Goal: Transaction & Acquisition: Purchase product/service

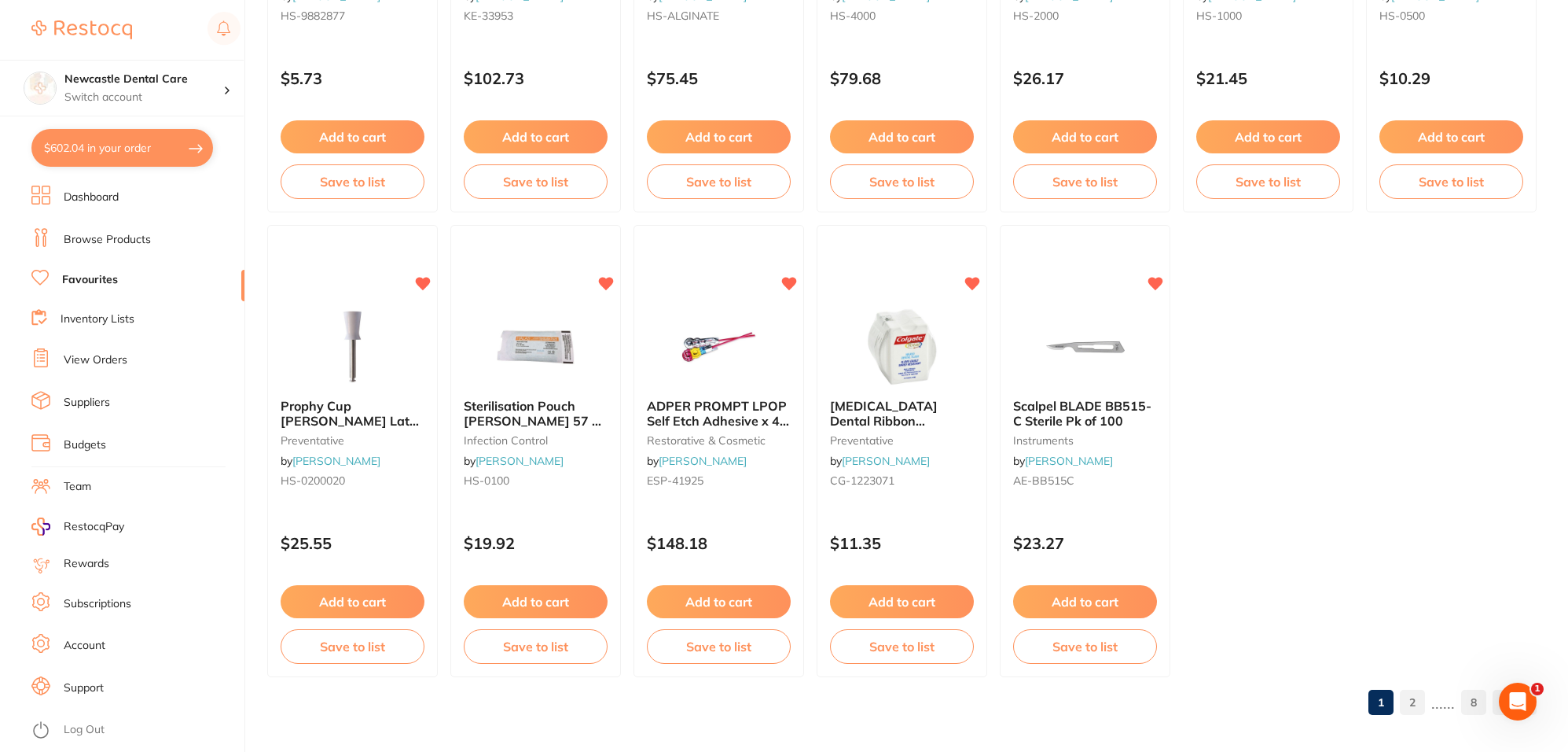
scroll to position [3220, 0]
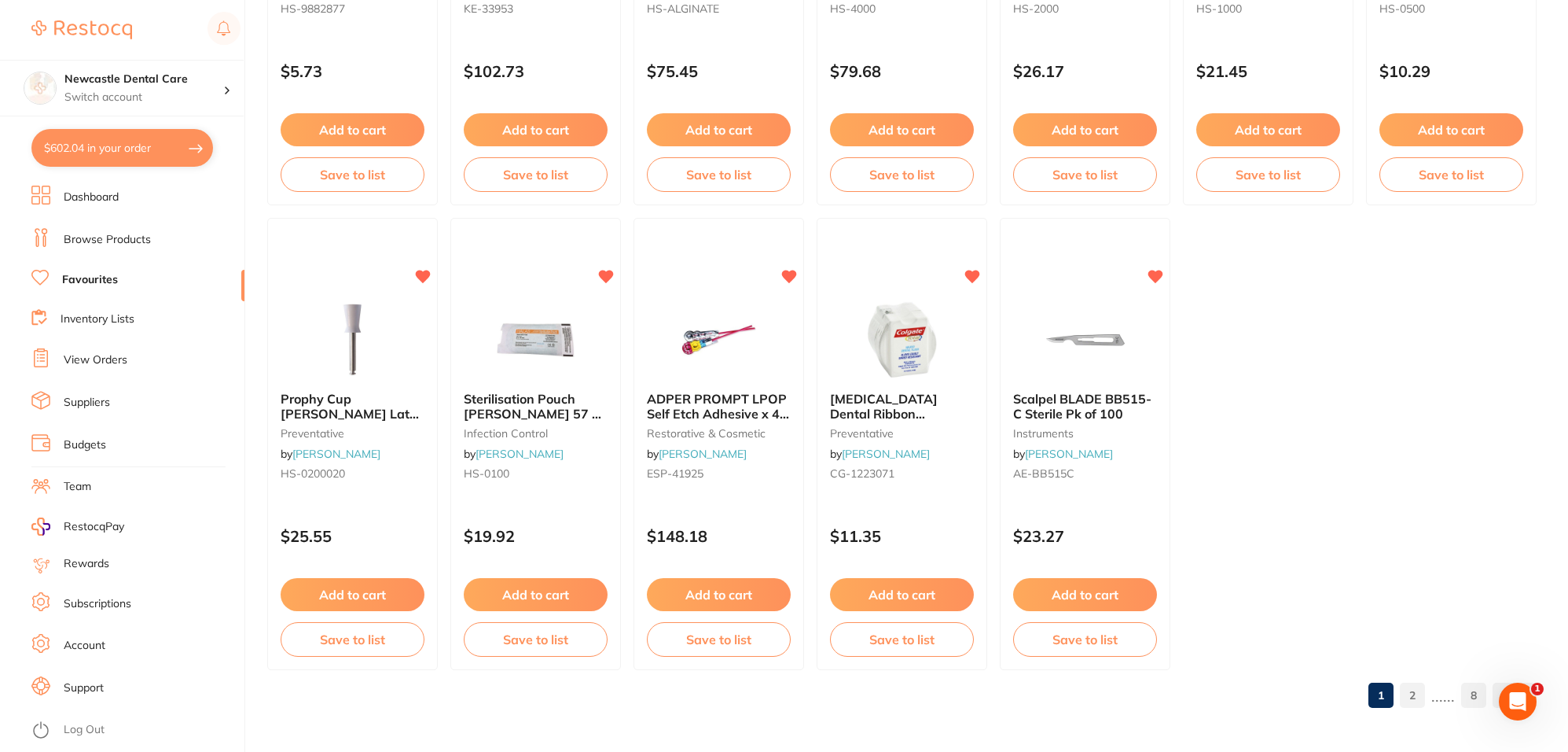
click at [122, 243] on link "Browse Products" at bounding box center [107, 239] width 87 height 16
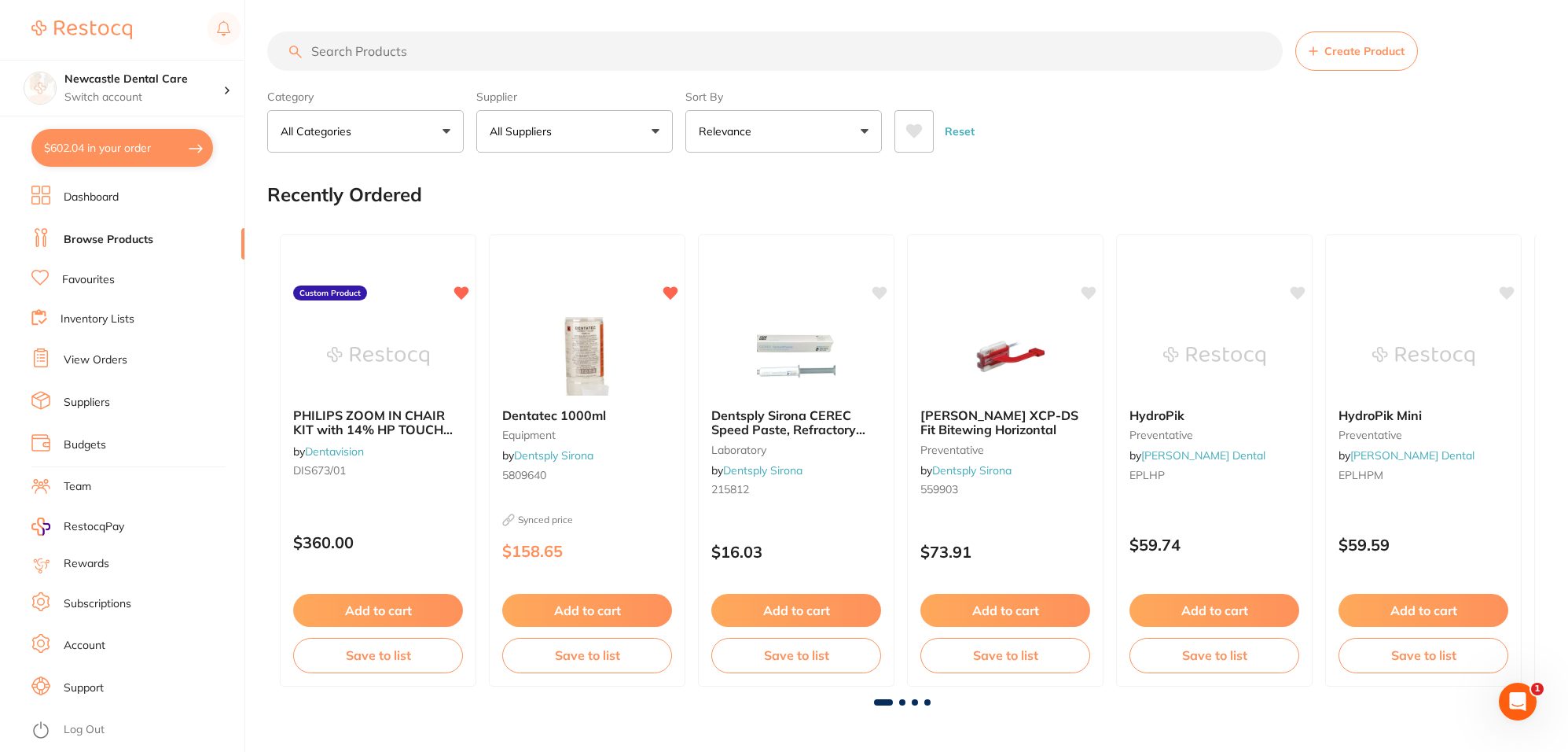
click at [392, 53] on input "search" at bounding box center [775, 50] width 1015 height 39
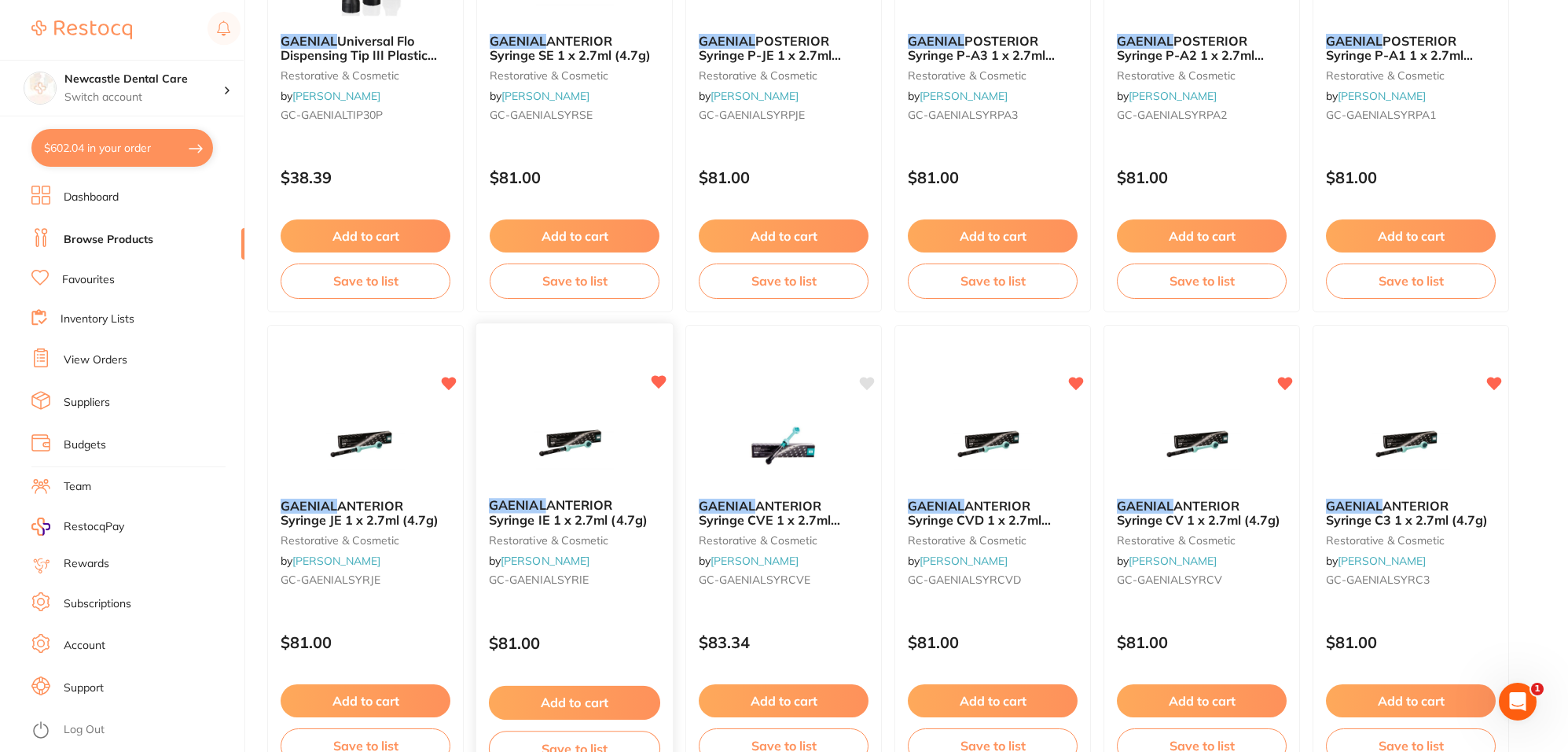
scroll to position [3329, 0]
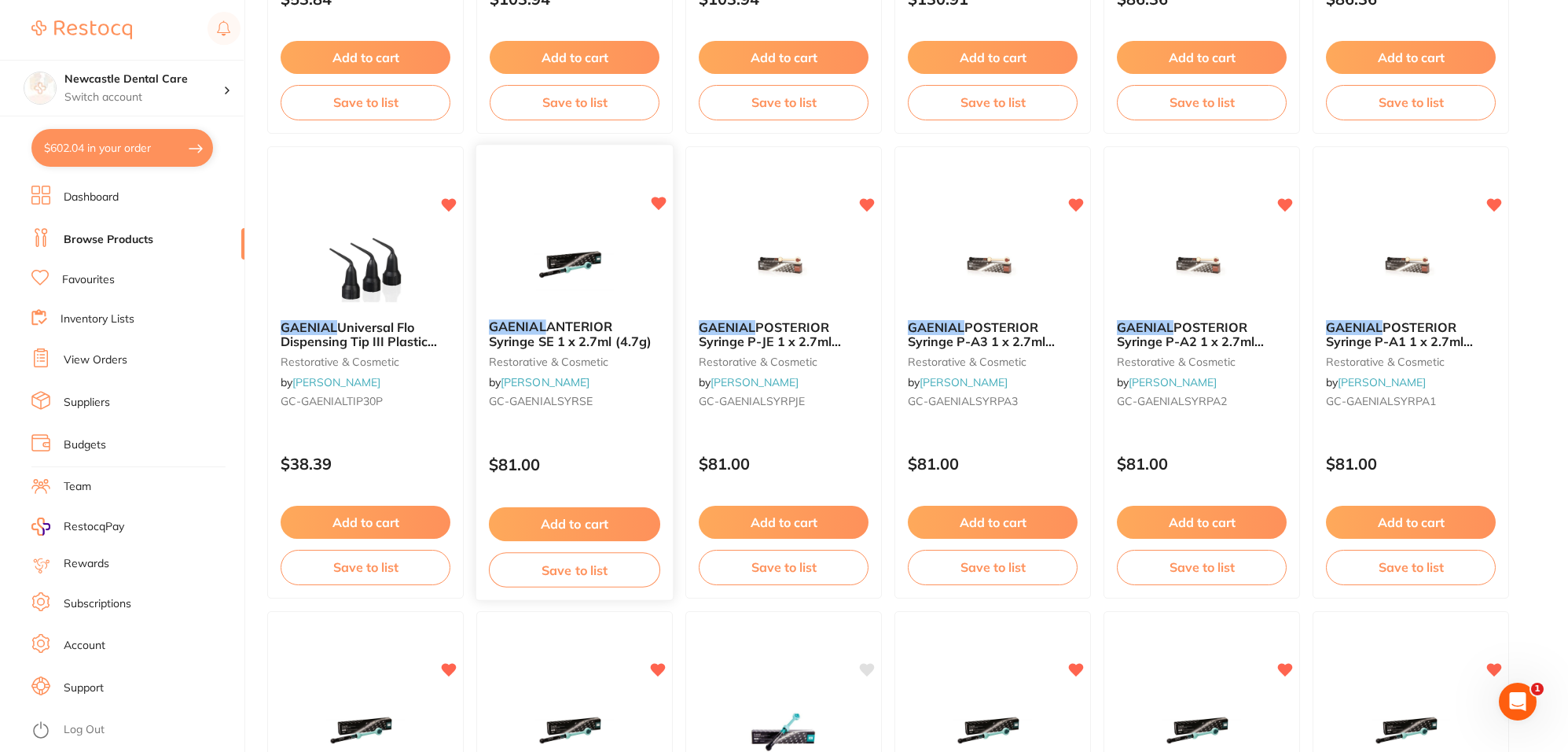
click at [619, 262] on img at bounding box center [574, 267] width 103 height 80
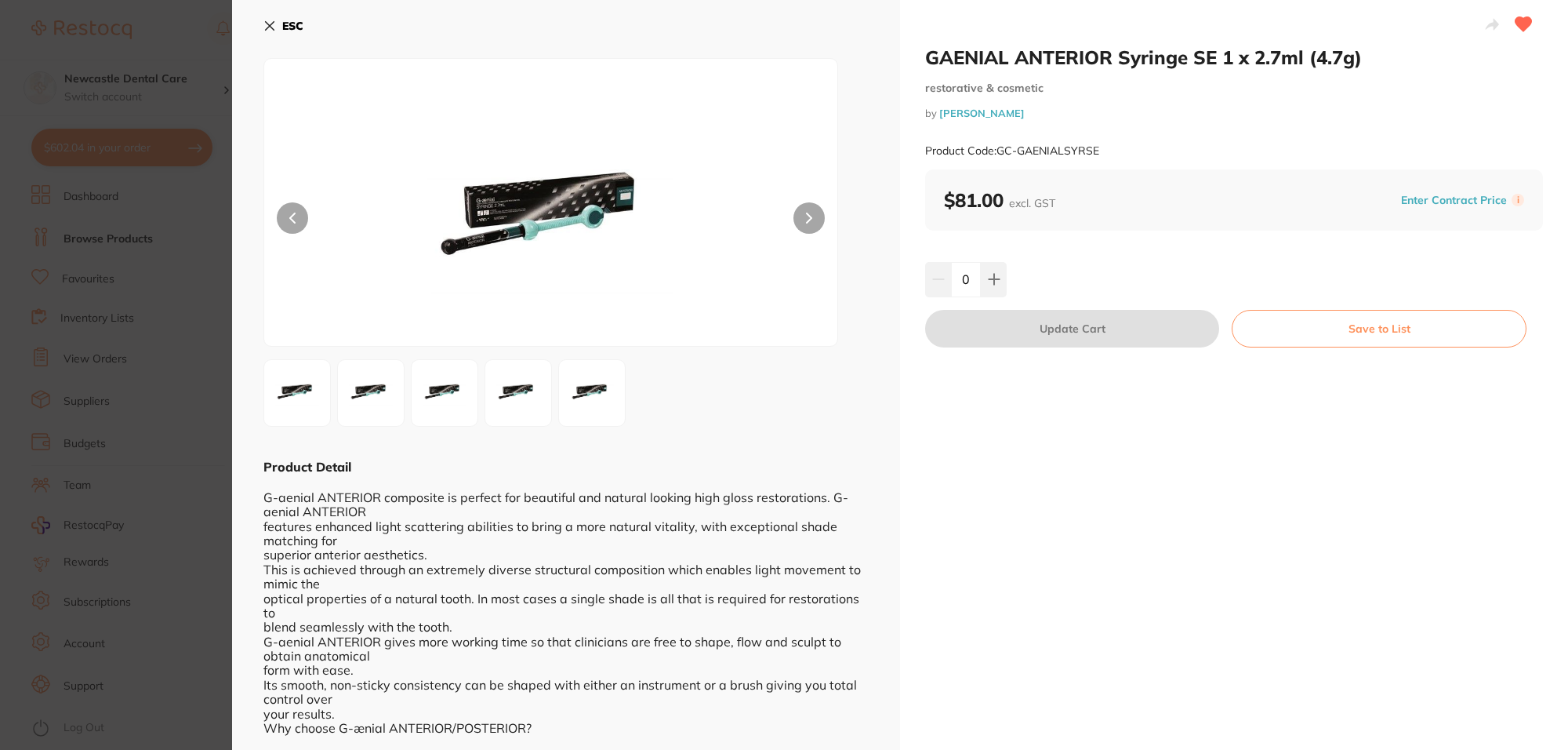
click at [292, 25] on b "ESC" at bounding box center [292, 25] width 21 height 14
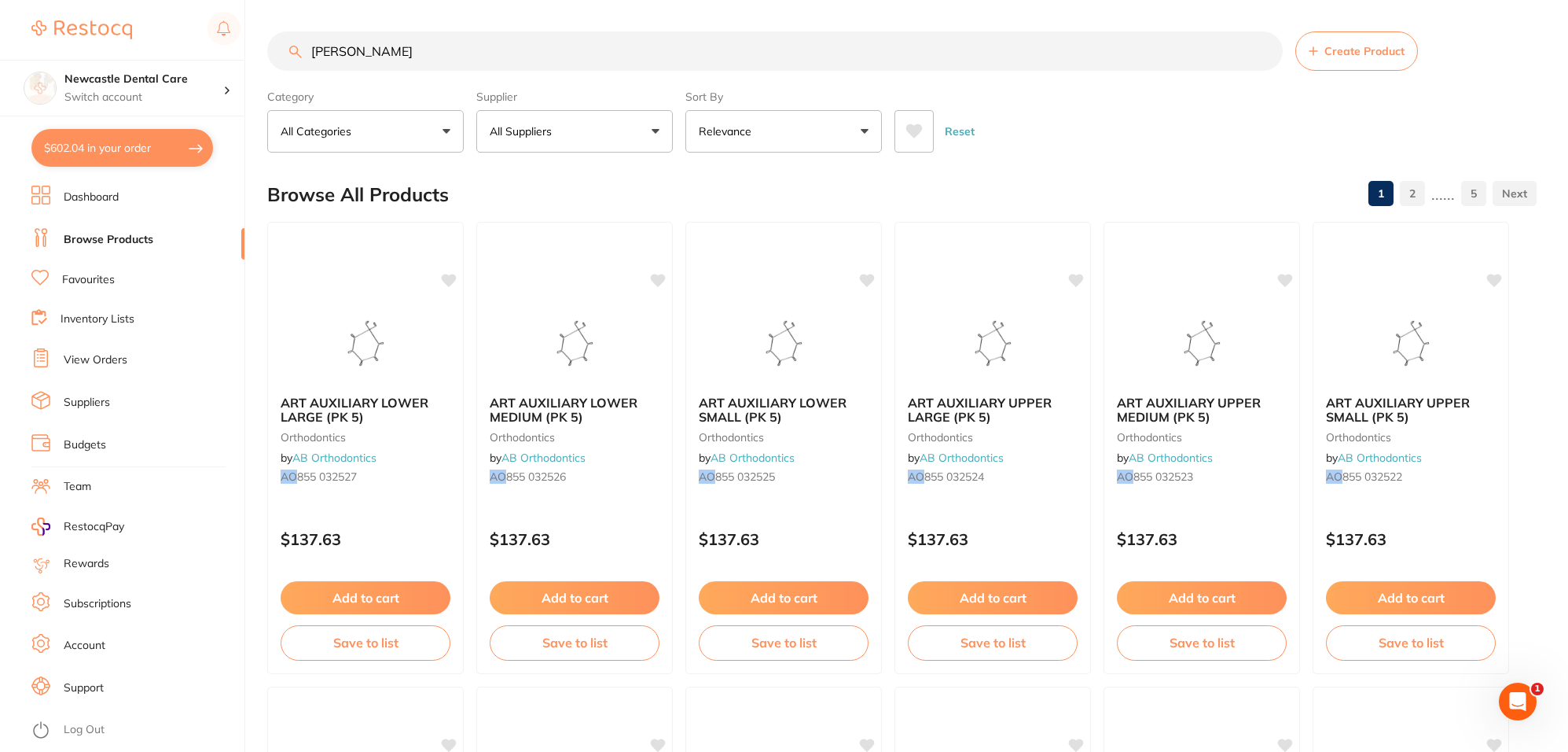
click at [397, 44] on input "[PERSON_NAME]" at bounding box center [775, 50] width 1015 height 39
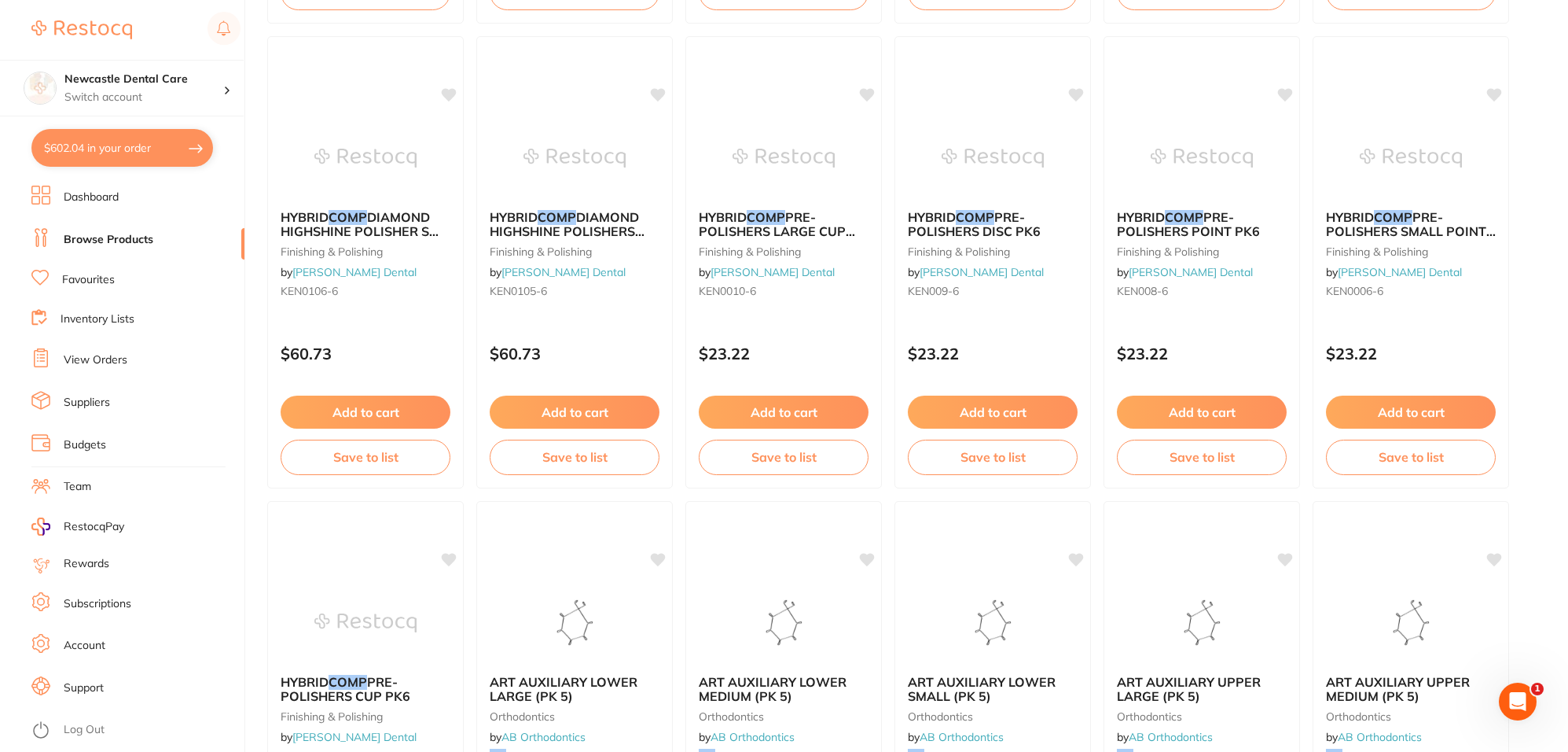
scroll to position [1179, 0]
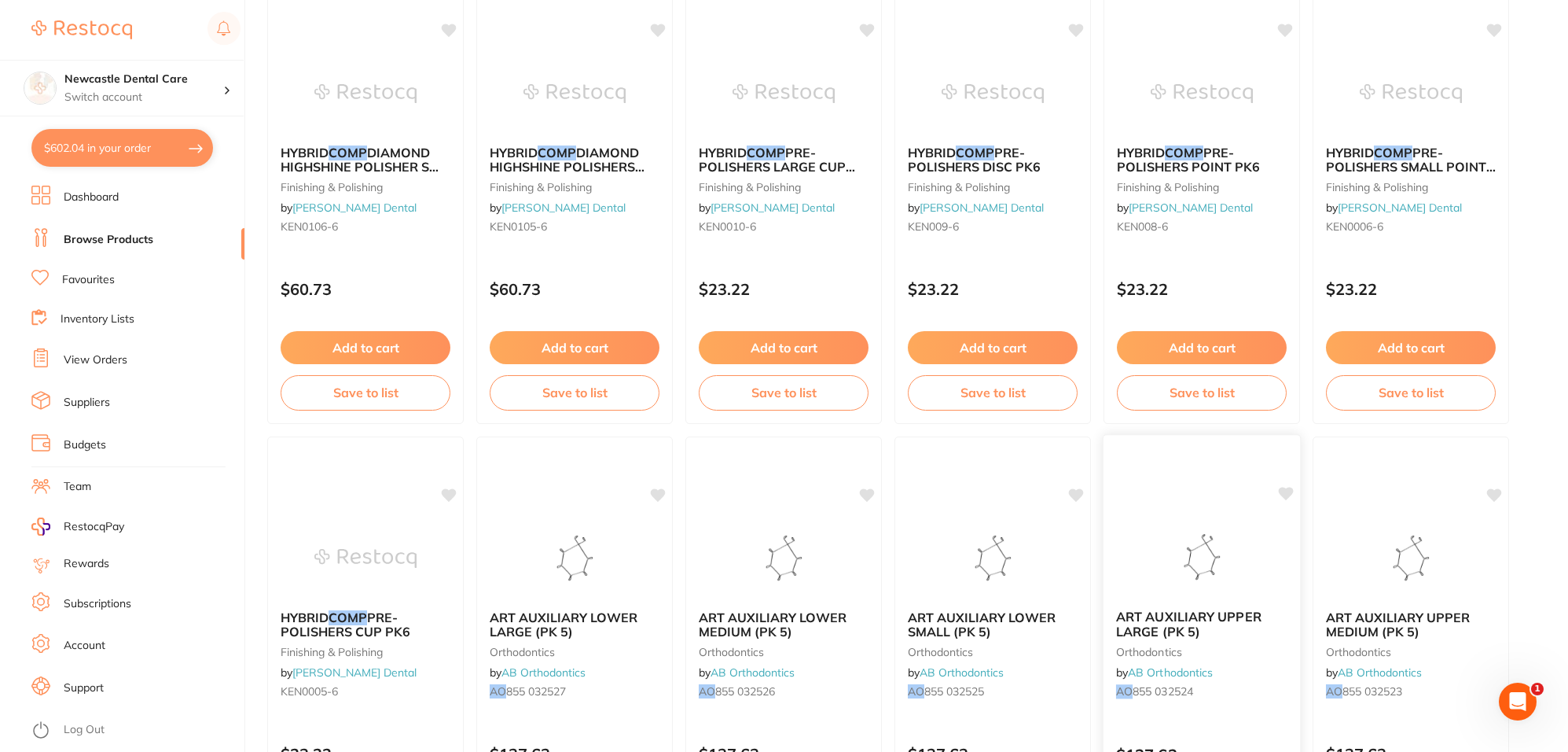
type input "AO g-[PERSON_NAME] comp"
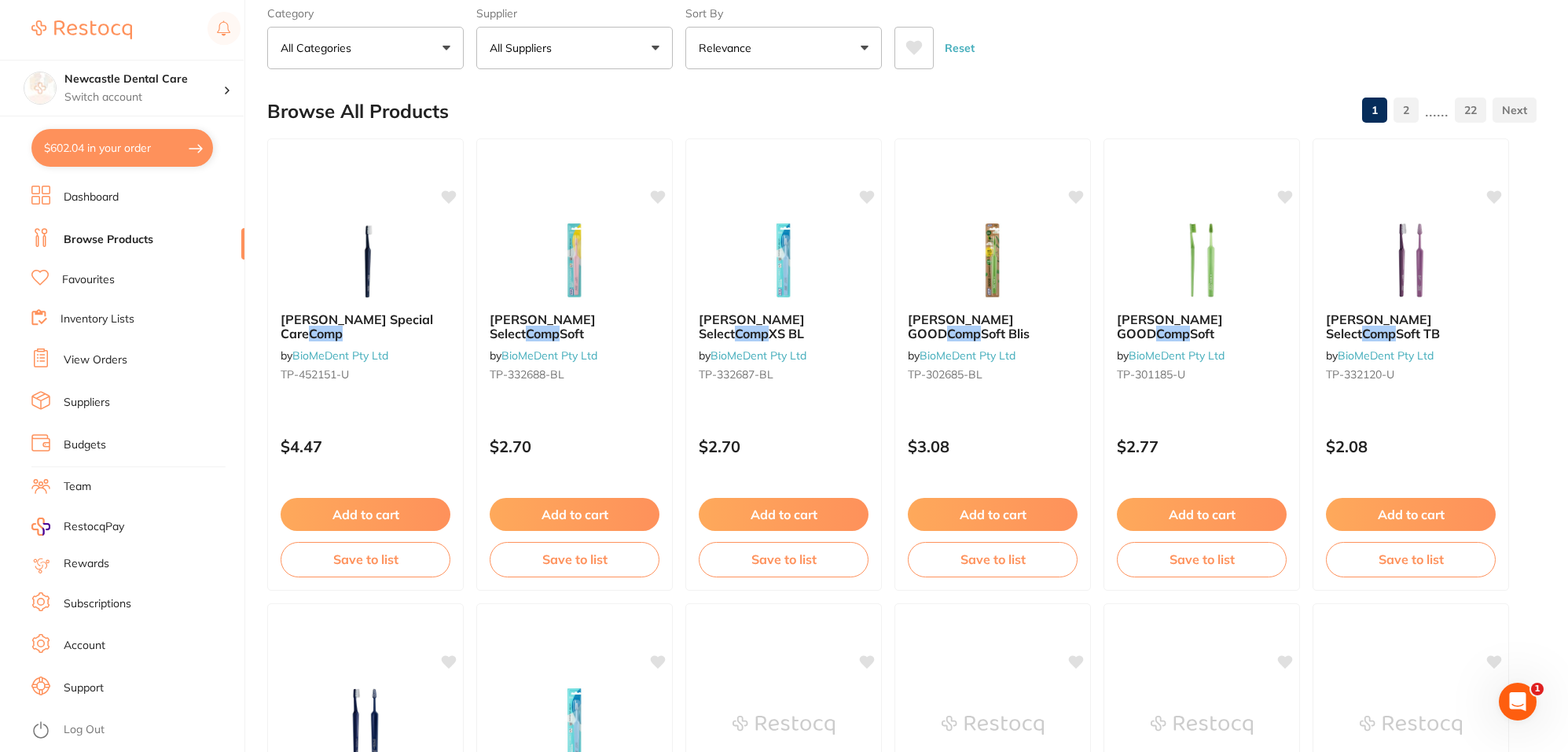
scroll to position [0, 0]
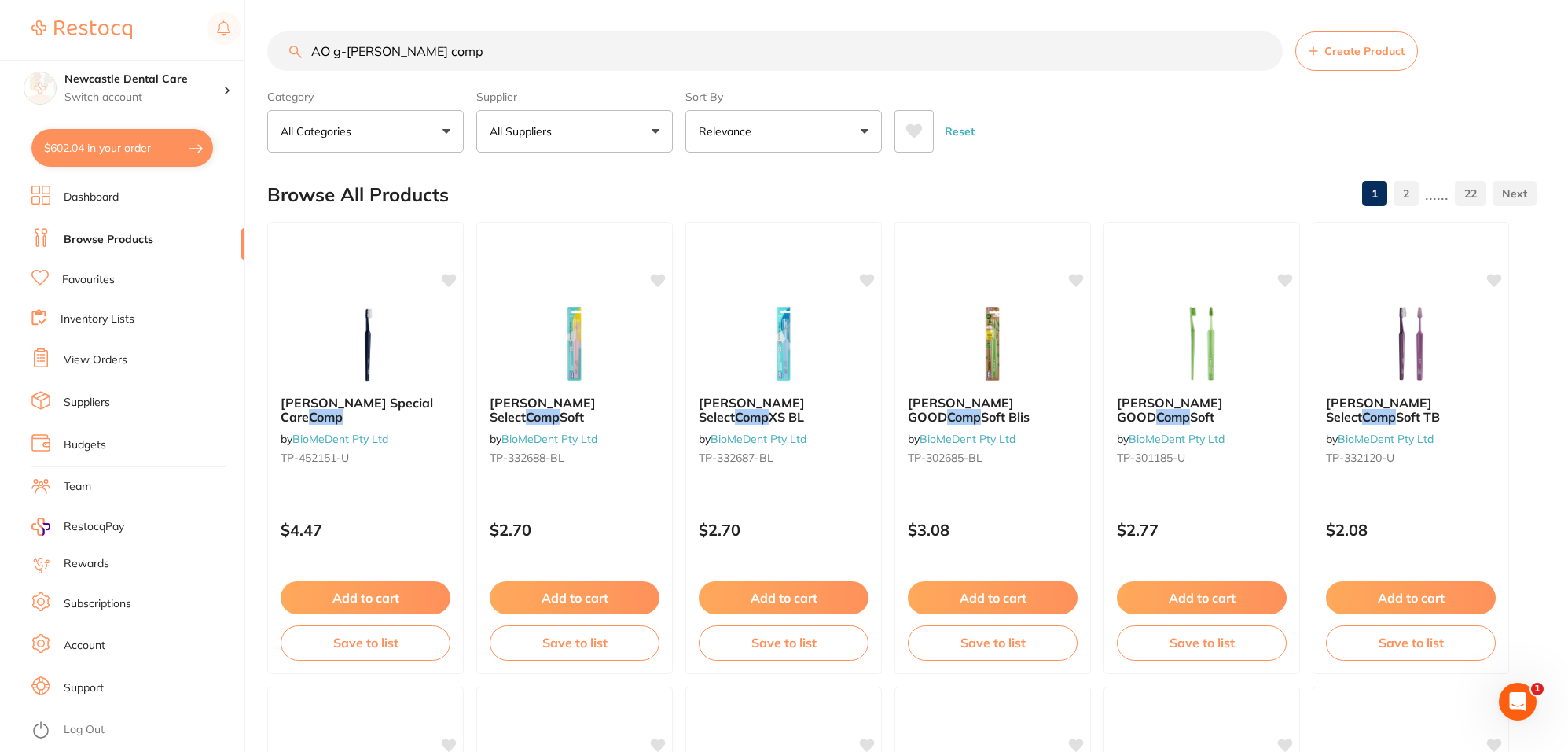
drag, startPoint x: 478, startPoint y: 32, endPoint x: 179, endPoint y: 48, distance: 299.4
click at [179, 48] on div "$602.04 Newcastle Dental Care Switch account Newcastle Dental Care $602.04 in y…" at bounding box center [784, 376] width 1568 height 752
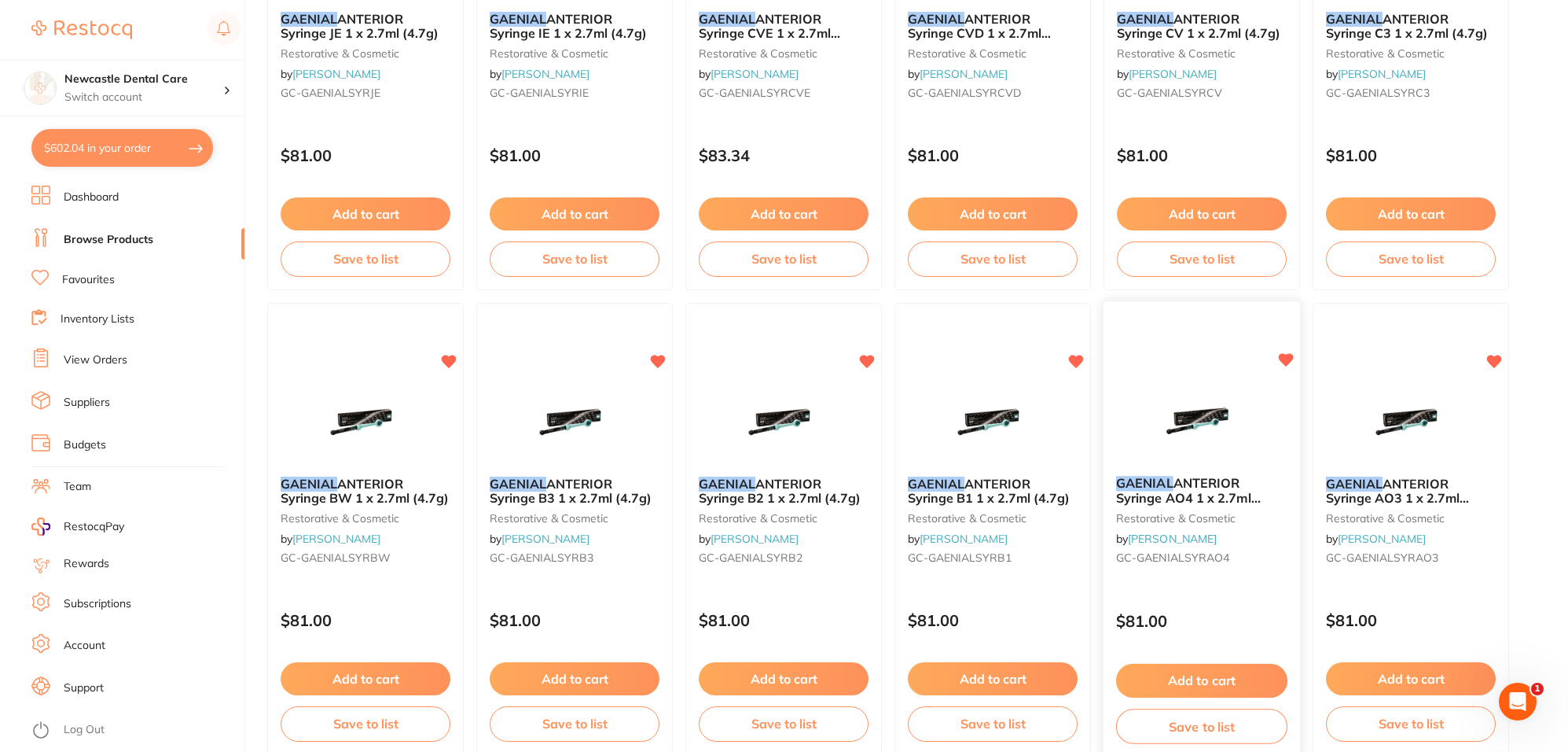
scroll to position [3721, 0]
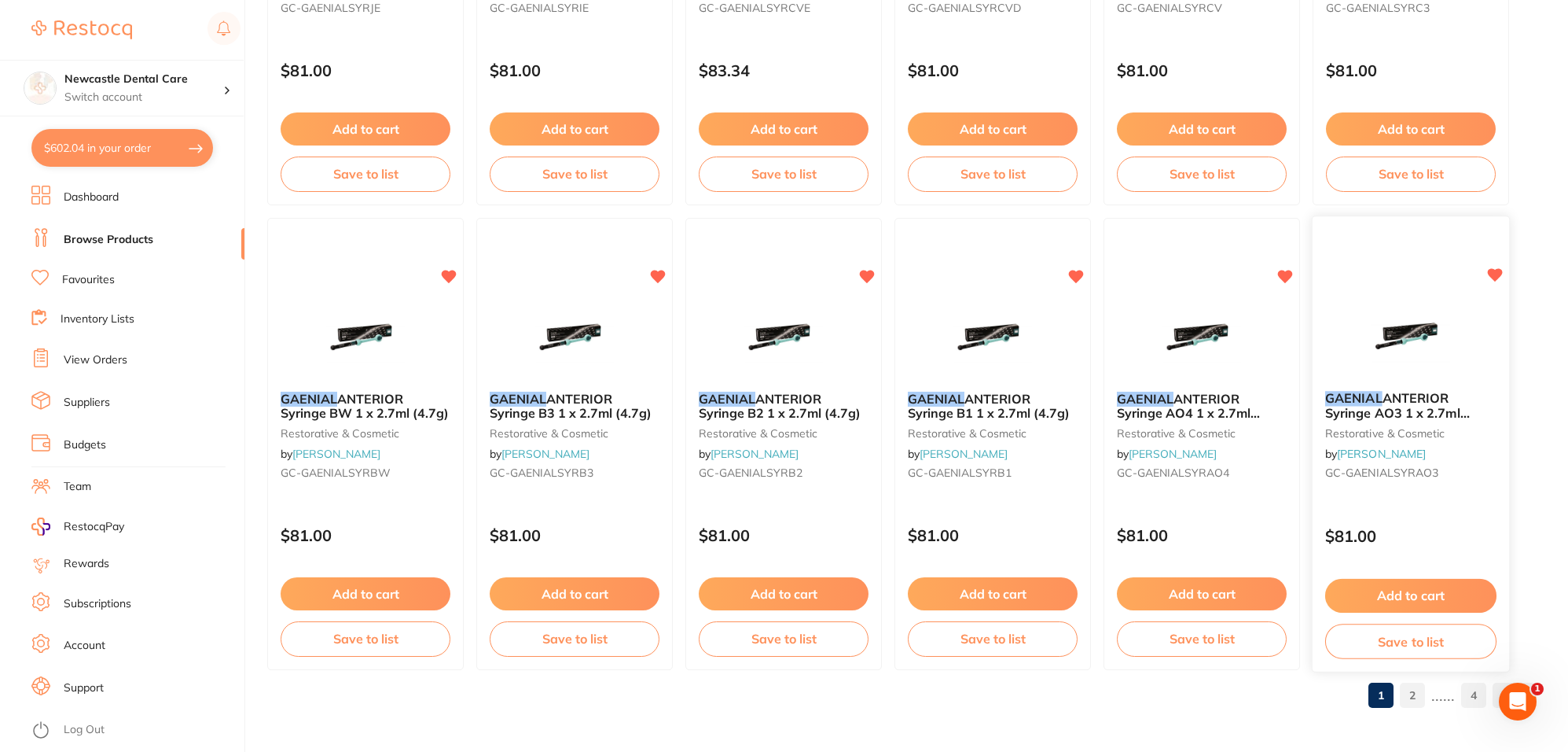
type input "A0 geaniel"
drag, startPoint x: 1424, startPoint y: 399, endPoint x: 1415, endPoint y: 415, distance: 18.4
click at [1424, 399] on span "ANTERIOR Syringe AO3 1 x 2.7ml (4.7g)" at bounding box center [1398, 413] width 143 height 44
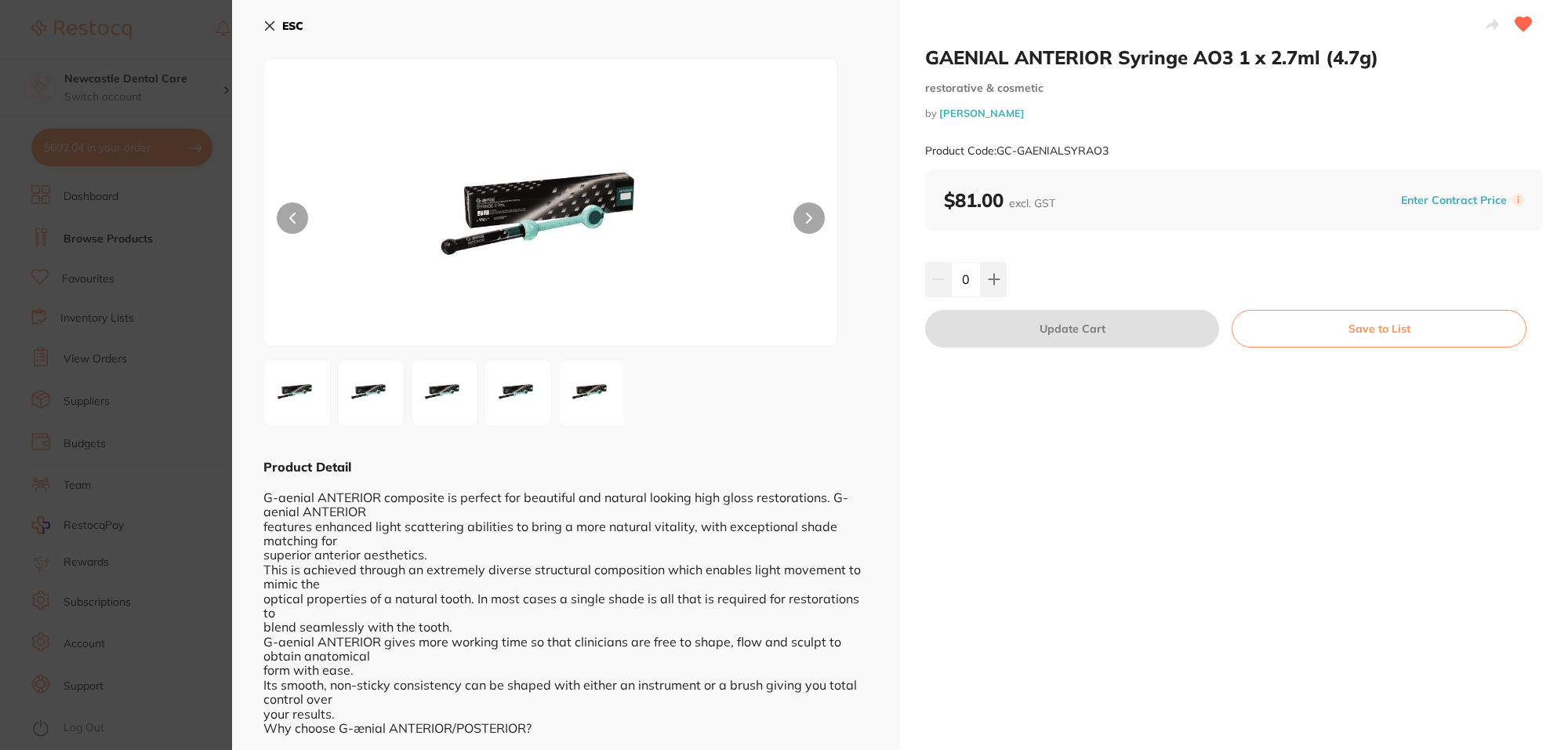
click at [998, 115] on link "[PERSON_NAME]" at bounding box center [981, 112] width 85 height 13
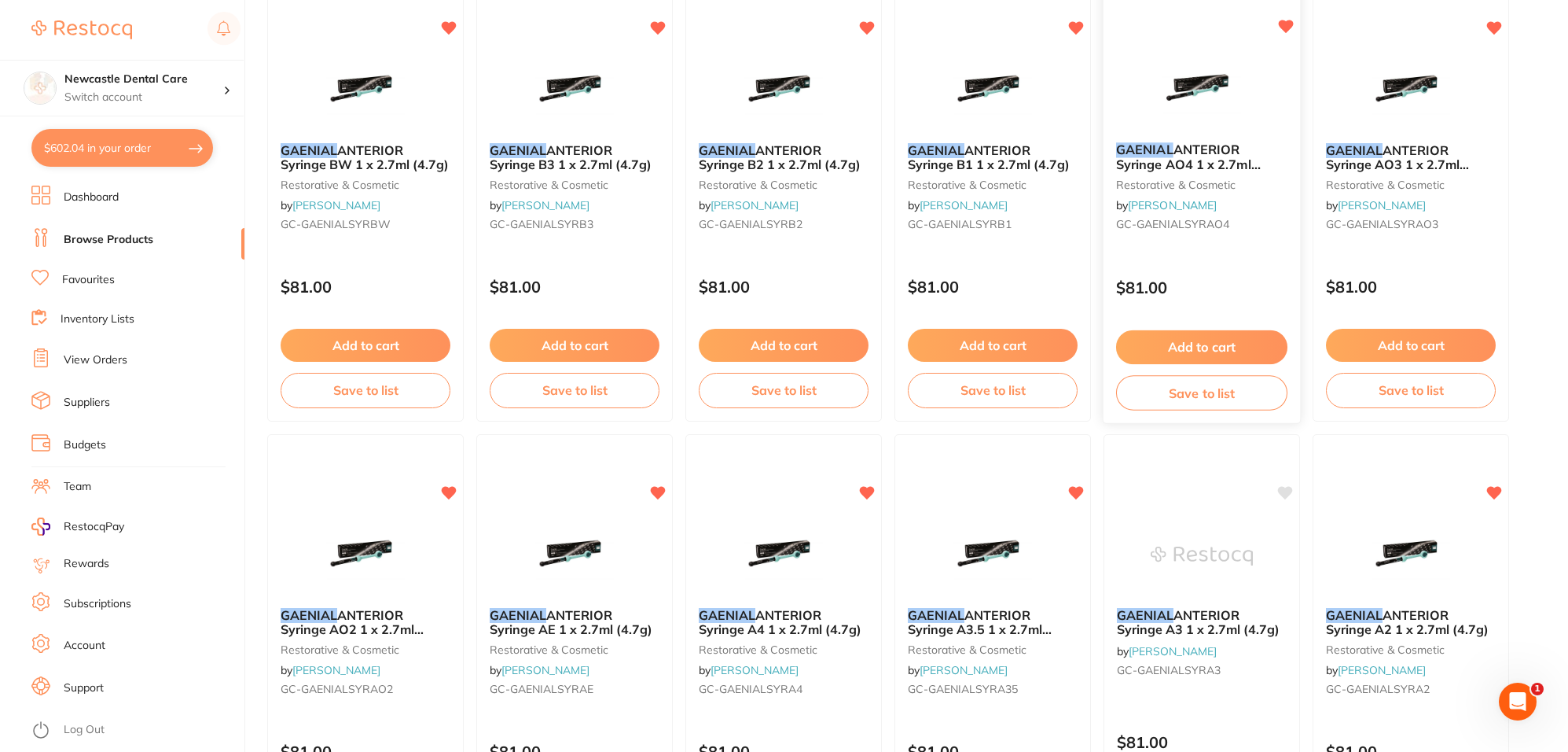
scroll to position [3244, 0]
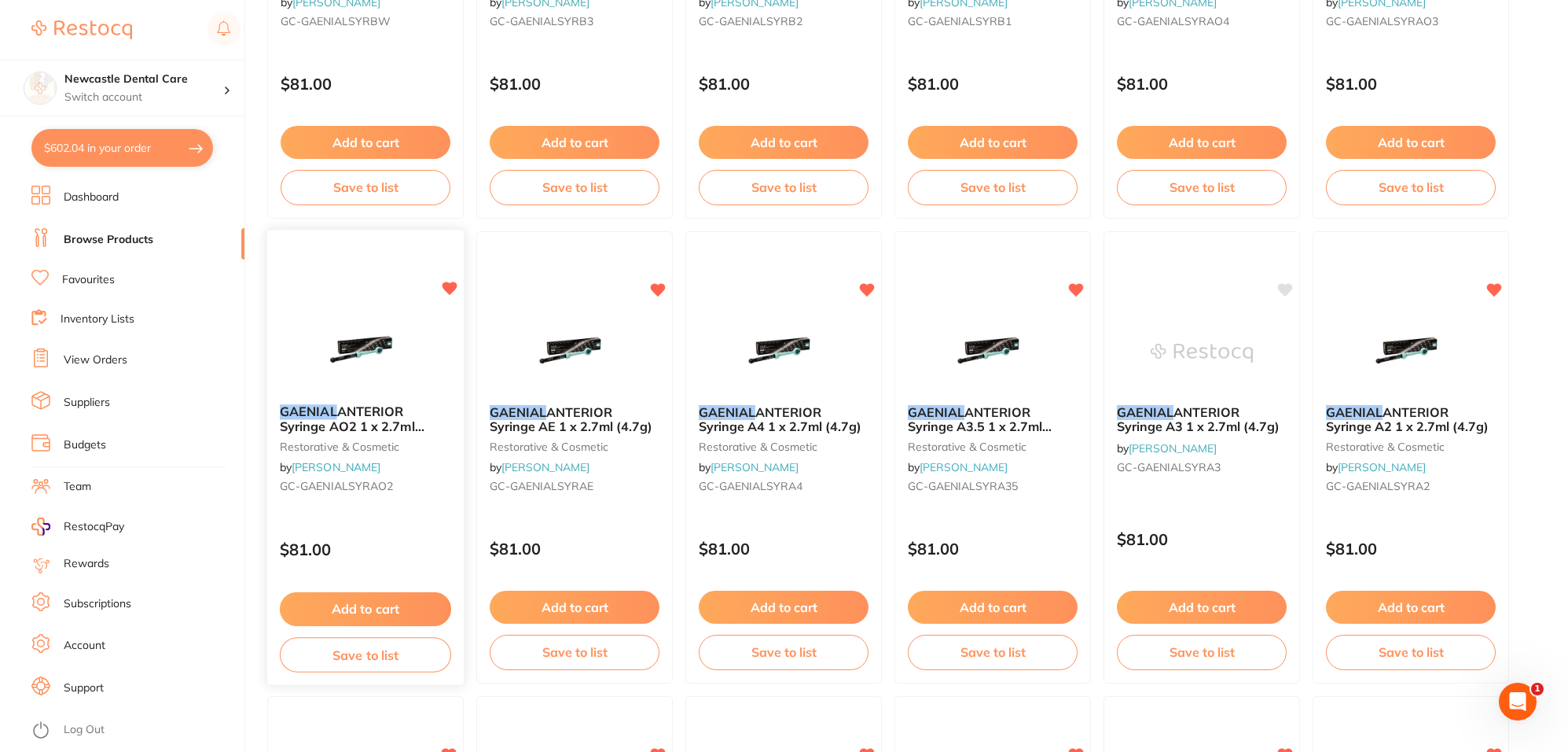
click at [376, 383] on img at bounding box center [365, 352] width 103 height 80
click at [370, 398] on div "GAENIAL ANTERIOR Syringe AO2 1 x 2.7ml (4.7g) restorative & cosmetic by [PERSON…" at bounding box center [366, 452] width 196 height 120
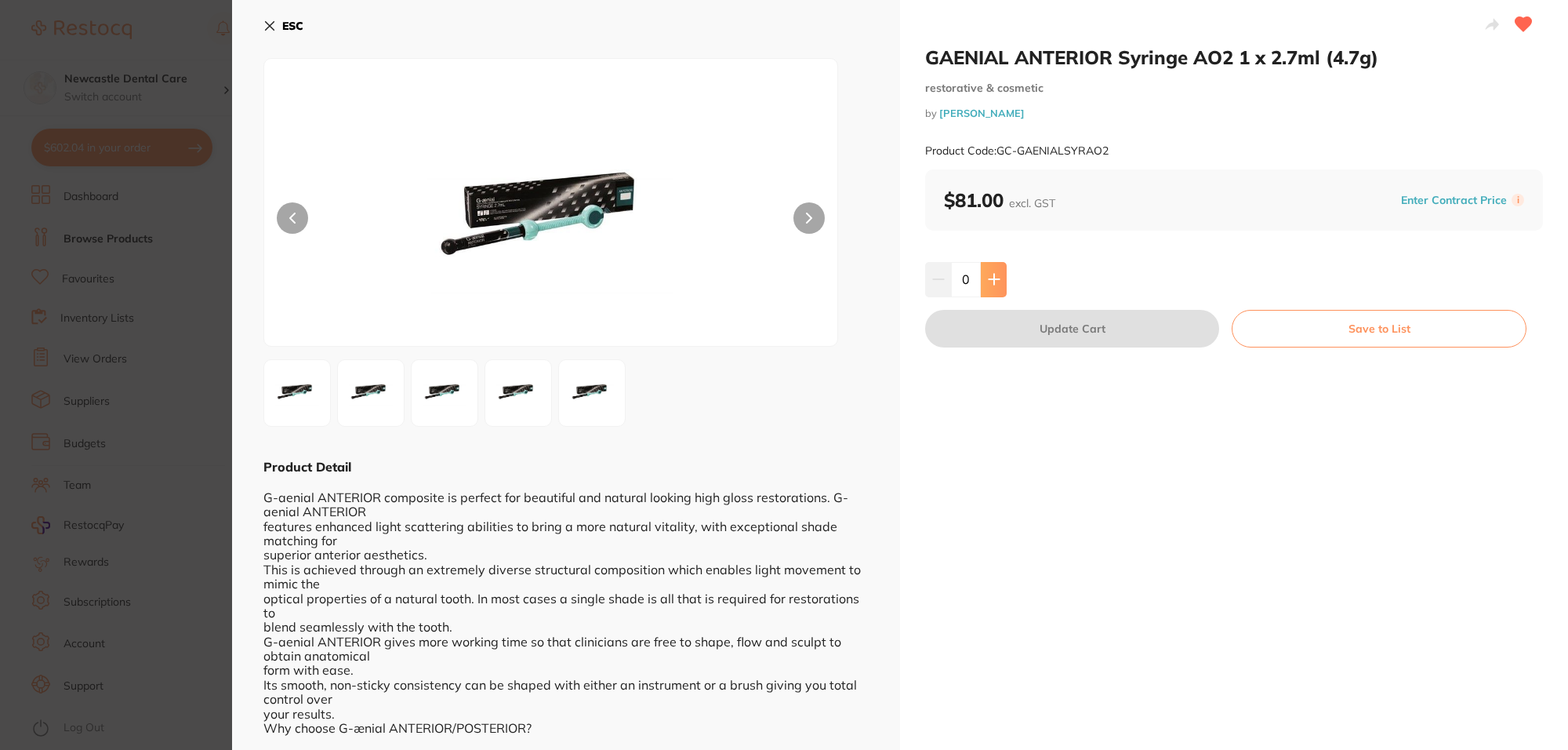
click at [997, 285] on icon at bounding box center [993, 279] width 13 height 13
type input "1"
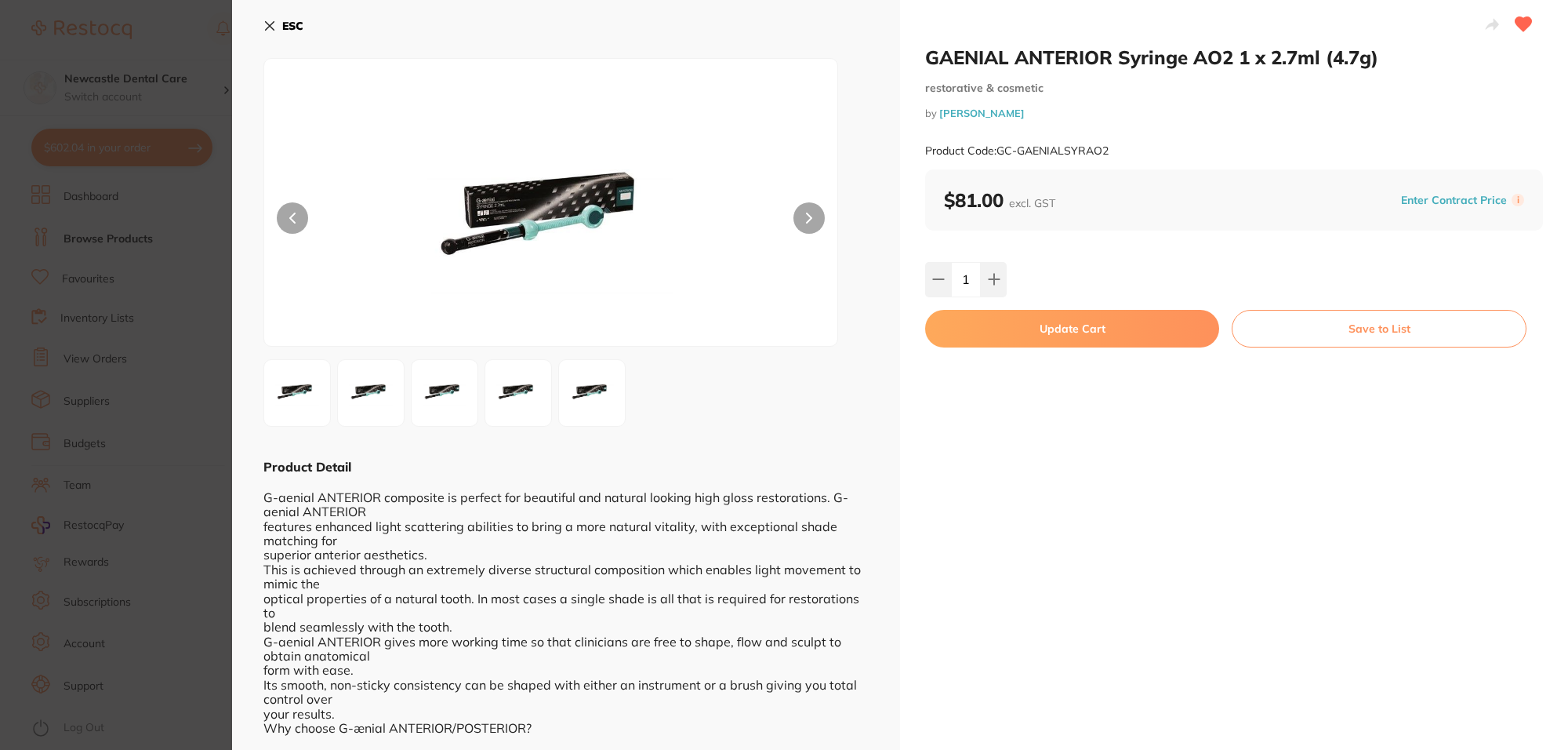
click at [1037, 335] on button "Update Cart" at bounding box center [1072, 328] width 294 height 38
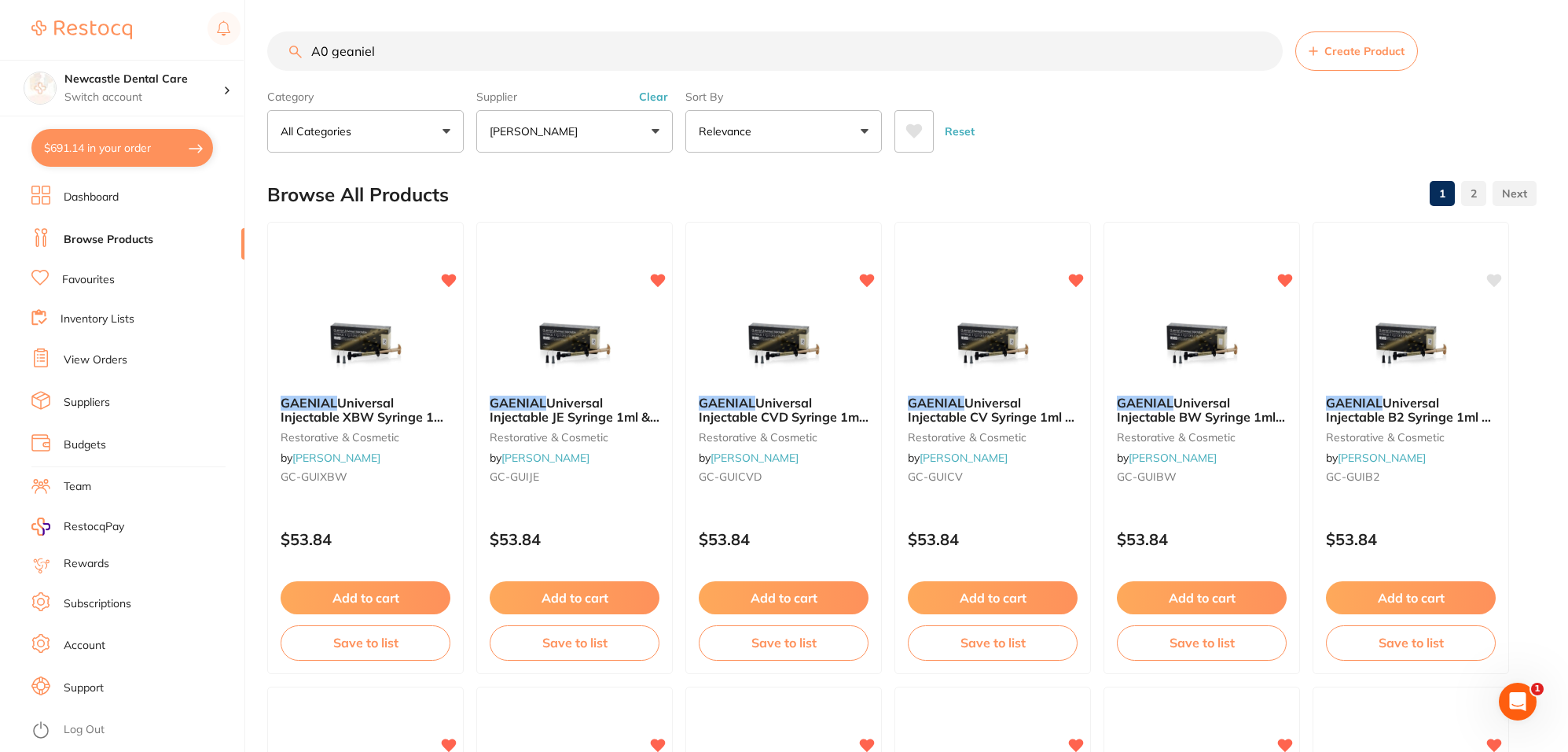
drag, startPoint x: 482, startPoint y: 56, endPoint x: 201, endPoint y: 41, distance: 281.4
click at [201, 41] on div "$691.14 Newcastle Dental Care Switch account Newcastle Dental Care $691.14 in y…" at bounding box center [784, 376] width 1568 height 752
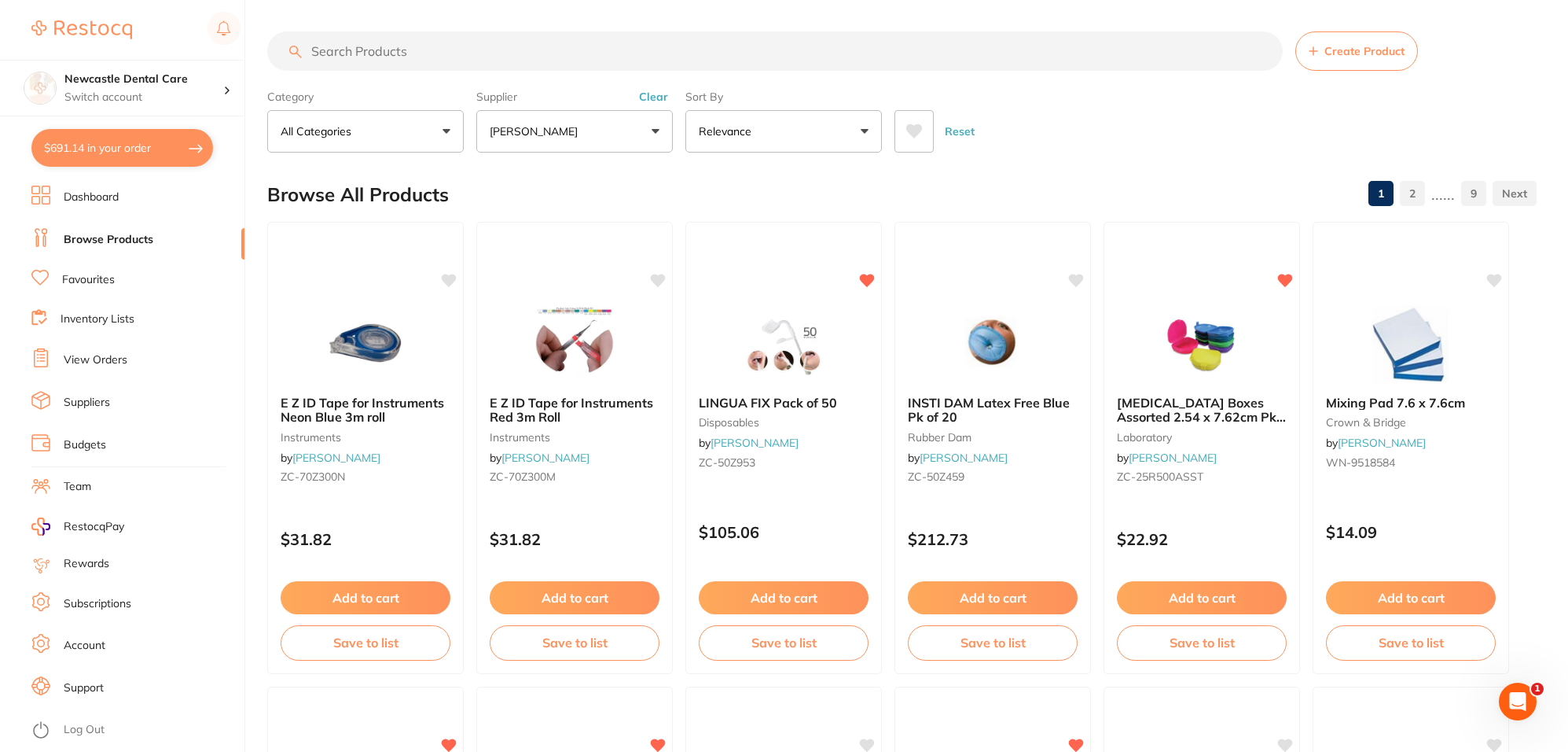
click at [603, 124] on button "[PERSON_NAME]" at bounding box center [575, 131] width 196 height 43
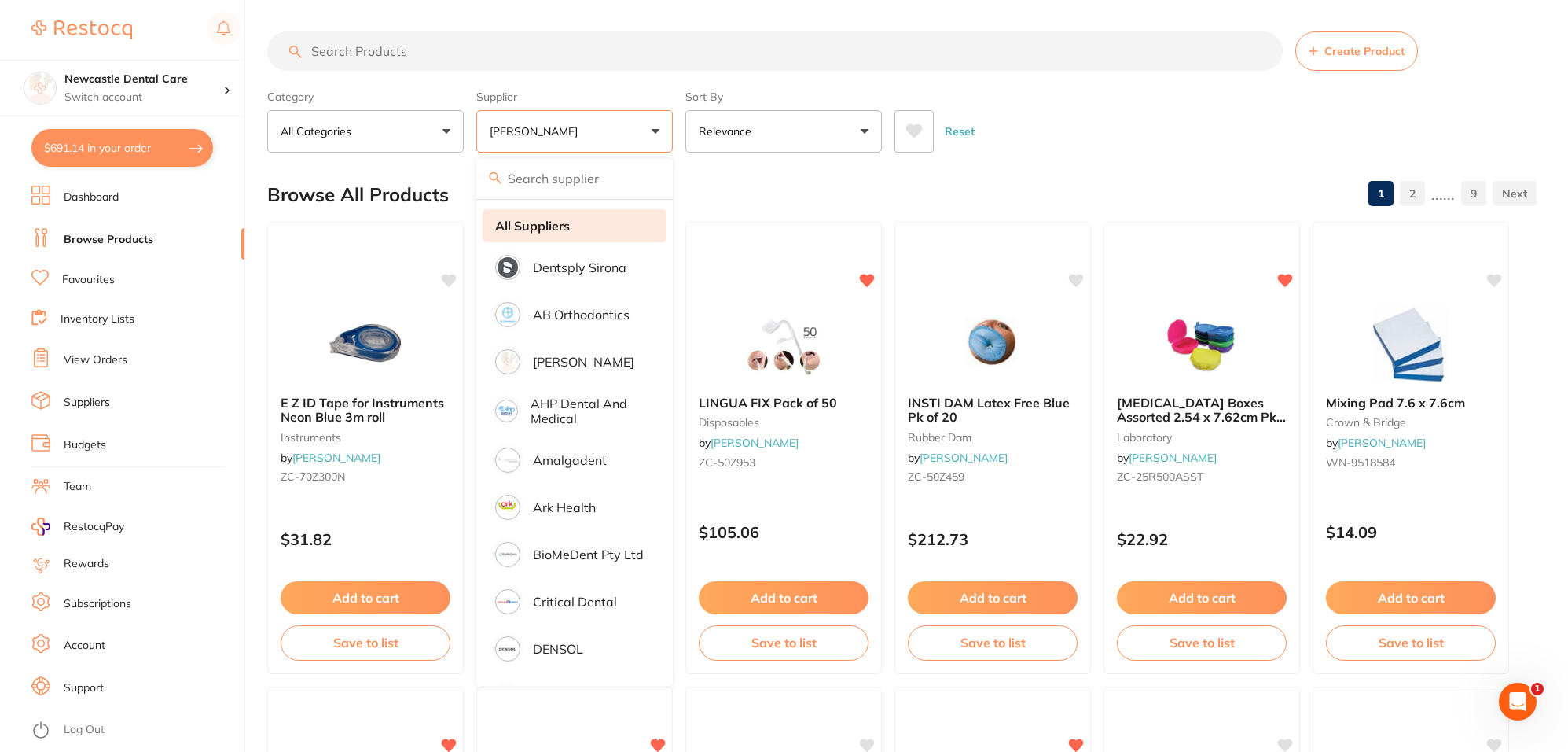
click at [552, 222] on strong "All Suppliers" at bounding box center [532, 225] width 75 height 14
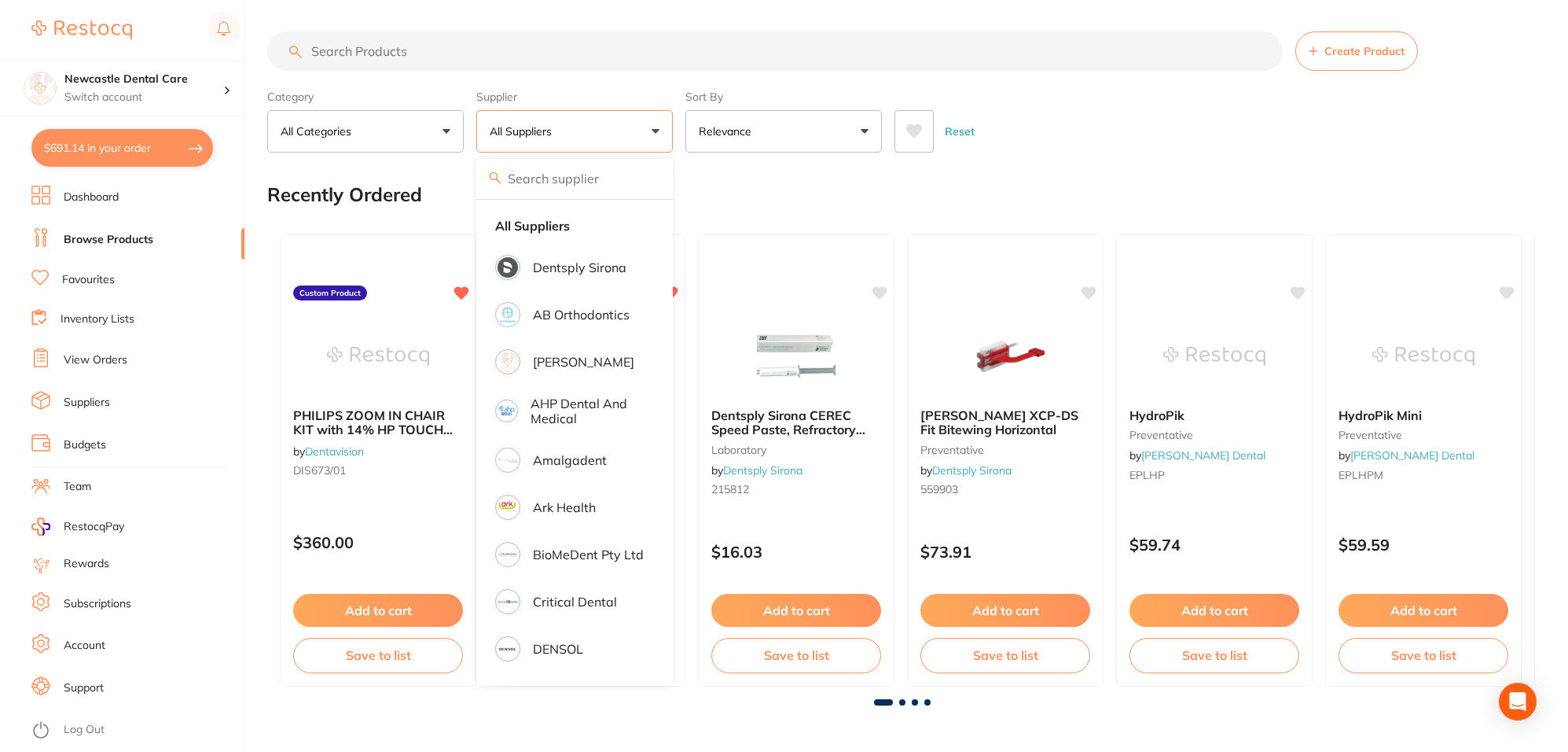
click at [406, 56] on input "search" at bounding box center [775, 50] width 1015 height 39
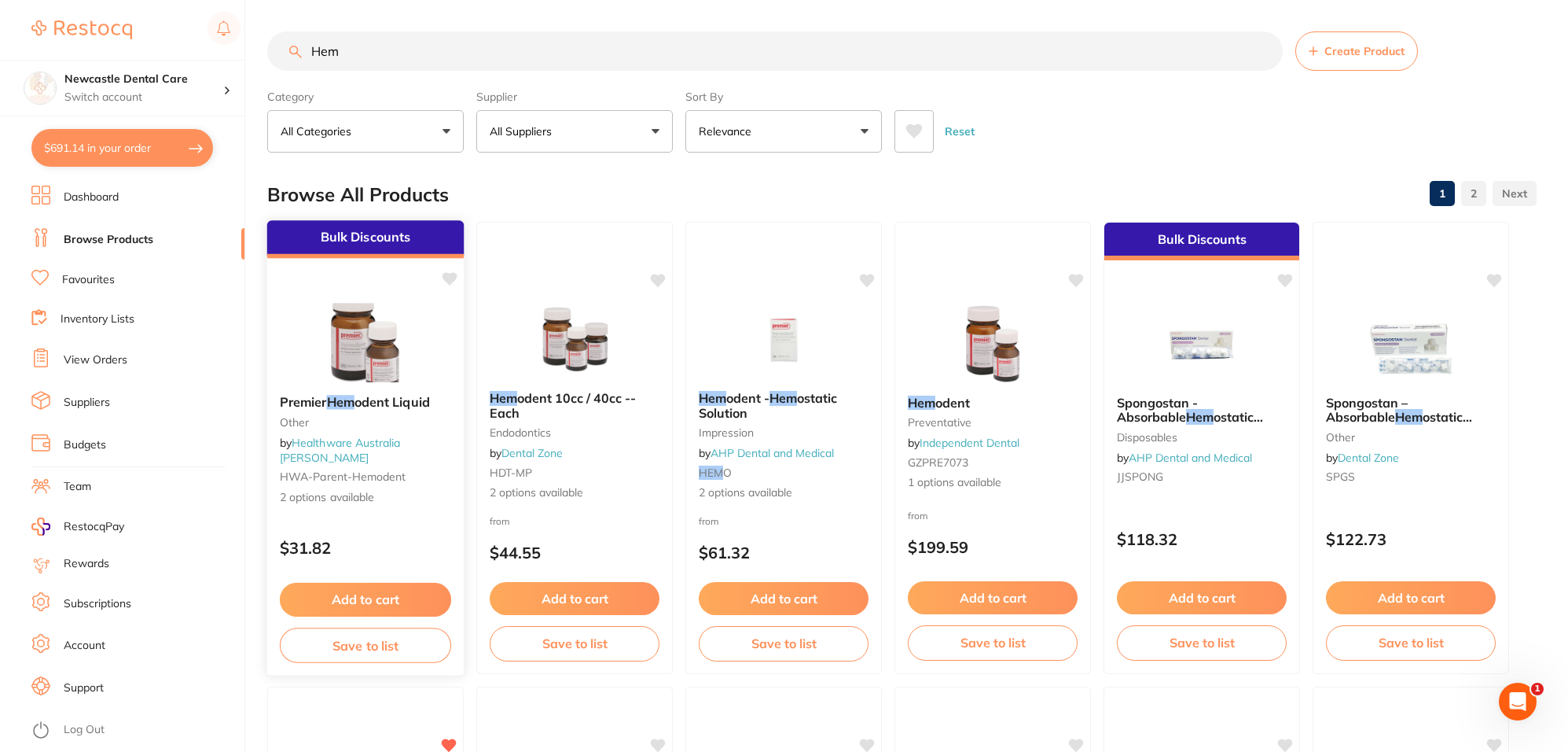
type input "Hem"
click at [421, 416] on small "other" at bounding box center [366, 422] width 171 height 13
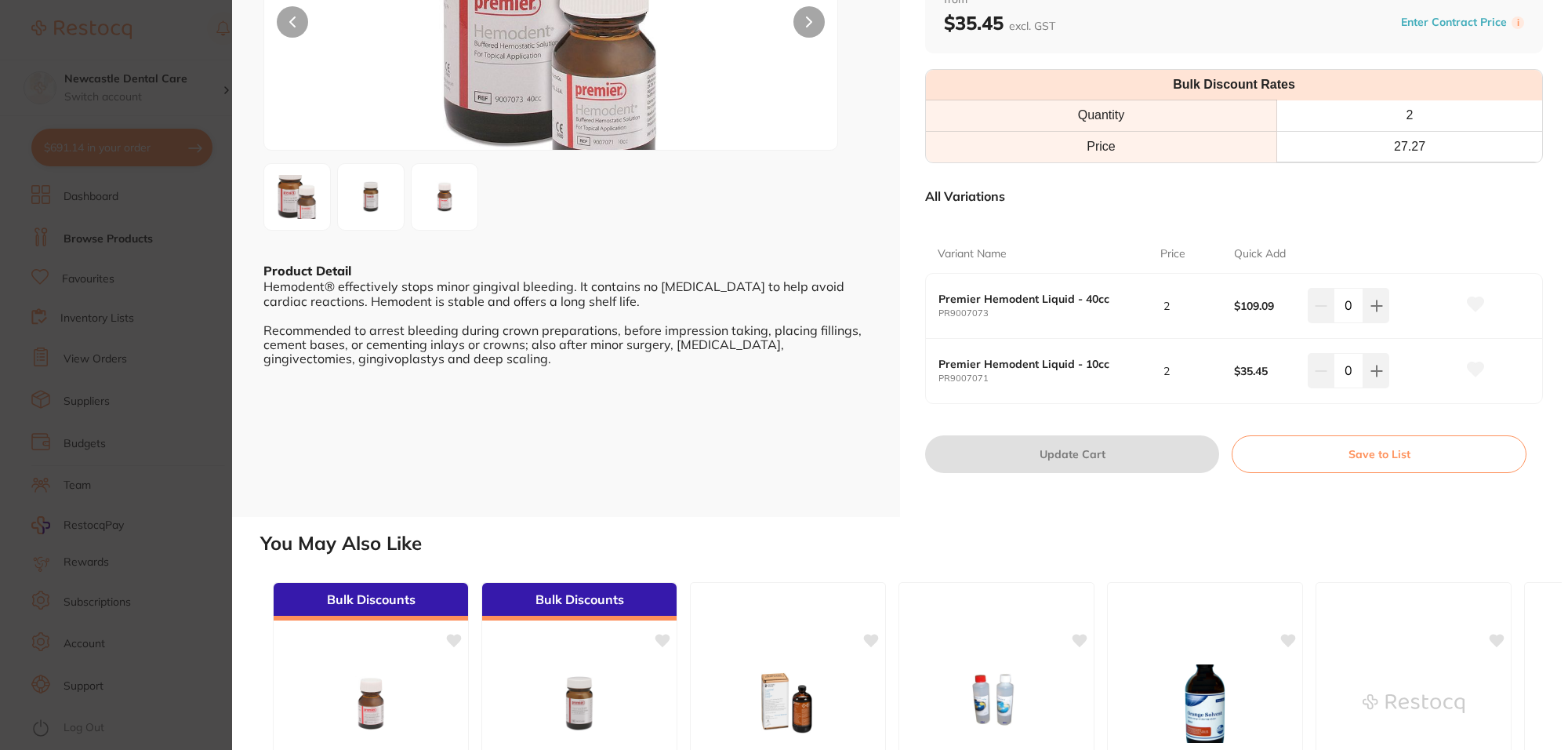
scroll to position [98, 0]
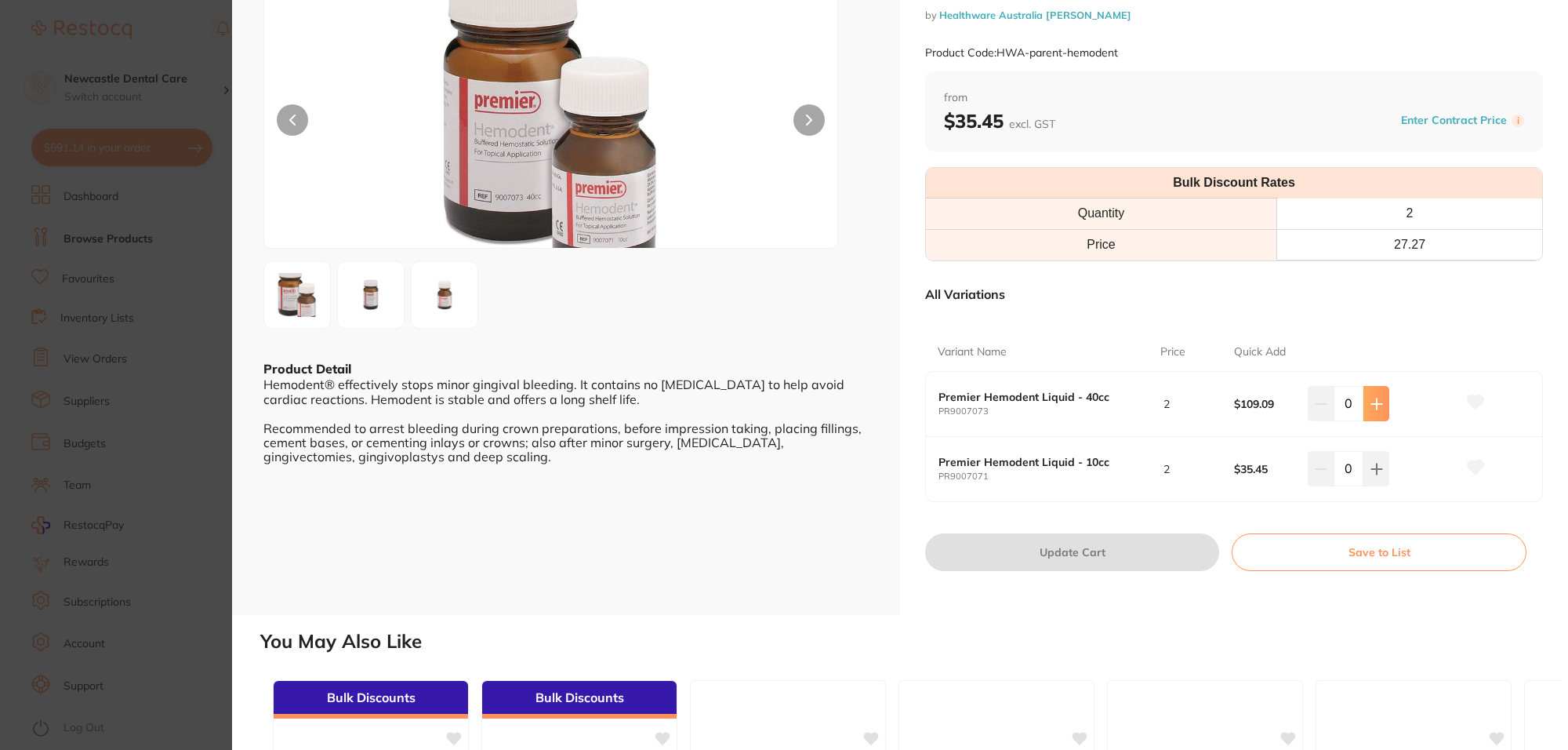
click at [1372, 406] on icon at bounding box center [1376, 403] width 10 height 10
type input "1"
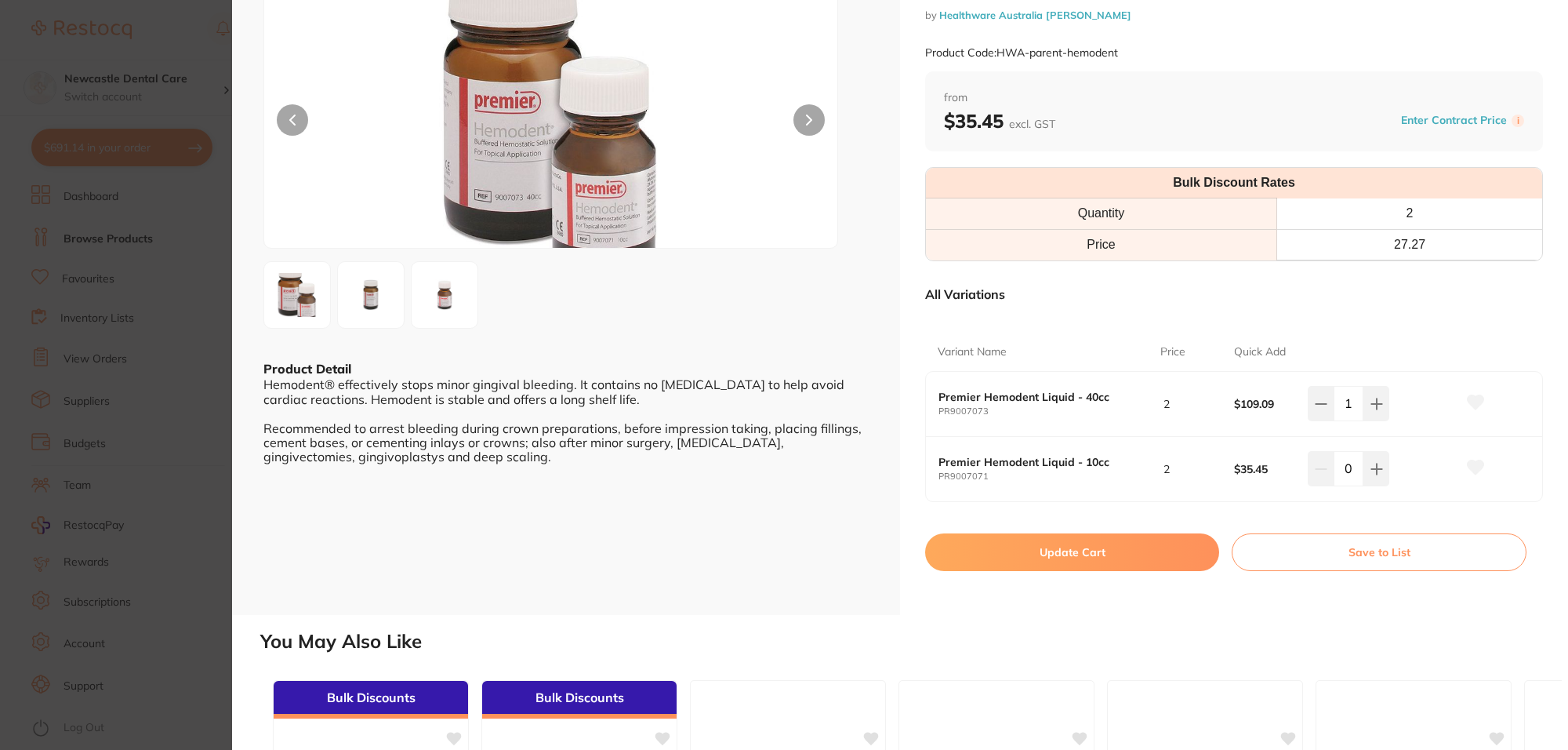
scroll to position [0, 0]
click at [1086, 550] on button "Update Cart" at bounding box center [1072, 552] width 294 height 38
checkbox input "false"
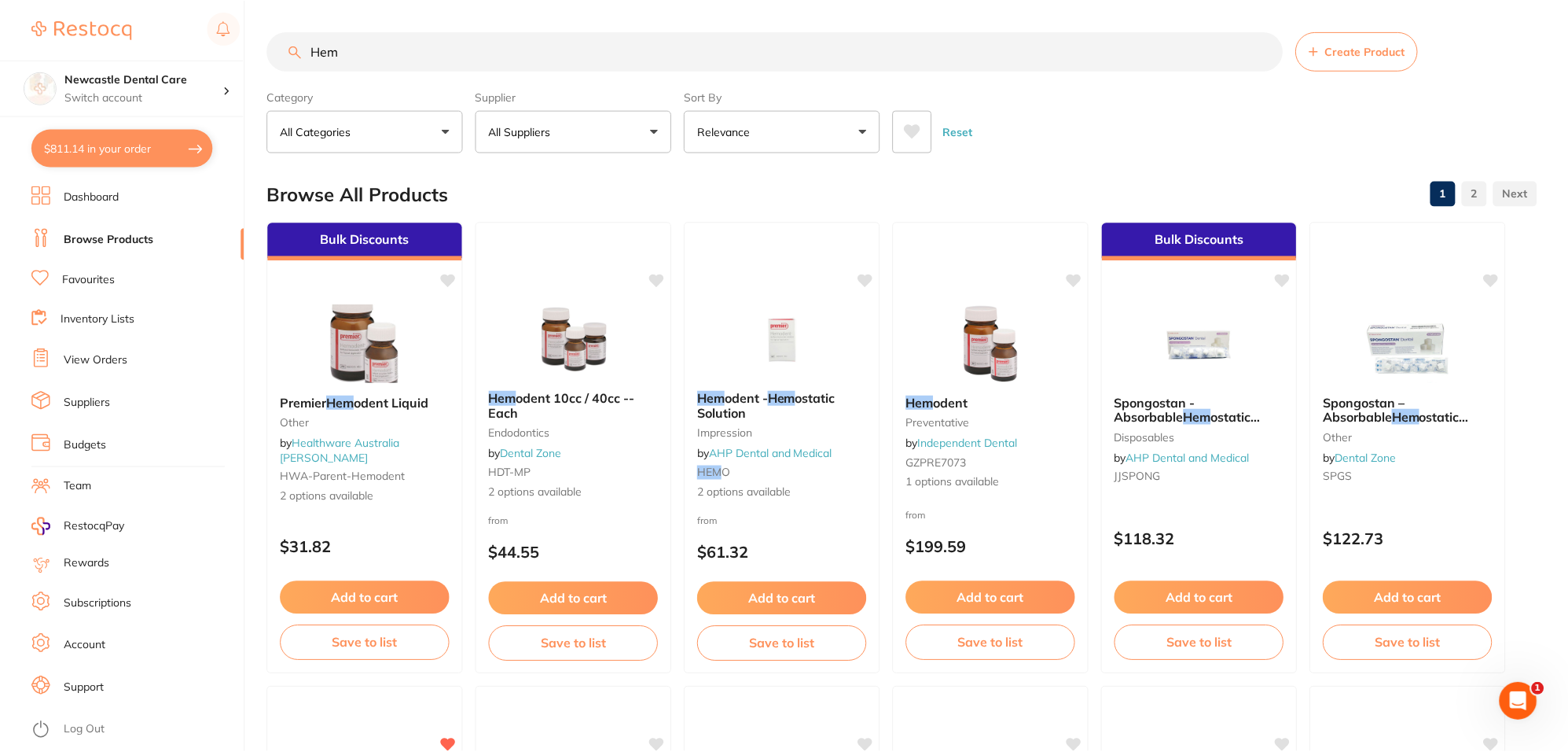
scroll to position [8, 0]
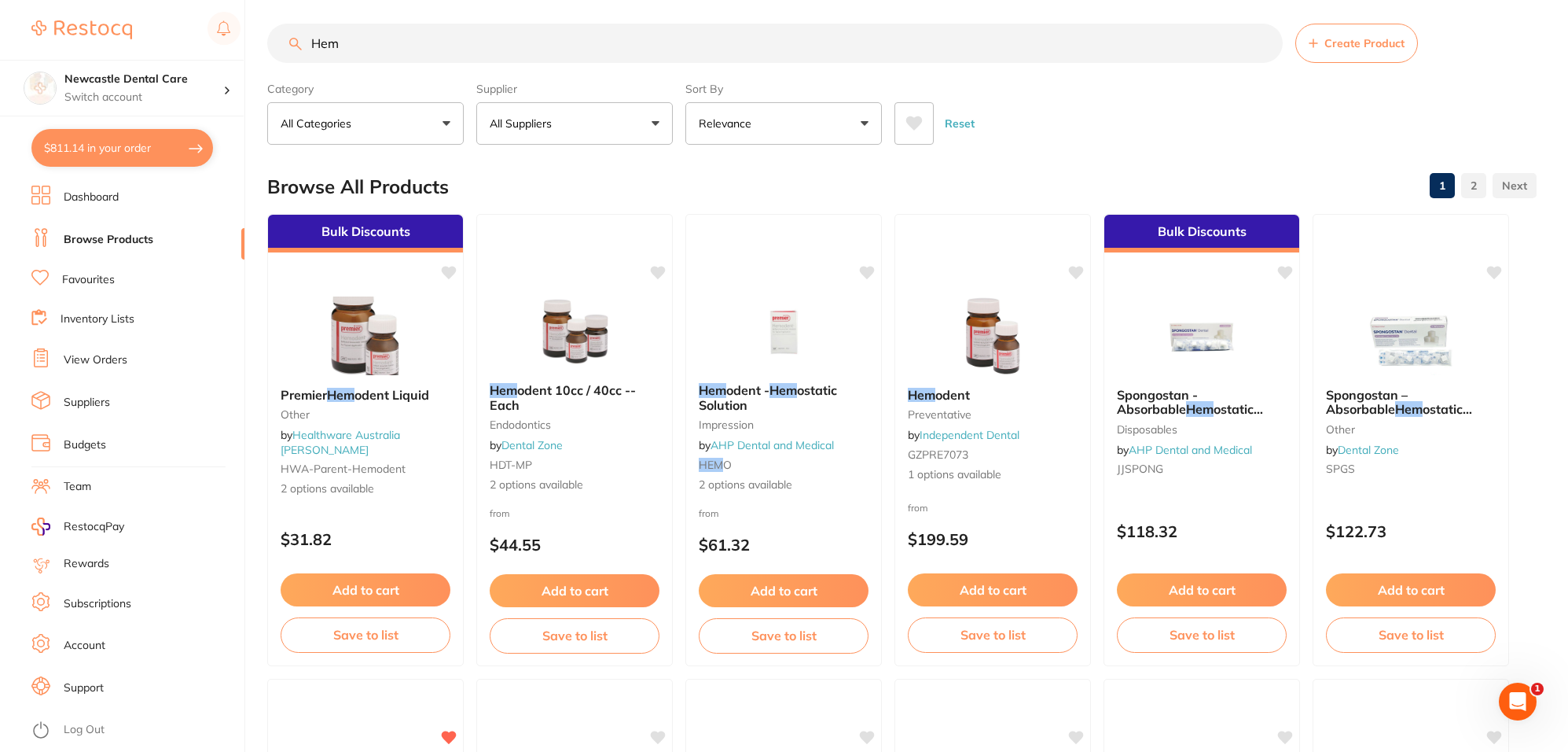
drag, startPoint x: 354, startPoint y: 47, endPoint x: 280, endPoint y: 37, distance: 74.7
click at [280, 37] on input "Hem" at bounding box center [775, 43] width 1015 height 39
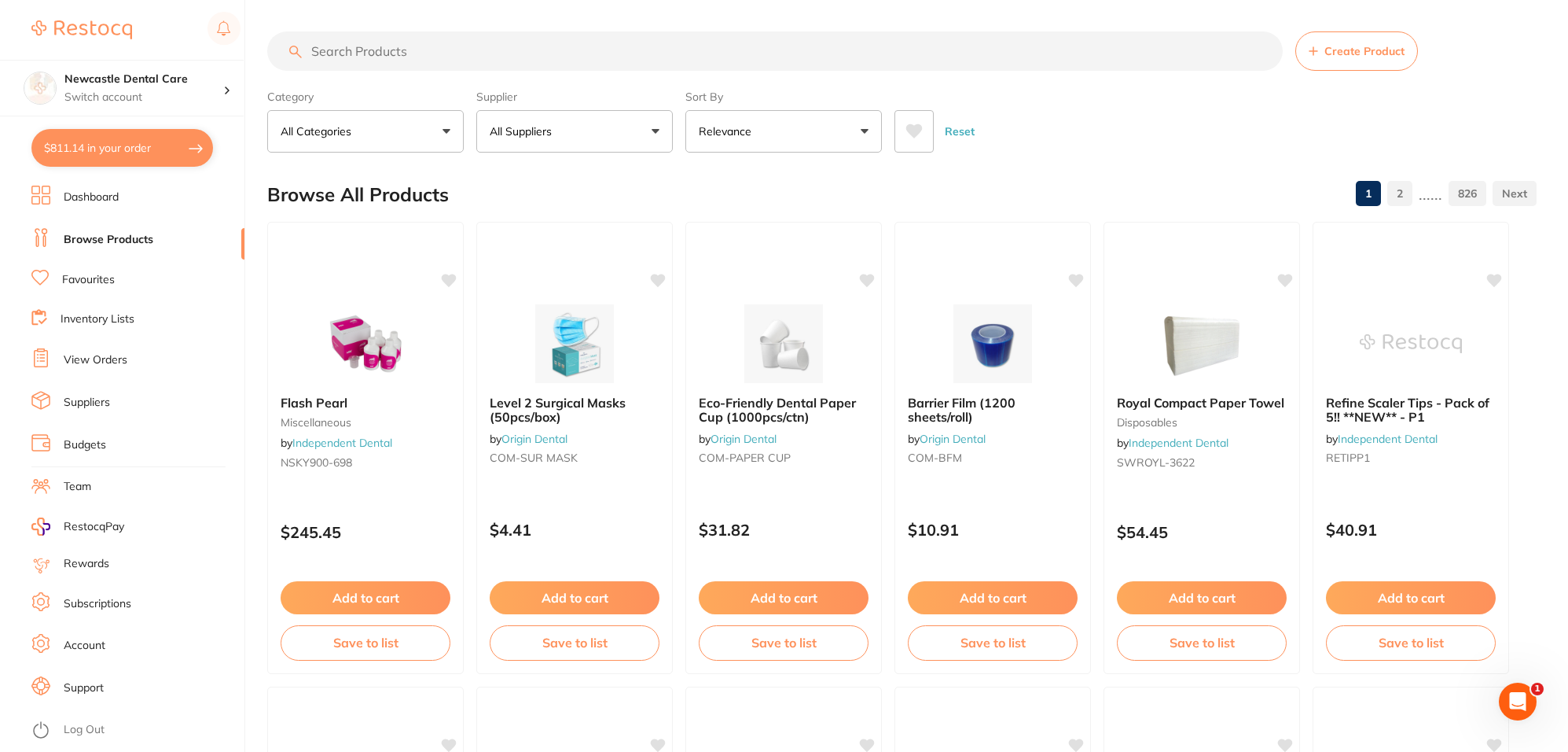
scroll to position [0, 0]
click at [411, 60] on input "search" at bounding box center [775, 50] width 1015 height 39
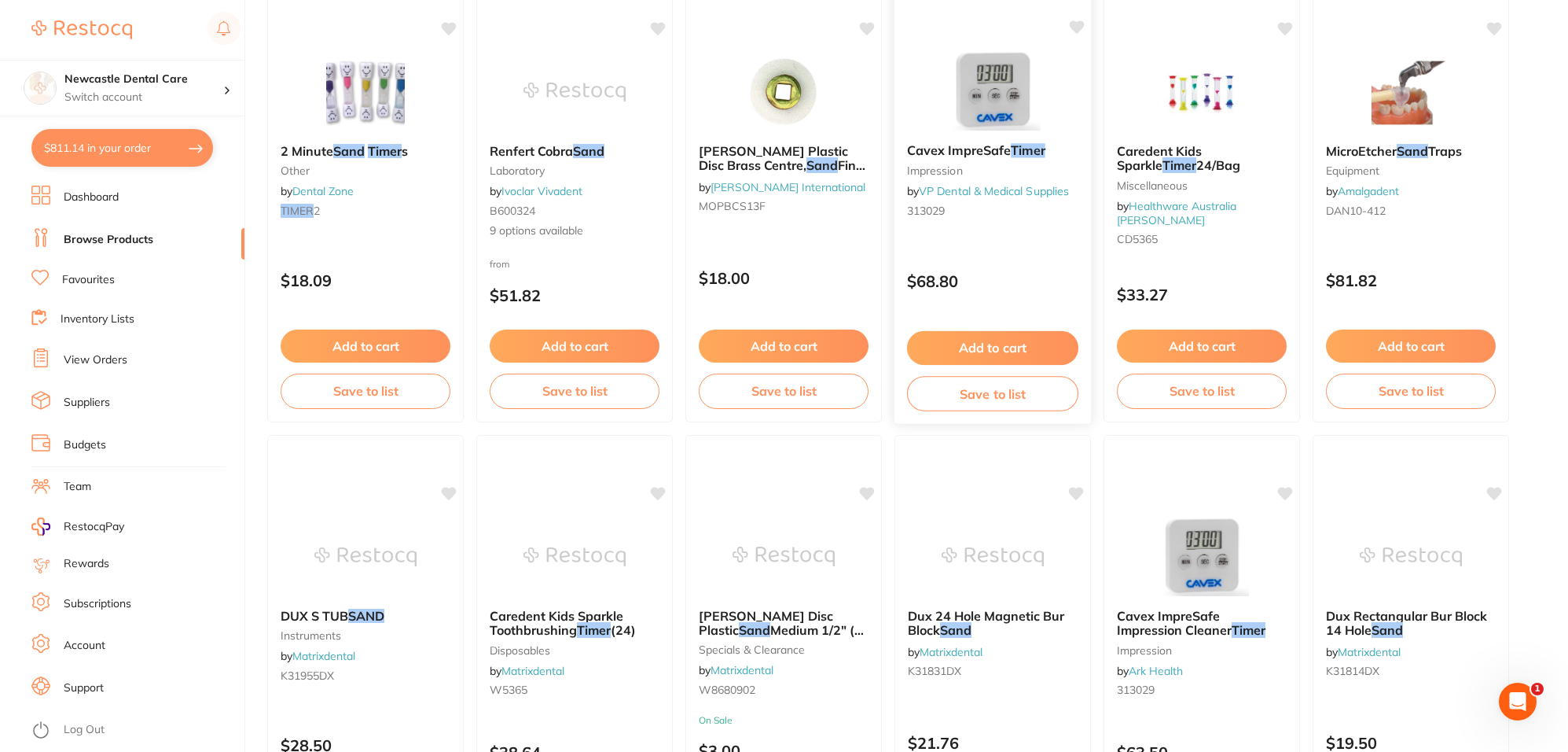
scroll to position [295, 0]
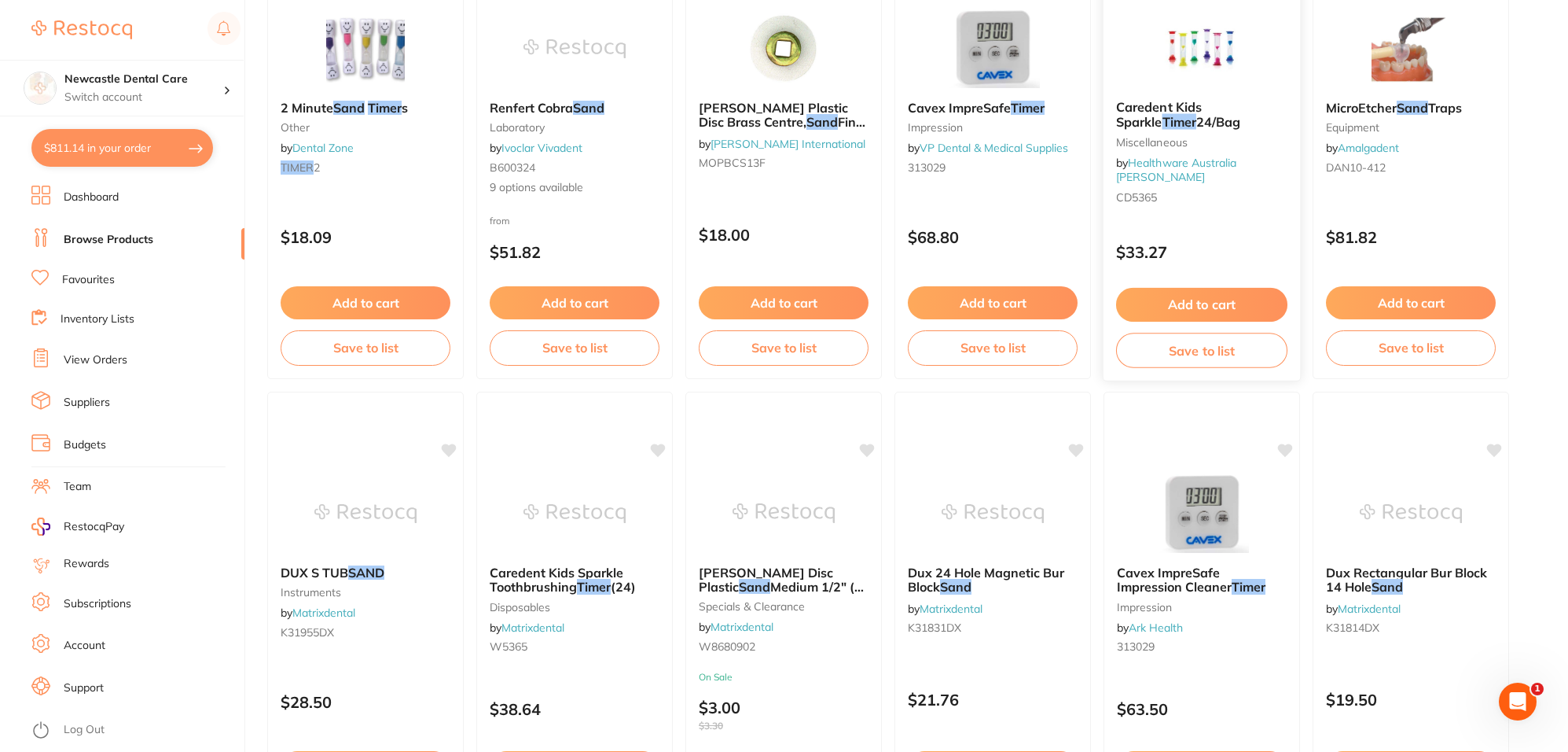
type input "sand timer"
click at [1234, 214] on div "Caredent Kids Sparkle Timer 24/Bag Miscellaneous by Healthware Australia [PERSO…" at bounding box center [1201, 153] width 199 height 457
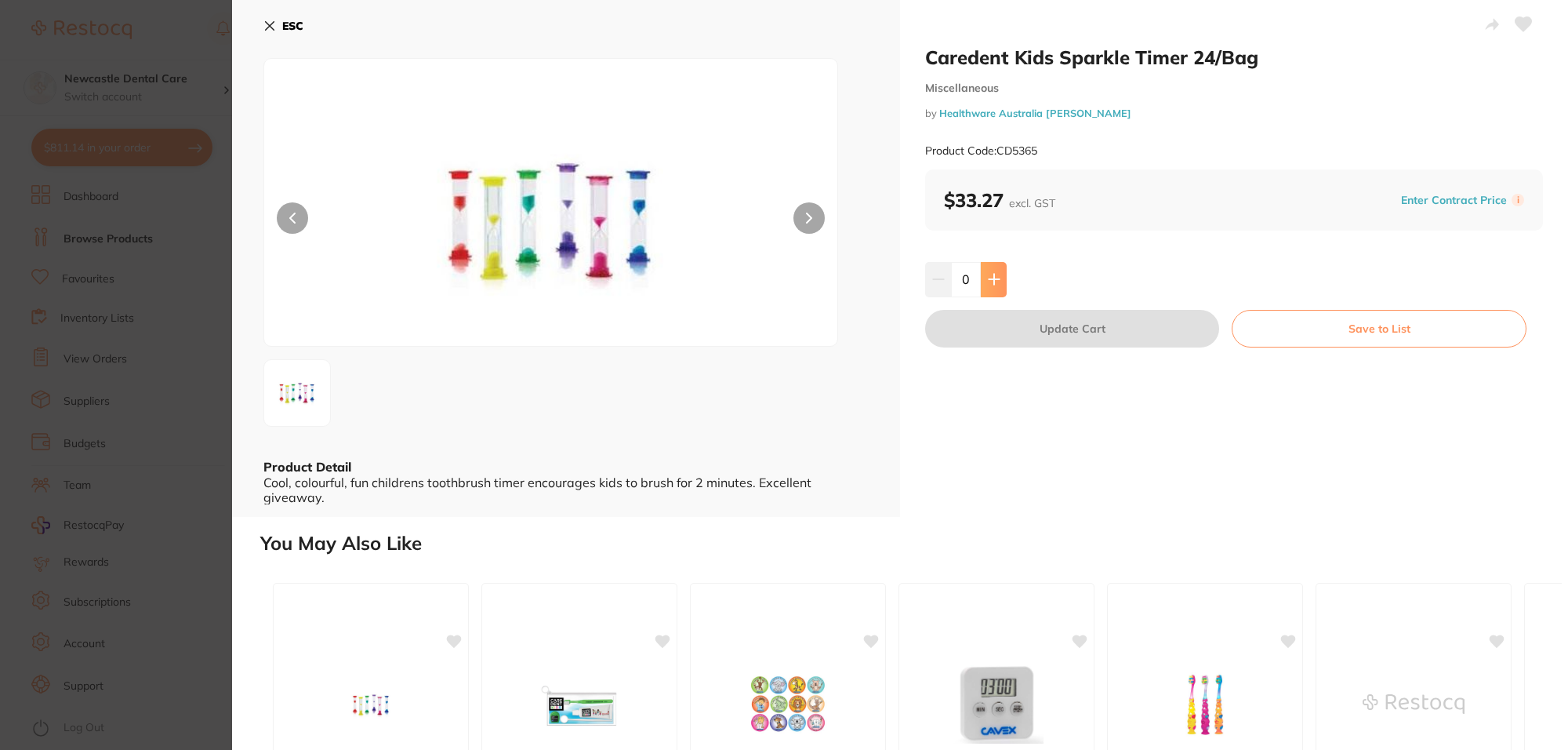
click at [993, 275] on icon at bounding box center [993, 279] width 13 height 13
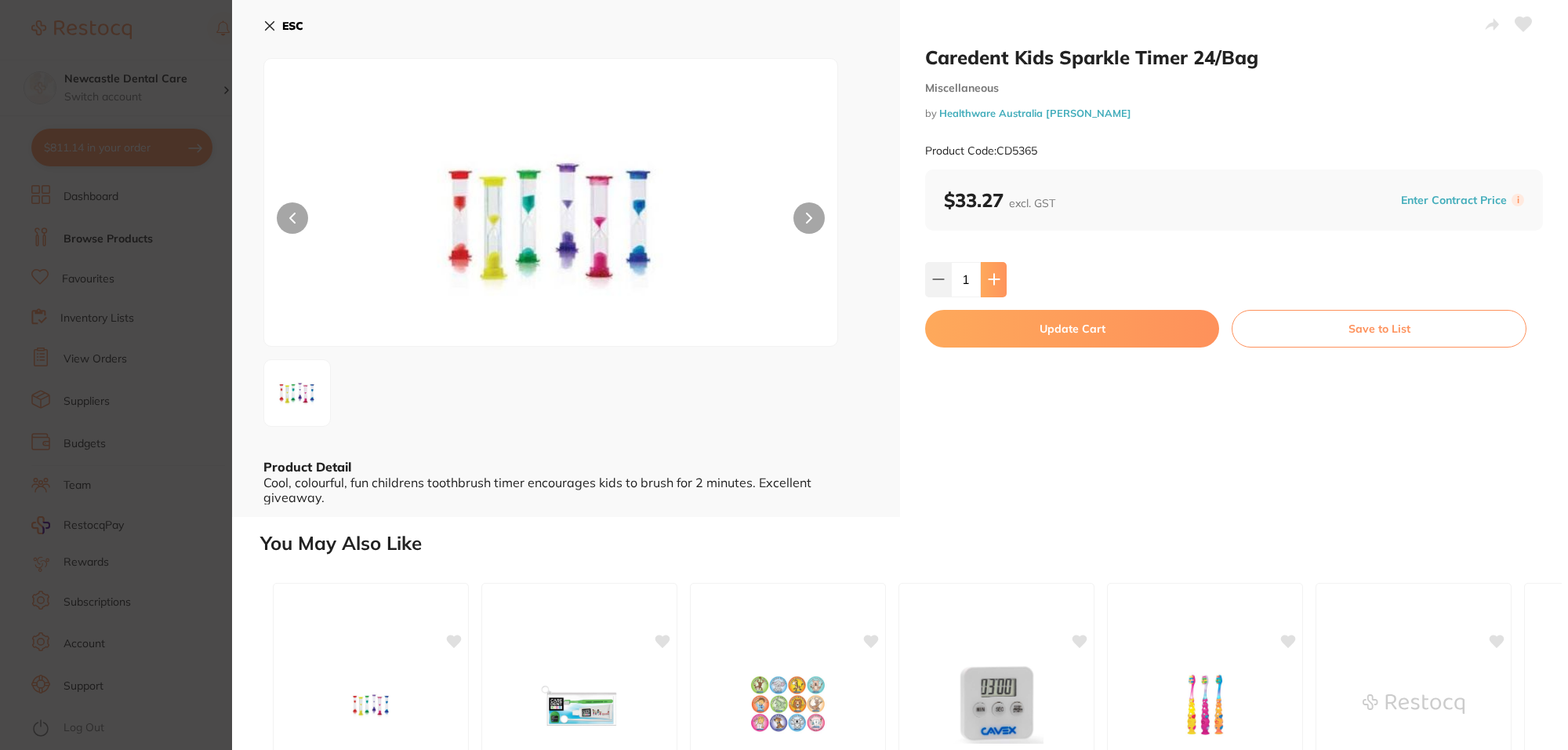
click at [993, 275] on icon at bounding box center [993, 279] width 13 height 13
type input "2"
click at [1086, 338] on button "Update Cart" at bounding box center [1072, 328] width 294 height 38
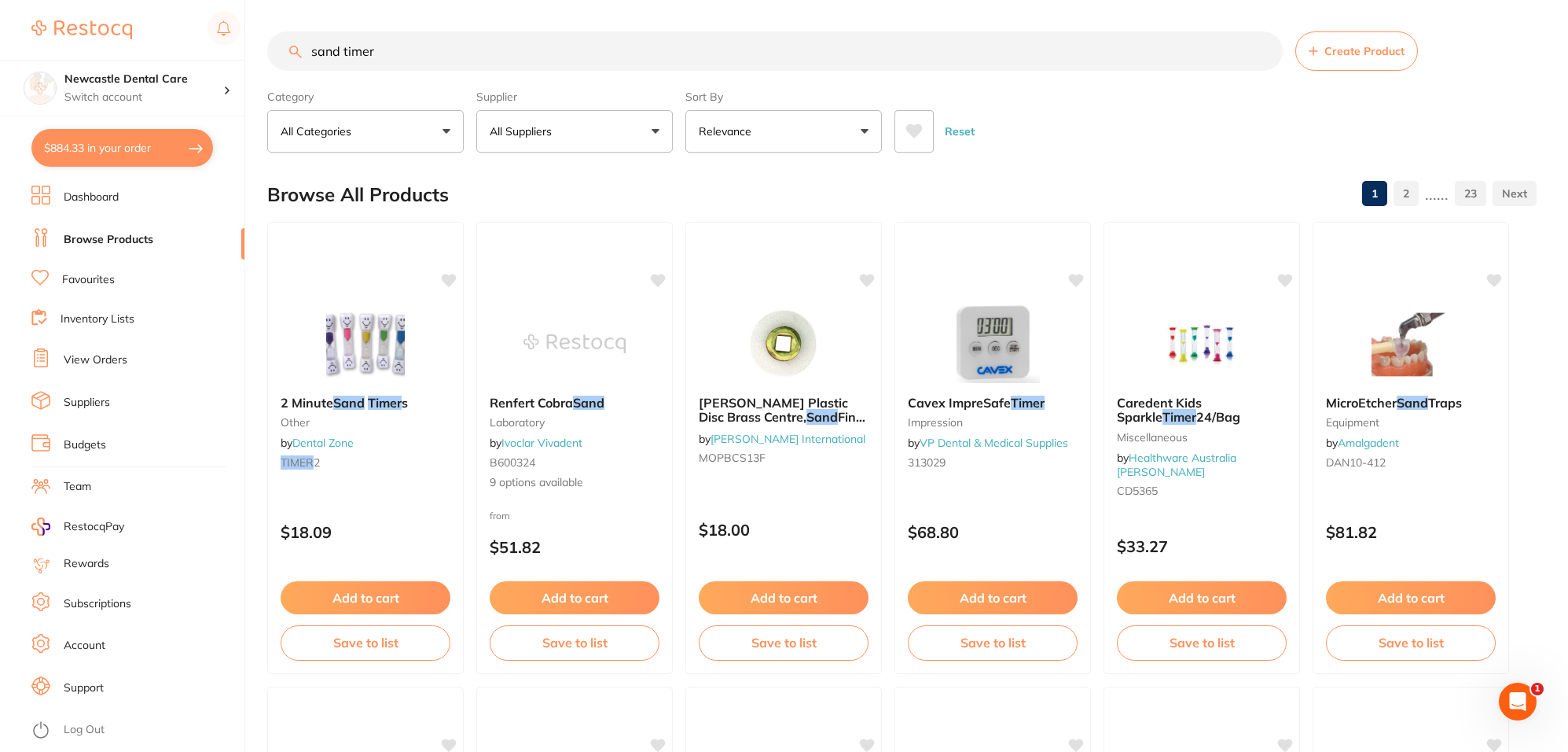
drag, startPoint x: 419, startPoint y: 45, endPoint x: 280, endPoint y: 34, distance: 139.4
click at [280, 34] on input "sand timer" at bounding box center [775, 50] width 1015 height 39
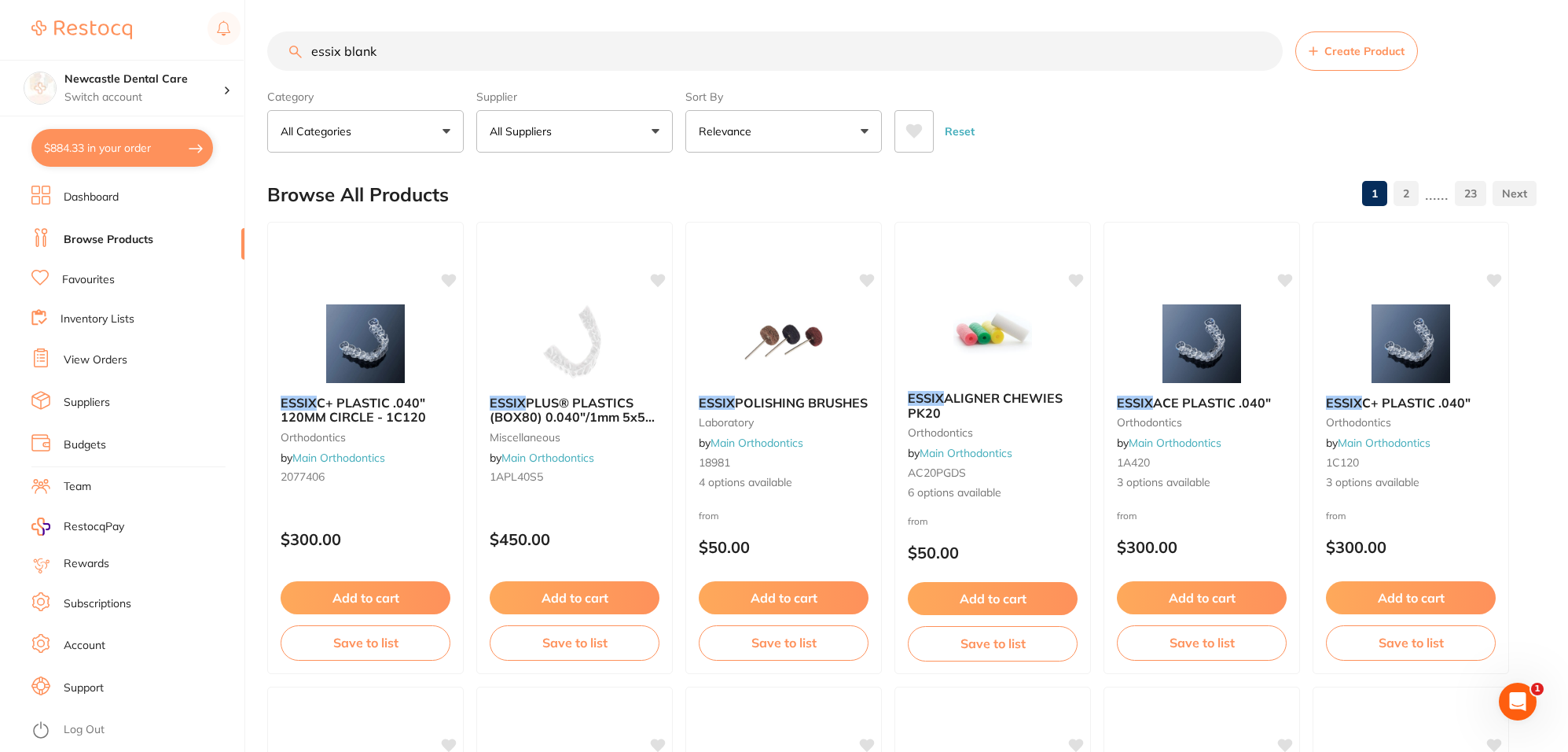
type input "[PERSON_NAME]"
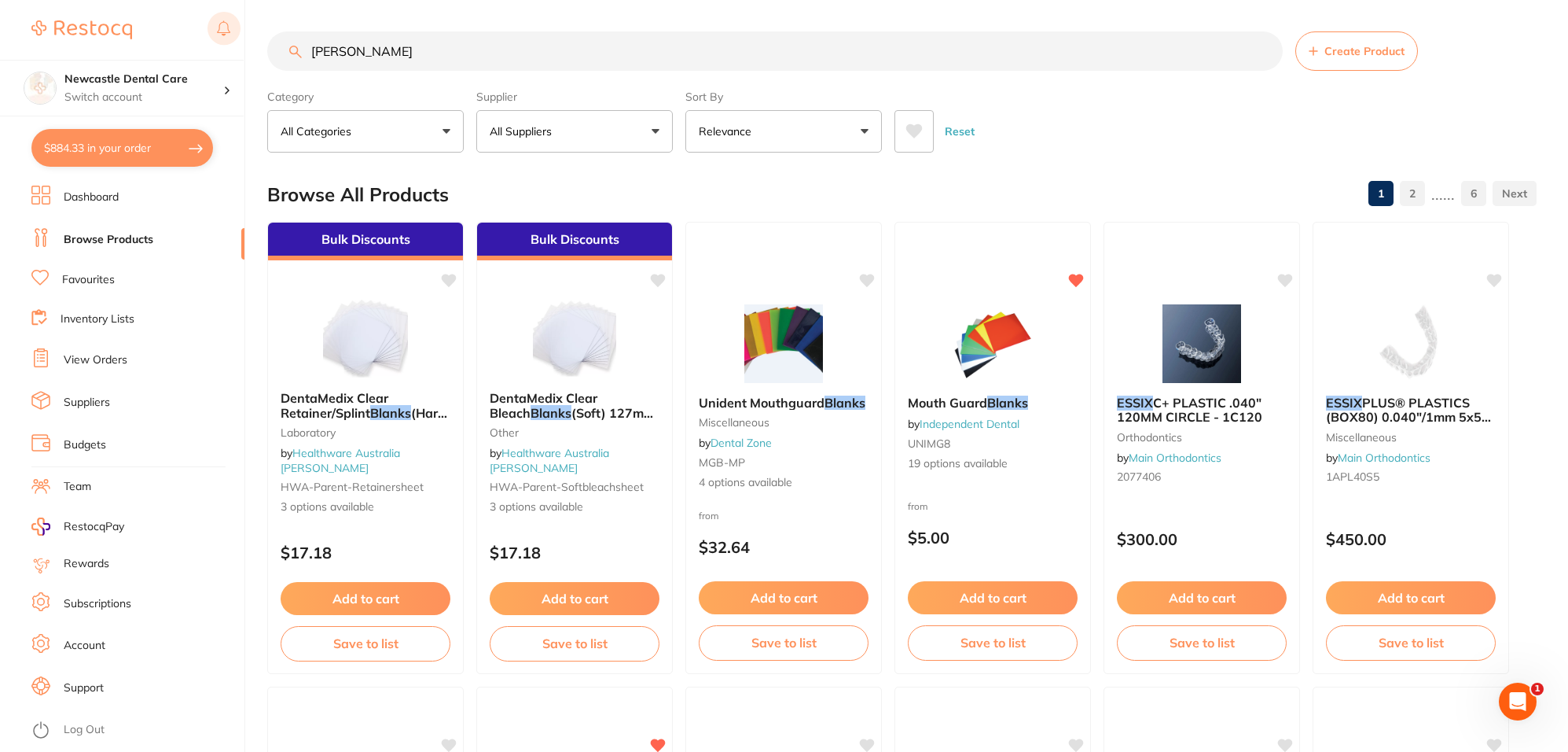
drag, startPoint x: 405, startPoint y: 59, endPoint x: 224, endPoint y: 24, distance: 184.4
click at [224, 24] on div "$884.33 Newcastle Dental Care Switch account Newcastle Dental Care $884.33 in y…" at bounding box center [784, 376] width 1568 height 752
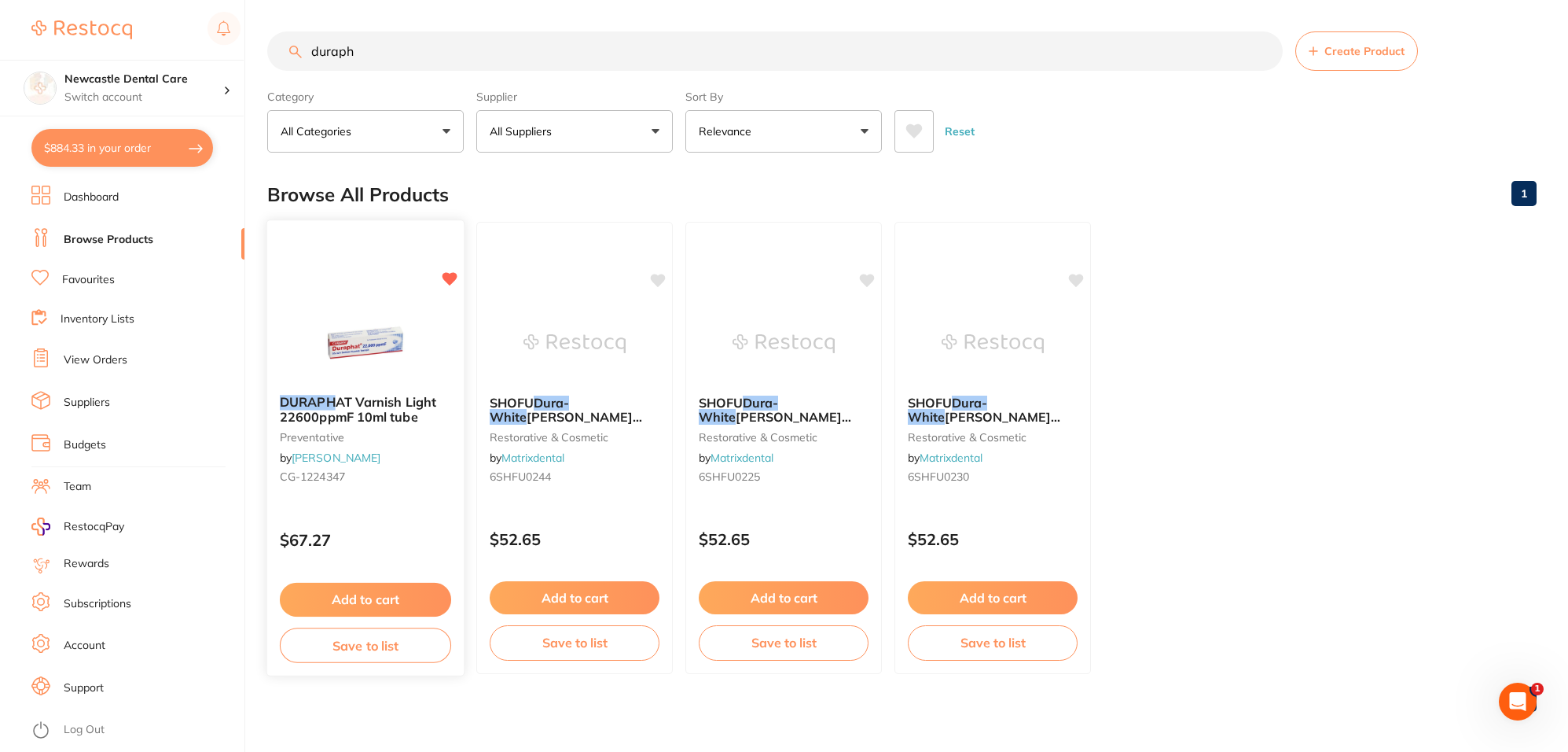
type input "duraph"
click at [355, 394] on div "DURAPH AT Varnish Light 22600ppmF 10ml tube preventative by [PERSON_NAME] [PERS…" at bounding box center [366, 441] width 196 height 120
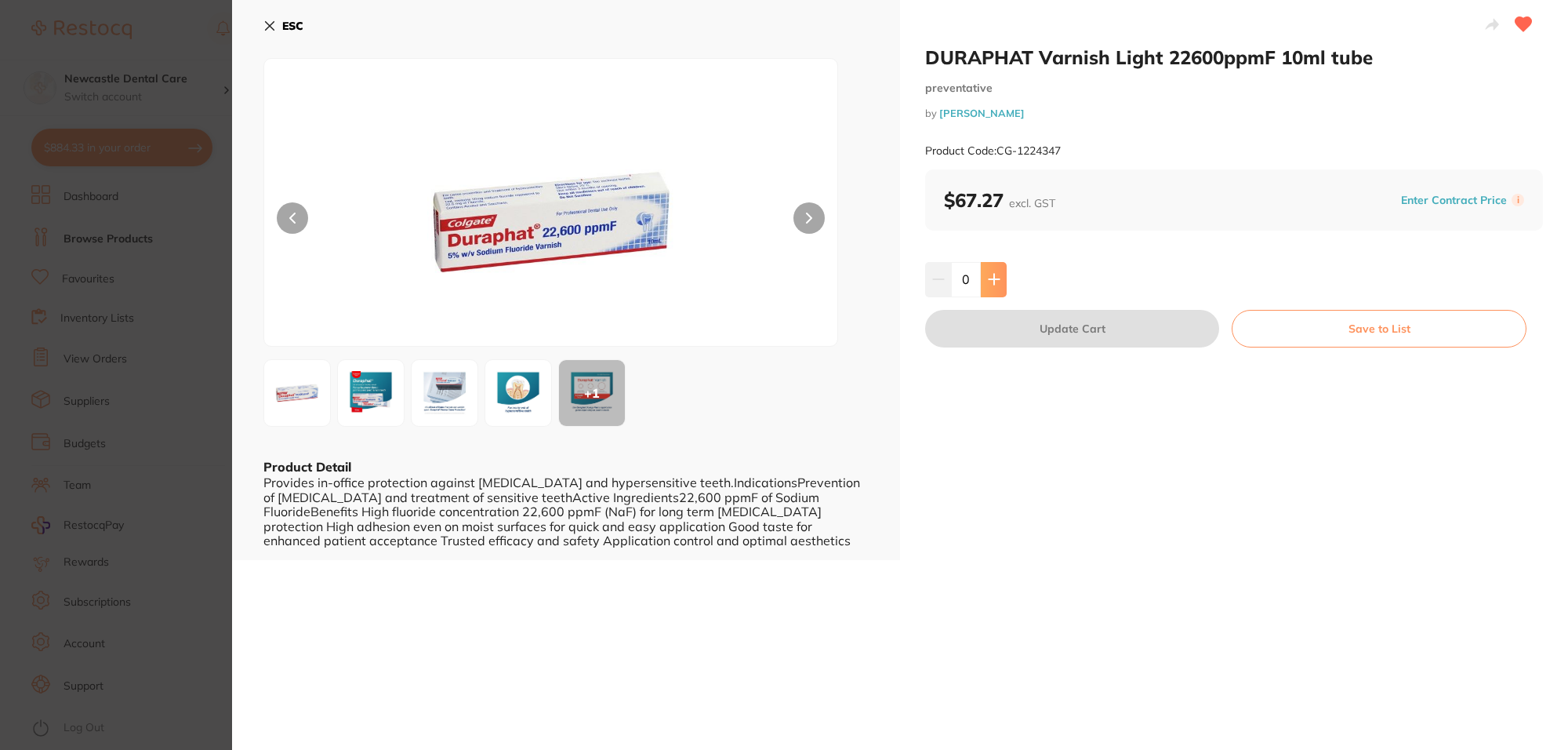
click at [998, 277] on button at bounding box center [993, 279] width 26 height 34
type input "1"
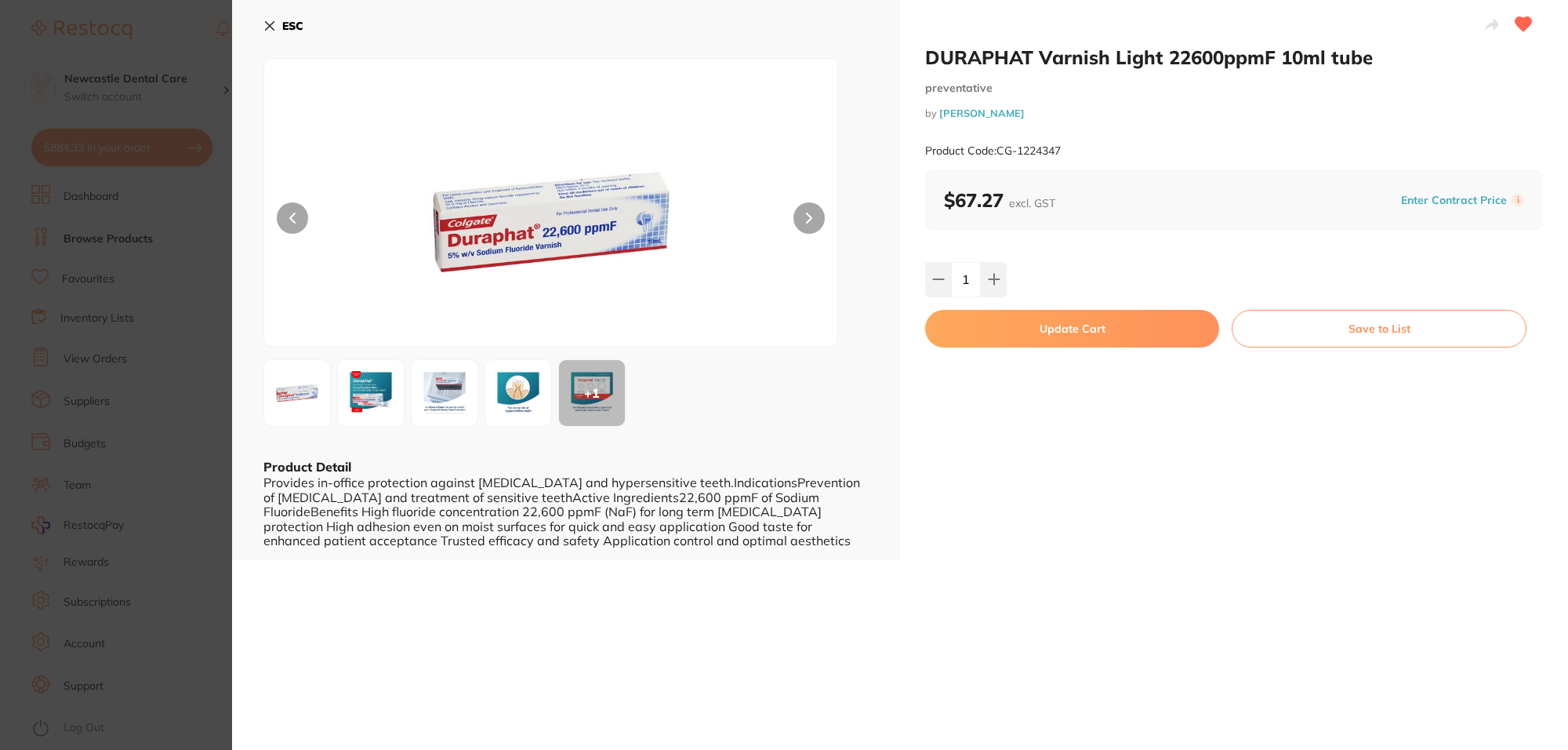
click at [1037, 330] on button "Update Cart" at bounding box center [1072, 328] width 294 height 38
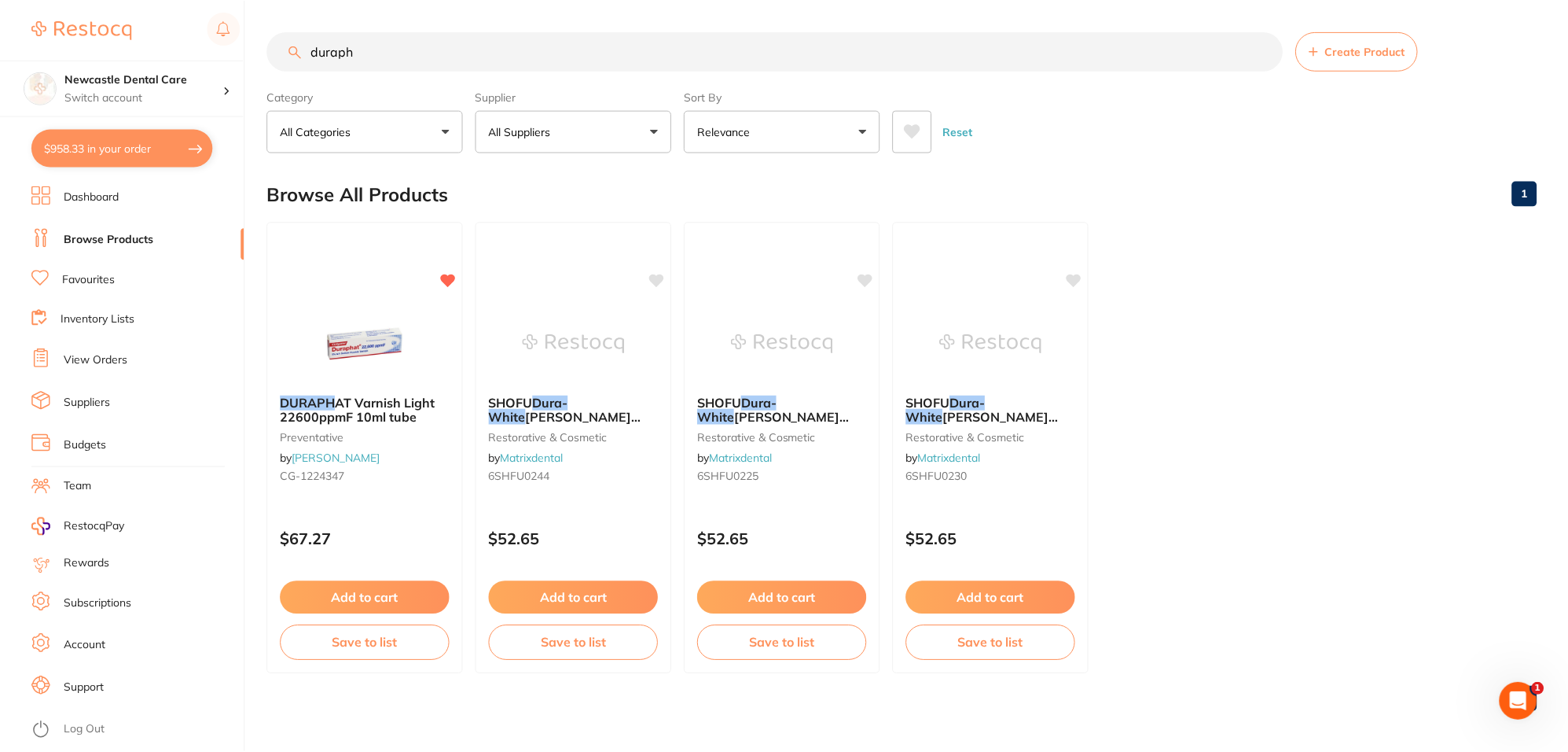
scroll to position [1, 0]
drag, startPoint x: 388, startPoint y: 56, endPoint x: 253, endPoint y: 39, distance: 136.1
click at [253, 39] on div "$958.33 Newcastle Dental Care Switch account Newcastle Dental Care $958.33 in y…" at bounding box center [784, 375] width 1568 height 752
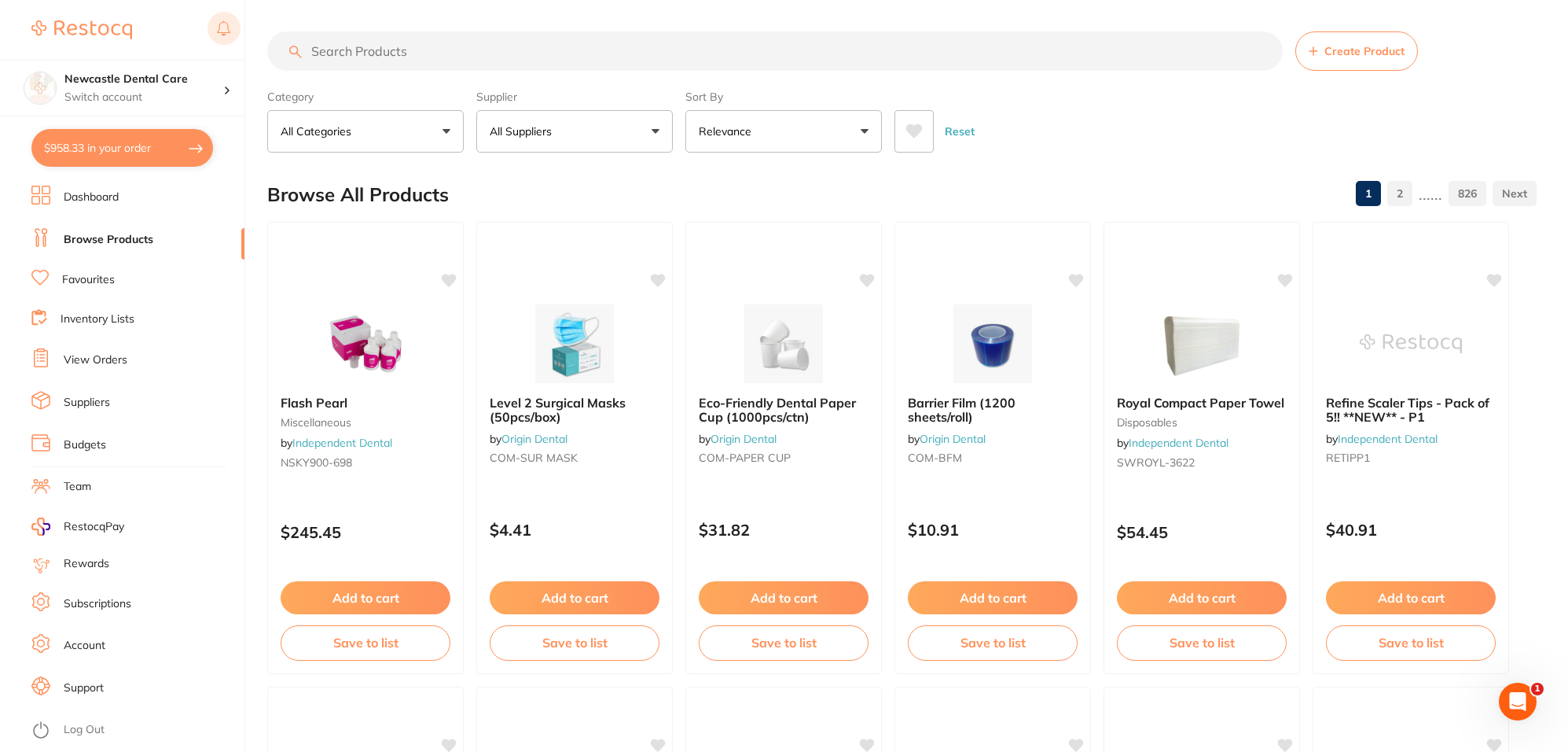
scroll to position [0, 0]
click at [642, 138] on button "All Suppliers" at bounding box center [575, 131] width 196 height 43
type input "e"
click at [570, 303] on li "[PERSON_NAME] Dental" at bounding box center [574, 316] width 184 height 48
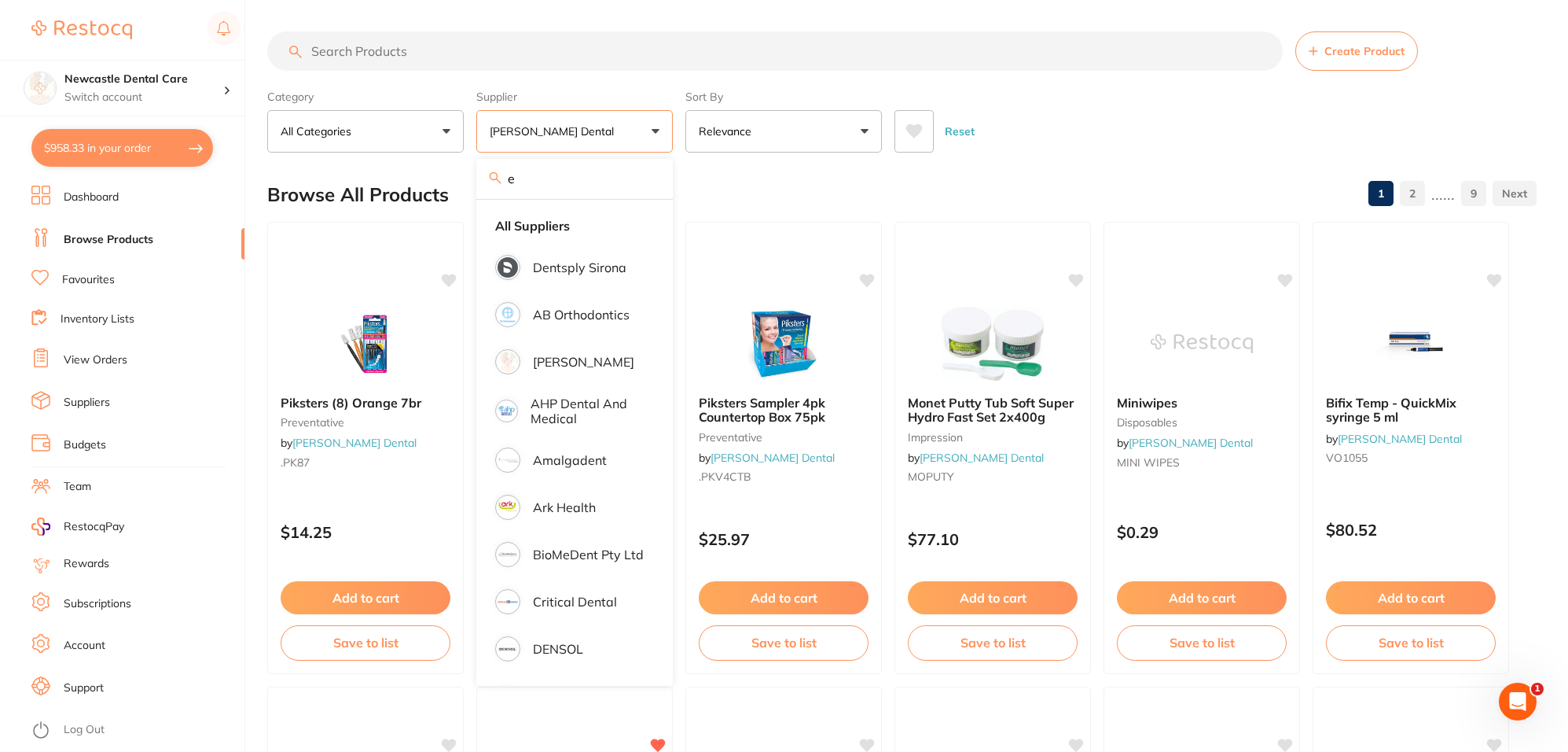
click at [1114, 126] on div "Reset" at bounding box center [1209, 125] width 629 height 55
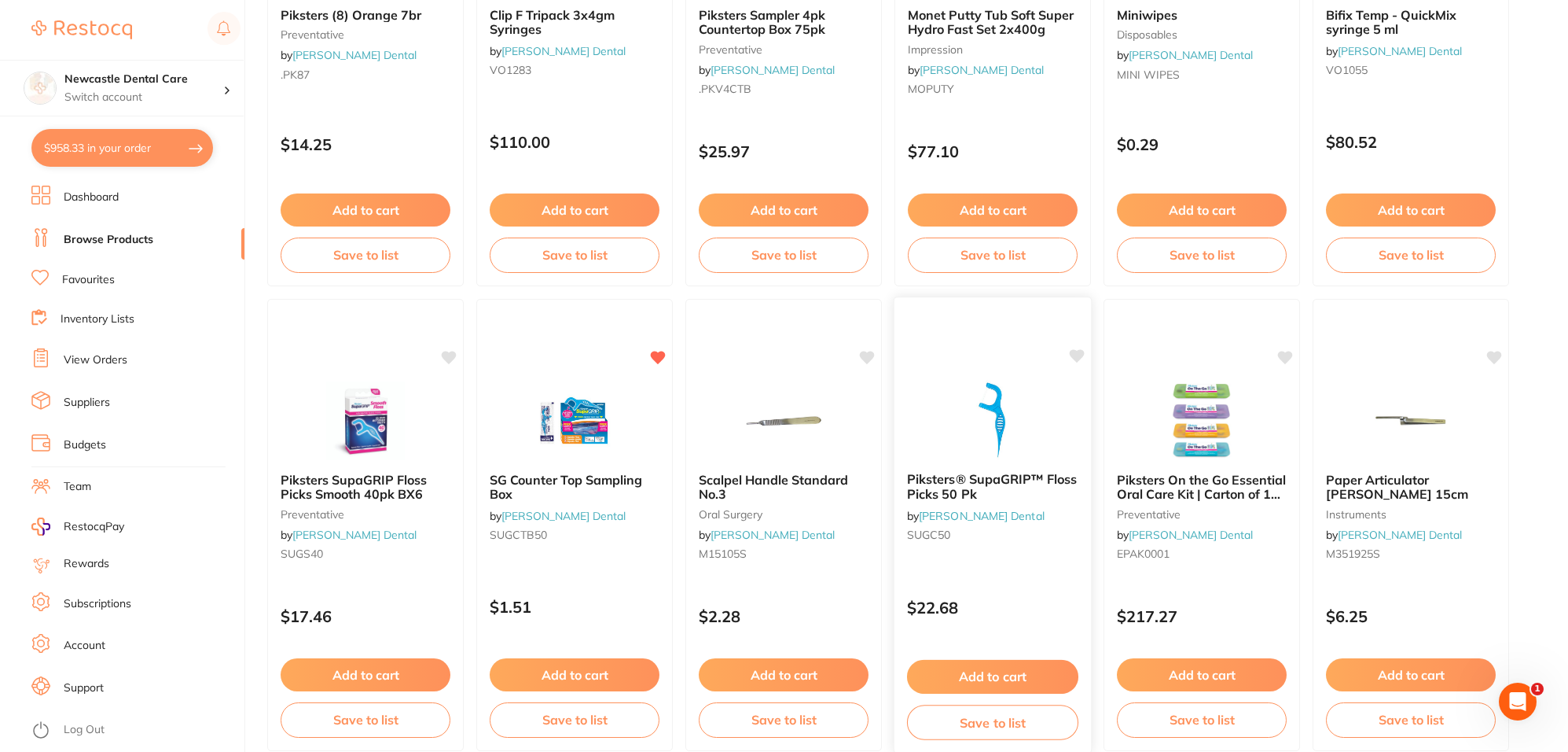
scroll to position [688, 0]
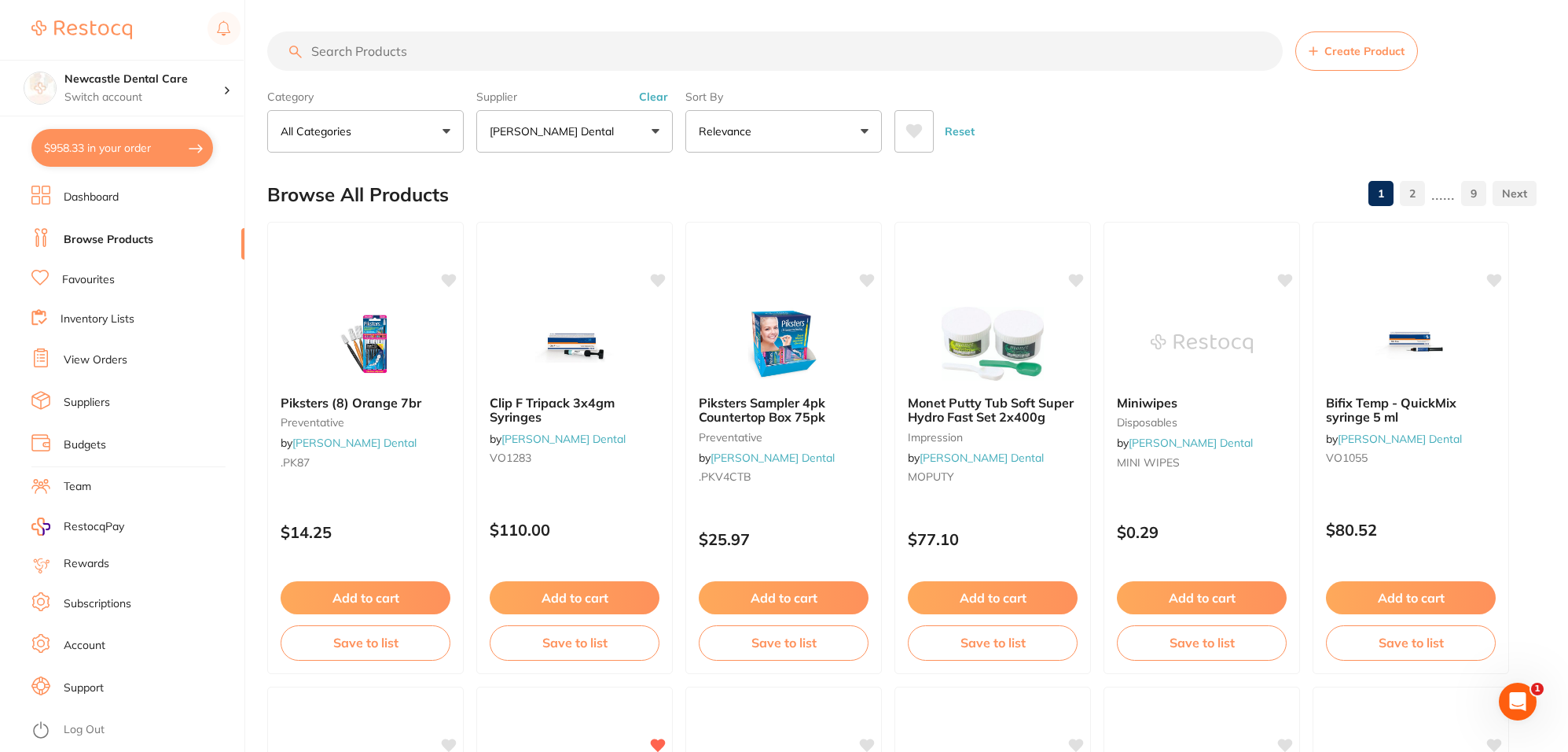
click at [497, 33] on input "search" at bounding box center [775, 50] width 1015 height 39
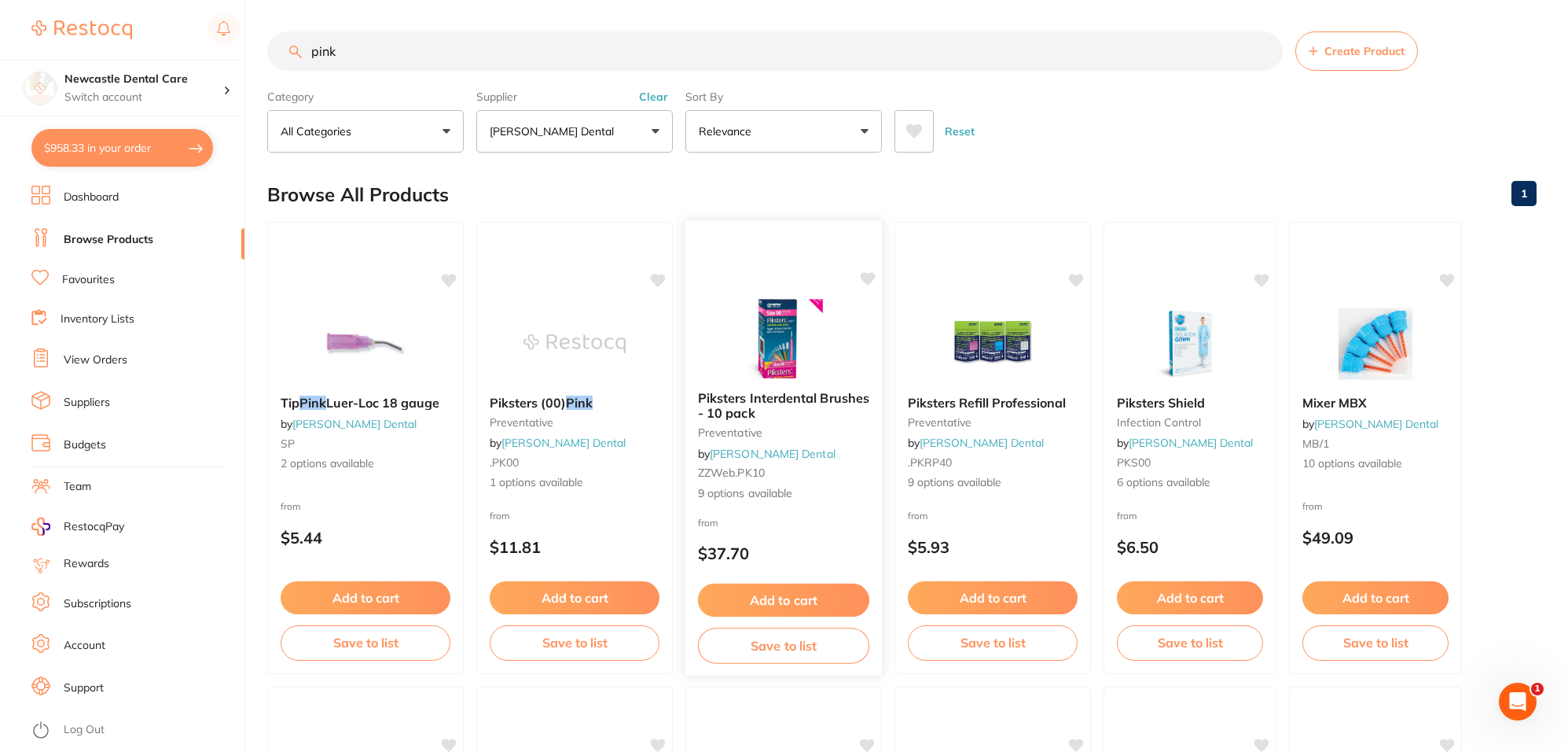
type input "pink"
click at [814, 430] on small "preventative" at bounding box center [784, 432] width 171 height 13
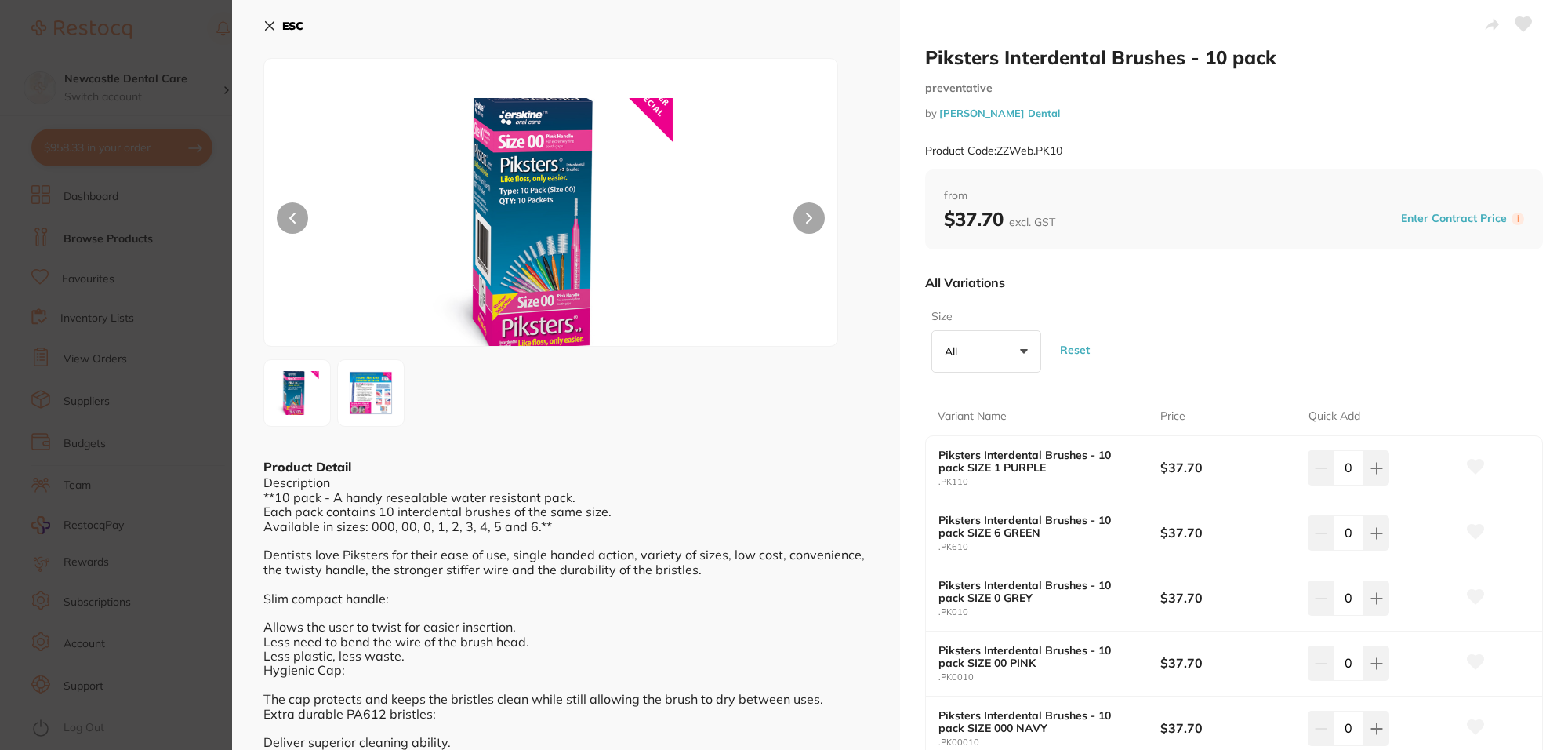
scroll to position [98, 0]
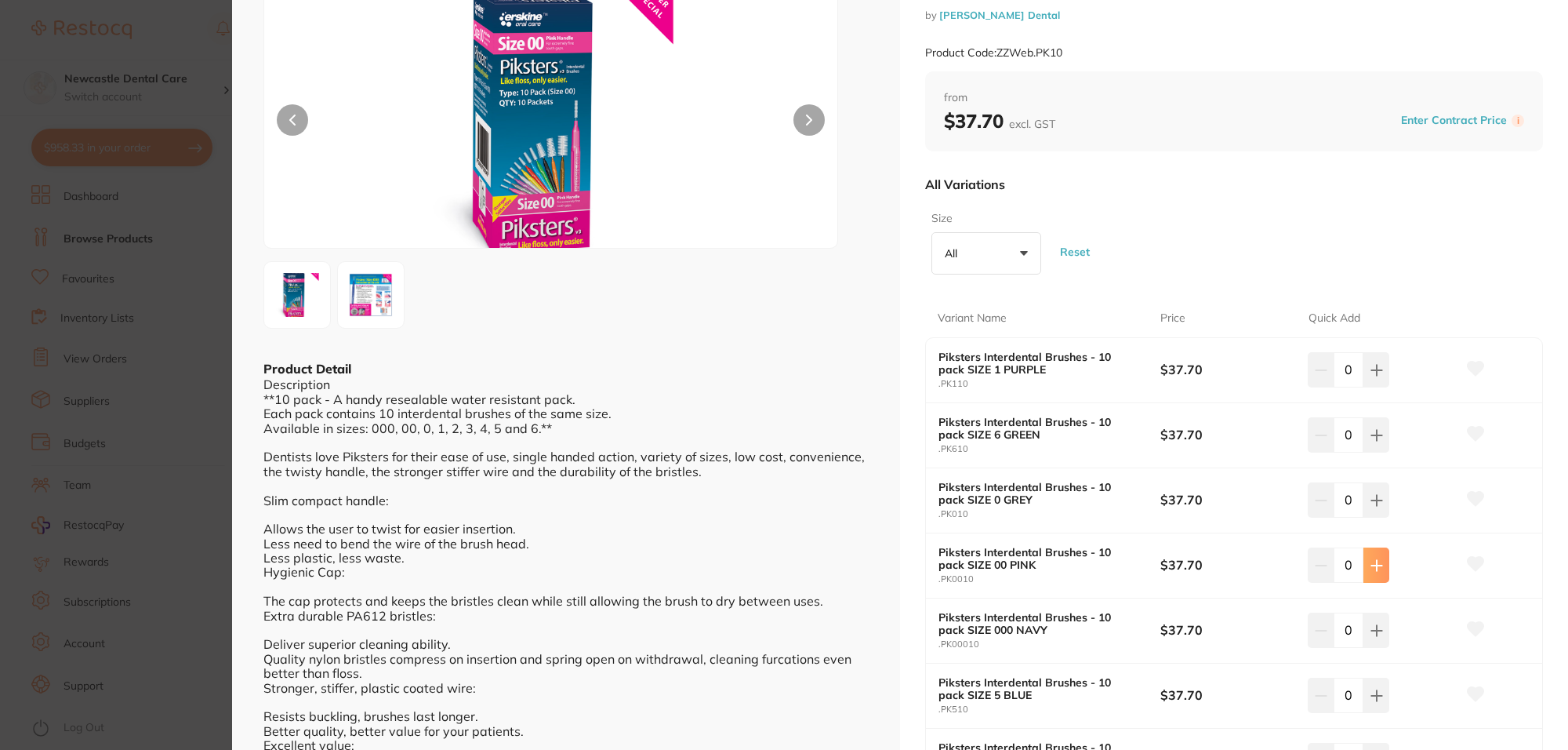
click at [1373, 565] on icon at bounding box center [1376, 565] width 10 height 10
type input "1"
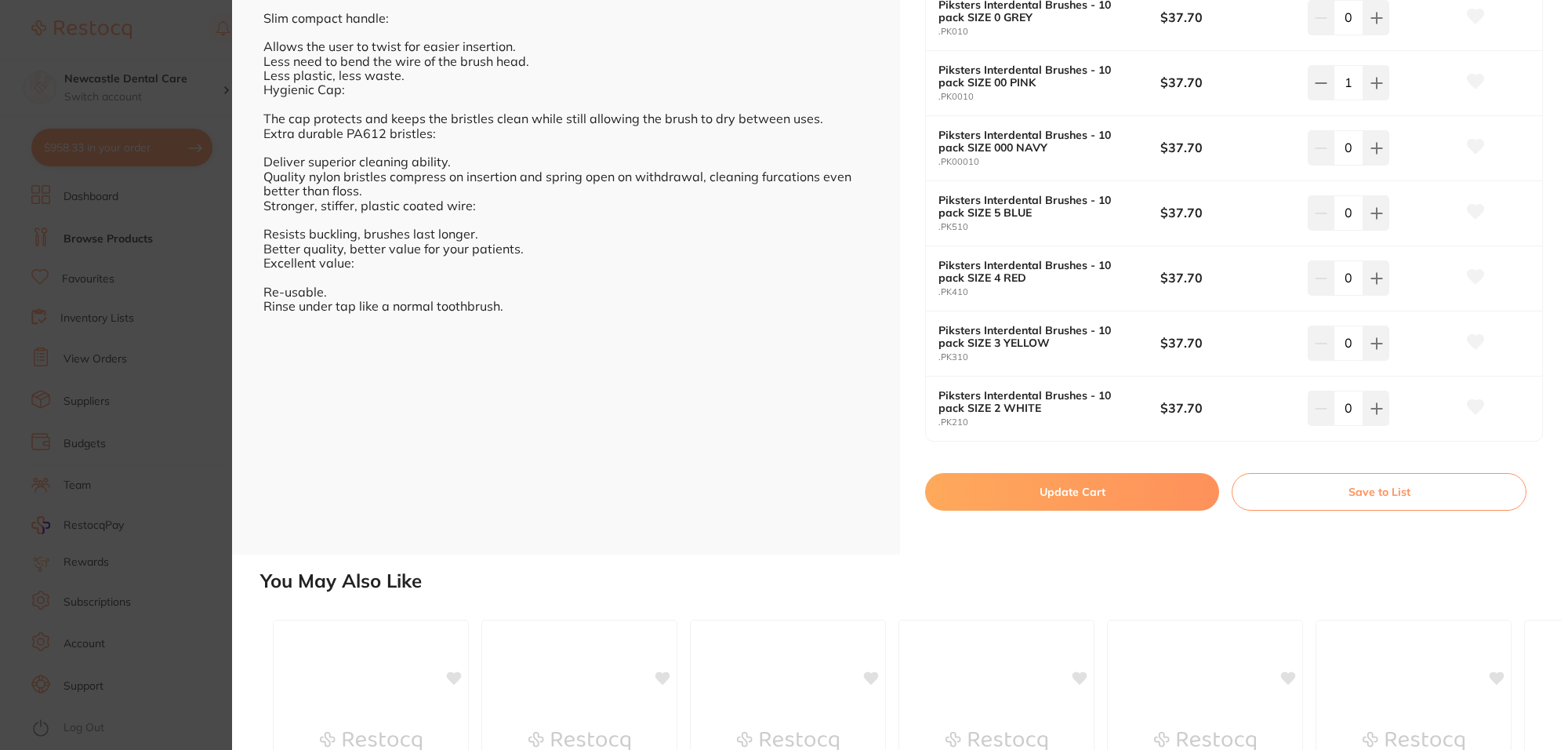
scroll to position [588, 0]
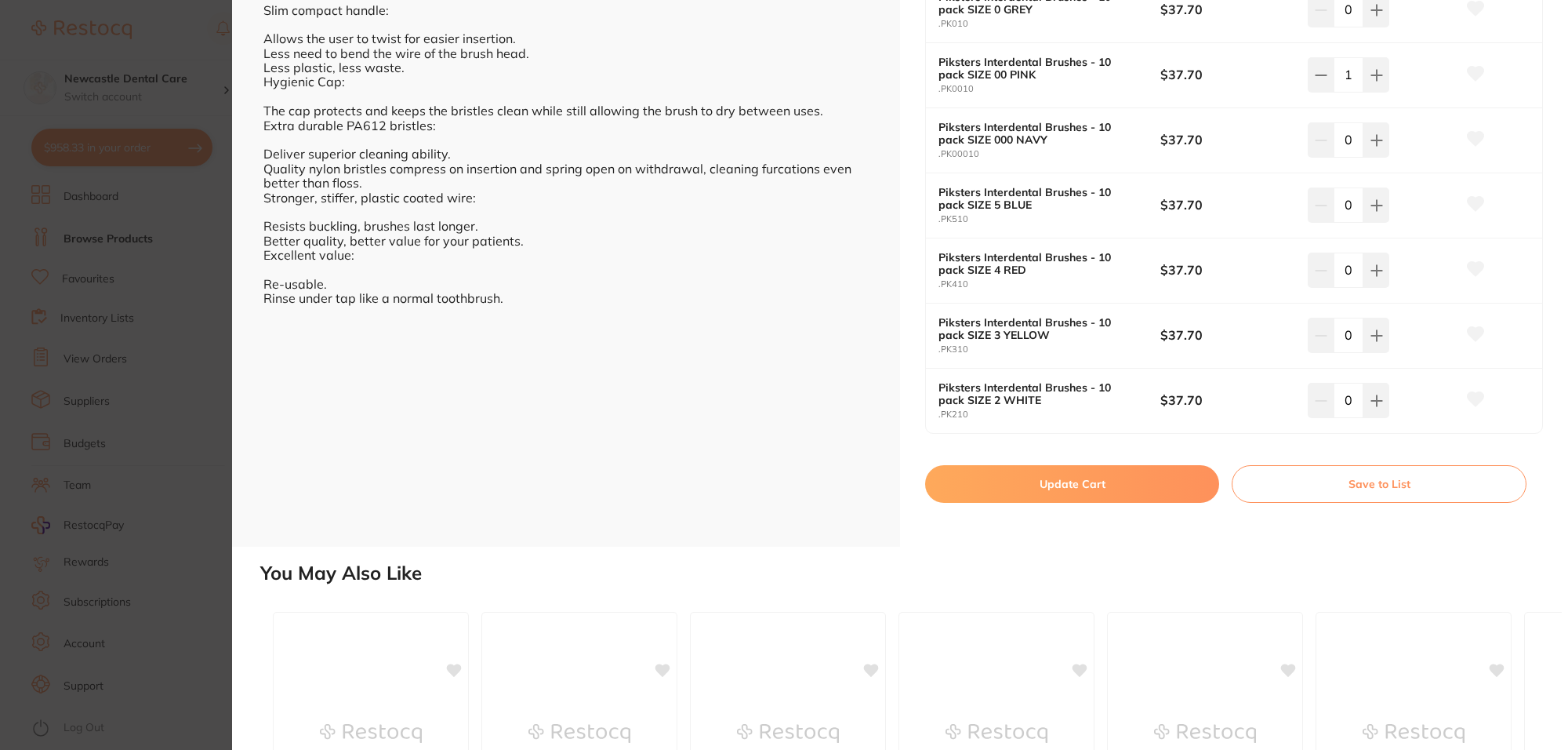
click at [1068, 491] on button "Update Cart" at bounding box center [1072, 484] width 294 height 38
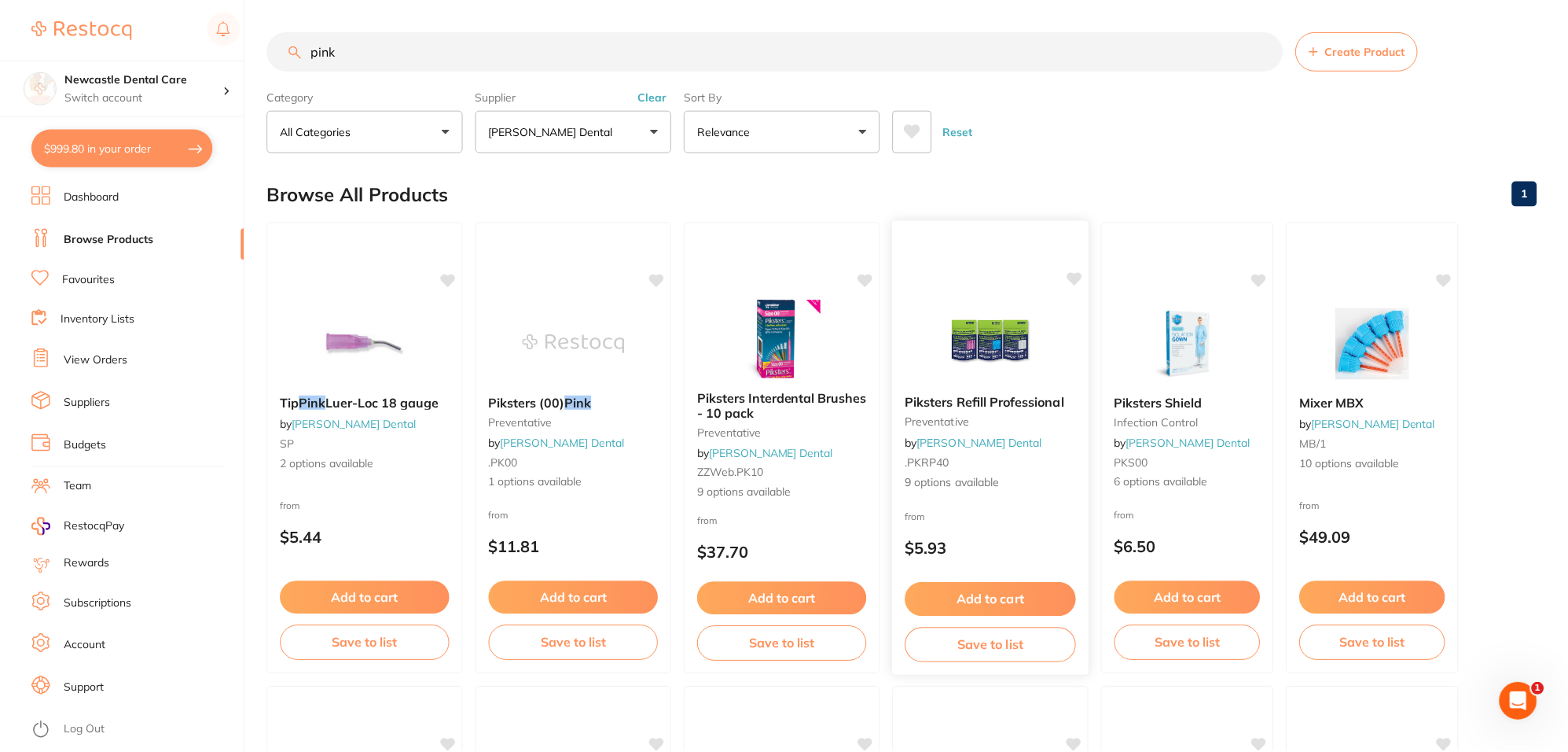
scroll to position [18, 0]
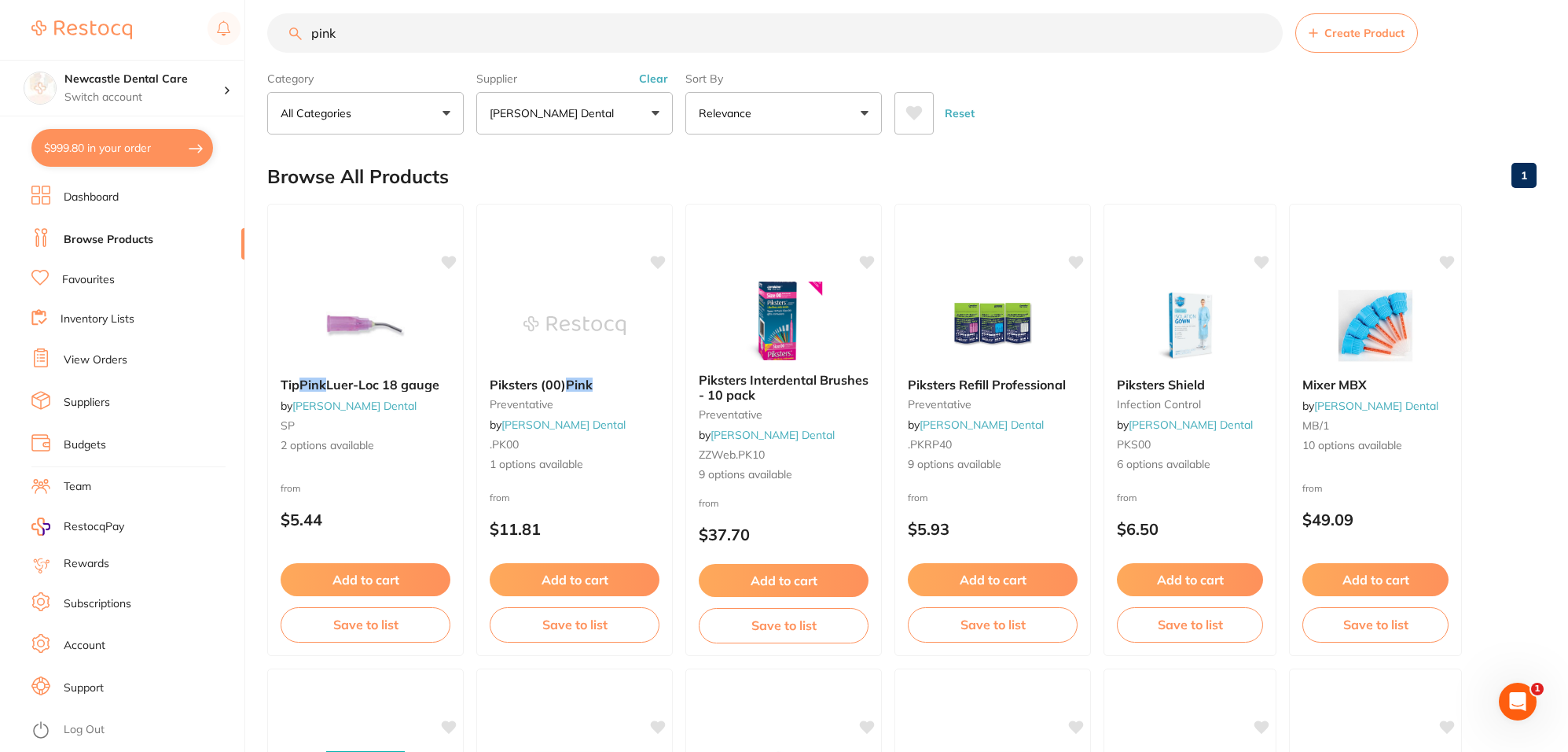
drag, startPoint x: 348, startPoint y: 28, endPoint x: 284, endPoint y: 25, distance: 64.1
click at [284, 25] on input "pink" at bounding box center [775, 33] width 1015 height 39
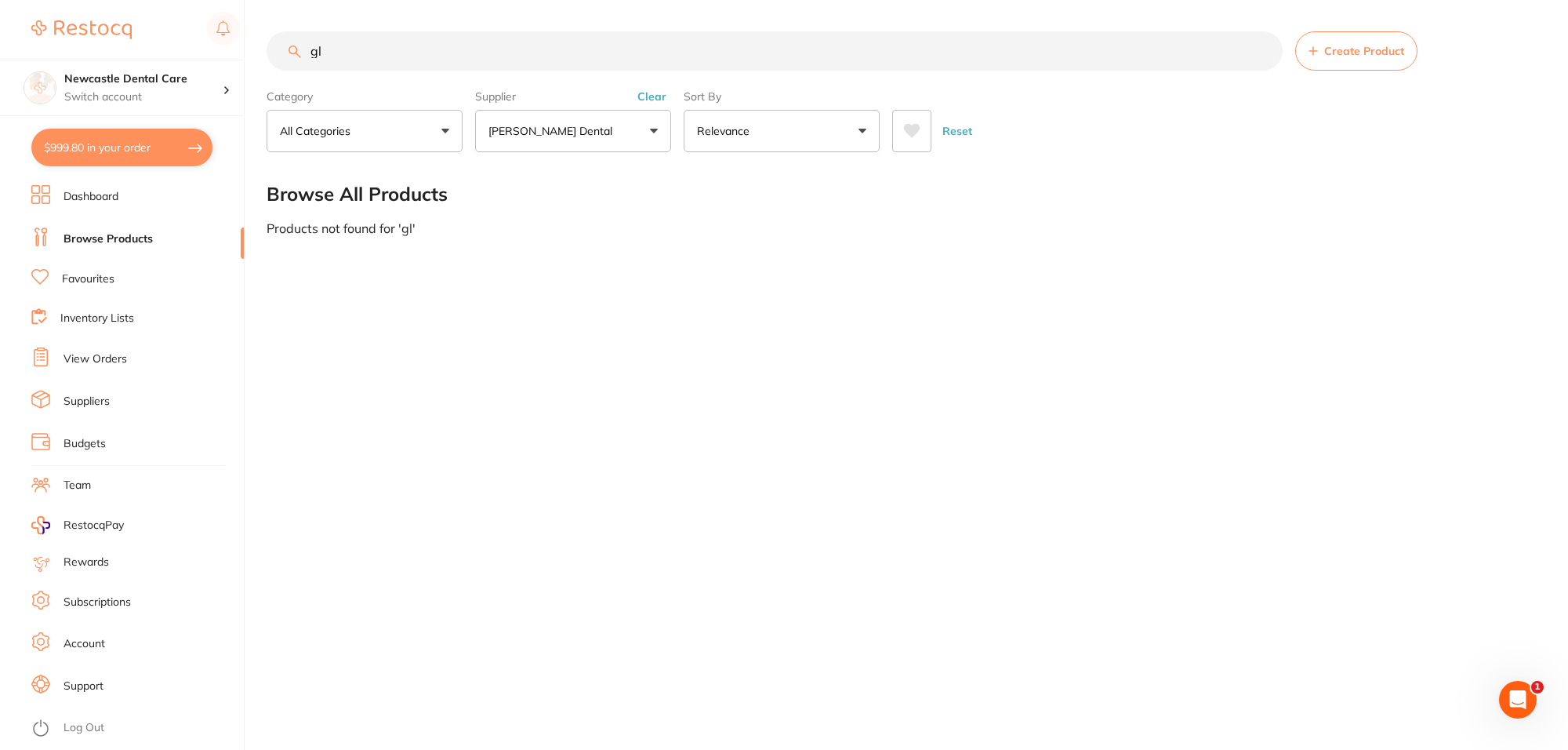
type input "g"
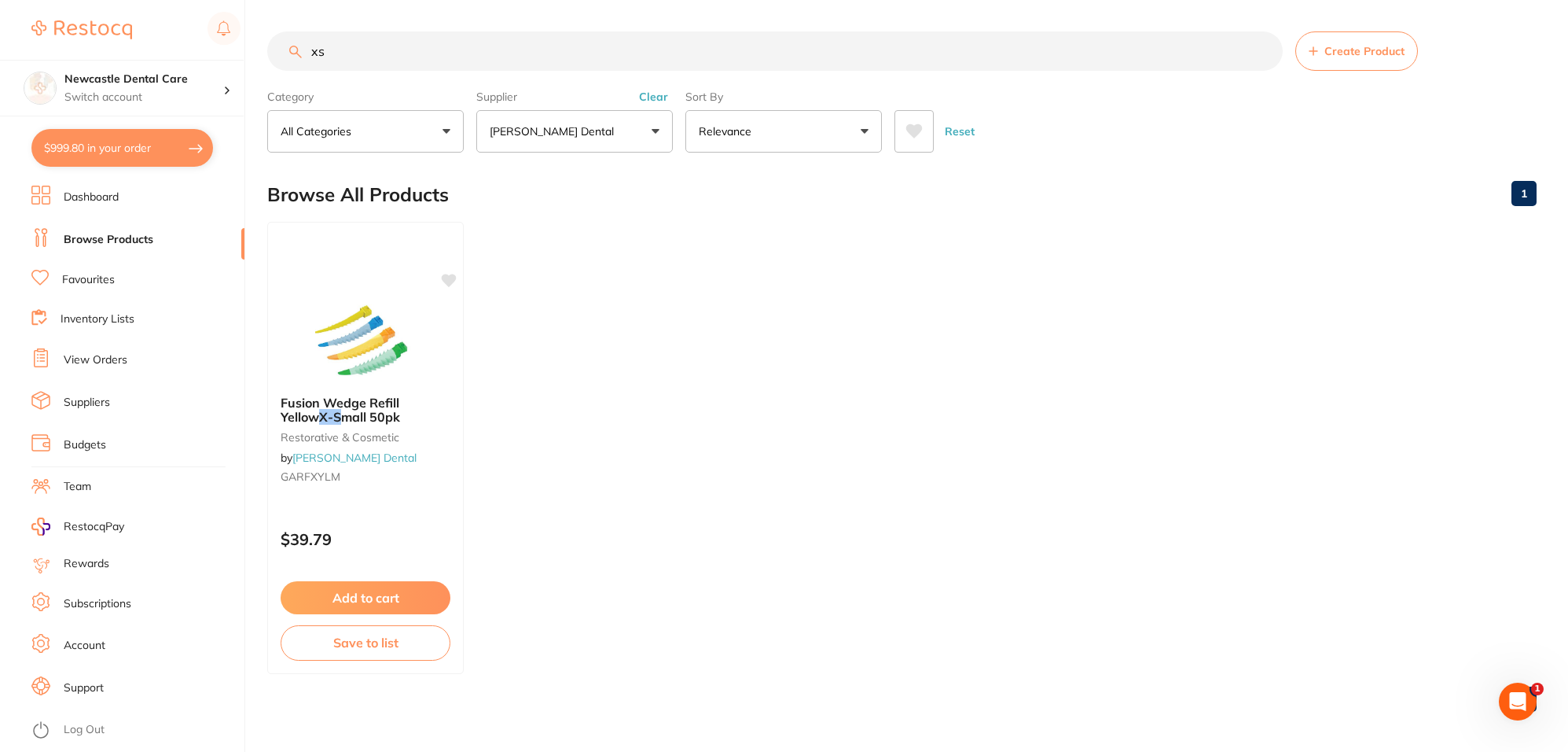
type input "x"
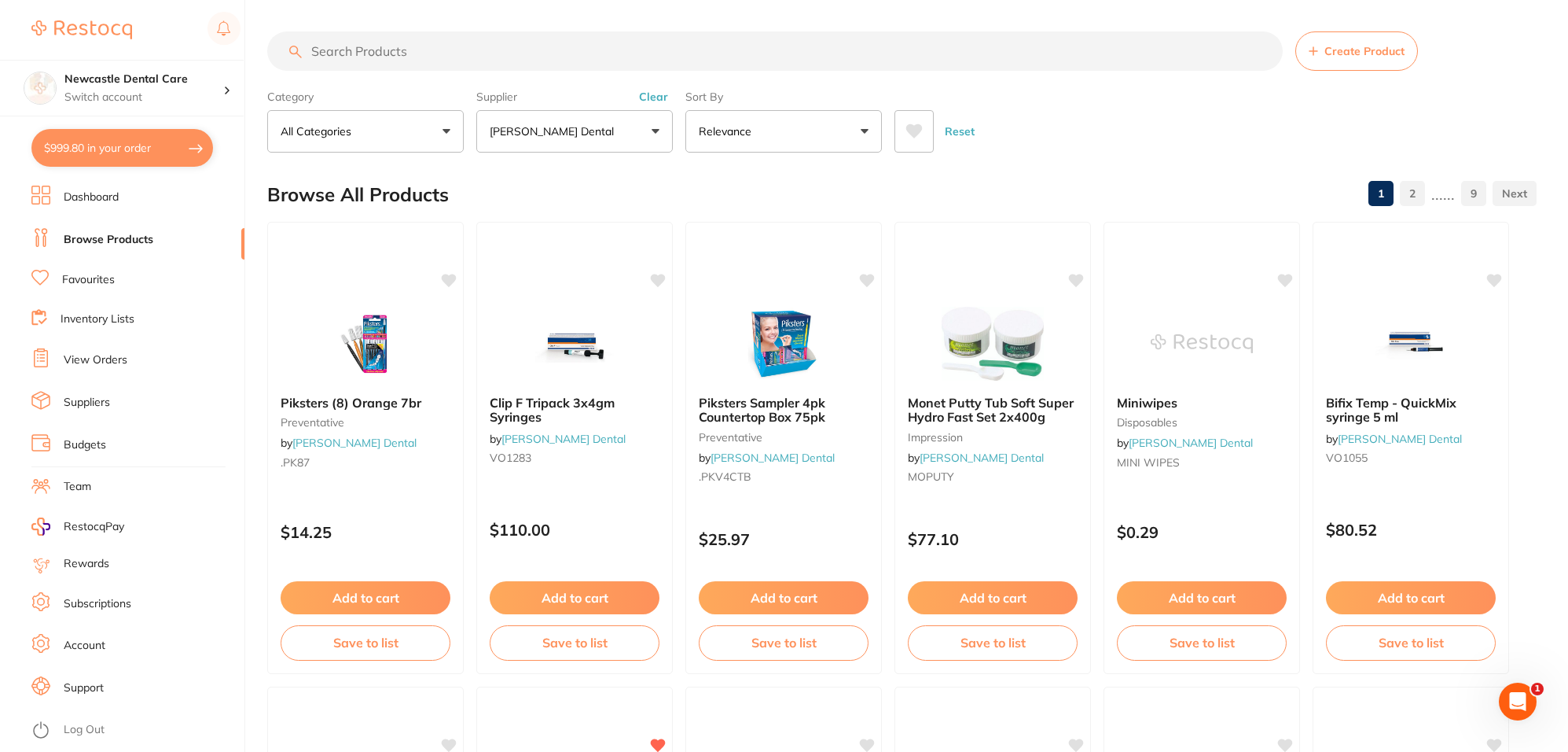
click at [417, 140] on button "All Categories" at bounding box center [366, 131] width 196 height 43
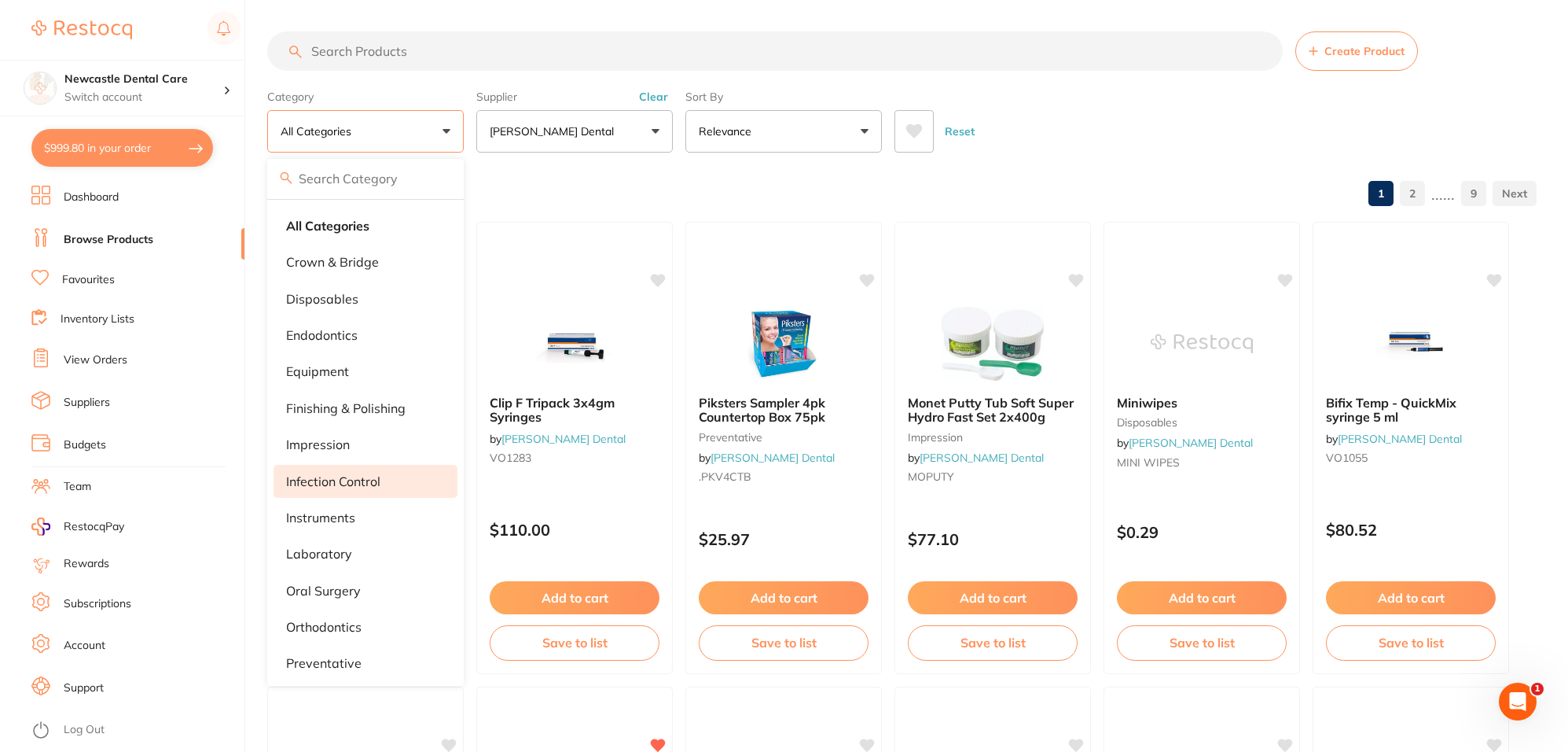
click at [374, 476] on p "infection control" at bounding box center [333, 481] width 94 height 14
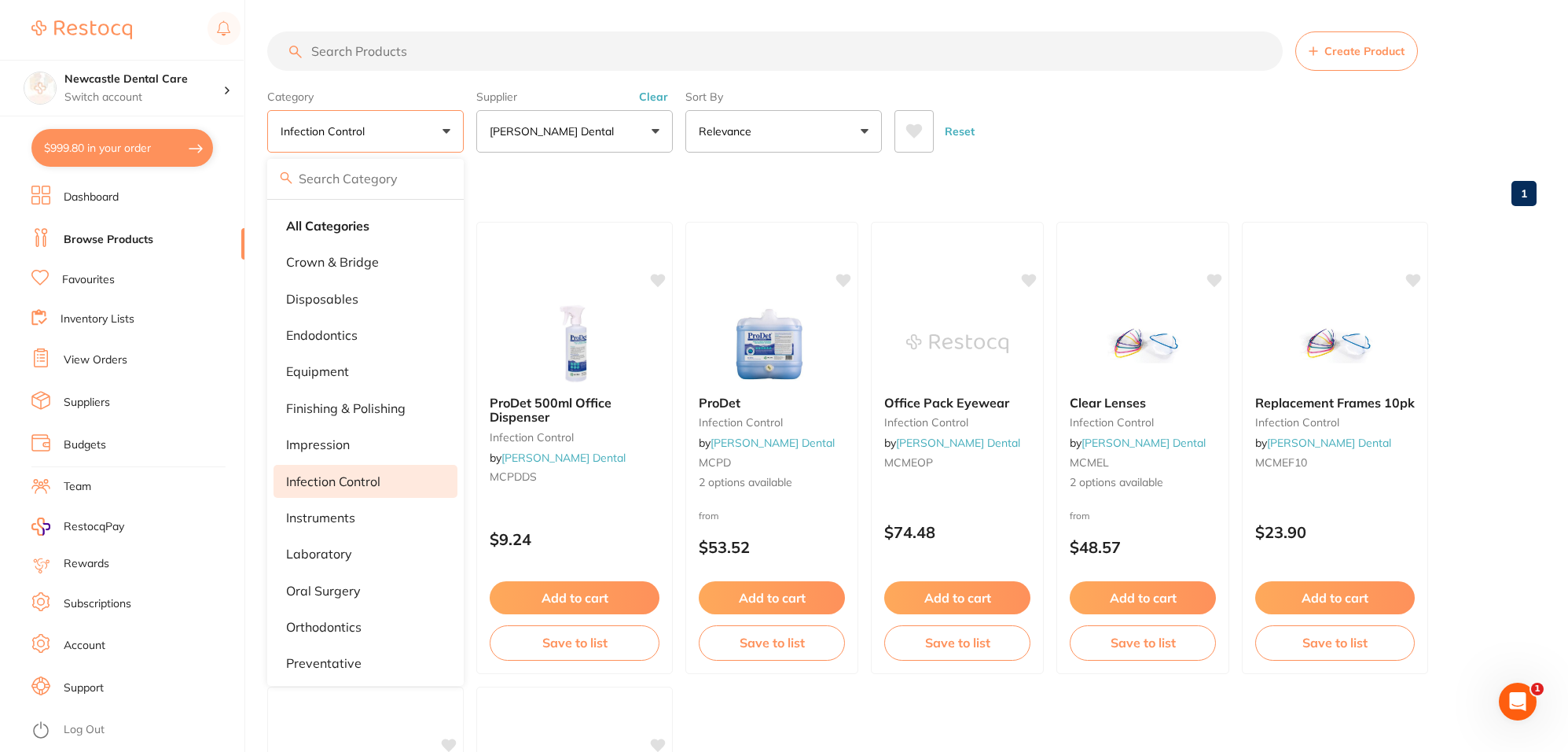
click at [1246, 133] on div "Reset" at bounding box center [1209, 125] width 629 height 55
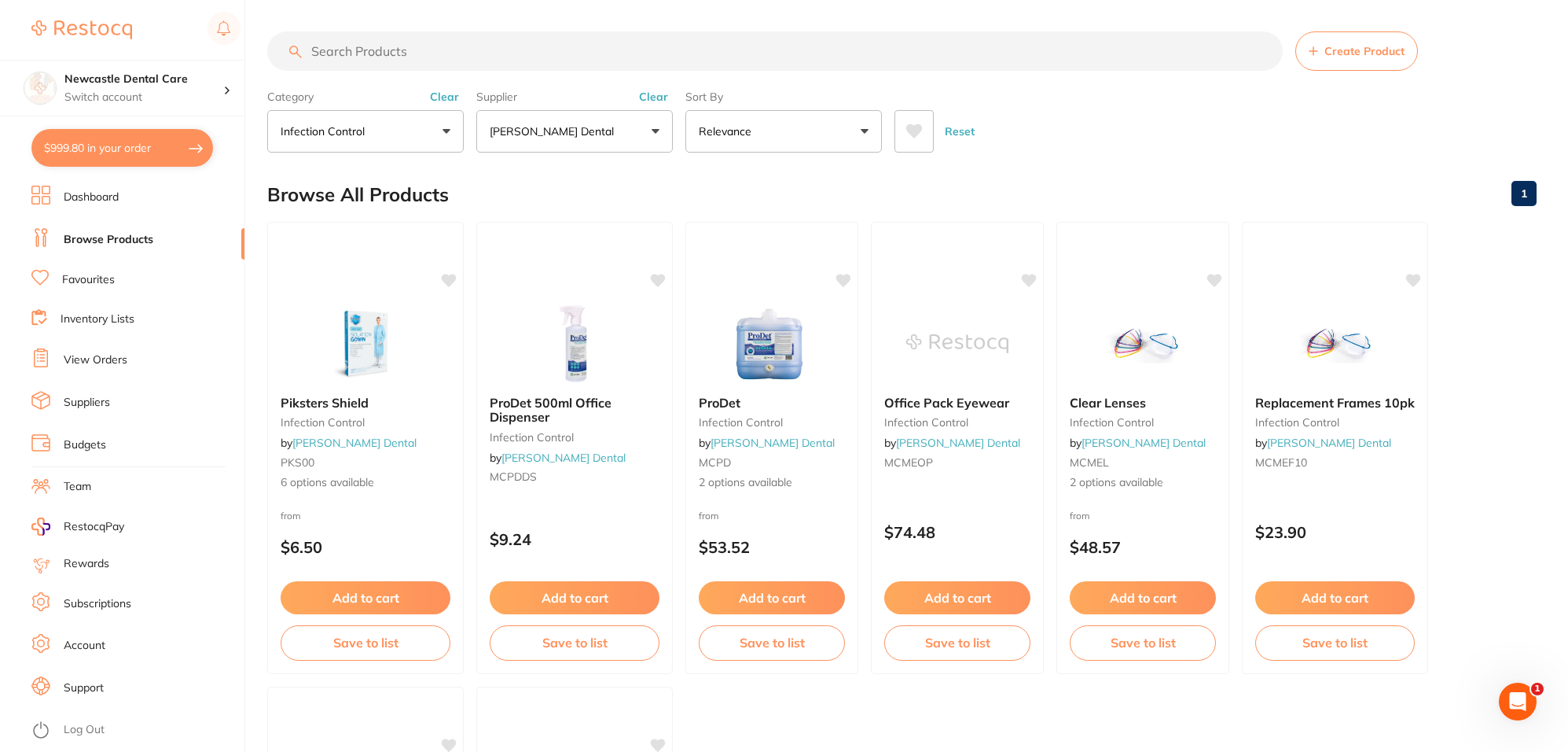
click at [445, 138] on button "infection control" at bounding box center [366, 131] width 196 height 43
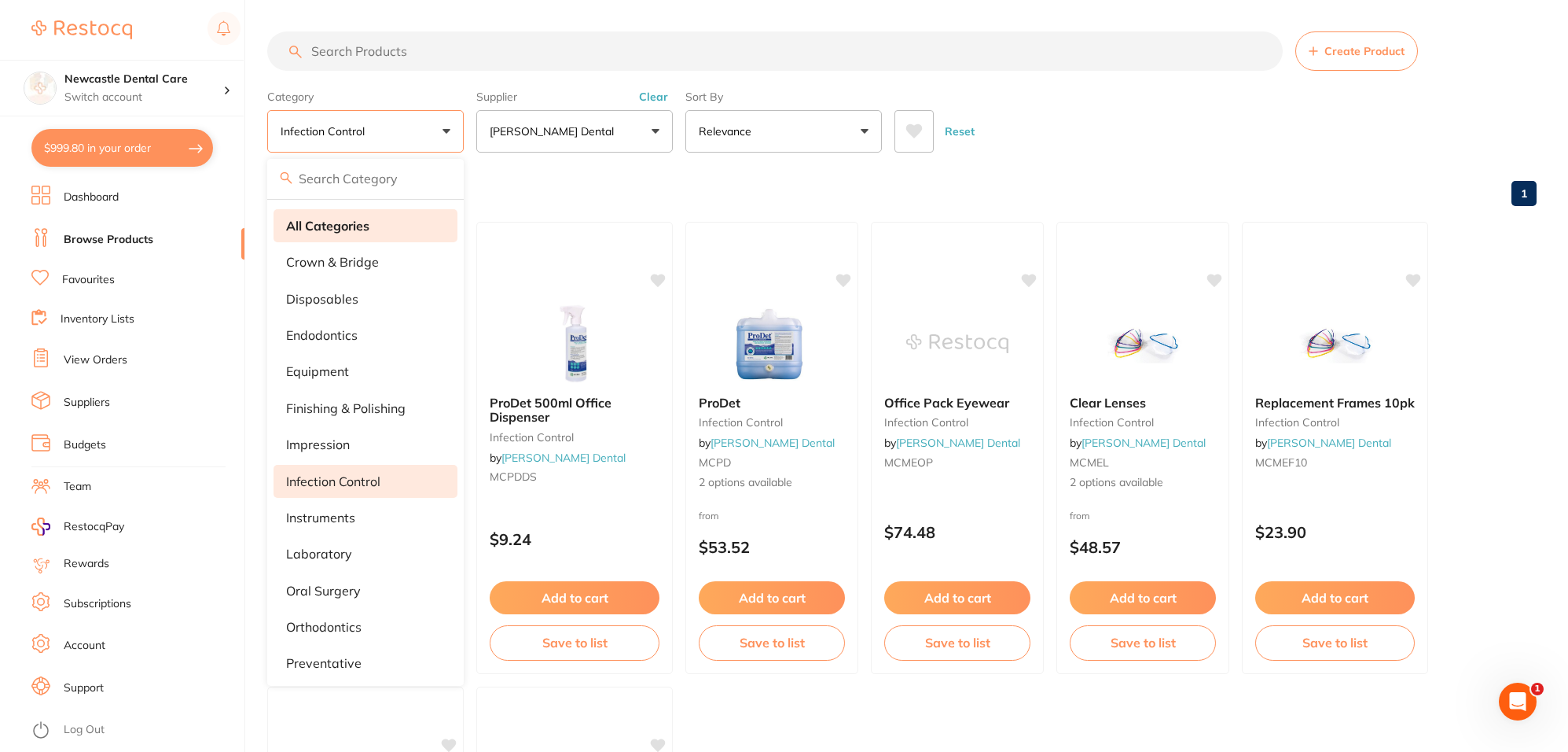
click at [340, 232] on strong "All Categories" at bounding box center [327, 225] width 83 height 14
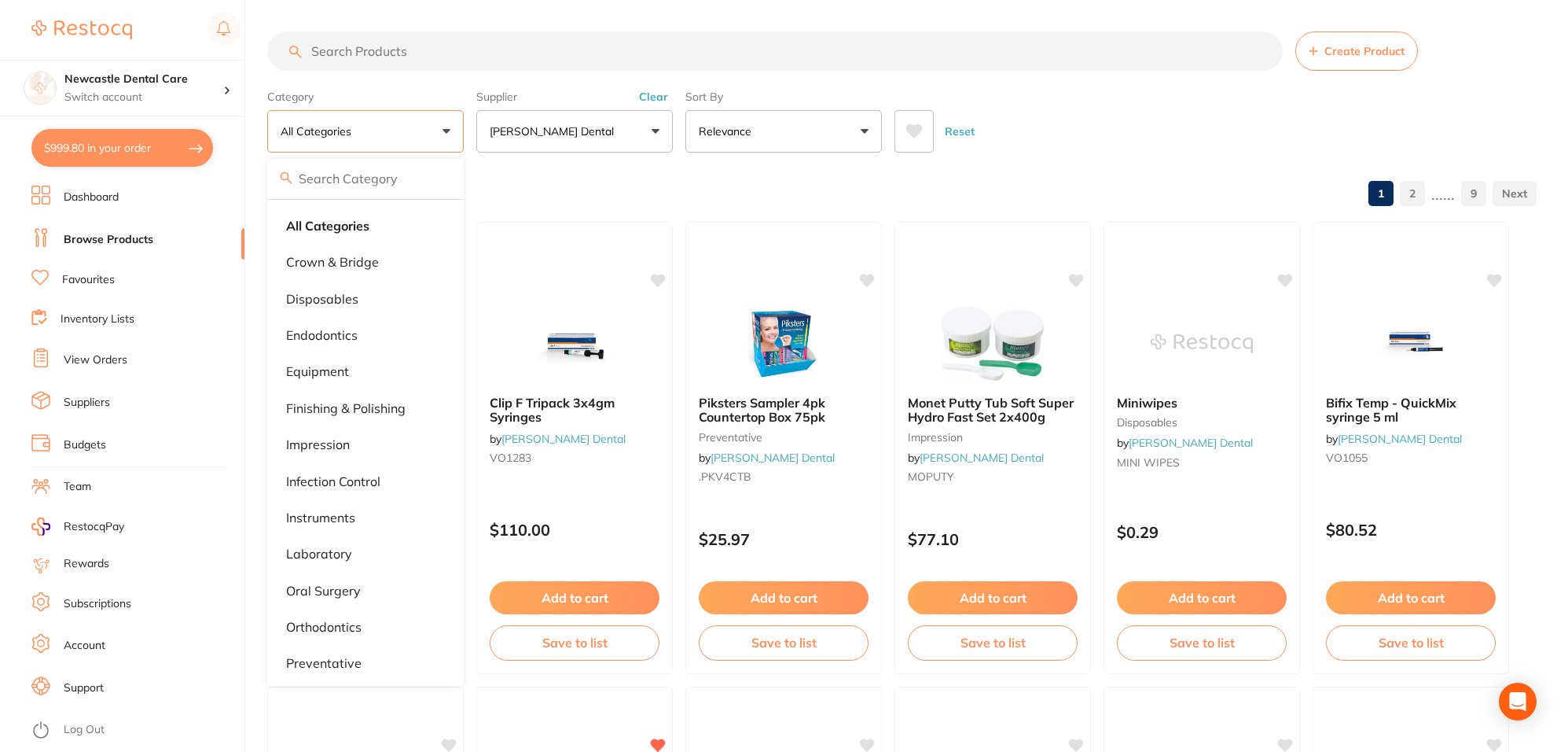
click at [480, 59] on input "search" at bounding box center [775, 50] width 1015 height 39
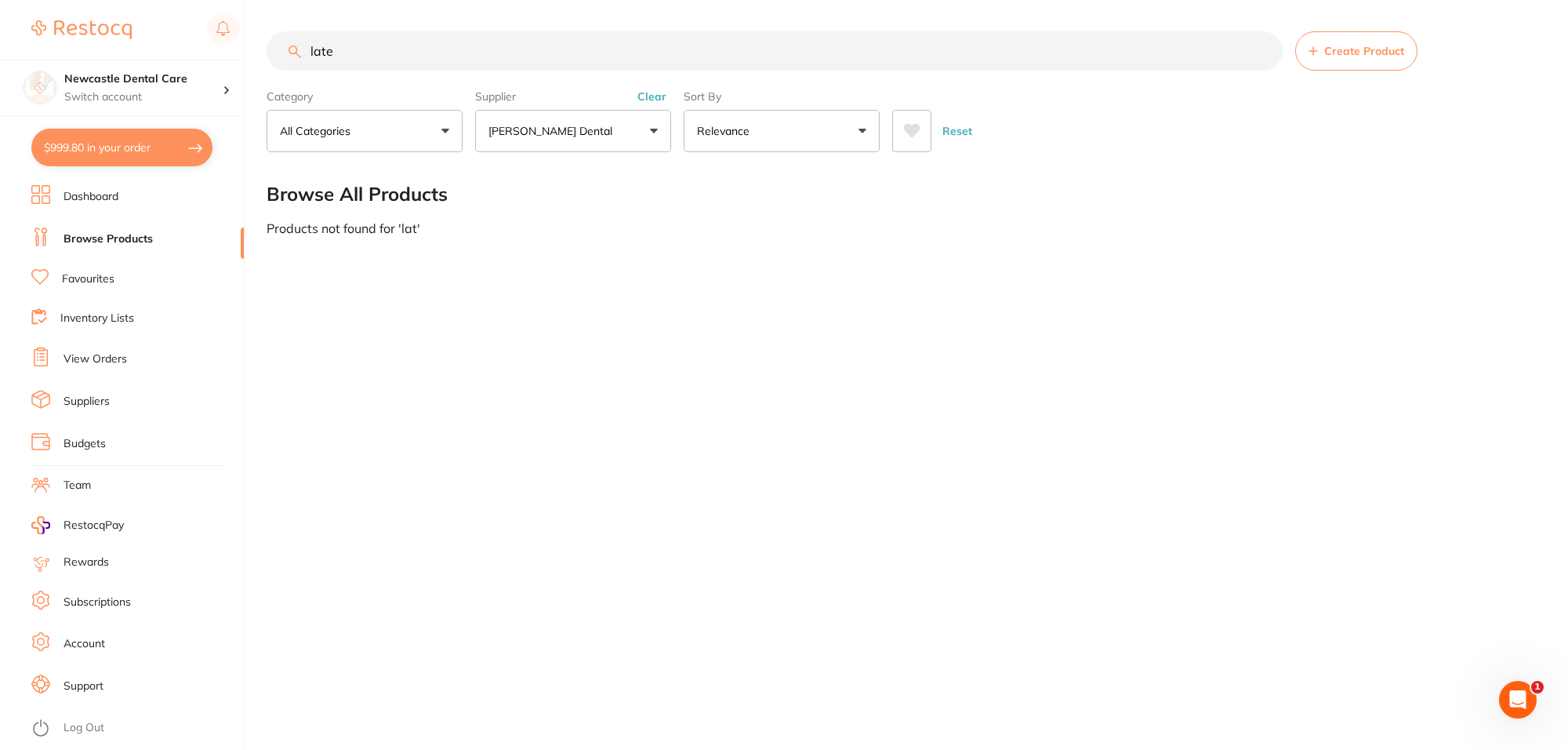
type input "latex"
drag, startPoint x: 479, startPoint y: 59, endPoint x: 282, endPoint y: 47, distance: 197.4
click at [282, 47] on input "latex" at bounding box center [775, 50] width 1016 height 39
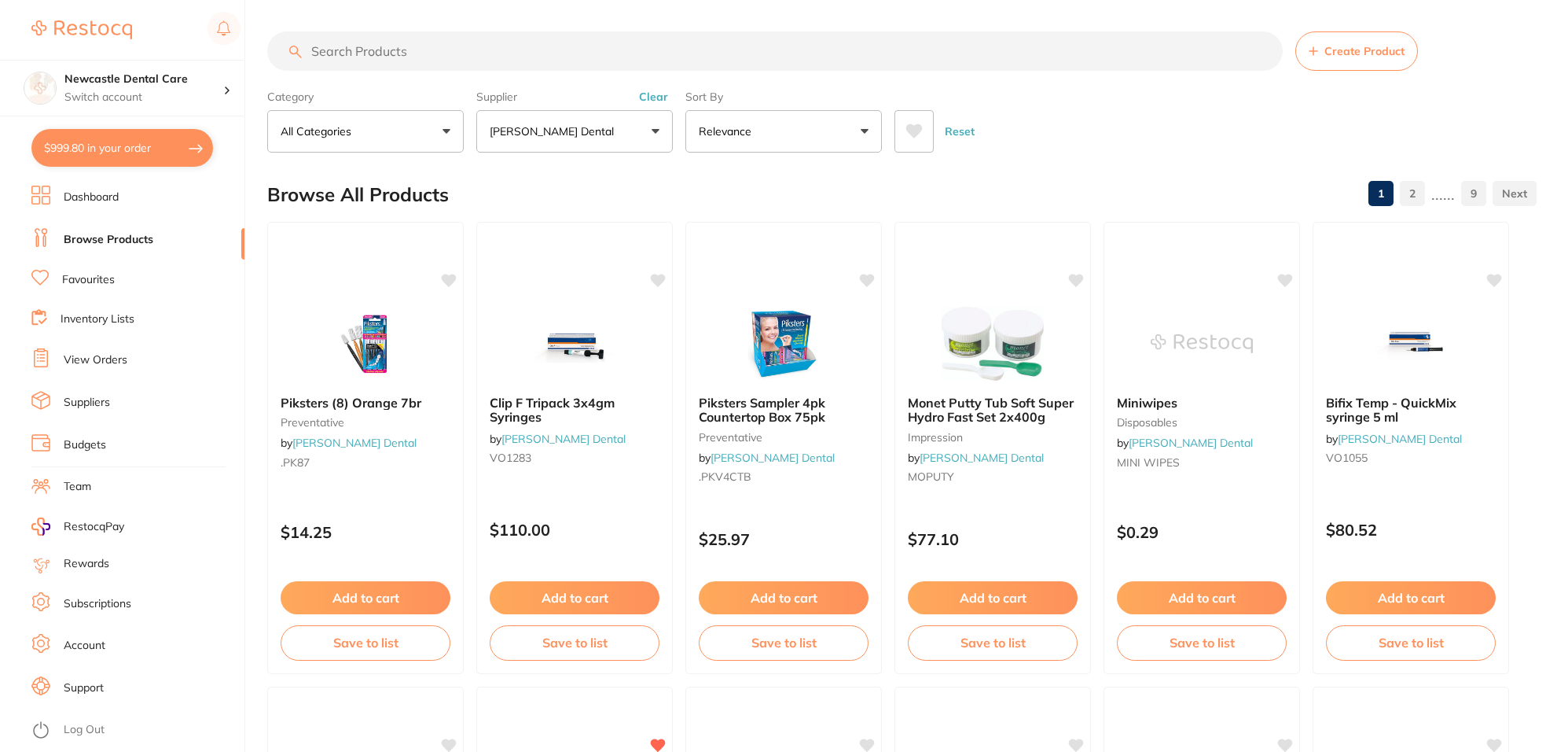
click at [653, 128] on button "[PERSON_NAME] Dental" at bounding box center [575, 131] width 196 height 43
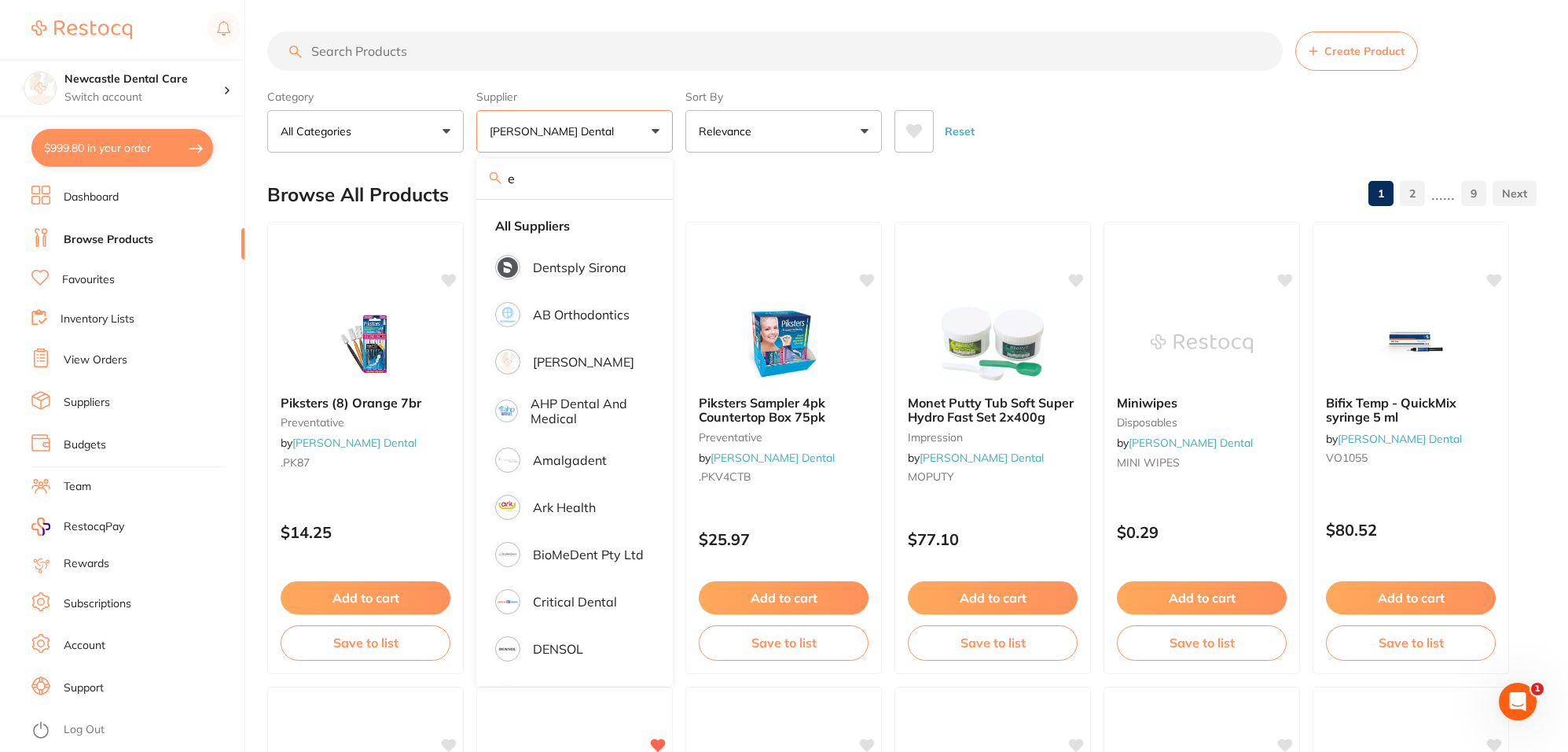
drag, startPoint x: 617, startPoint y: 238, endPoint x: 477, endPoint y: 41, distance: 241.7
click at [617, 238] on li "All Suppliers" at bounding box center [574, 225] width 184 height 33
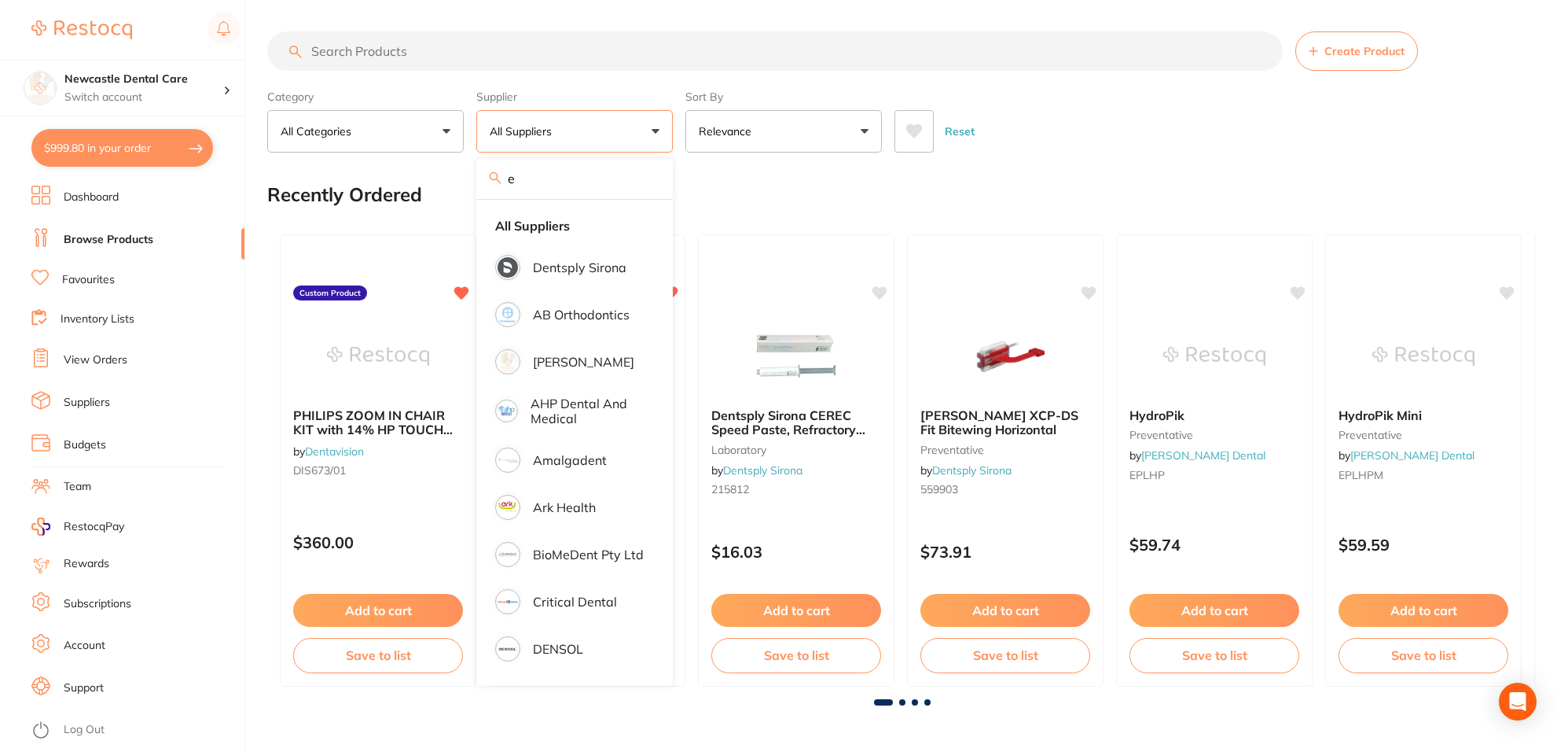
click at [429, 32] on input "search" at bounding box center [775, 50] width 1015 height 39
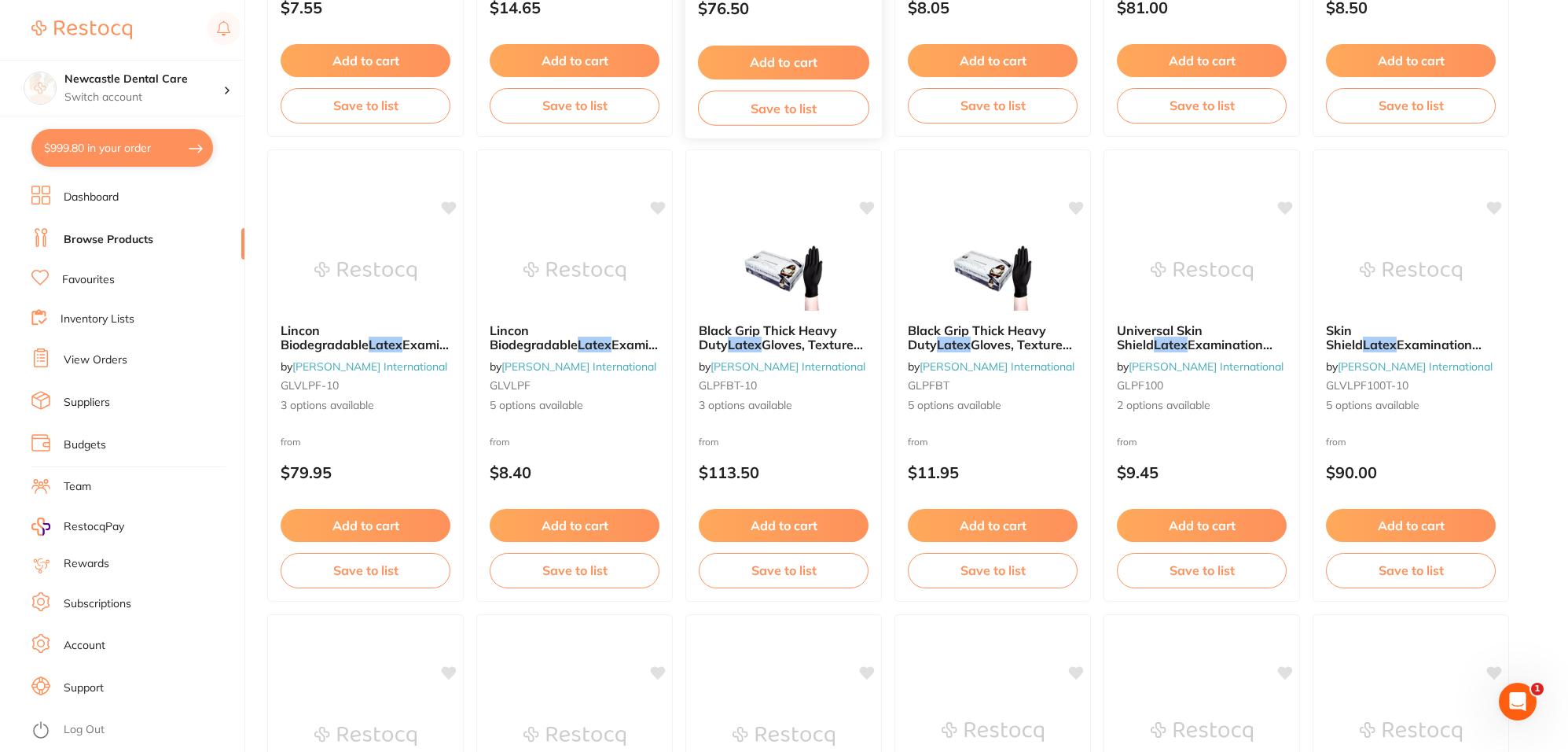
scroll to position [1966, 0]
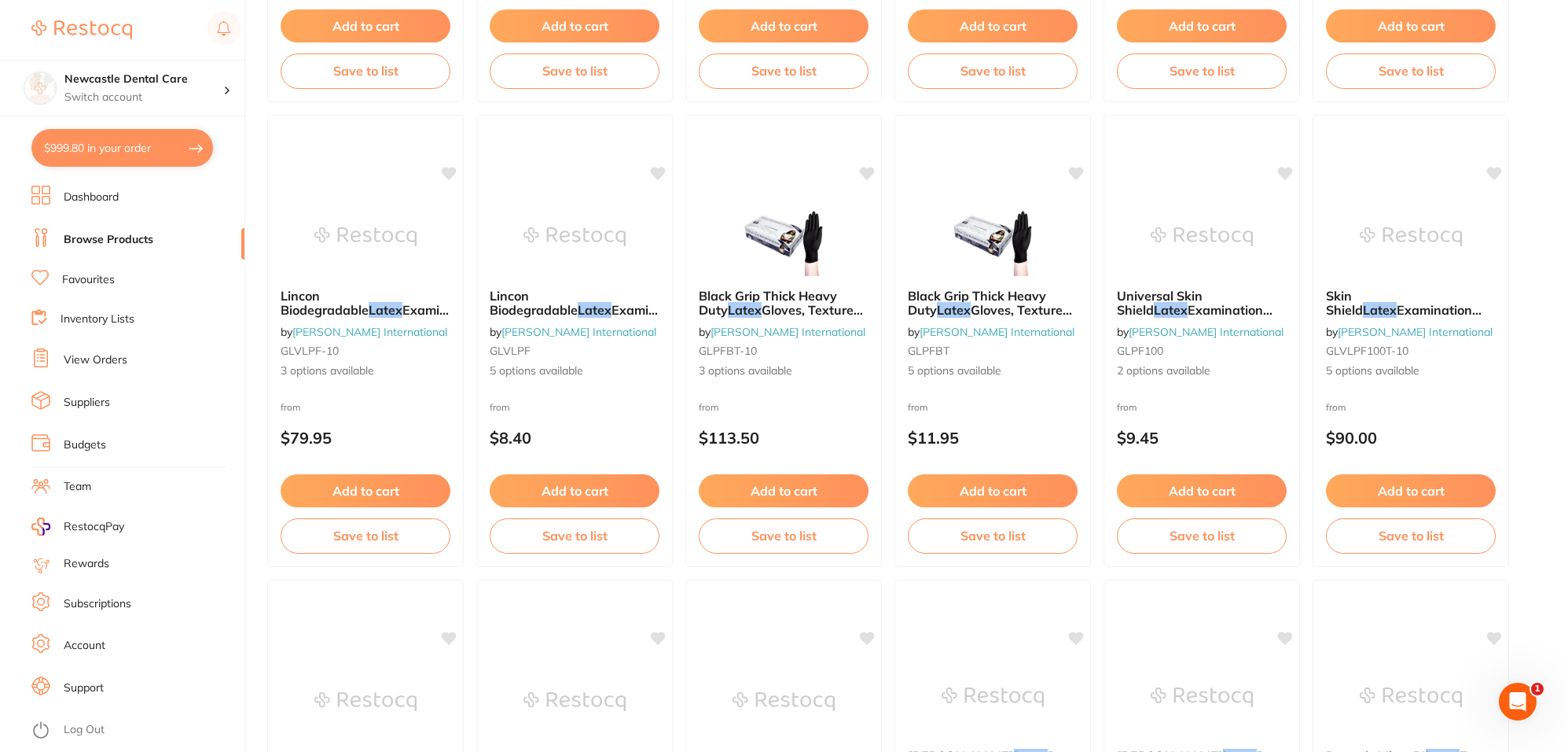
type input "XS latex"
click at [107, 276] on link "Favourites" at bounding box center [88, 279] width 53 height 16
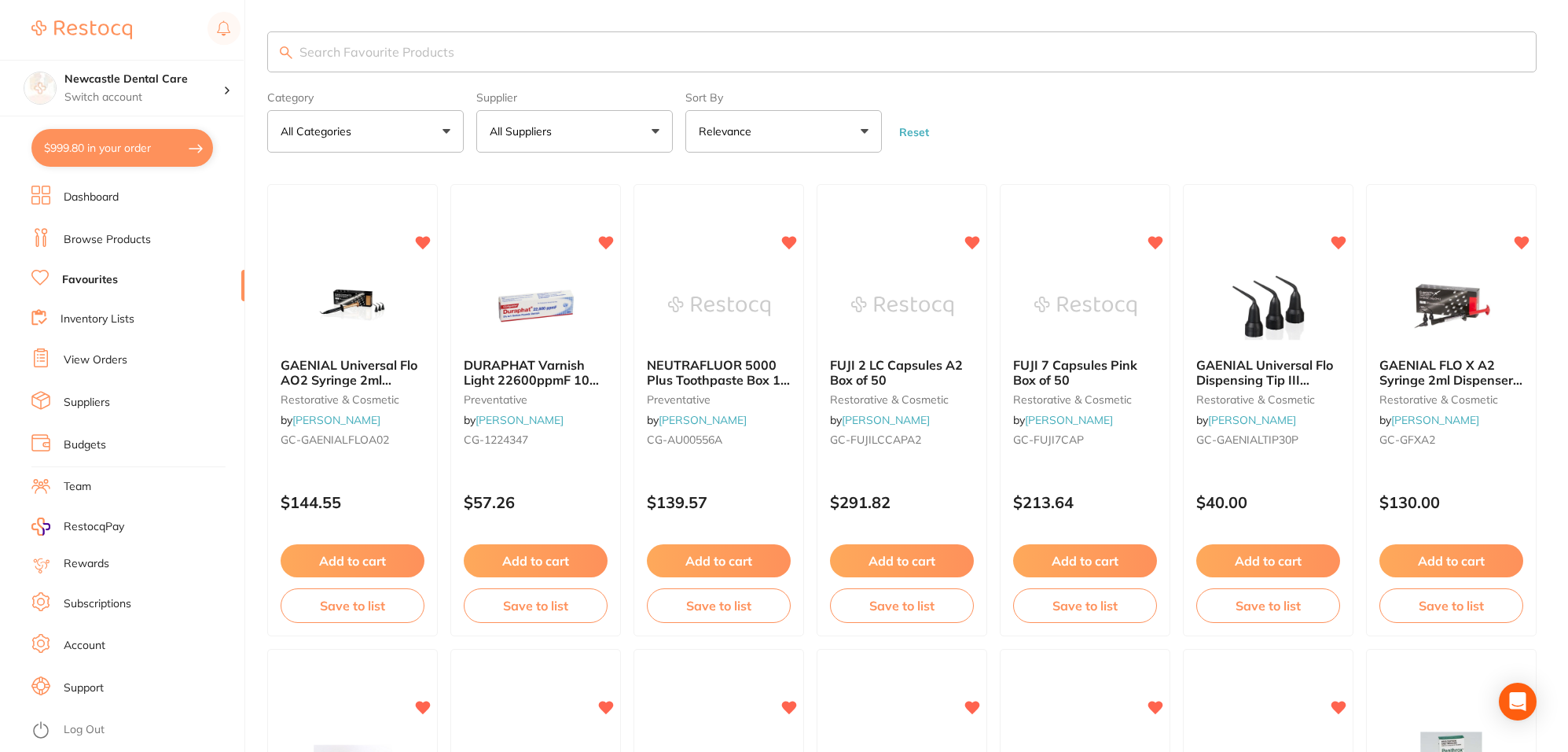
click at [393, 76] on section "Category All Categories All Categories 3D Printing anaesthetic articulating bur…" at bounding box center [902, 91] width 1269 height 121
click at [393, 44] on input "search" at bounding box center [902, 51] width 1269 height 41
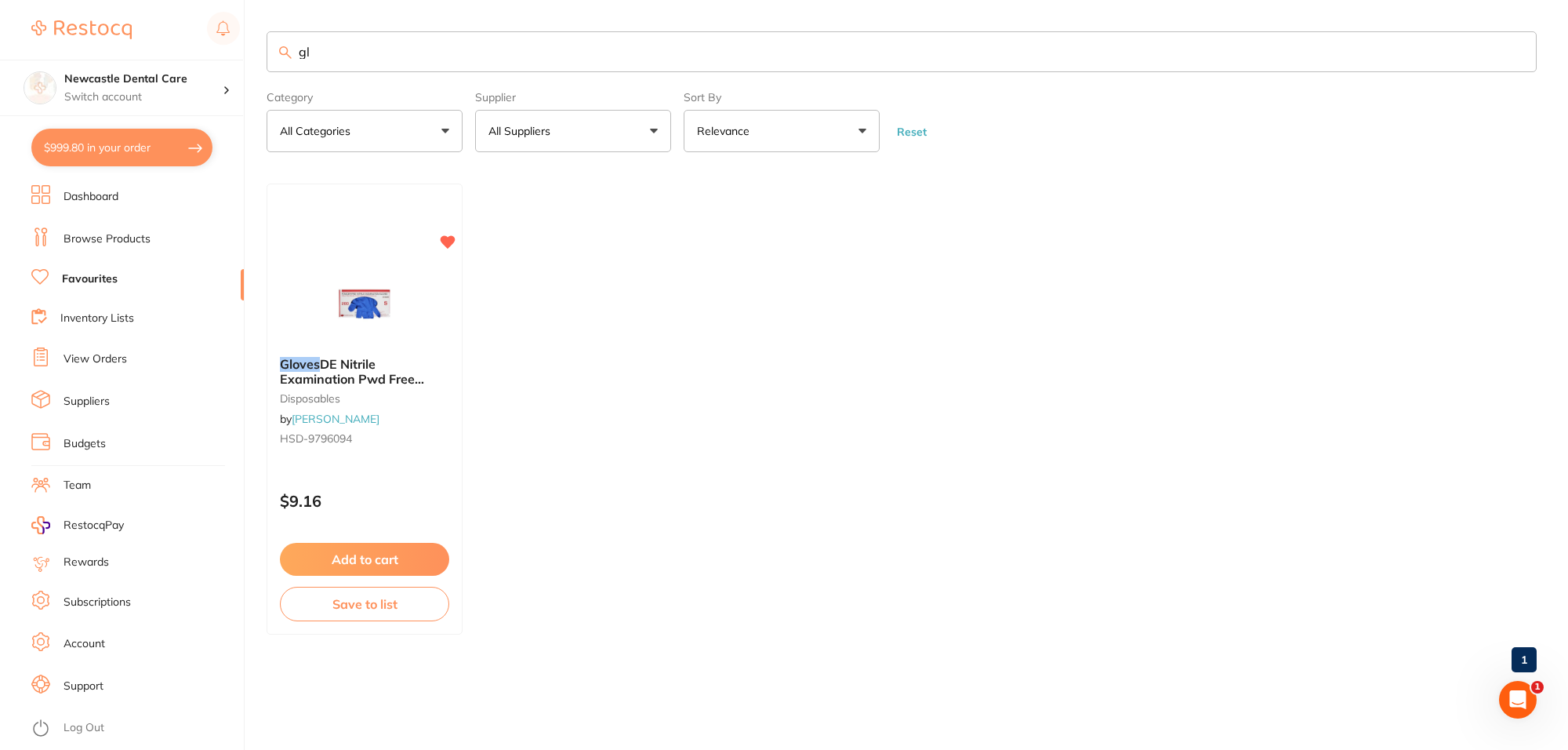
type input "g"
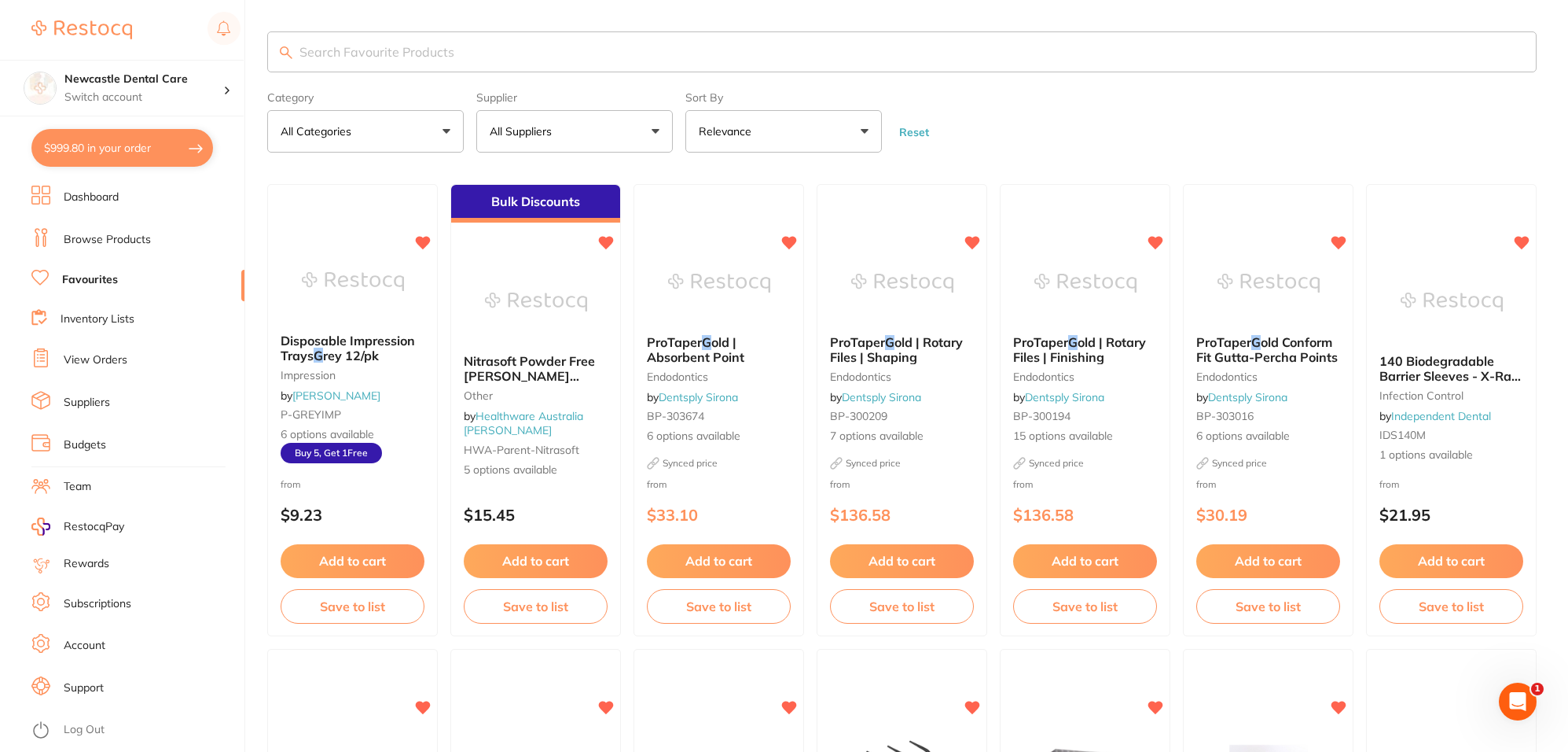
click at [96, 352] on li "View Orders" at bounding box center [138, 360] width 213 height 24
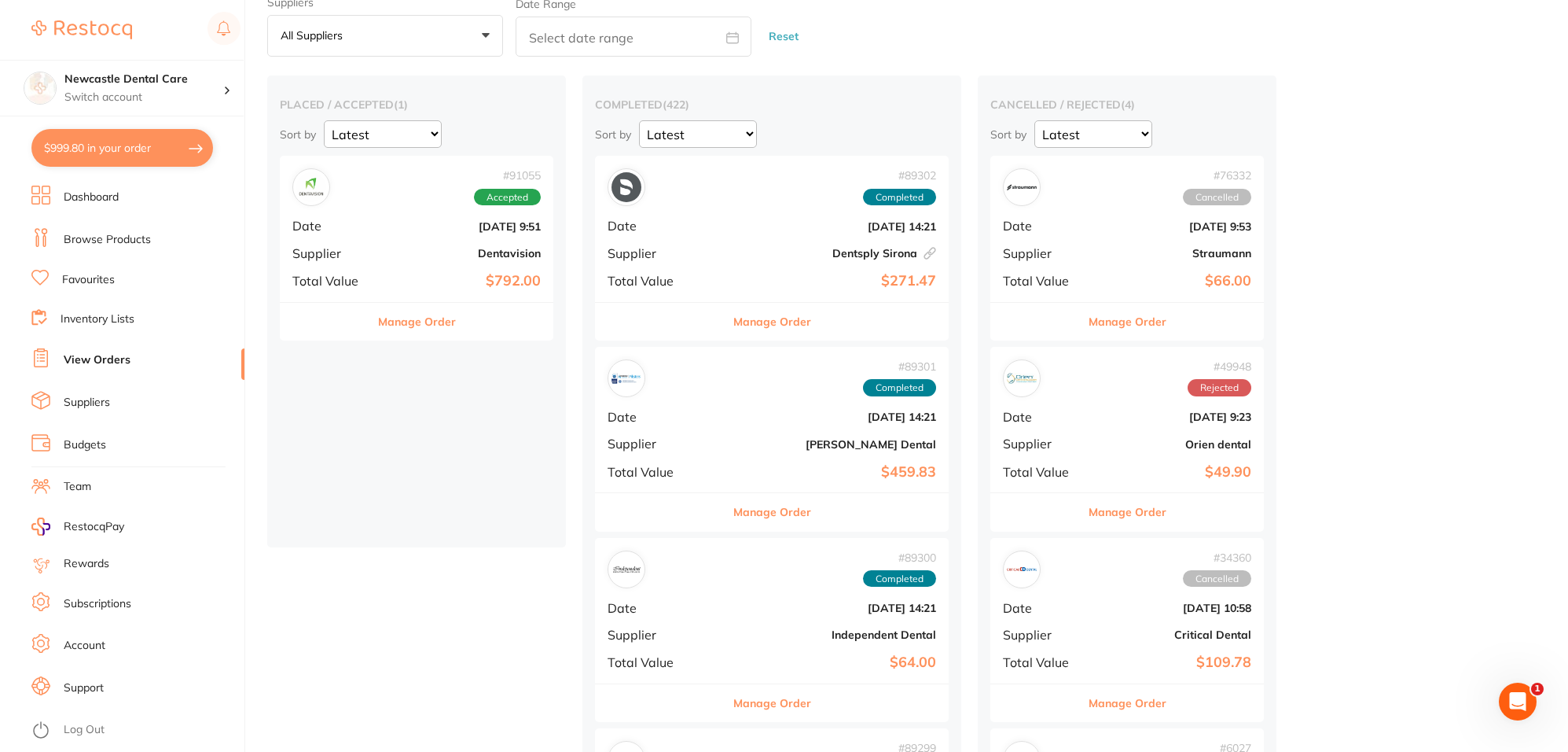
scroll to position [98, 0]
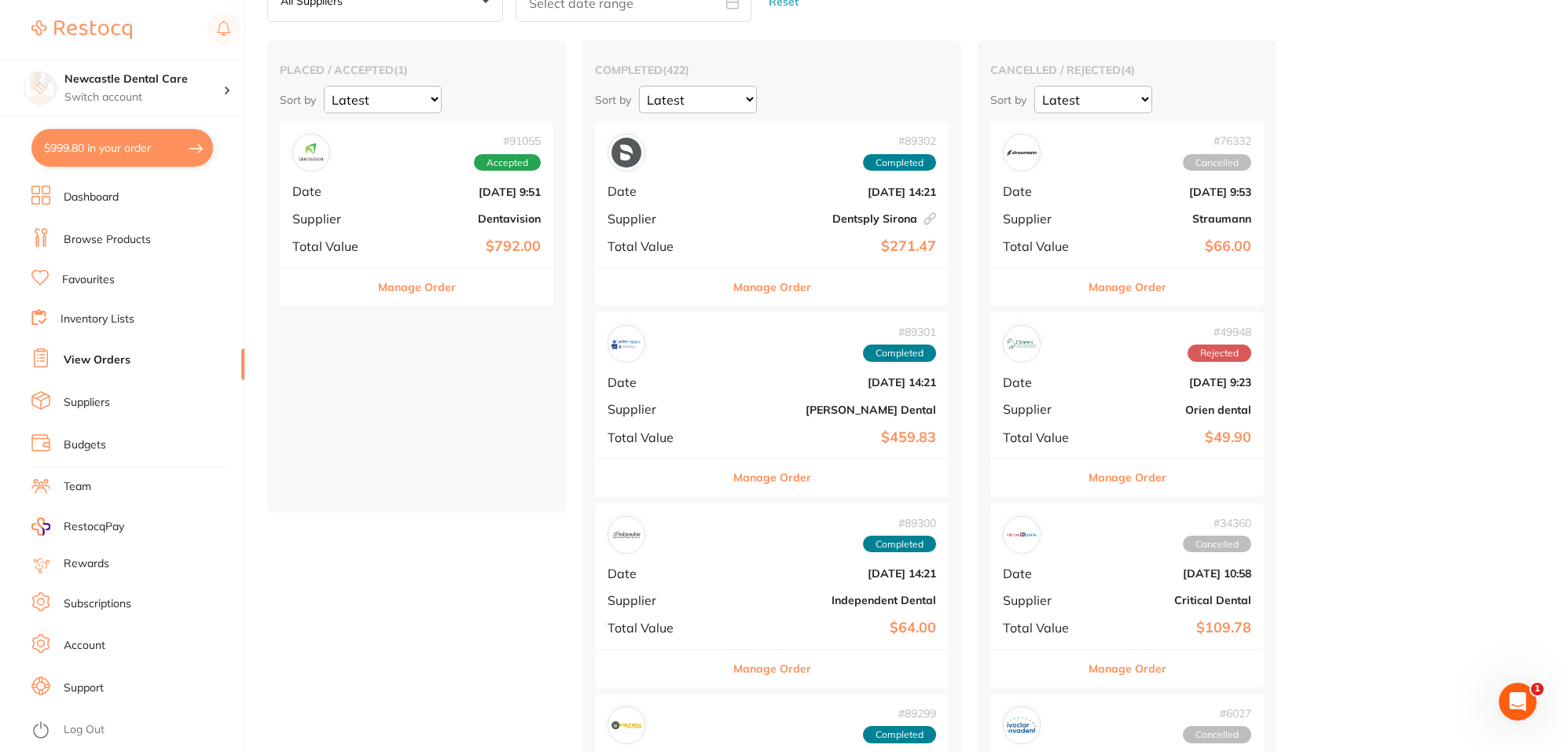
click at [728, 418] on div "# 89301 Completed Date Aug 6 2025, 14:21 Supplier Erskine Dental Total Value $4…" at bounding box center [772, 384] width 354 height 145
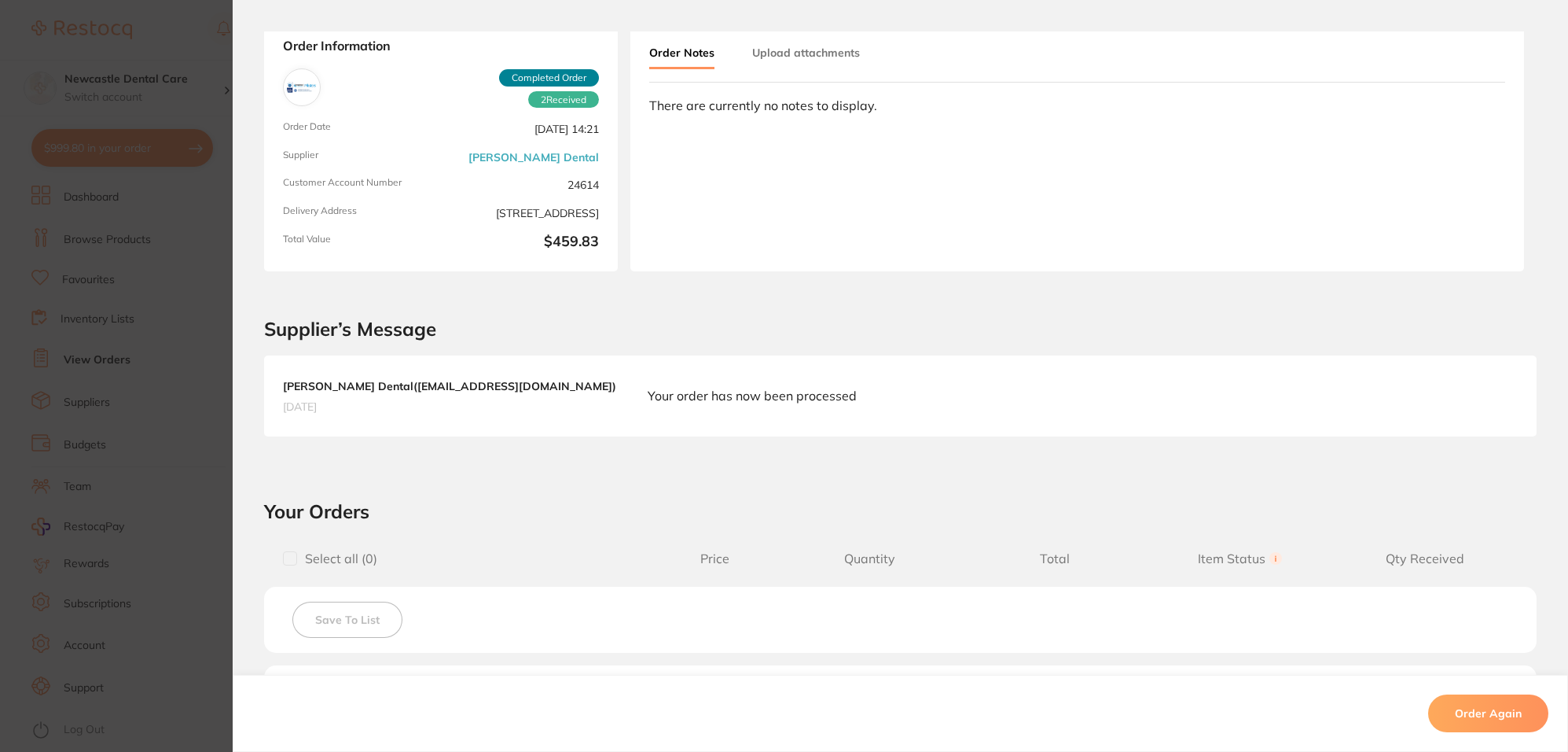
scroll to position [69, 0]
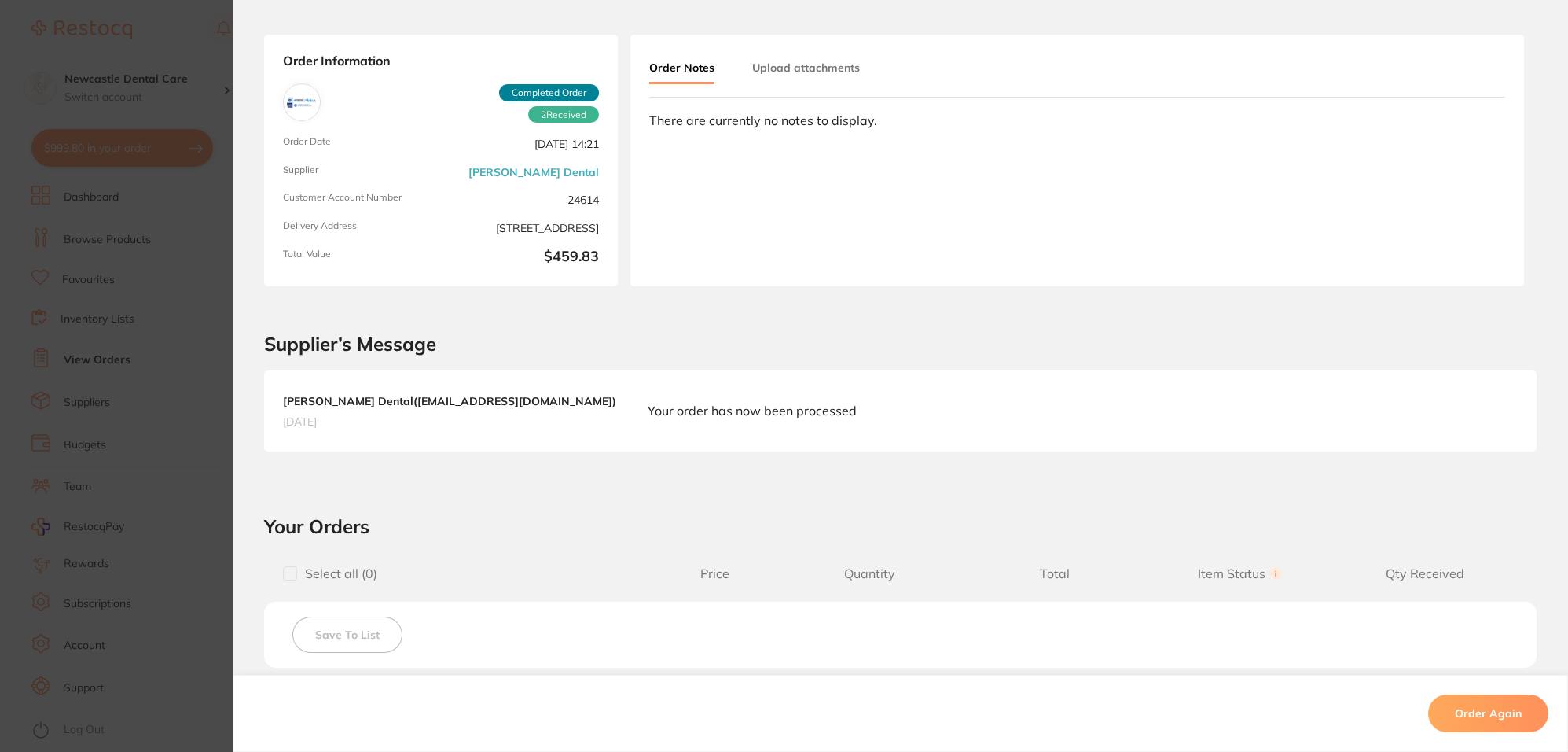
drag, startPoint x: 142, startPoint y: 311, endPoint x: 185, endPoint y: 344, distance: 54.2
click at [142, 311] on section "Order ID: Restocq- 89301 Order Information 2 Received Completed Order Order Dat…" at bounding box center [784, 376] width 1568 height 752
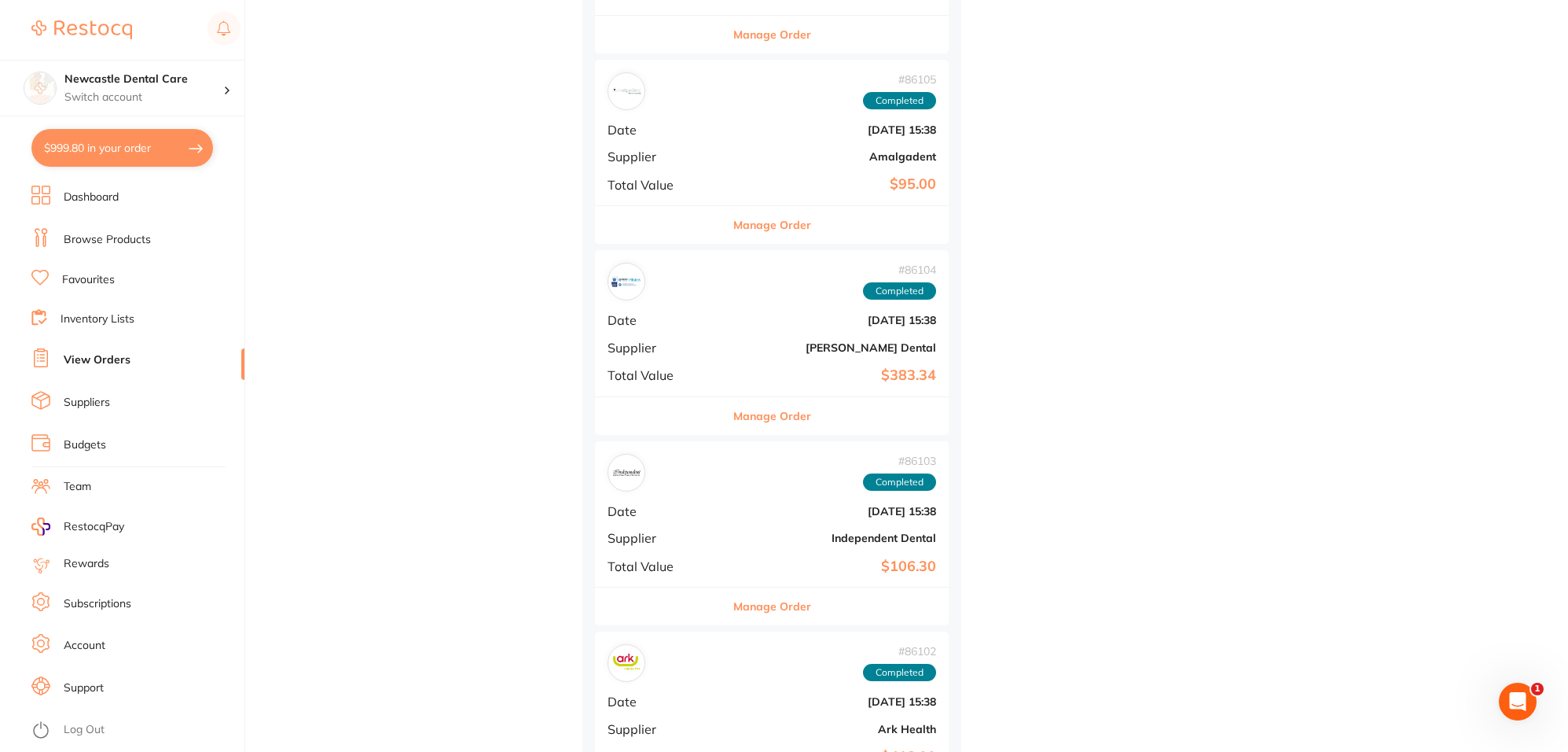
scroll to position [2261, 0]
click at [733, 395] on button "Manage Order" at bounding box center [772, 413] width 78 height 38
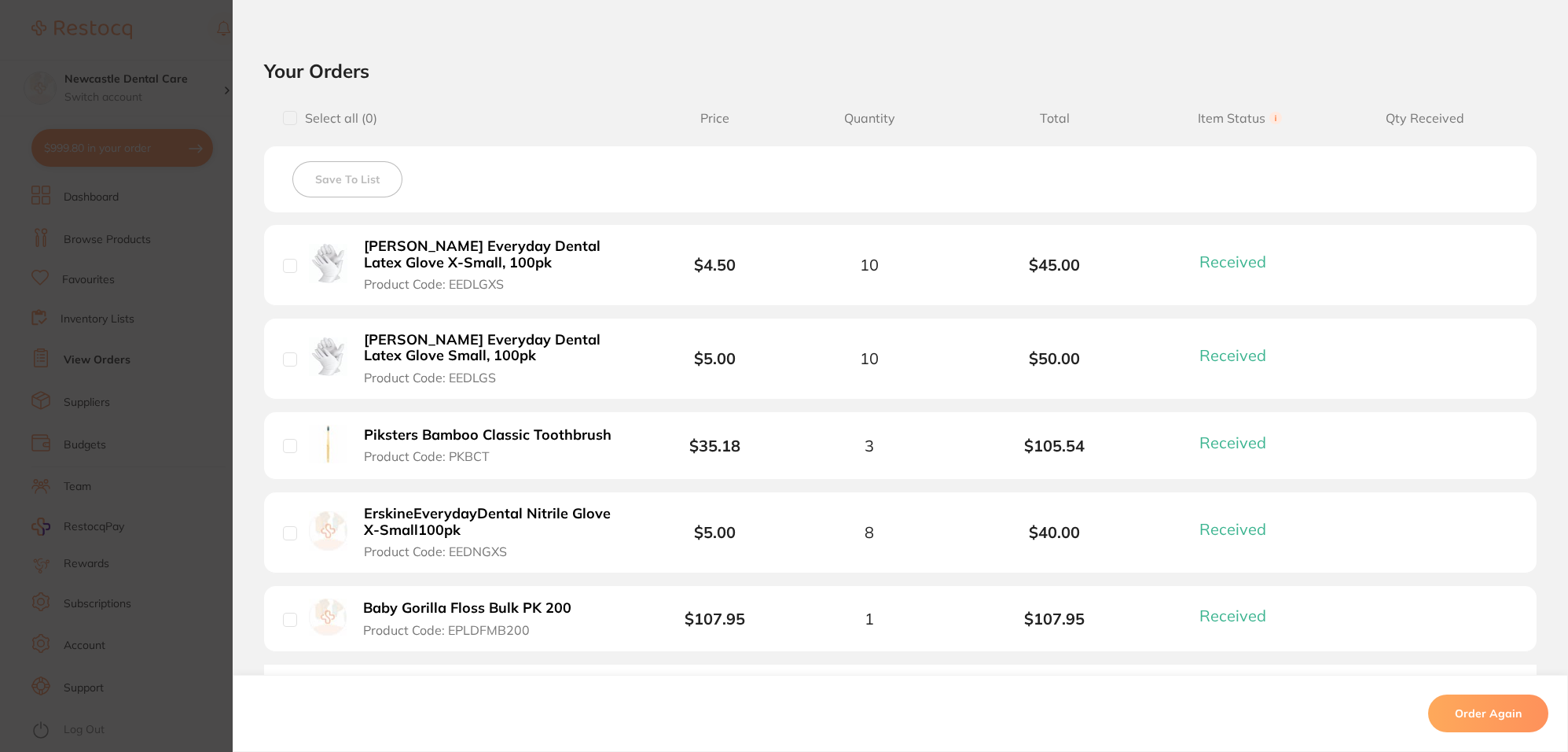
scroll to position [590, 0]
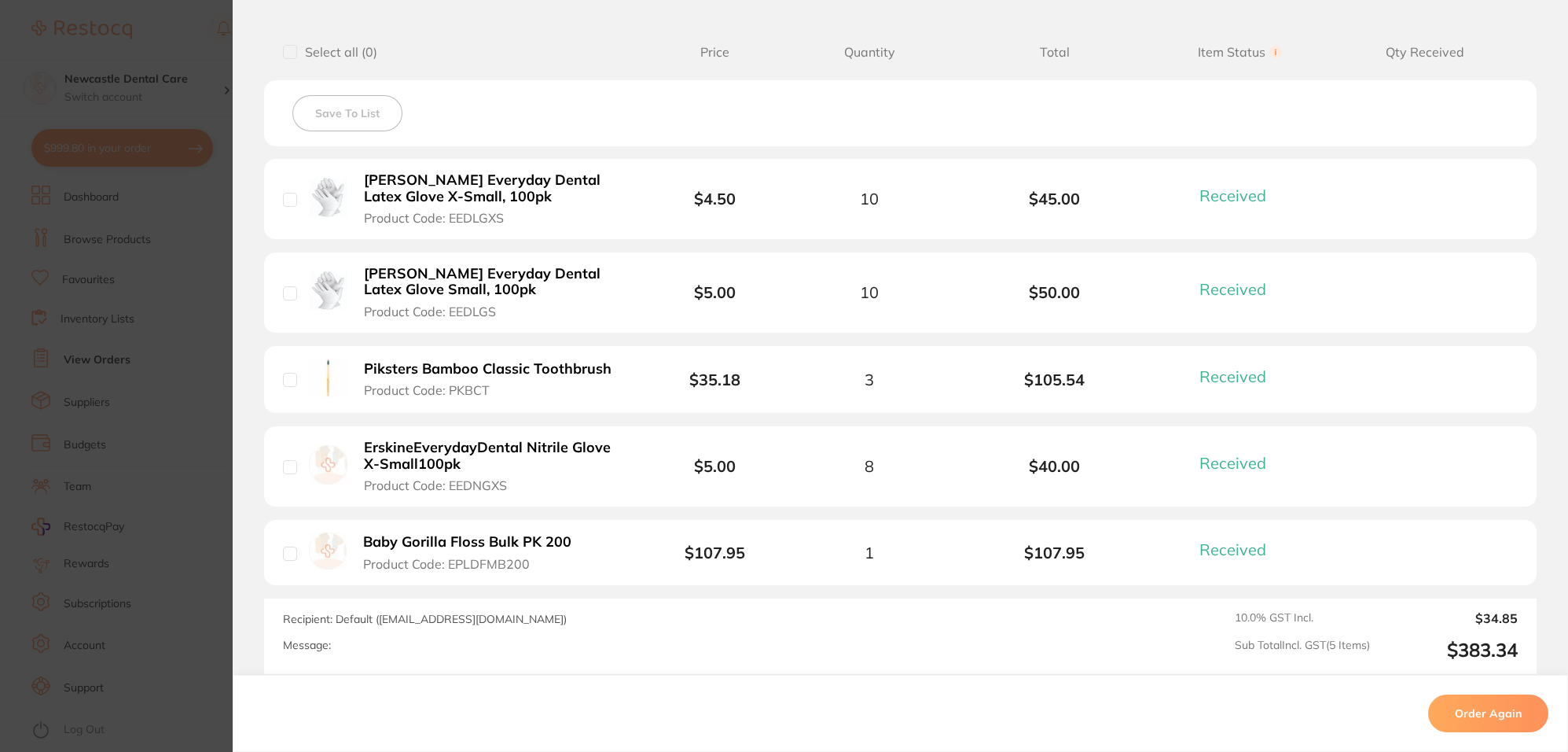
click at [462, 190] on b "Erskine Everyday Dental Latex Glove X-Small, 100pk" at bounding box center [494, 188] width 261 height 32
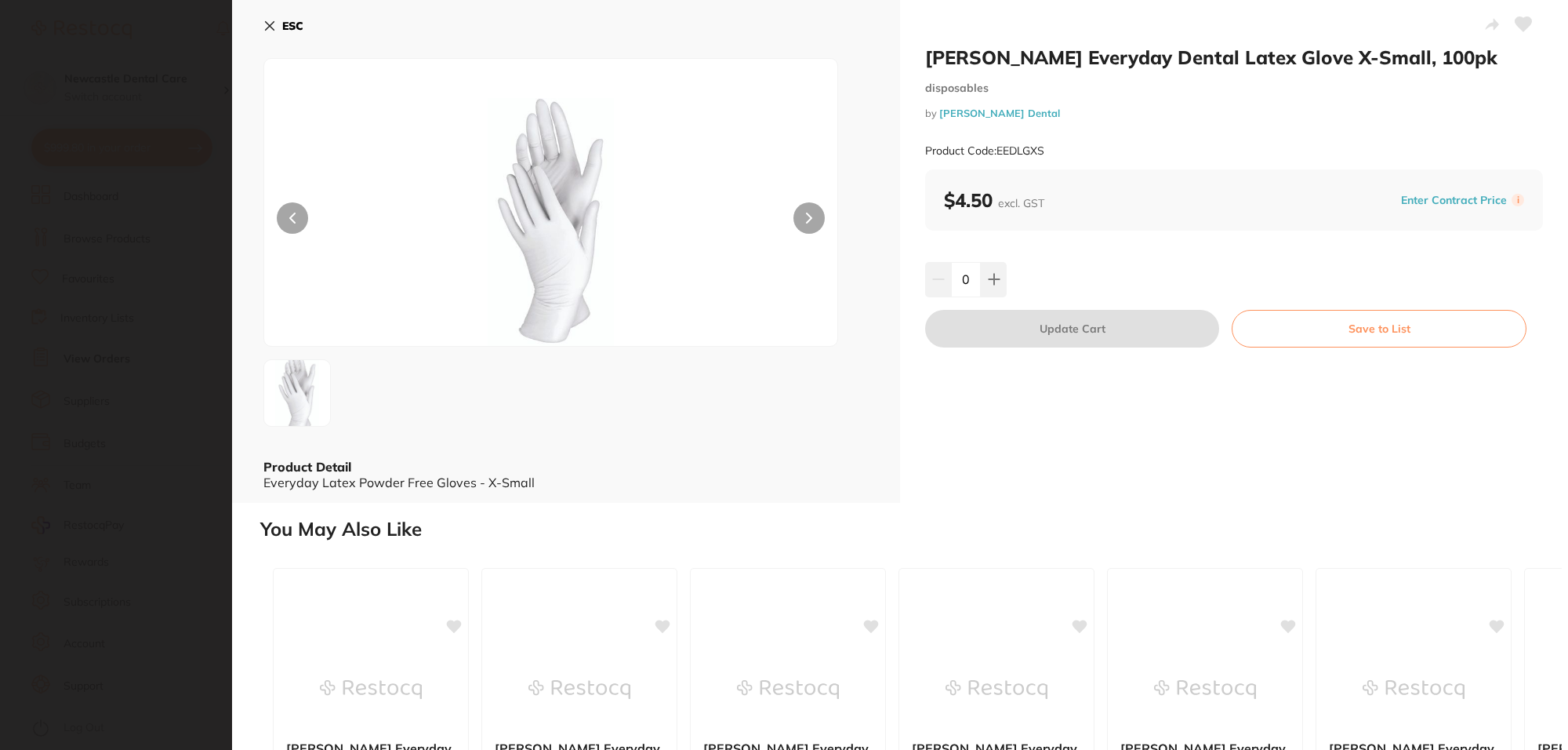
scroll to position [0, 0]
click at [1000, 282] on button at bounding box center [993, 279] width 26 height 34
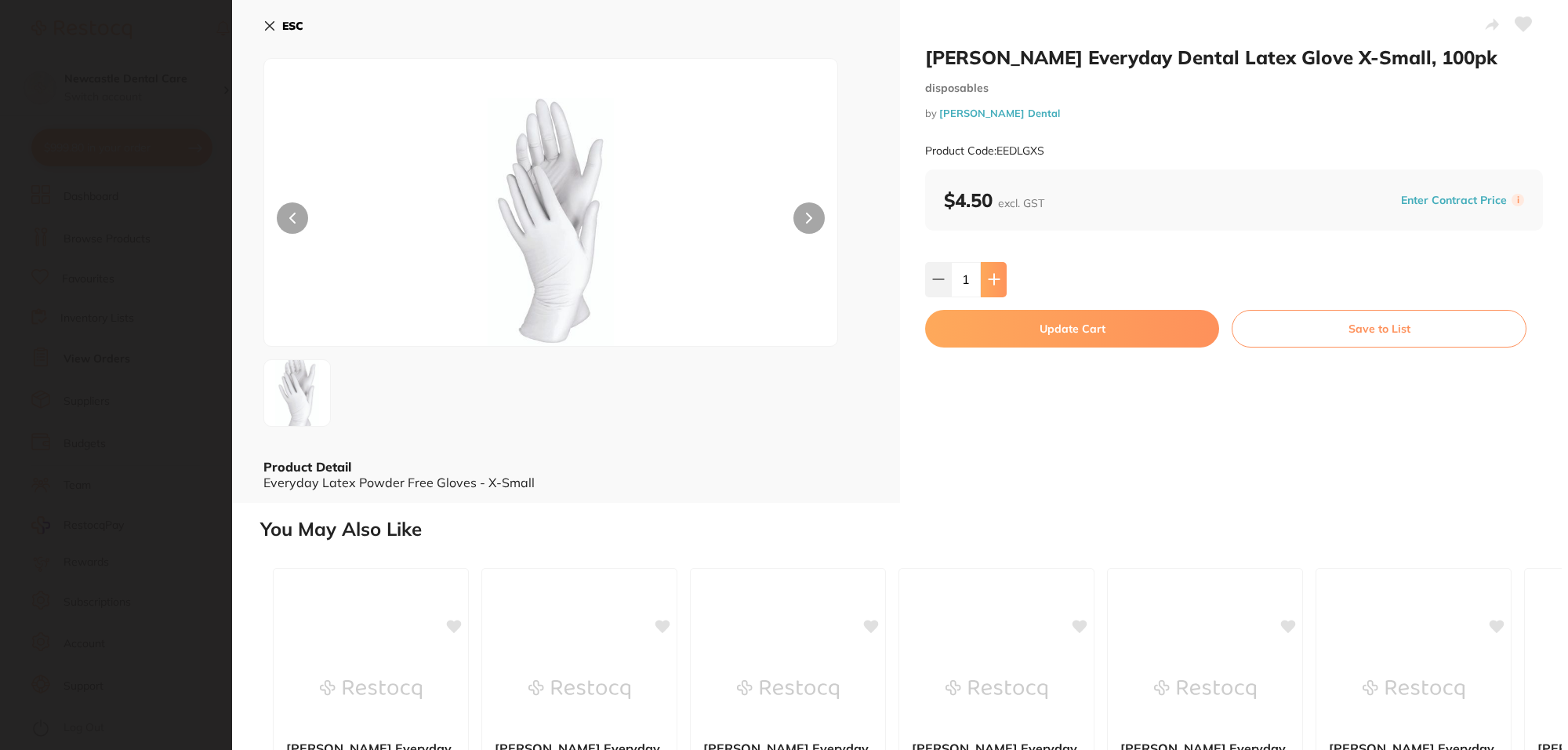
click at [997, 280] on icon at bounding box center [993, 280] width 10 height 10
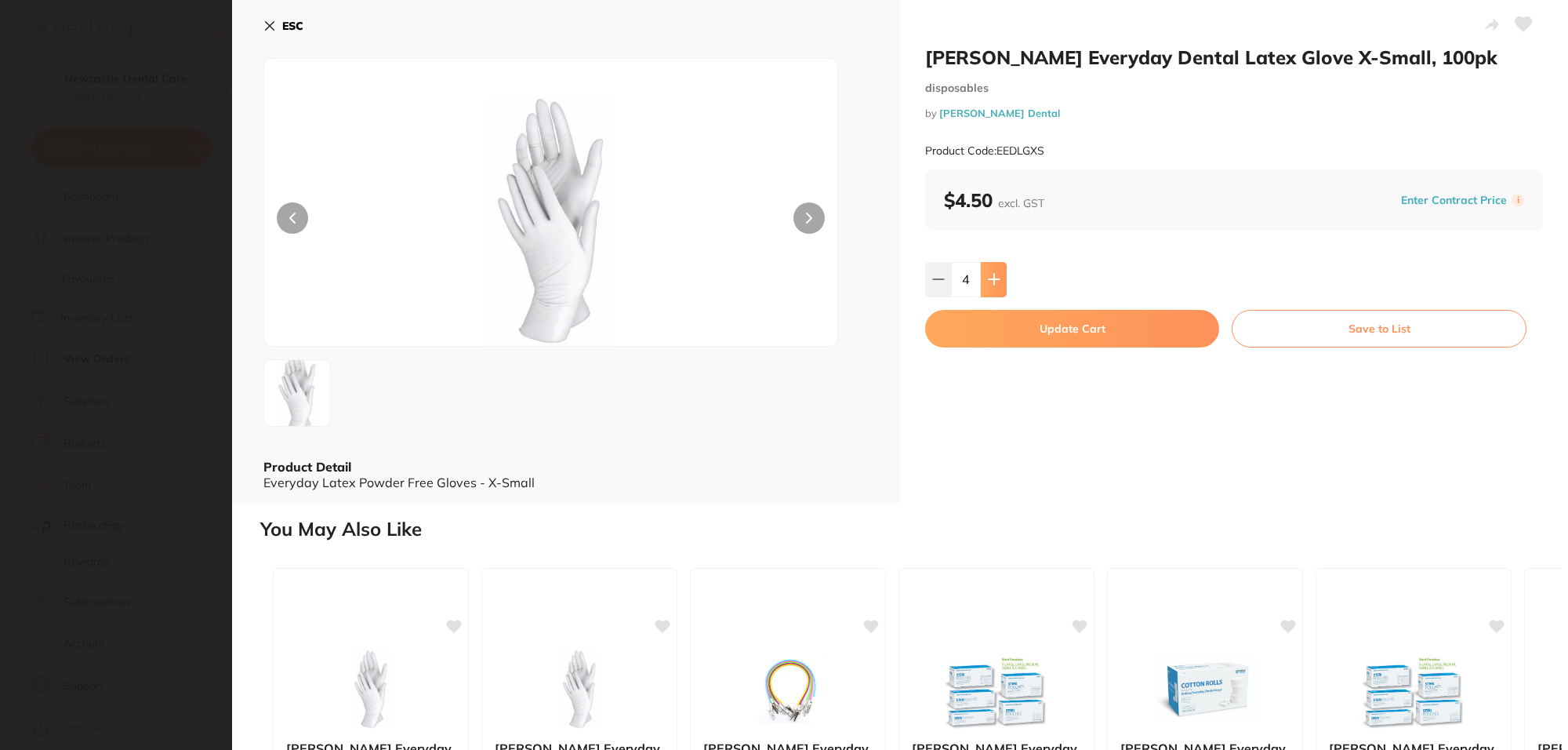
click at [997, 280] on icon at bounding box center [993, 280] width 10 height 10
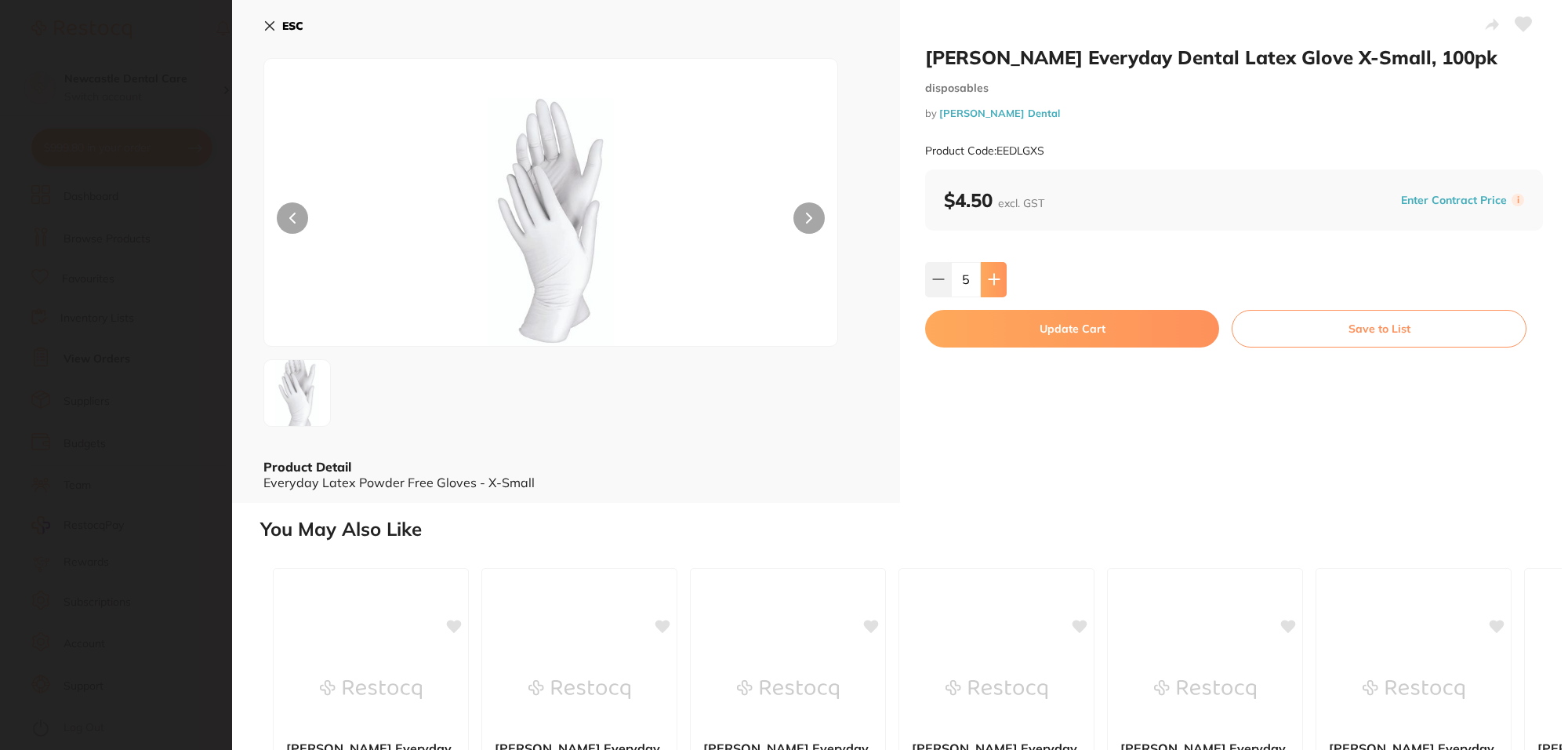
click at [997, 280] on icon at bounding box center [993, 280] width 10 height 10
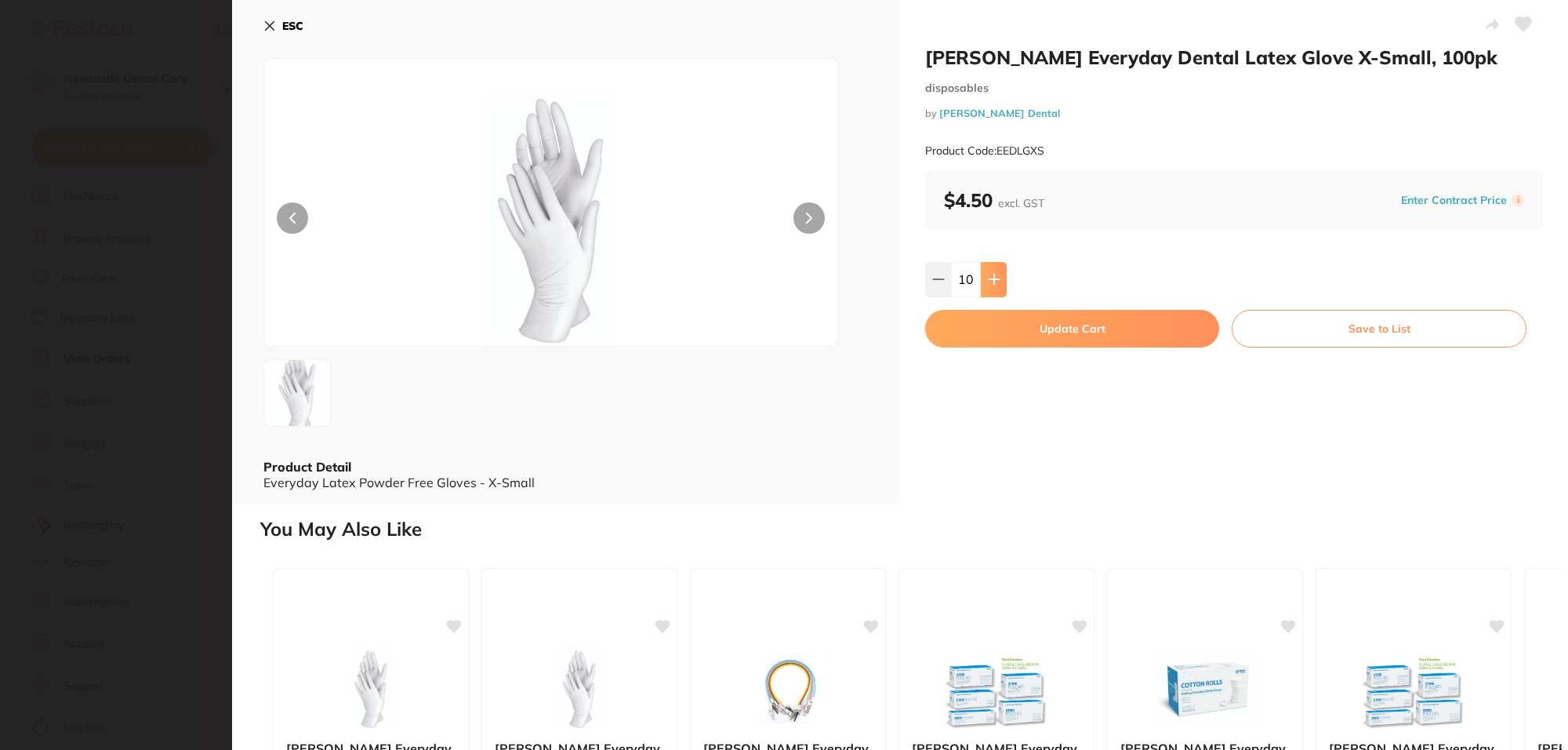
click at [997, 280] on icon at bounding box center [993, 280] width 10 height 10
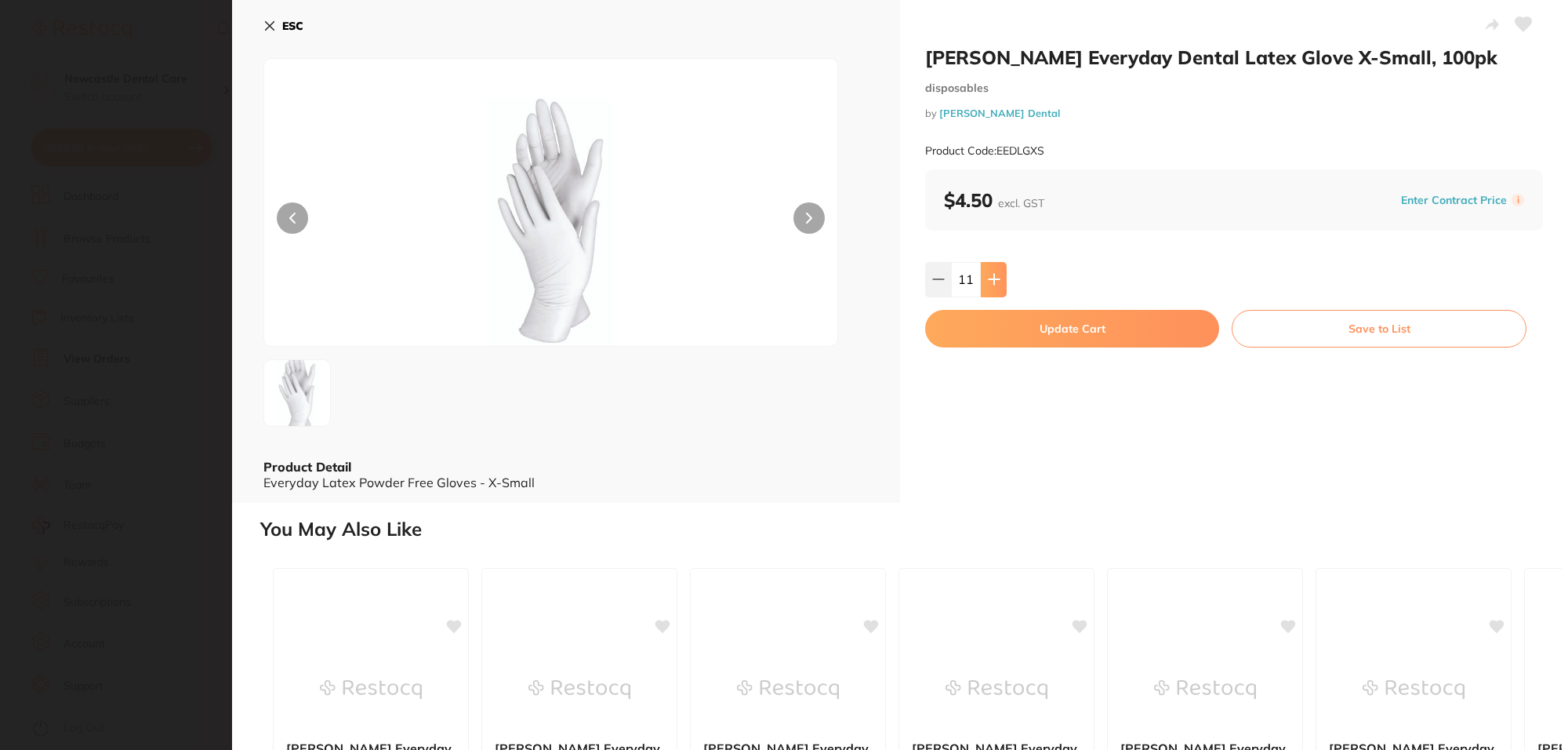
click at [997, 280] on icon at bounding box center [993, 280] width 10 height 10
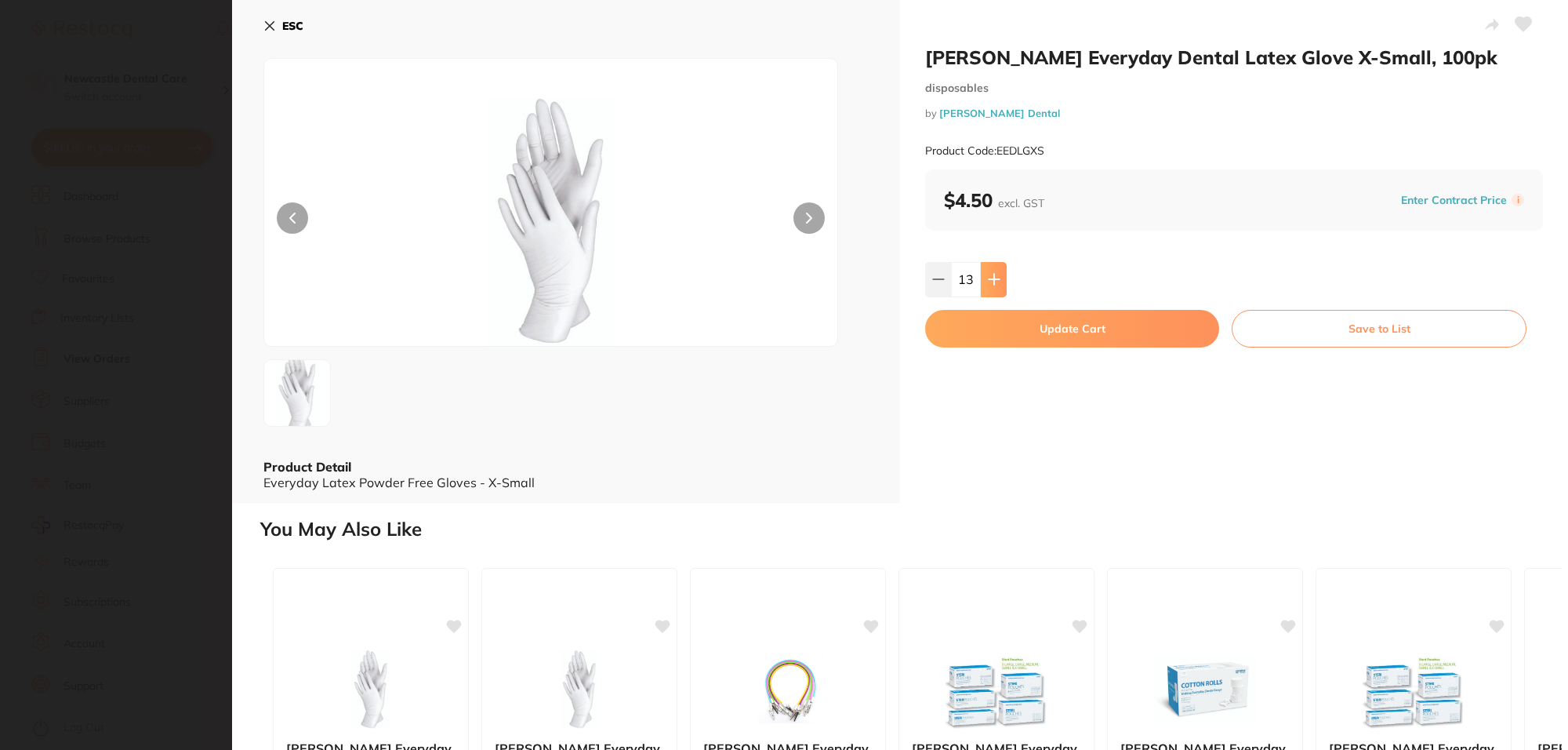
click at [997, 280] on icon at bounding box center [993, 280] width 10 height 10
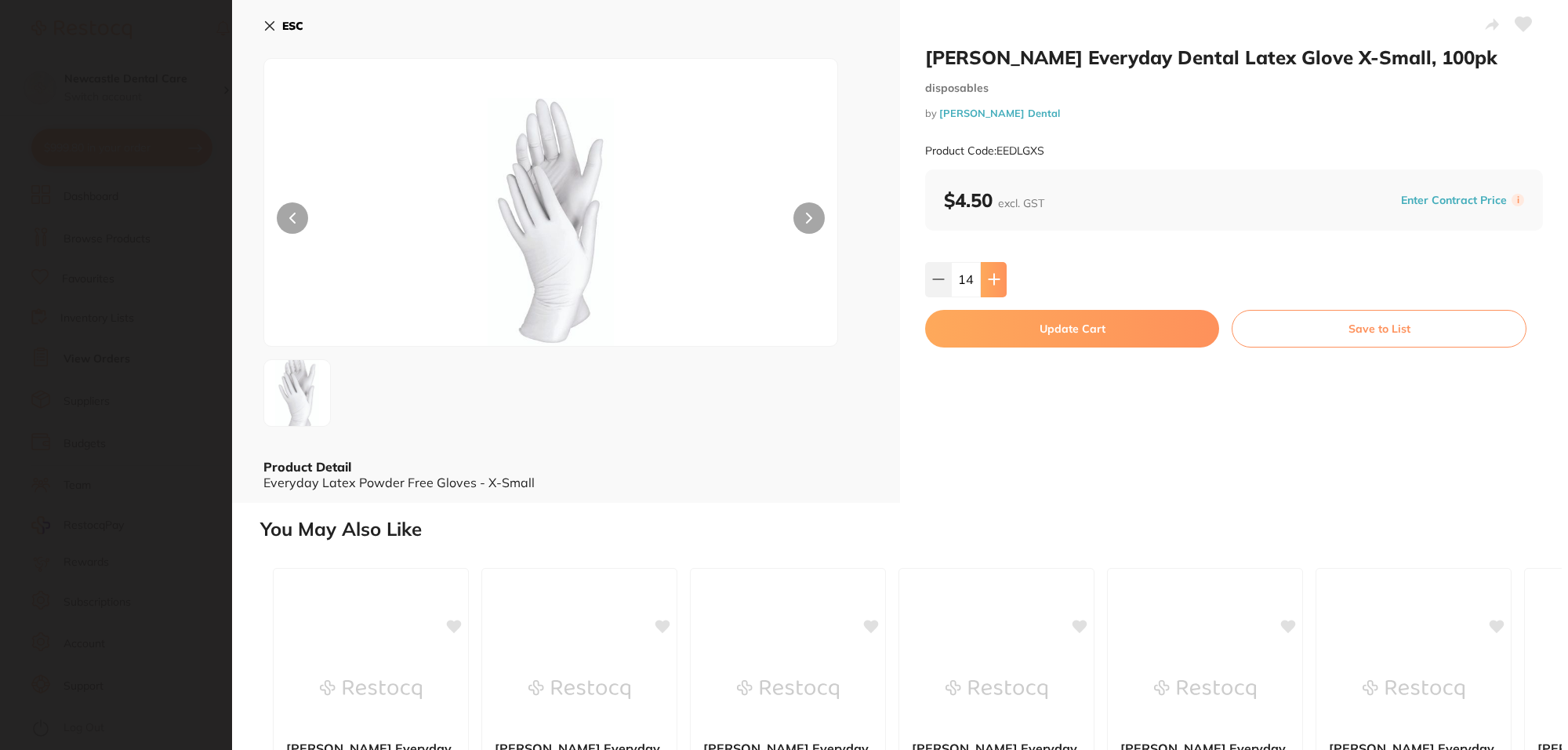
click at [997, 280] on icon at bounding box center [993, 280] width 10 height 10
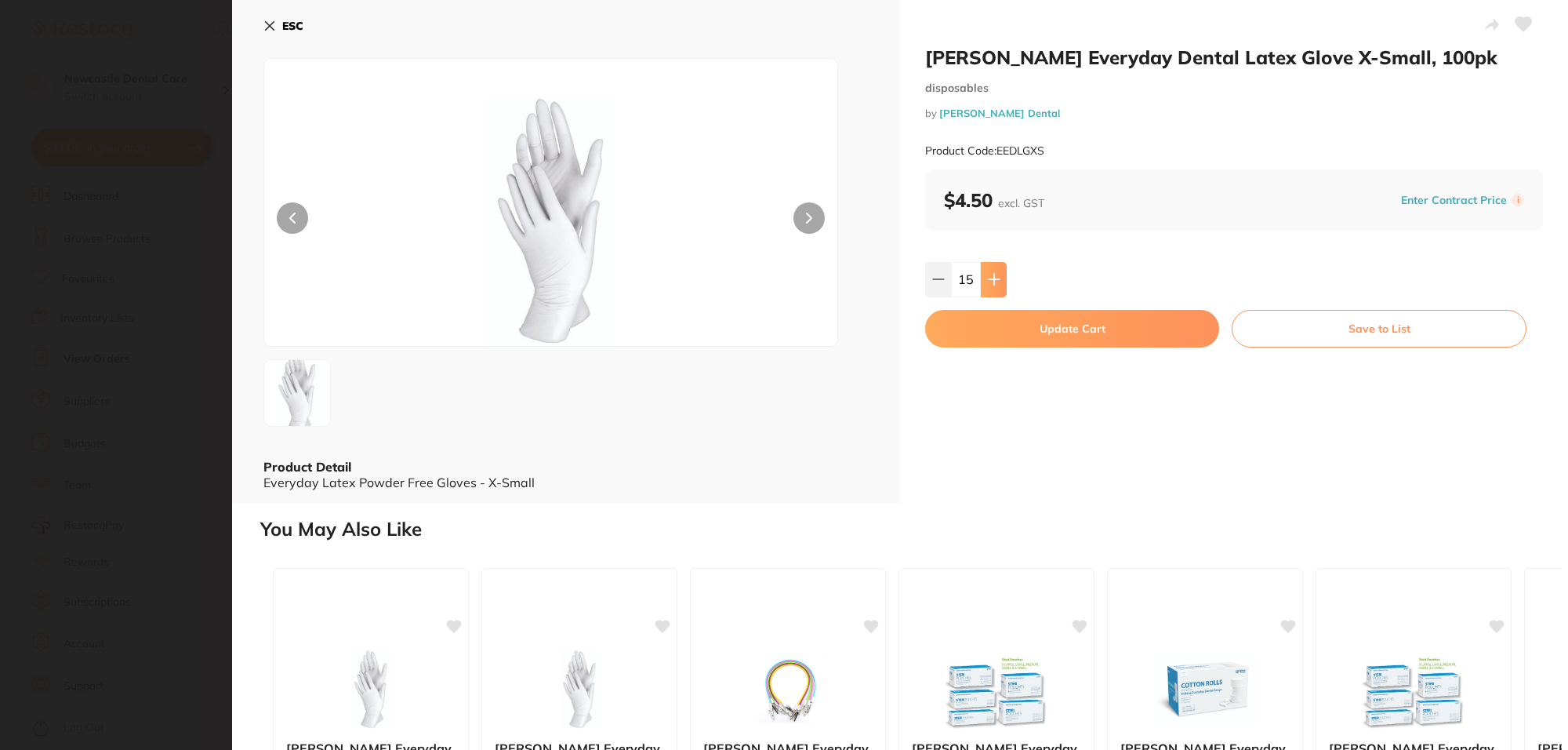
click at [997, 280] on icon at bounding box center [993, 280] width 10 height 10
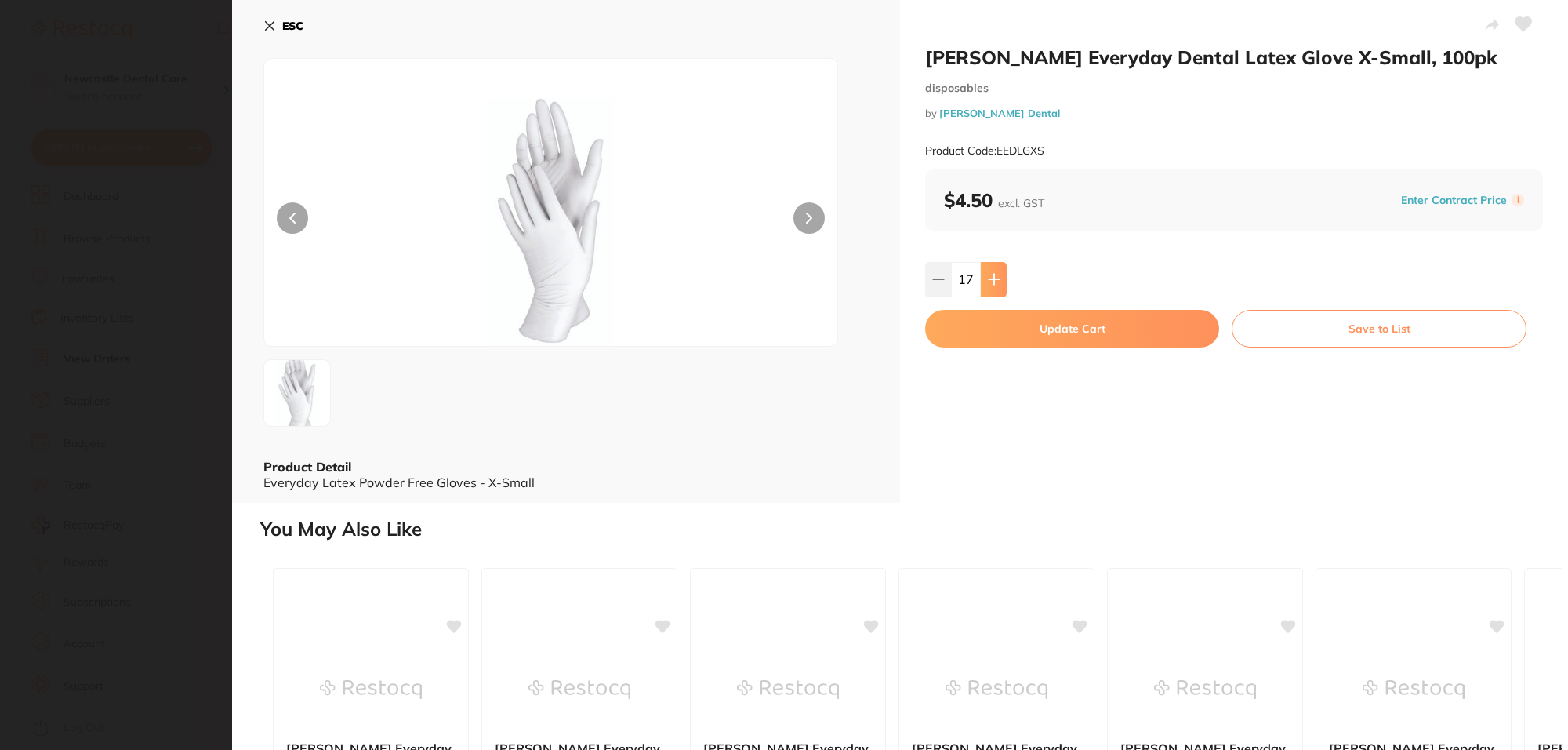
click at [997, 280] on icon at bounding box center [993, 280] width 10 height 10
type input "20"
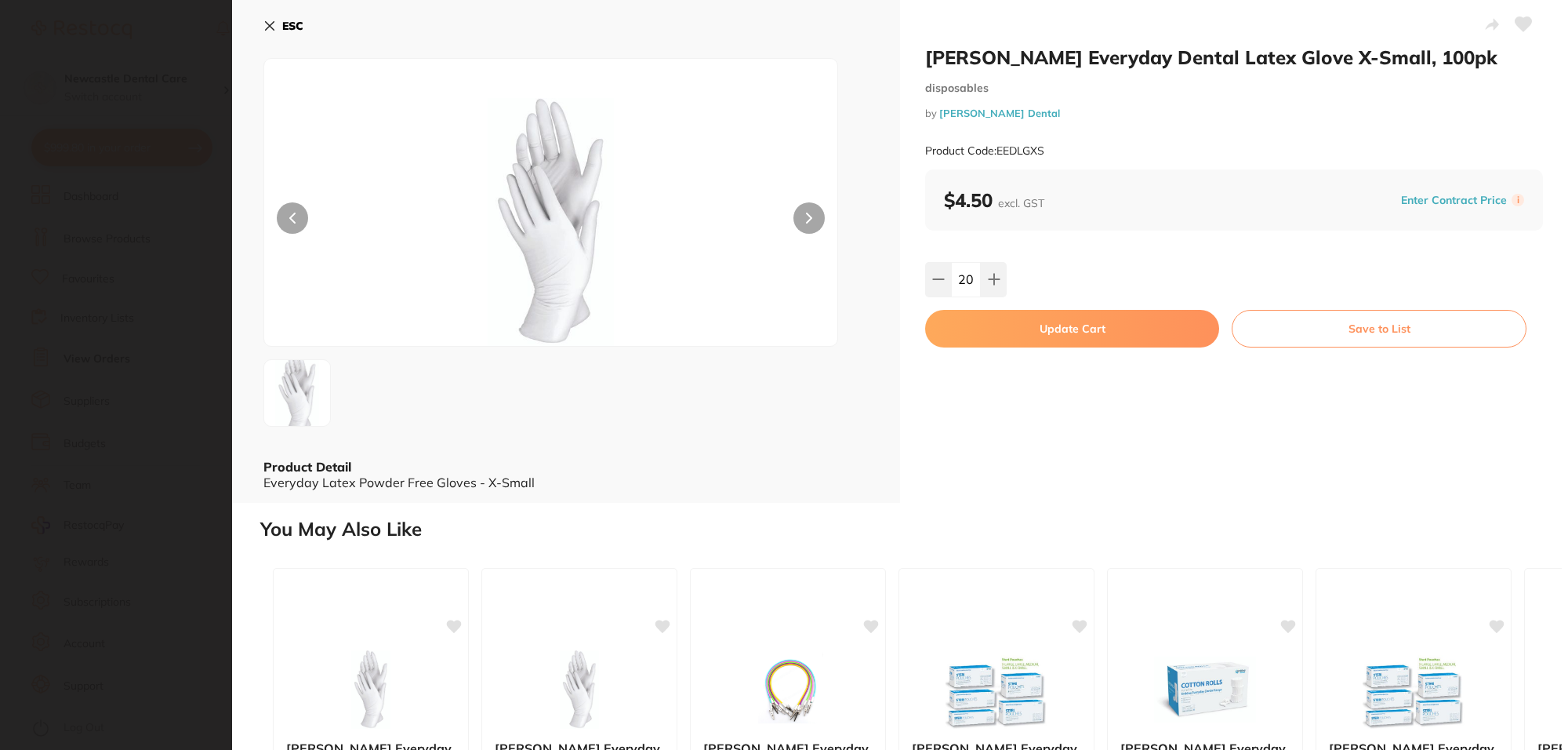
click at [1041, 335] on button "Update Cart" at bounding box center [1072, 328] width 294 height 38
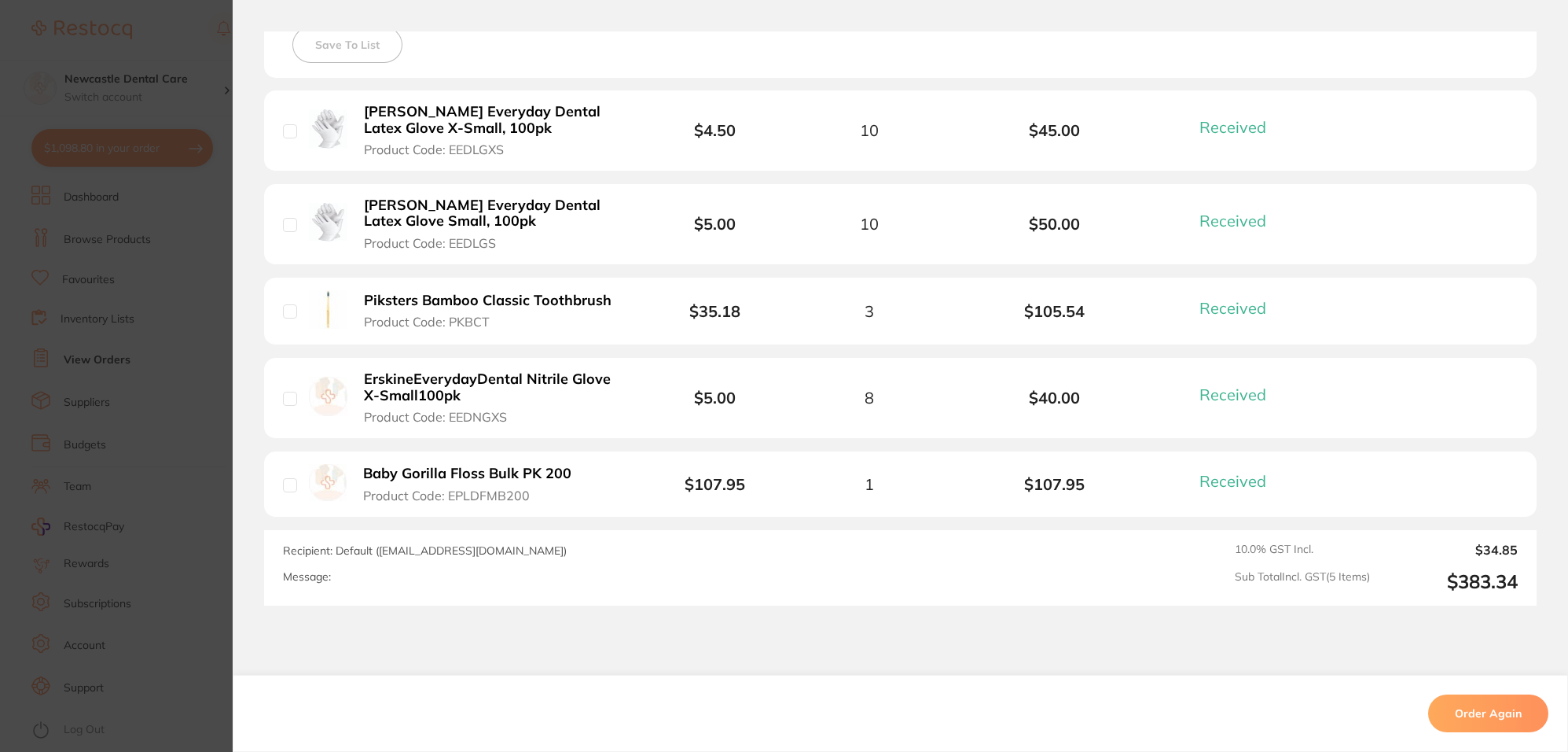
scroll to position [688, 0]
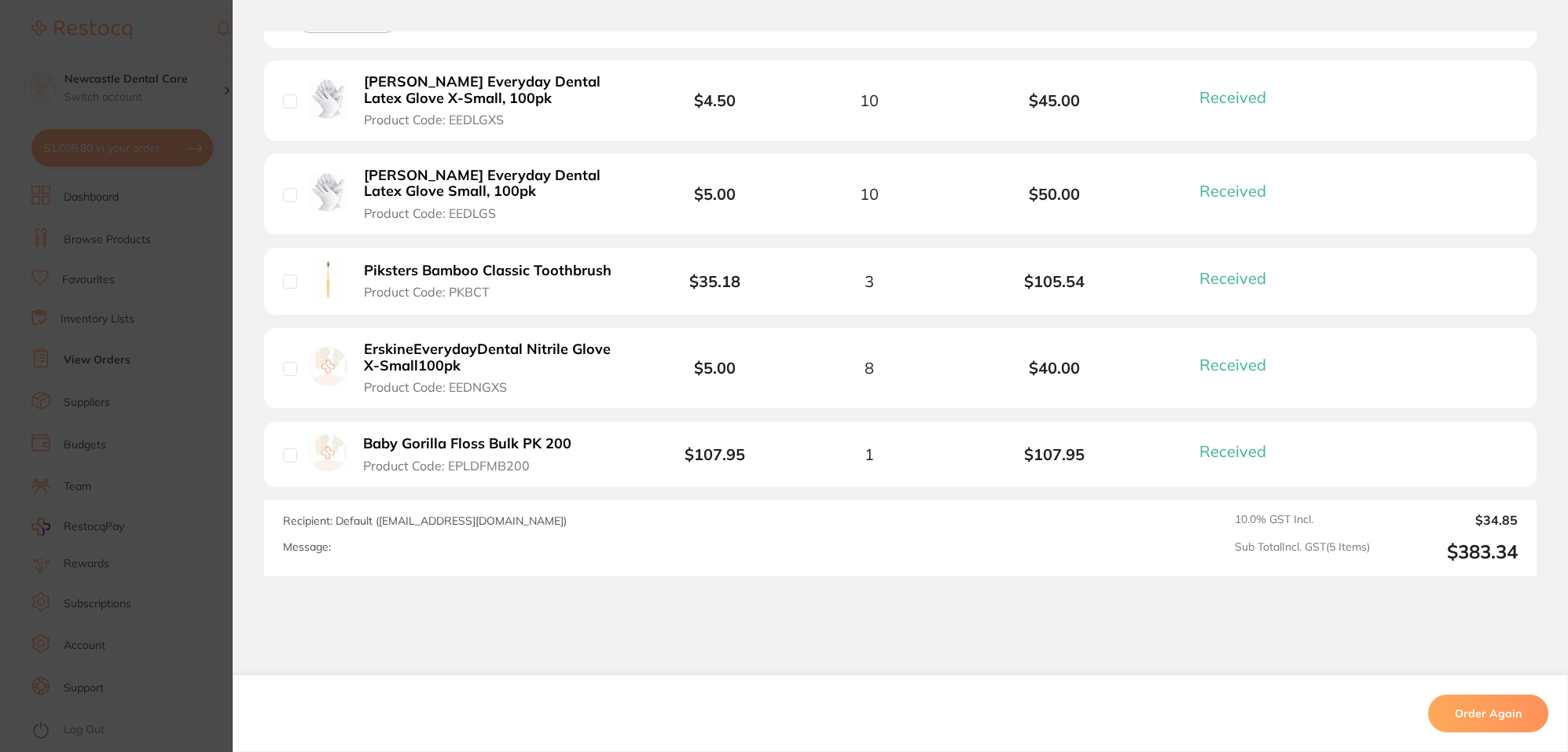
click at [804, 358] on li "ErskineEverydayDental Nitrile Glove X-Small100pk Product Code: EEDNGXS $5.00 8 …" at bounding box center [900, 368] width 1273 height 81
click at [461, 366] on b "ErskineEverydayDental Nitrile Glove X-Small100pk" at bounding box center [494, 358] width 261 height 32
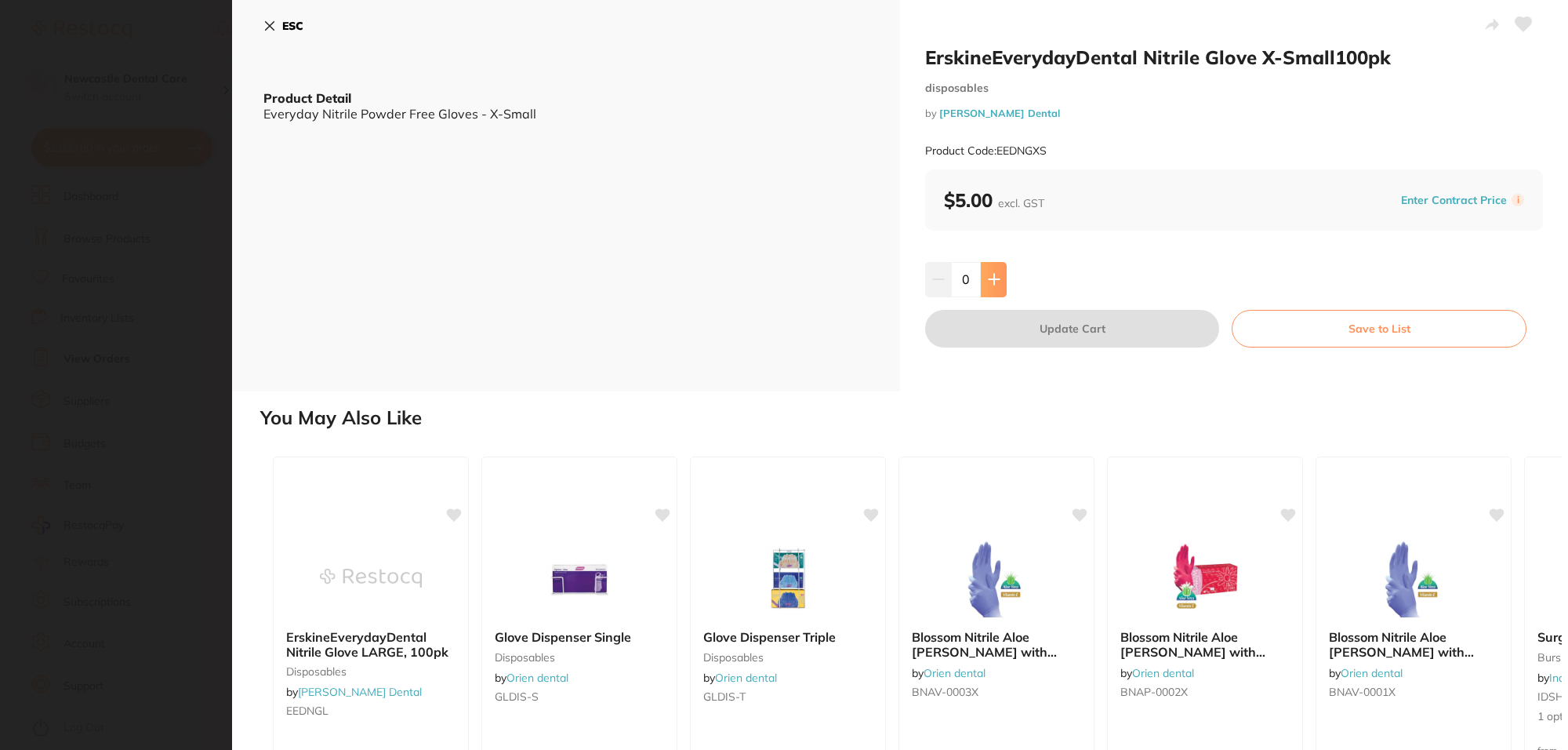
scroll to position [0, 0]
click at [994, 290] on button at bounding box center [993, 279] width 26 height 34
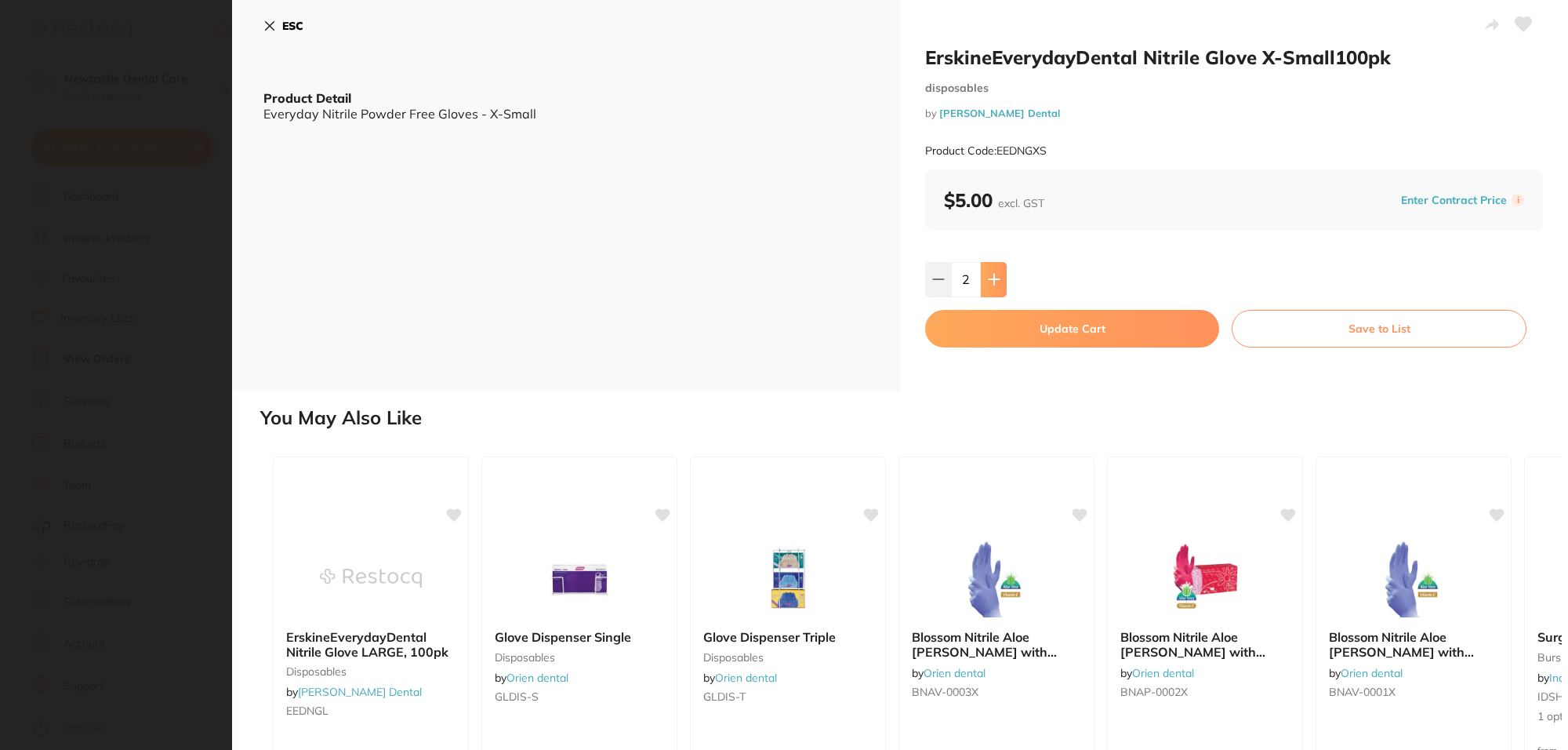
click at [994, 290] on button at bounding box center [993, 279] width 26 height 34
click at [994, 280] on icon at bounding box center [993, 279] width 13 height 13
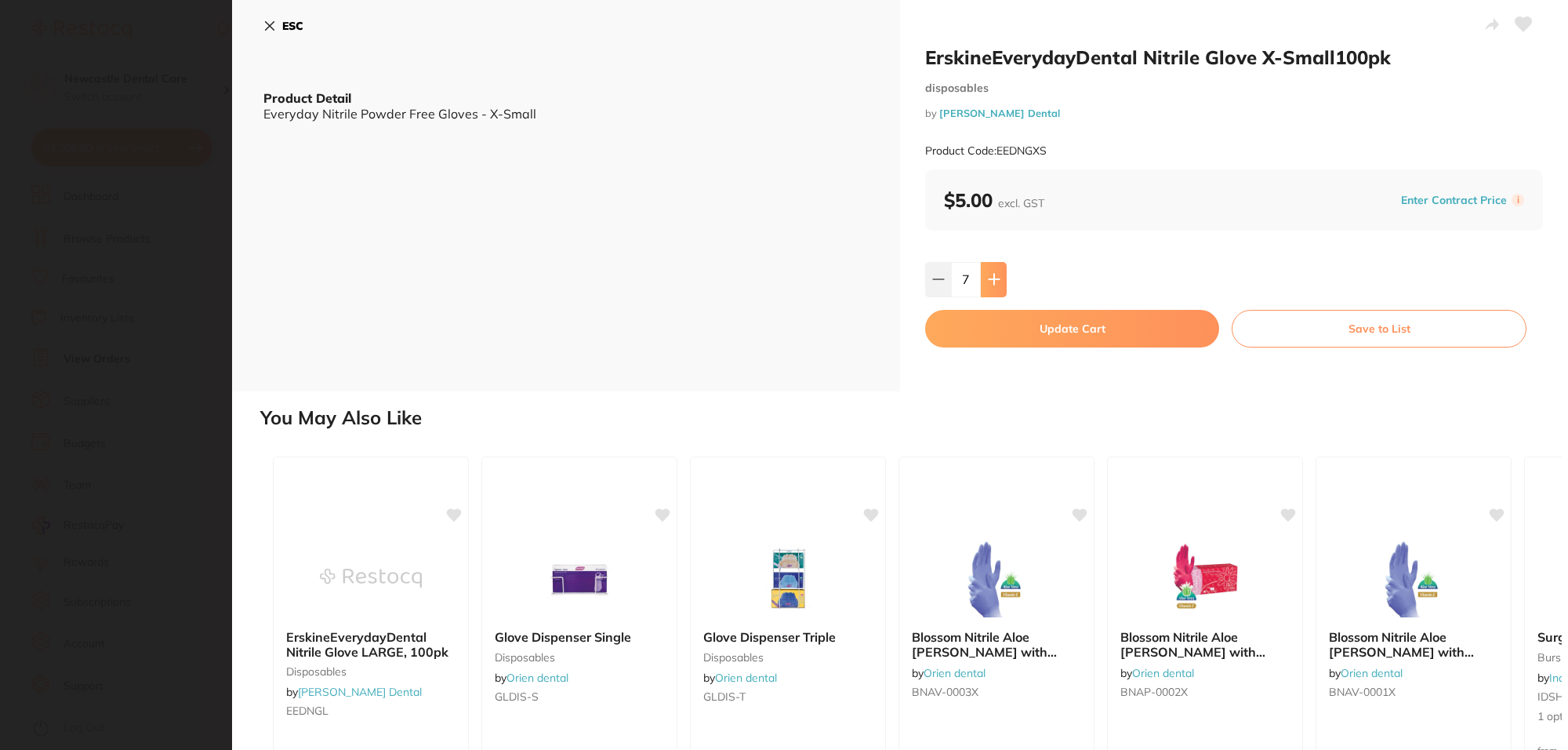
click at [994, 280] on icon at bounding box center [993, 279] width 13 height 13
type input "10"
click at [992, 326] on button "Update Cart" at bounding box center [1072, 328] width 294 height 38
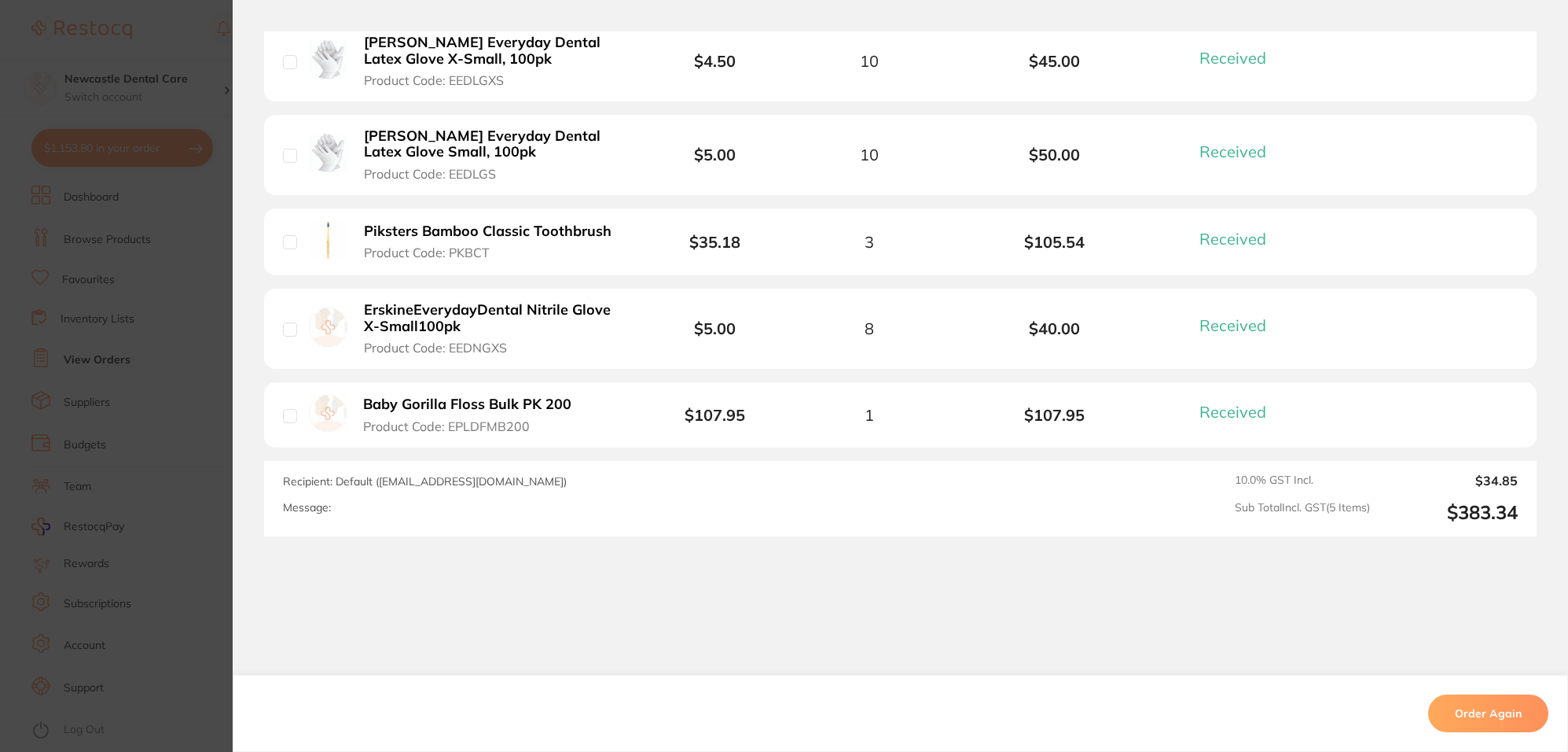
scroll to position [748, 0]
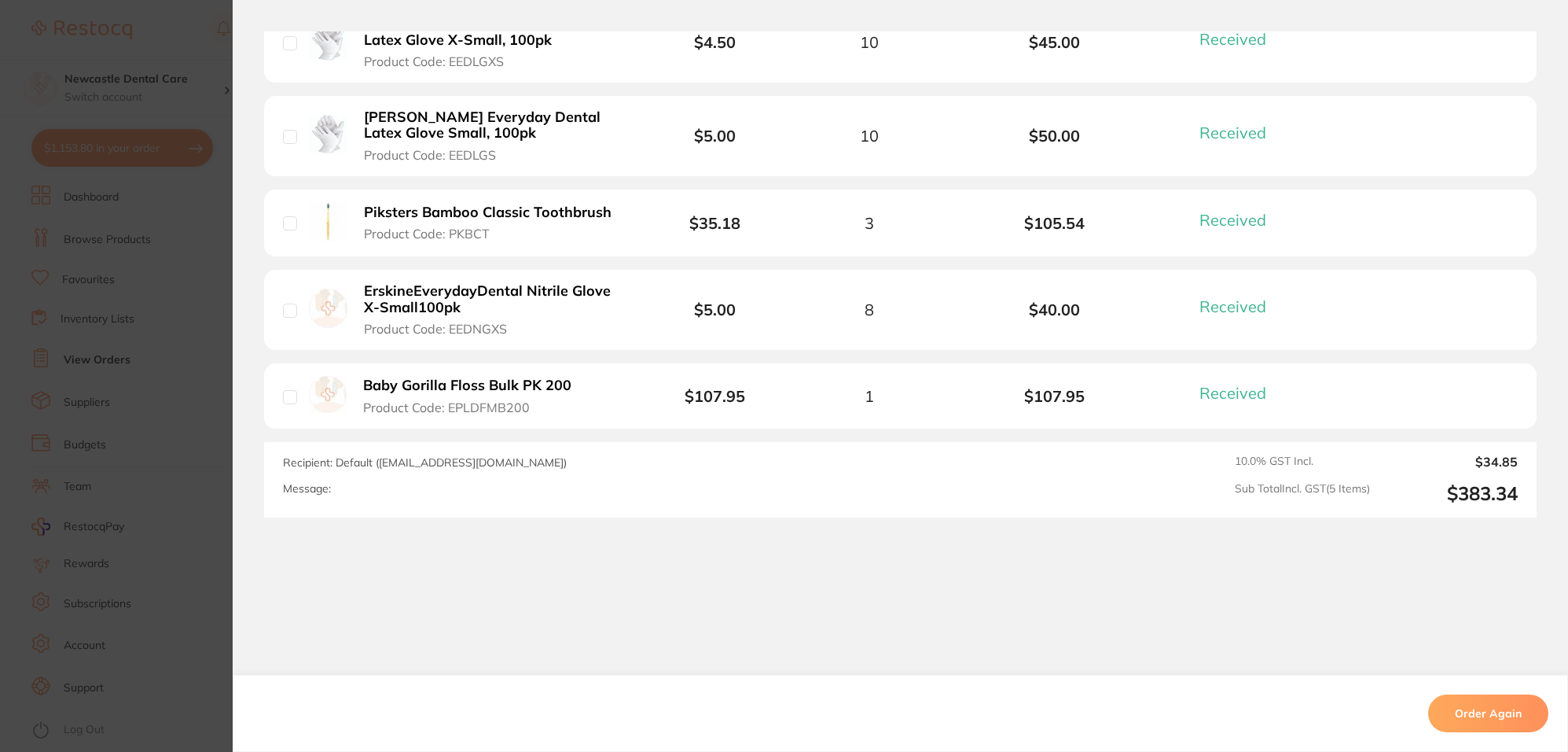
click at [568, 295] on b "ErskineEverydayDental Nitrile Glove X-Small100pk" at bounding box center [494, 299] width 261 height 32
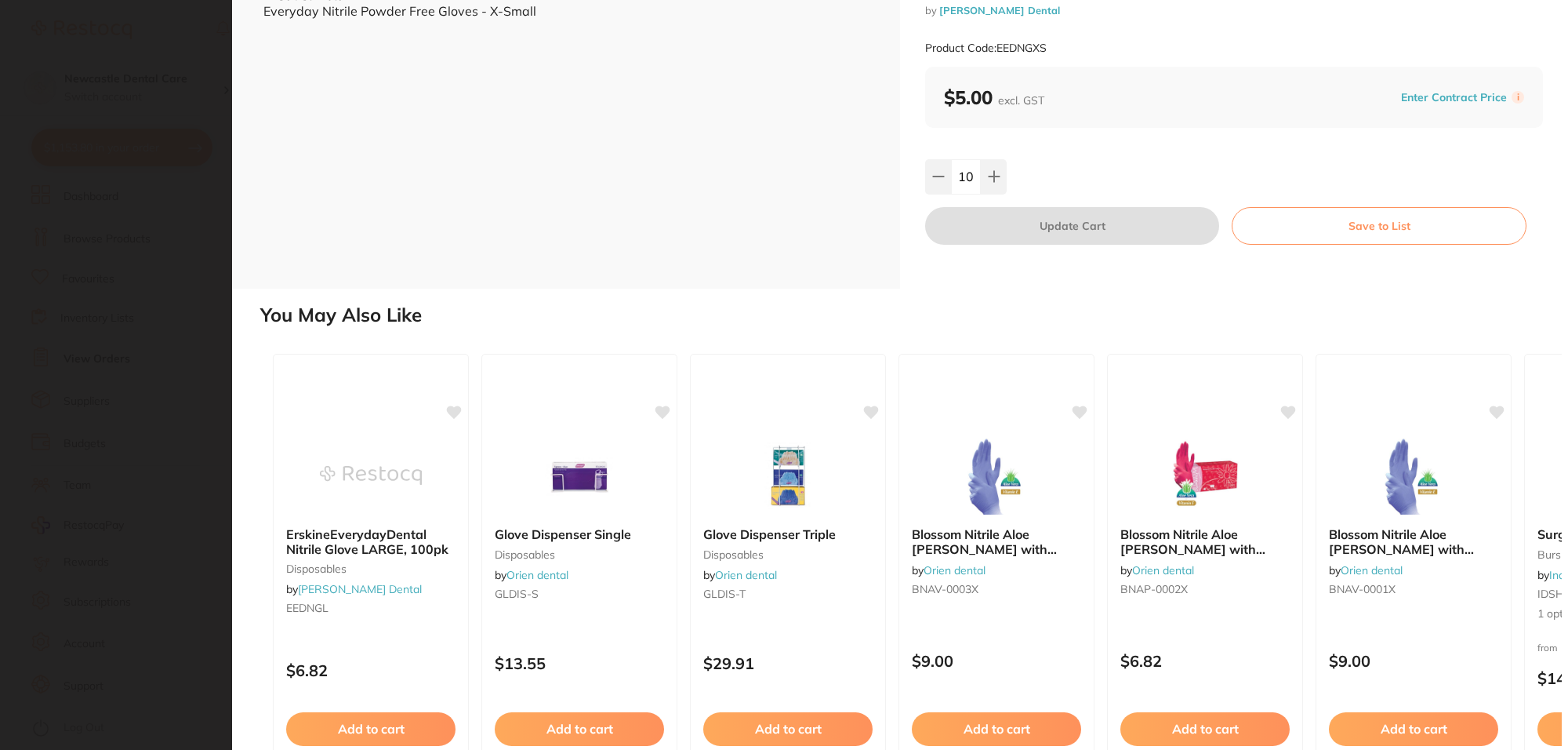
scroll to position [177, 0]
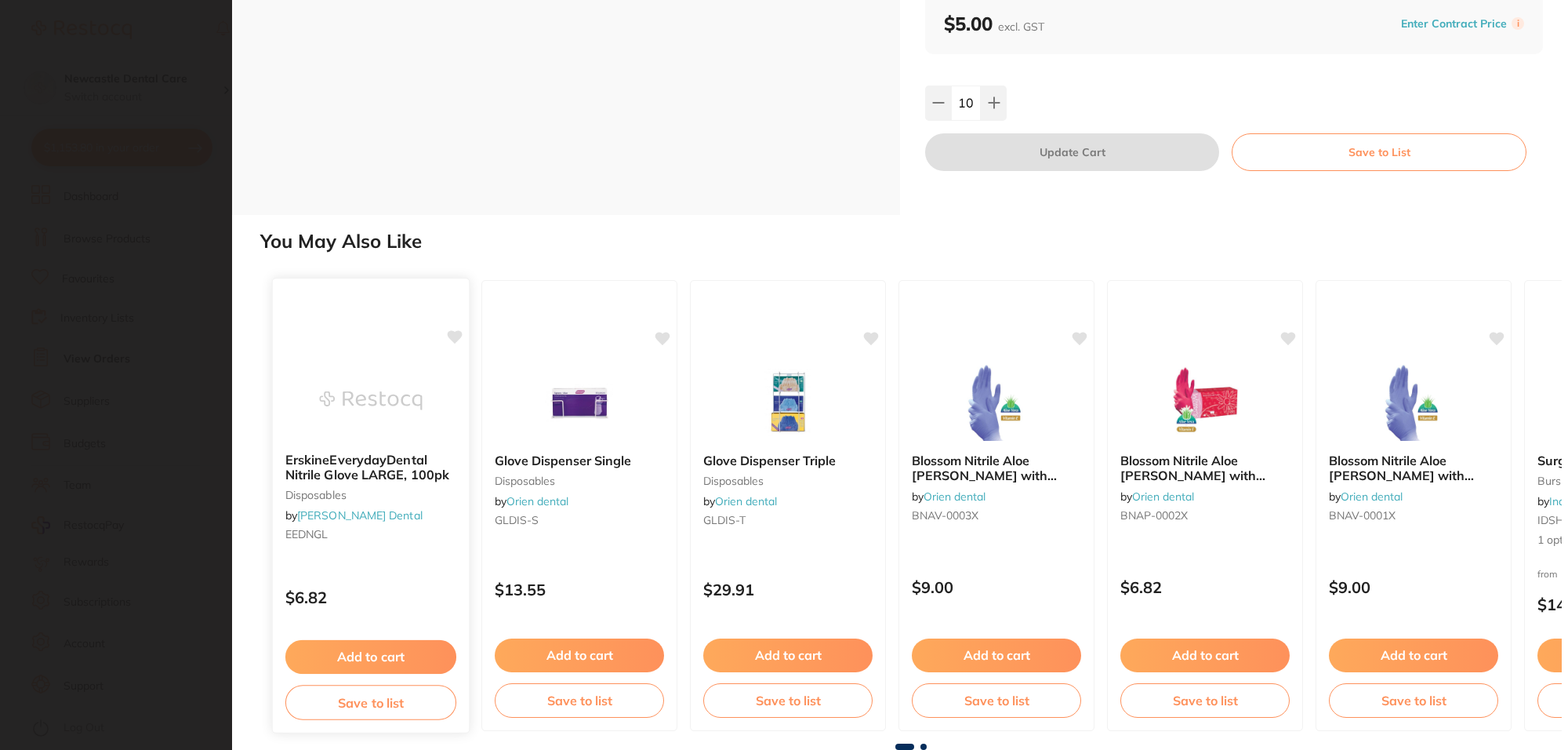
click at [403, 492] on small "disposables" at bounding box center [371, 495] width 171 height 13
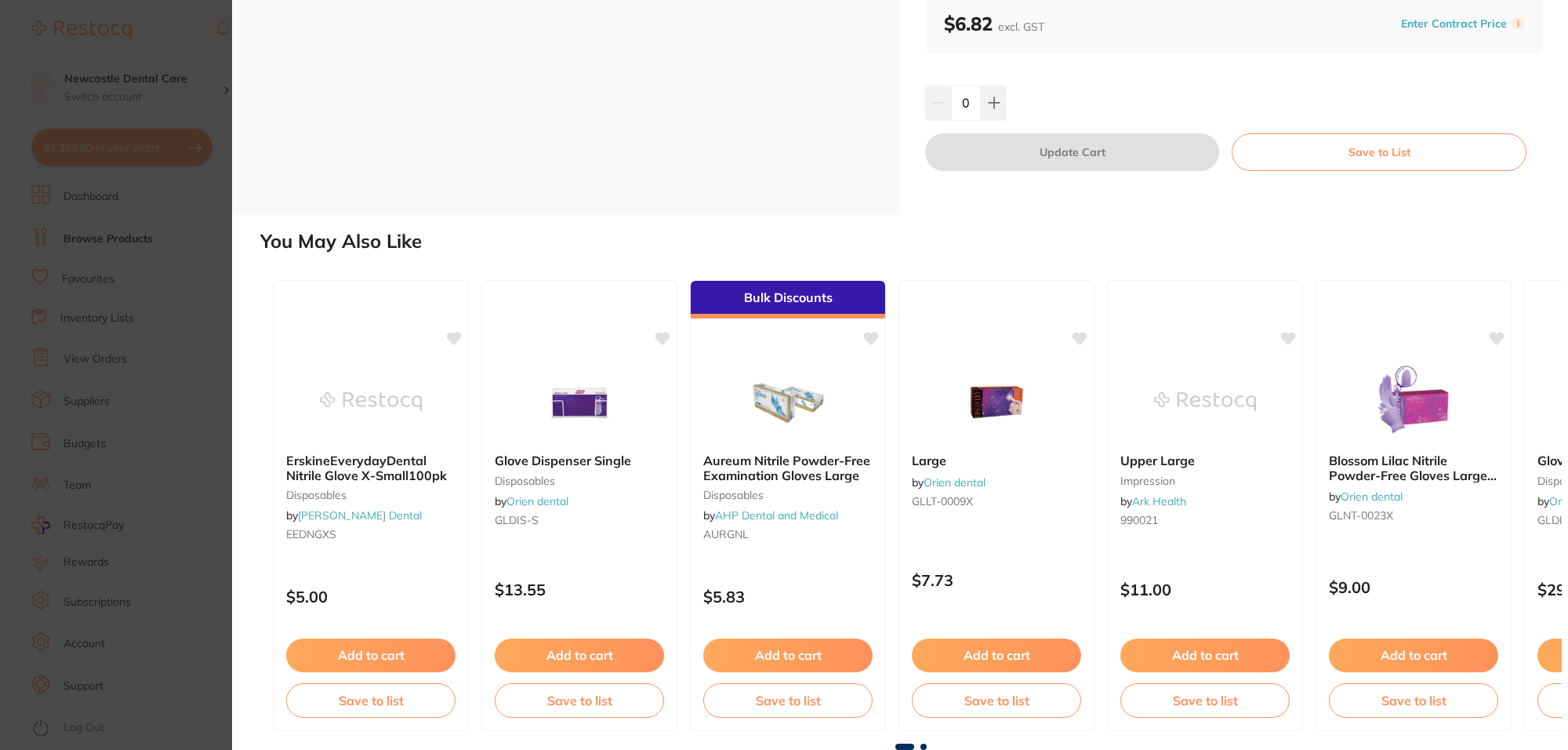
click at [218, 520] on section "ErskineEverydayDental Nitrile Glove LARGE, 100pk disposables by Erskine Dental …" at bounding box center [784, 375] width 1568 height 750
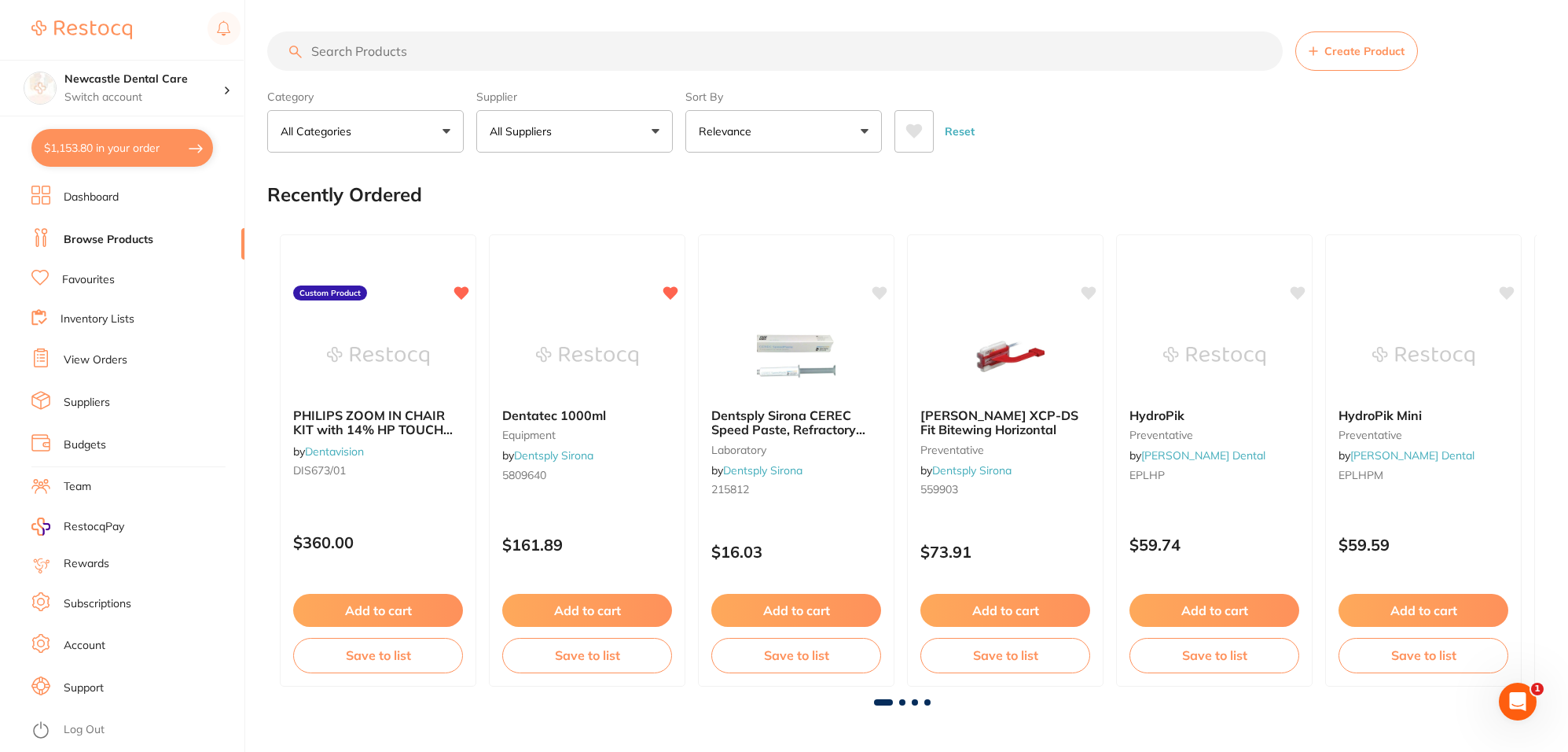
click at [634, 127] on button "All Suppliers" at bounding box center [575, 131] width 196 height 43
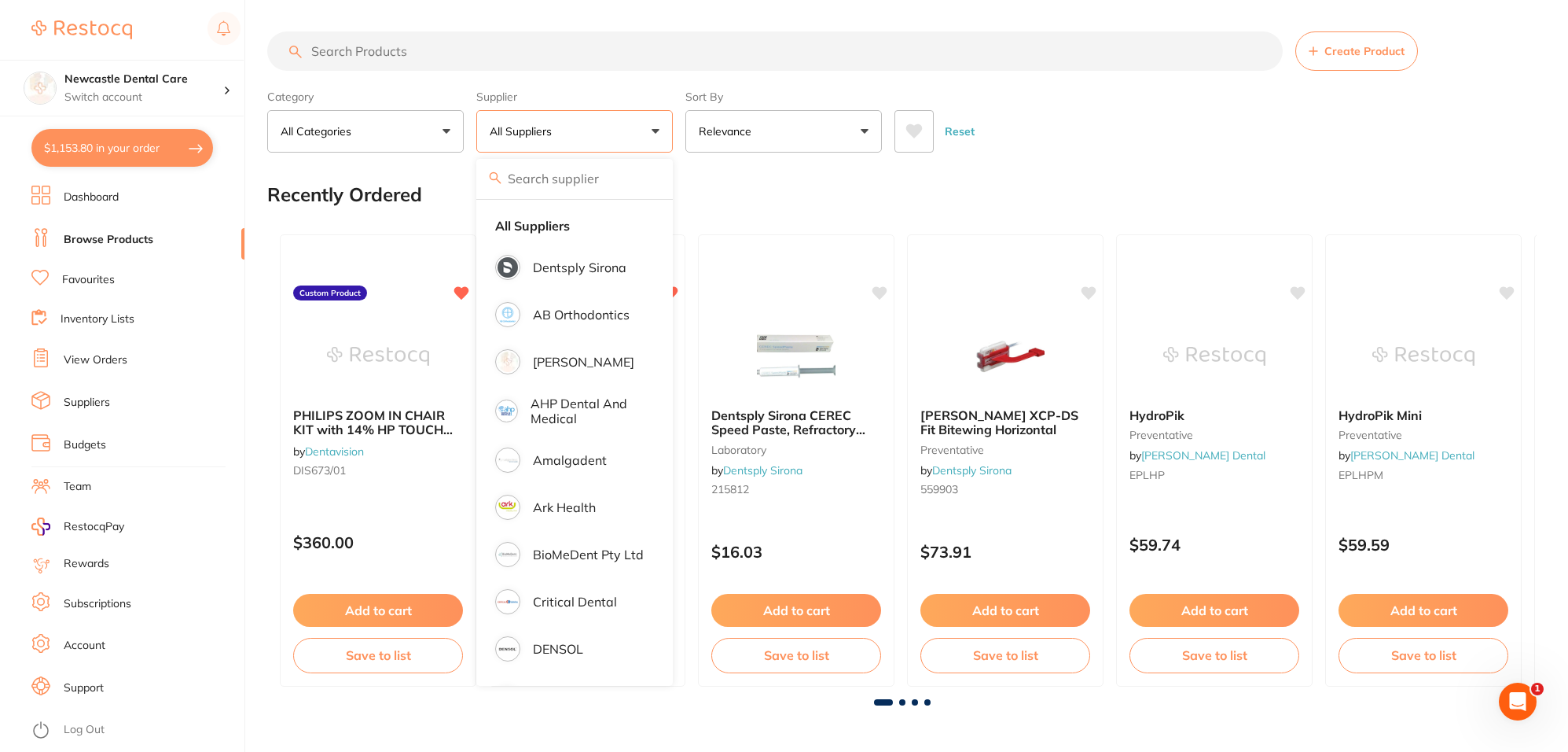
click at [430, 53] on input "search" at bounding box center [775, 50] width 1015 height 39
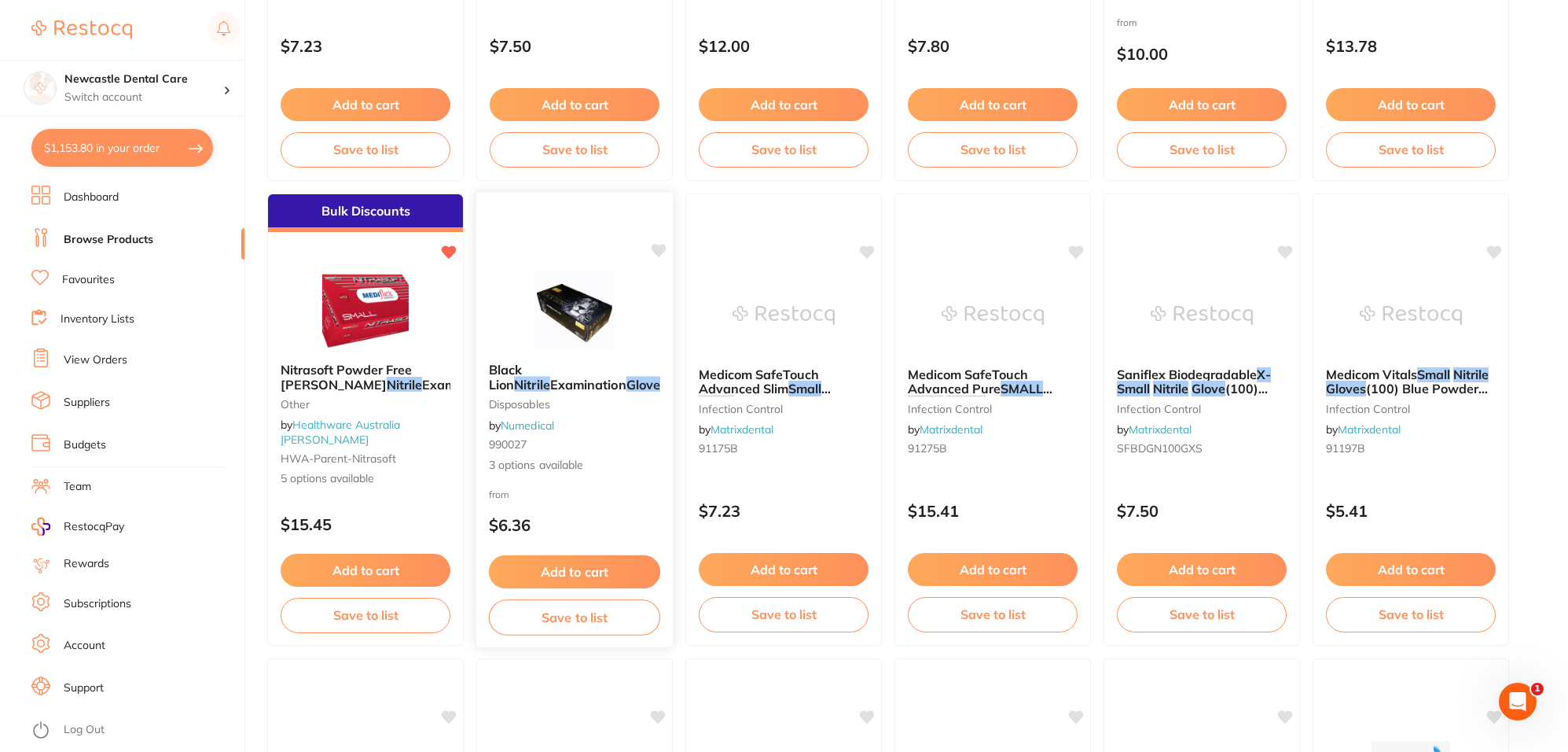
scroll to position [590, 0]
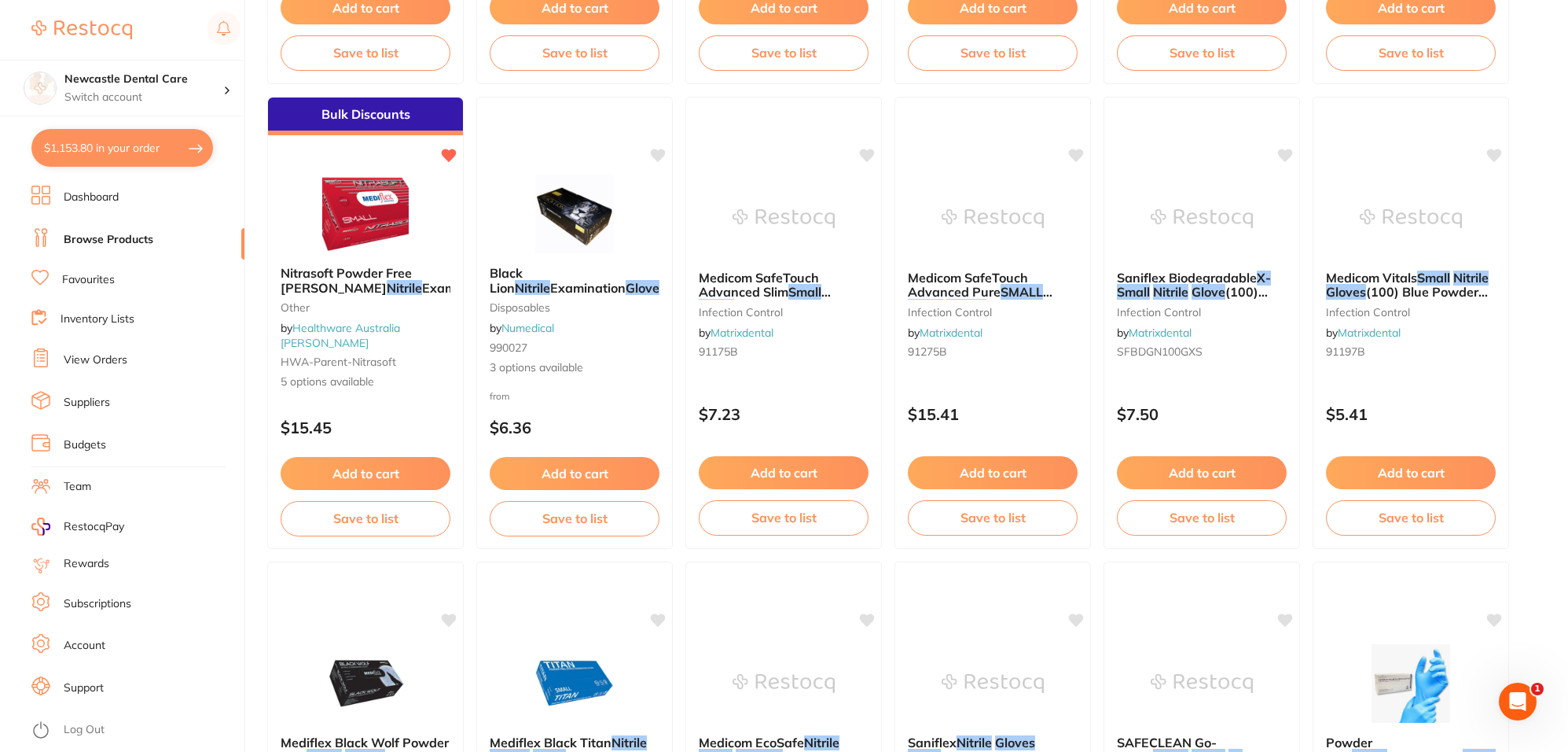
type input "Nitrile glove small erskin"
click at [107, 362] on link "View Orders" at bounding box center [96, 360] width 64 height 16
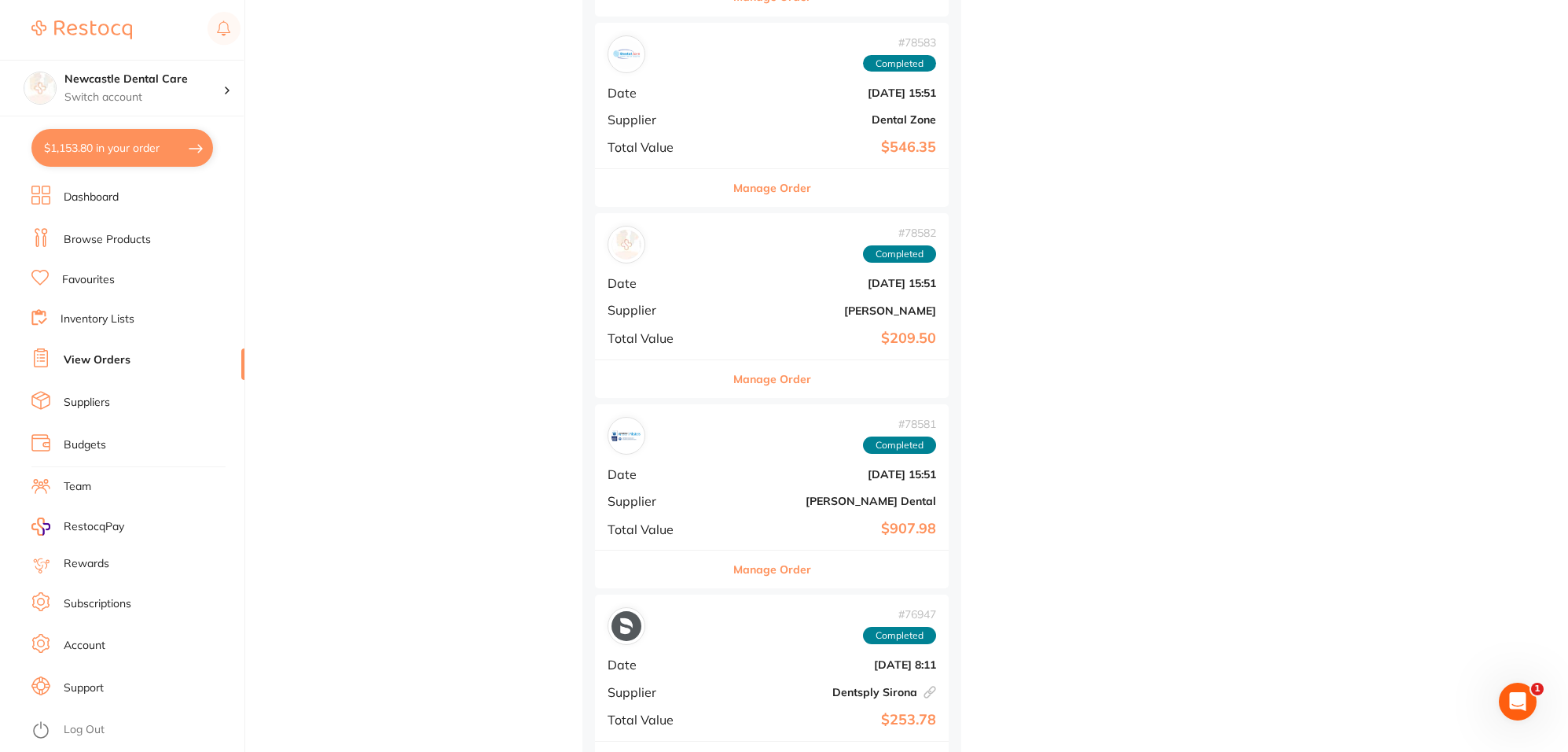
scroll to position [6683, 0]
click at [733, 570] on button "Manage Order" at bounding box center [772, 567] width 78 height 38
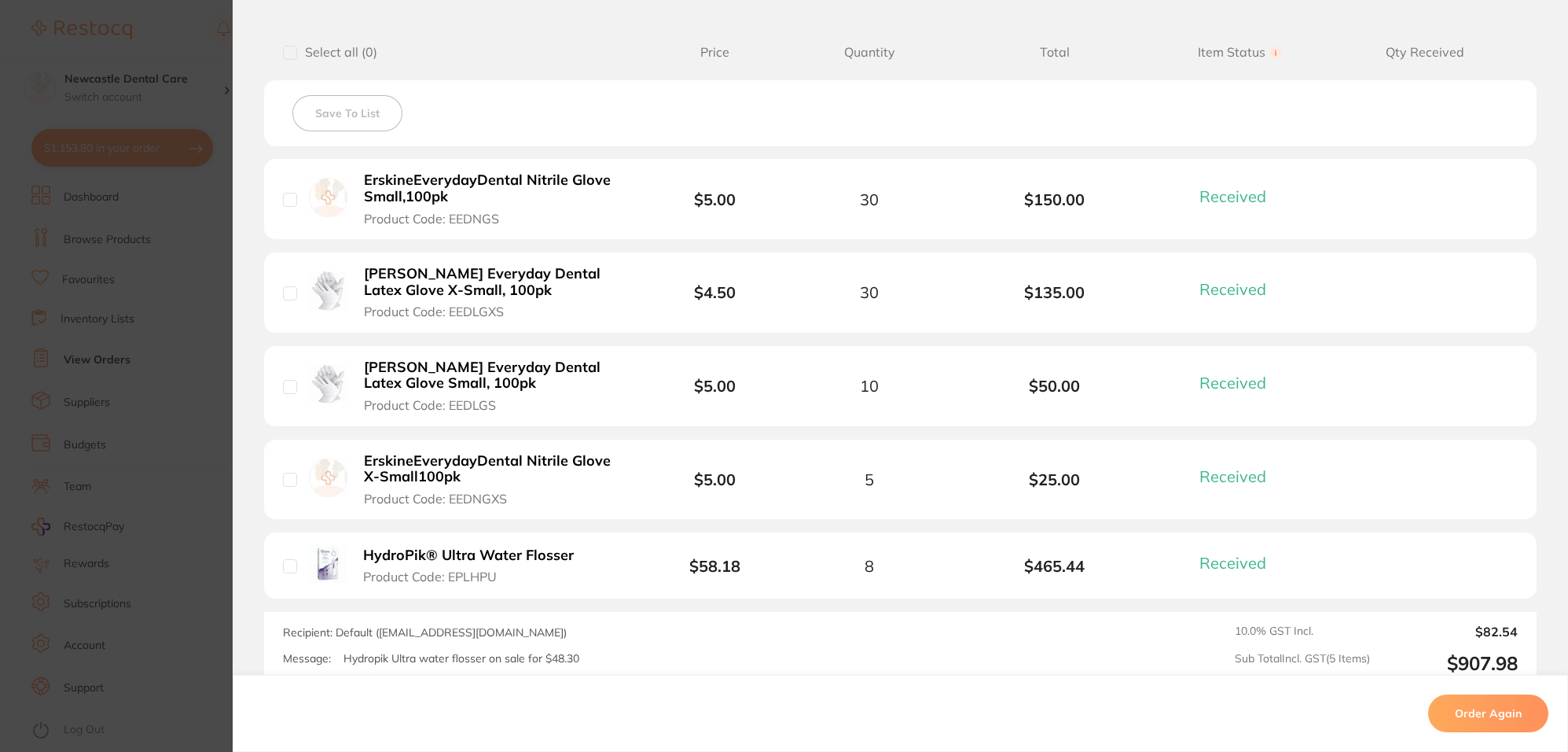
click at [587, 202] on b "ErskineEverydayDental Nitrile Glove Small,100pk" at bounding box center [494, 188] width 261 height 32
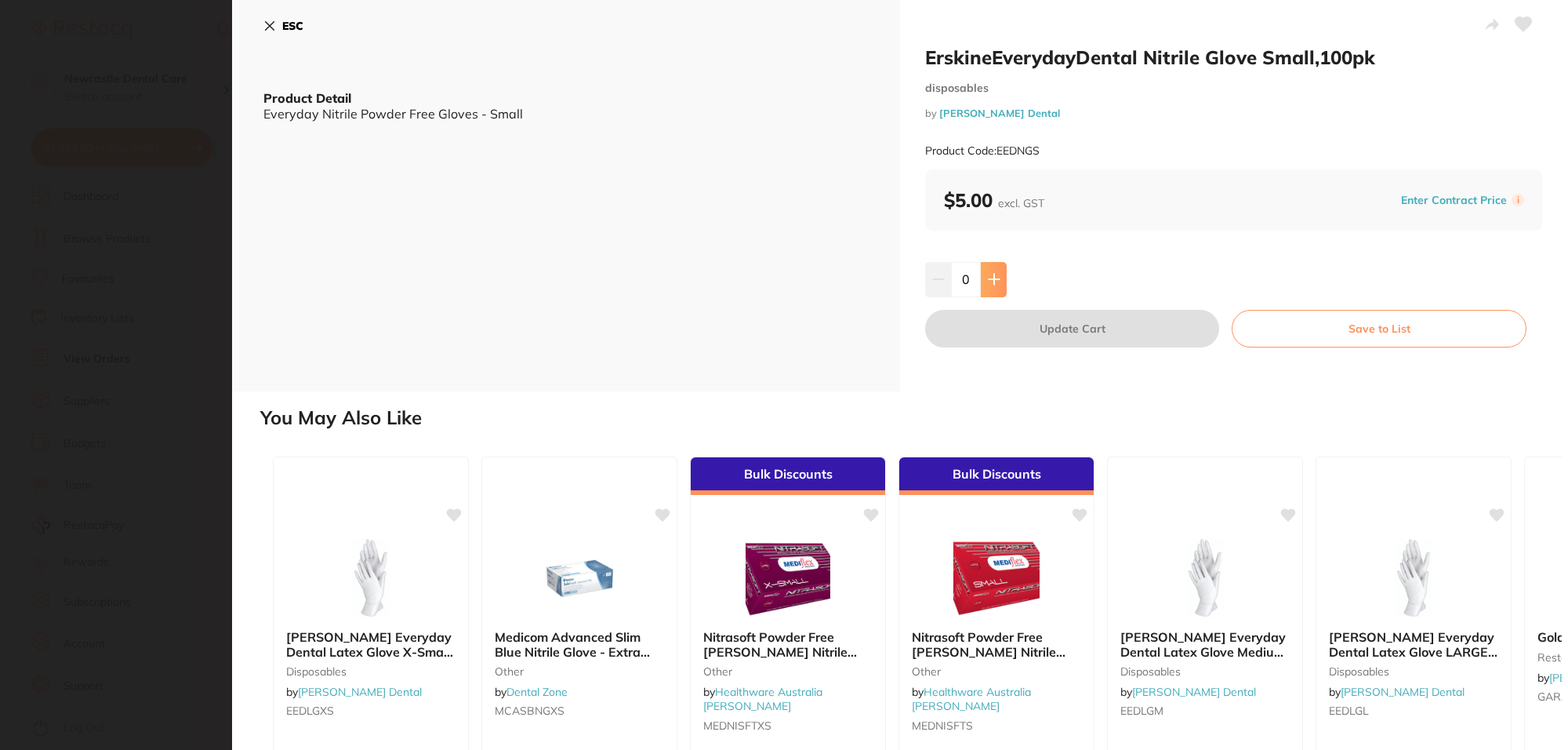
click at [990, 275] on icon at bounding box center [993, 279] width 13 height 13
click at [994, 275] on icon at bounding box center [993, 279] width 13 height 13
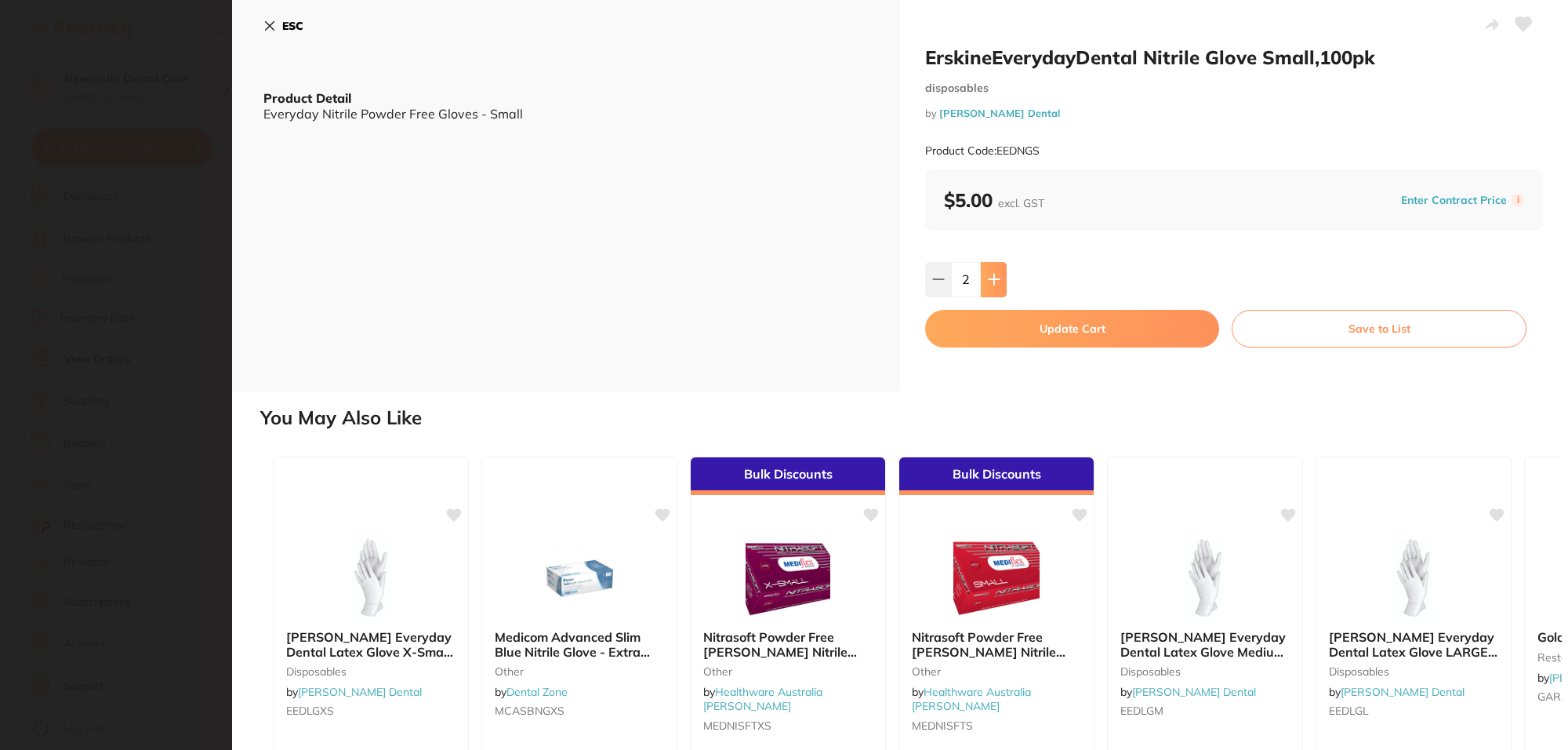
click at [994, 275] on icon at bounding box center [993, 279] width 13 height 13
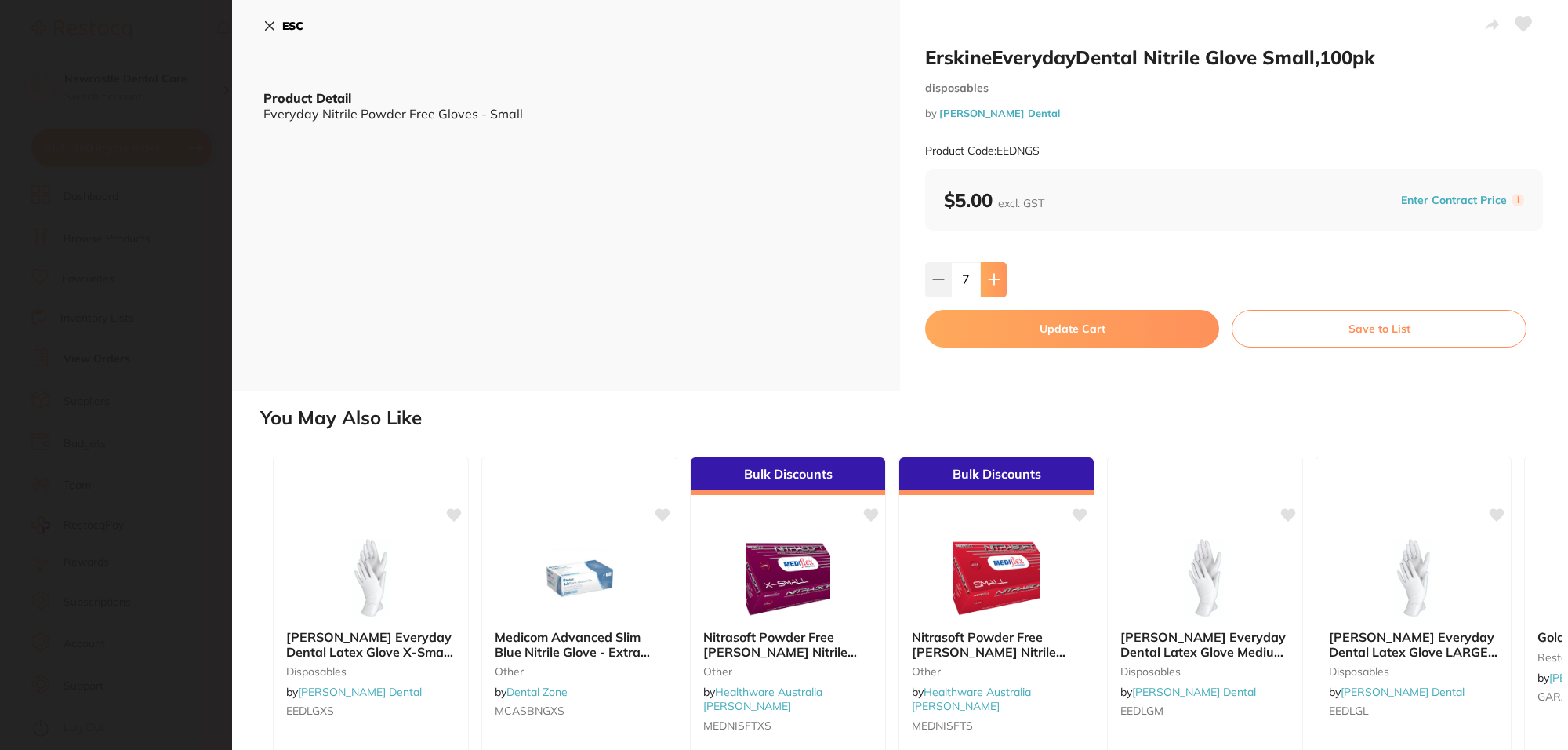
click at [994, 275] on icon at bounding box center [993, 279] width 13 height 13
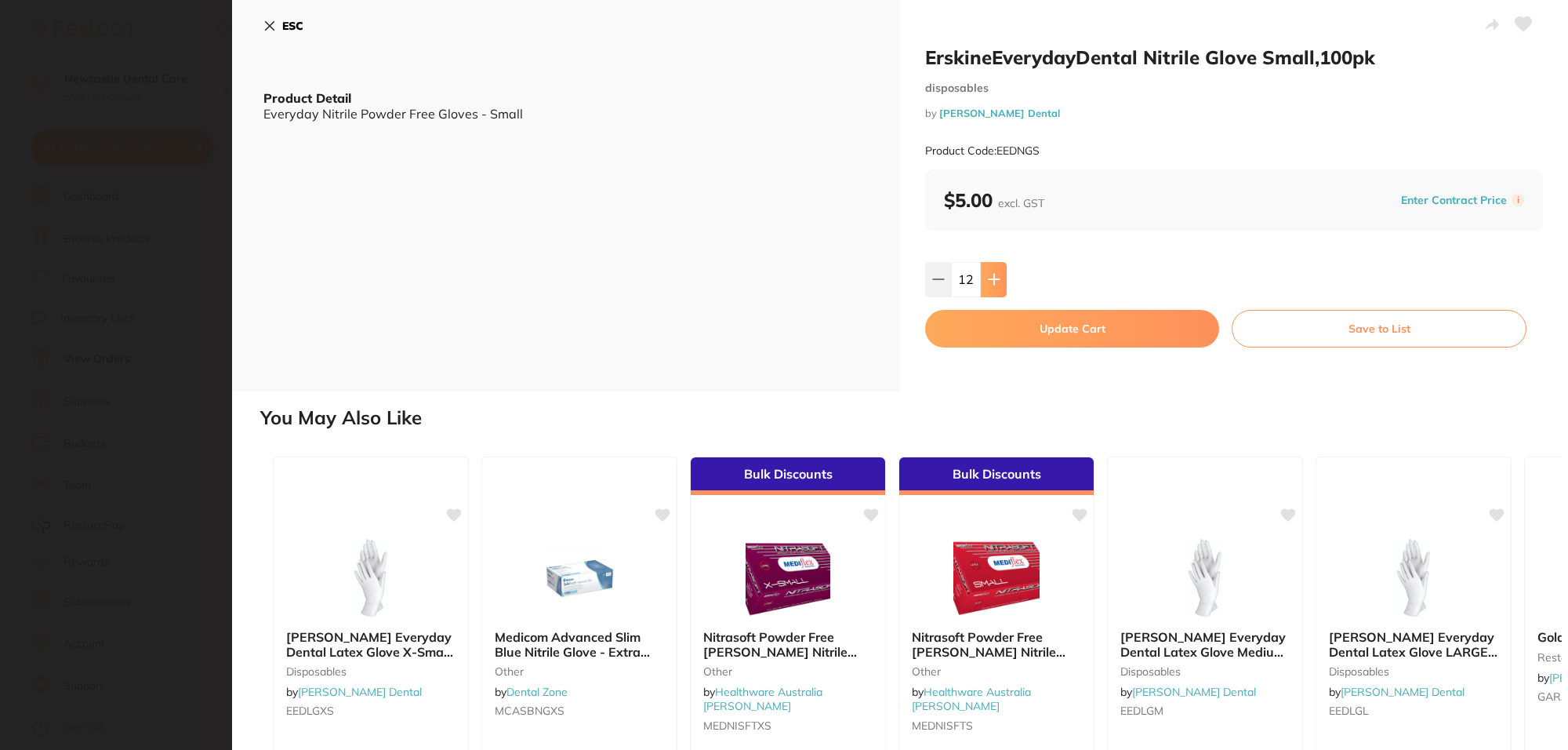
click at [994, 275] on icon at bounding box center [993, 279] width 13 height 13
type input "15"
click at [1002, 329] on button "Update Cart" at bounding box center [1072, 328] width 294 height 38
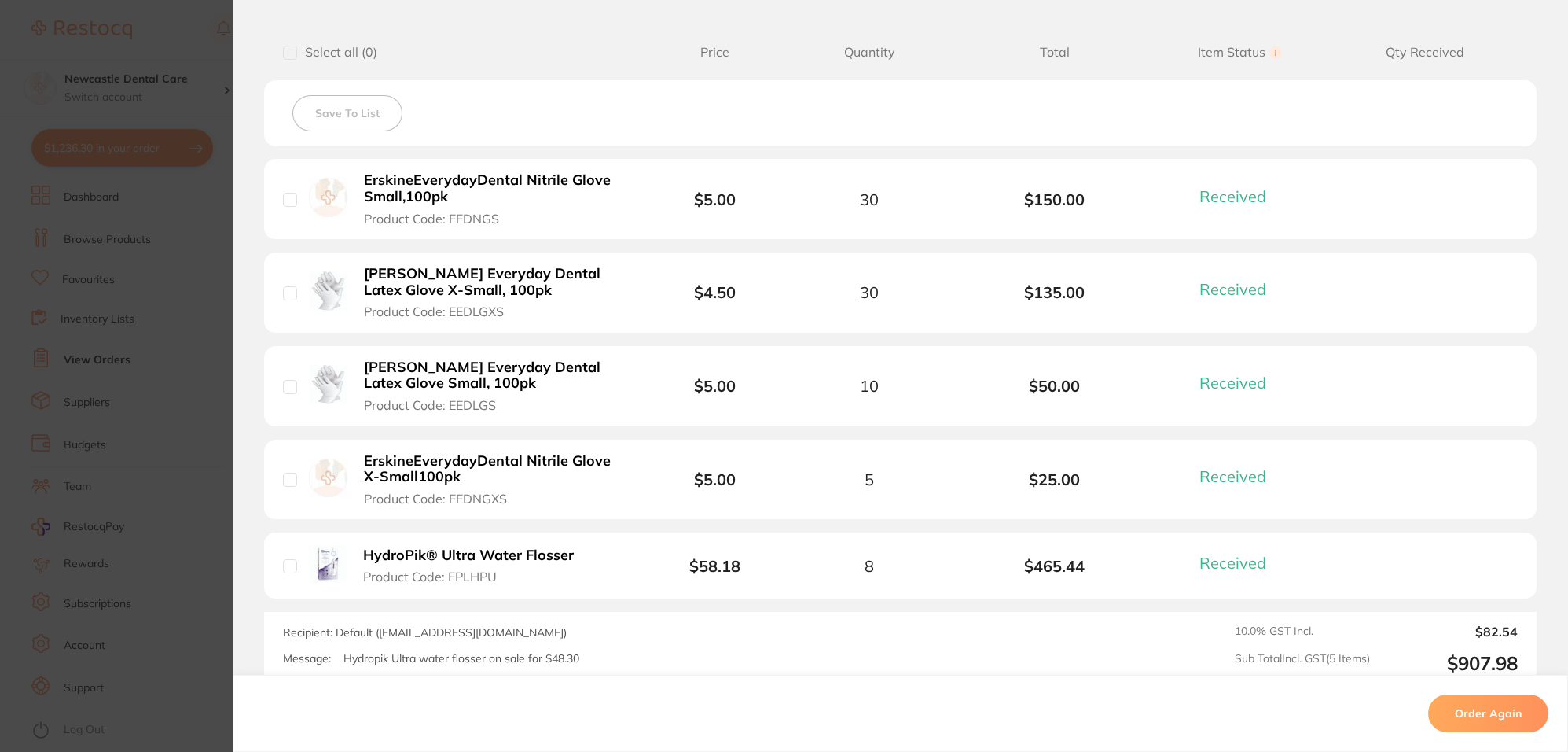
click at [217, 28] on section "Order ID: Restocq- 78581 Order Information 5 Received Completed Order Order Dat…" at bounding box center [784, 376] width 1568 height 752
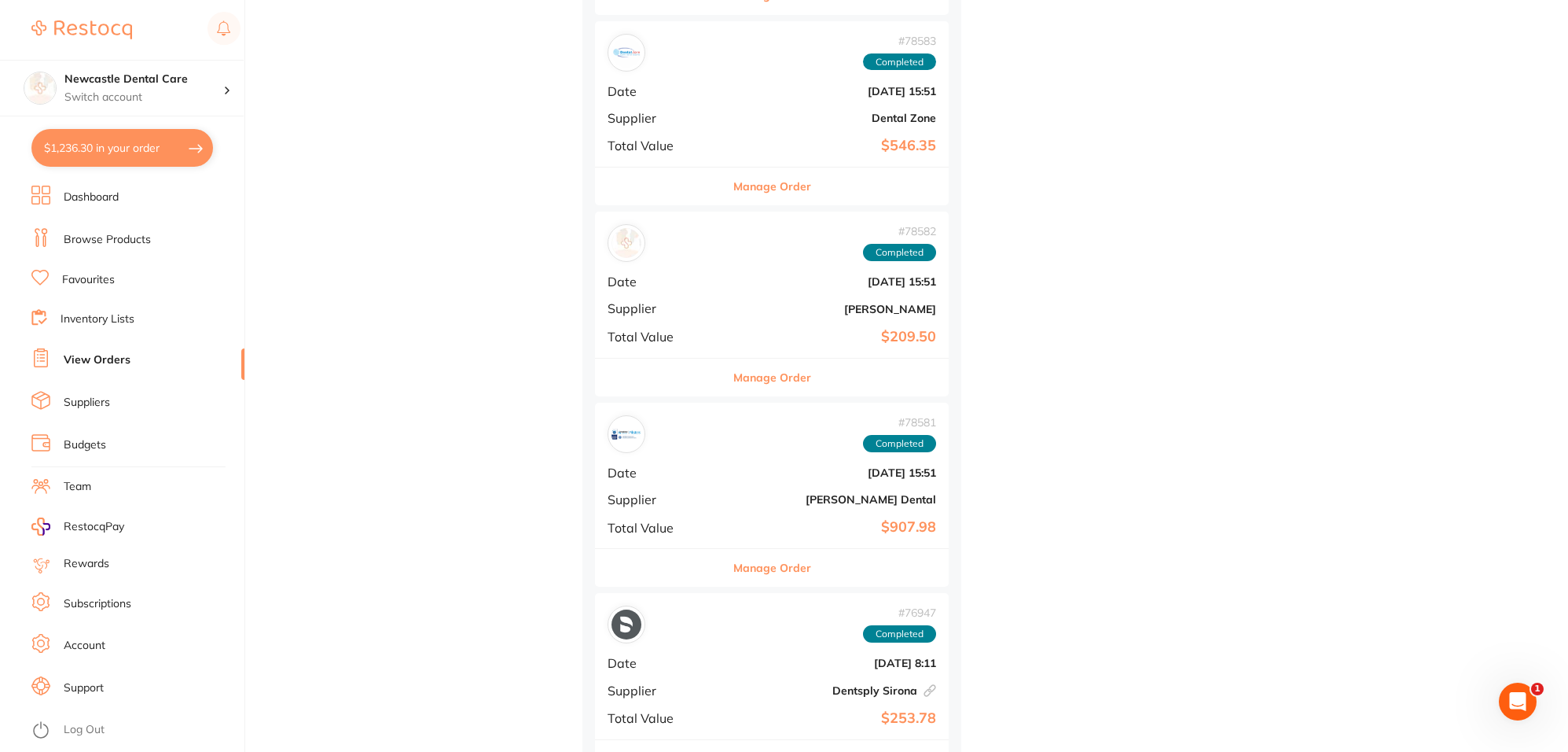
click at [94, 242] on link "Browse Products" at bounding box center [107, 239] width 87 height 16
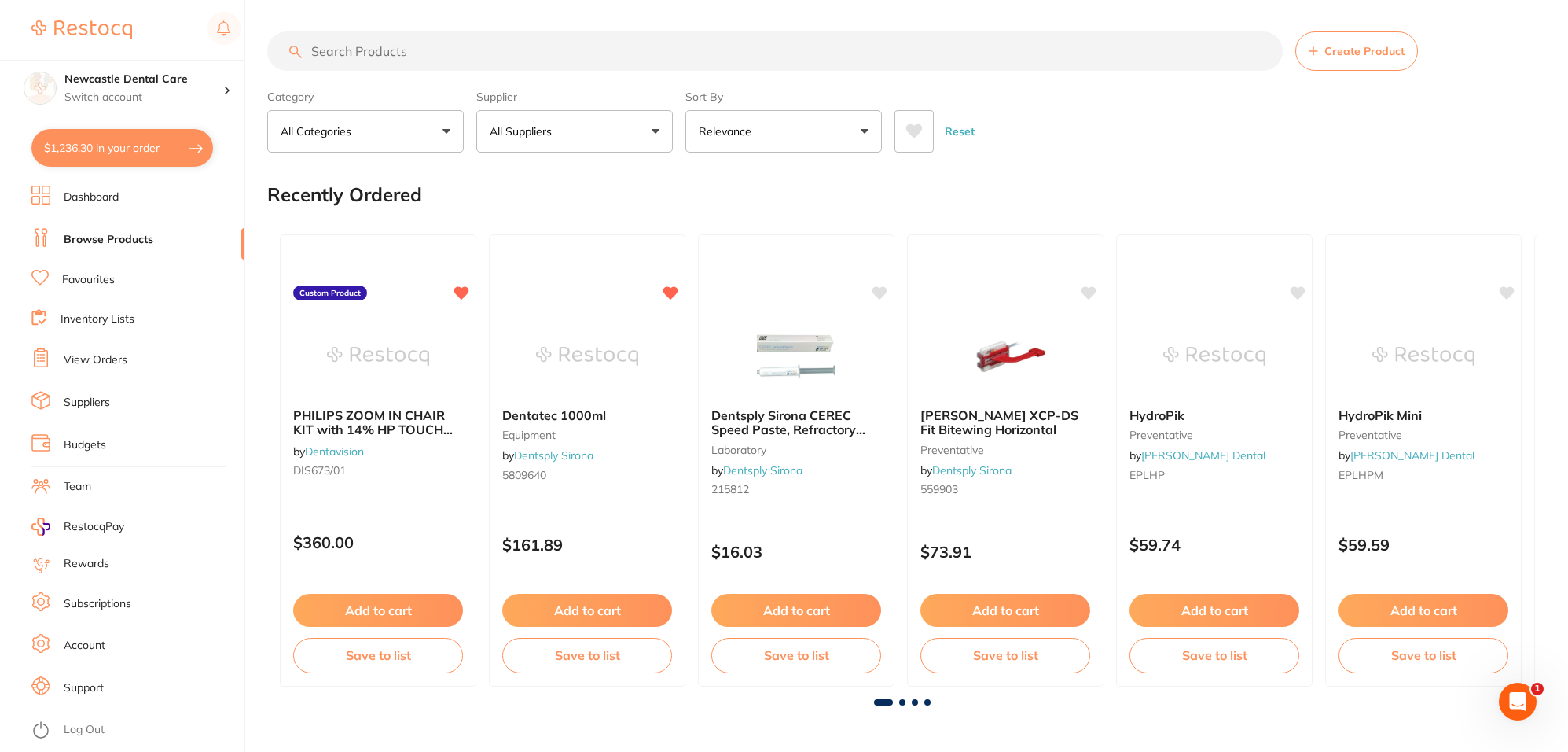
click at [420, 53] on input "search" at bounding box center [775, 50] width 1015 height 39
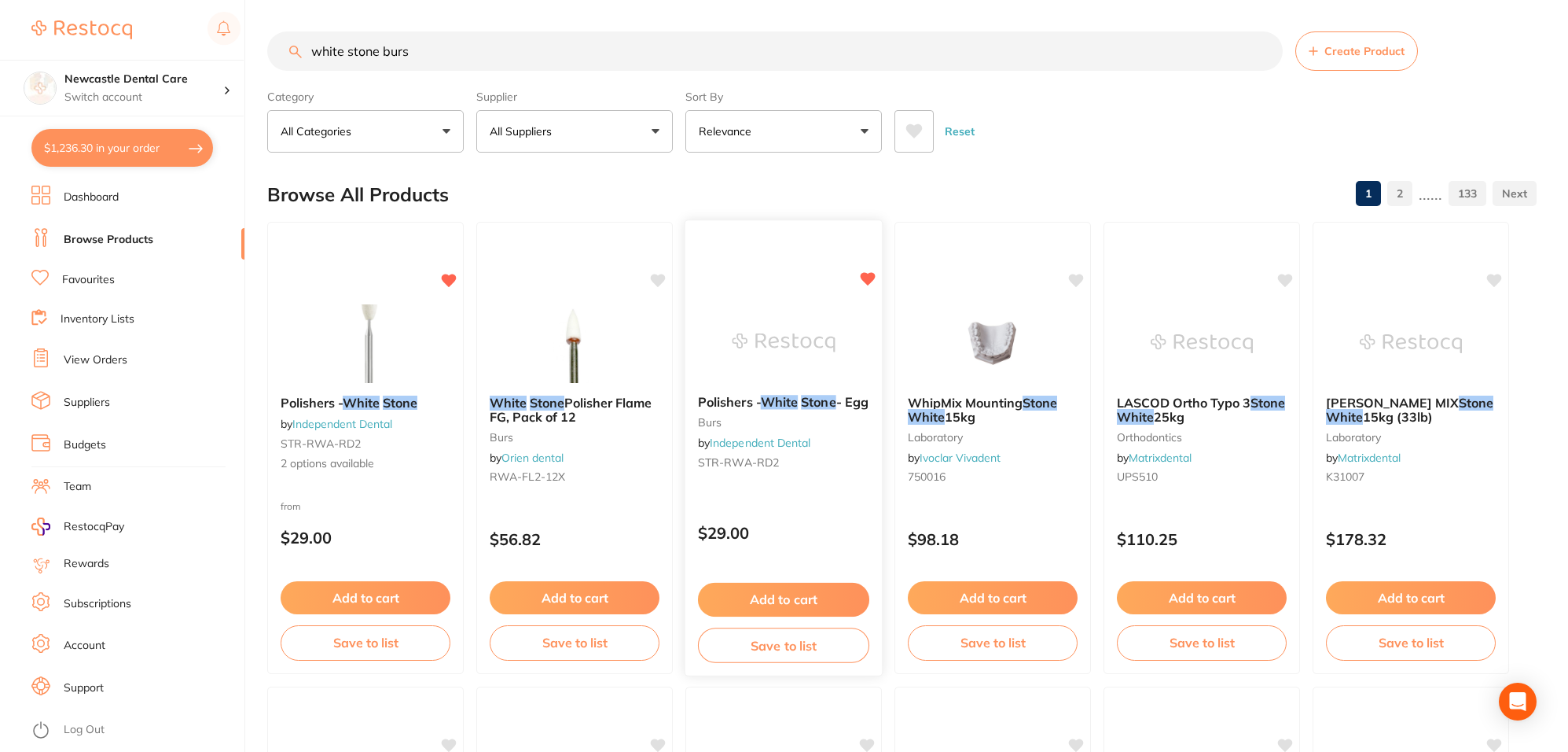
type input "white stone burs"
click at [784, 450] on link "Independent Dental" at bounding box center [760, 442] width 101 height 14
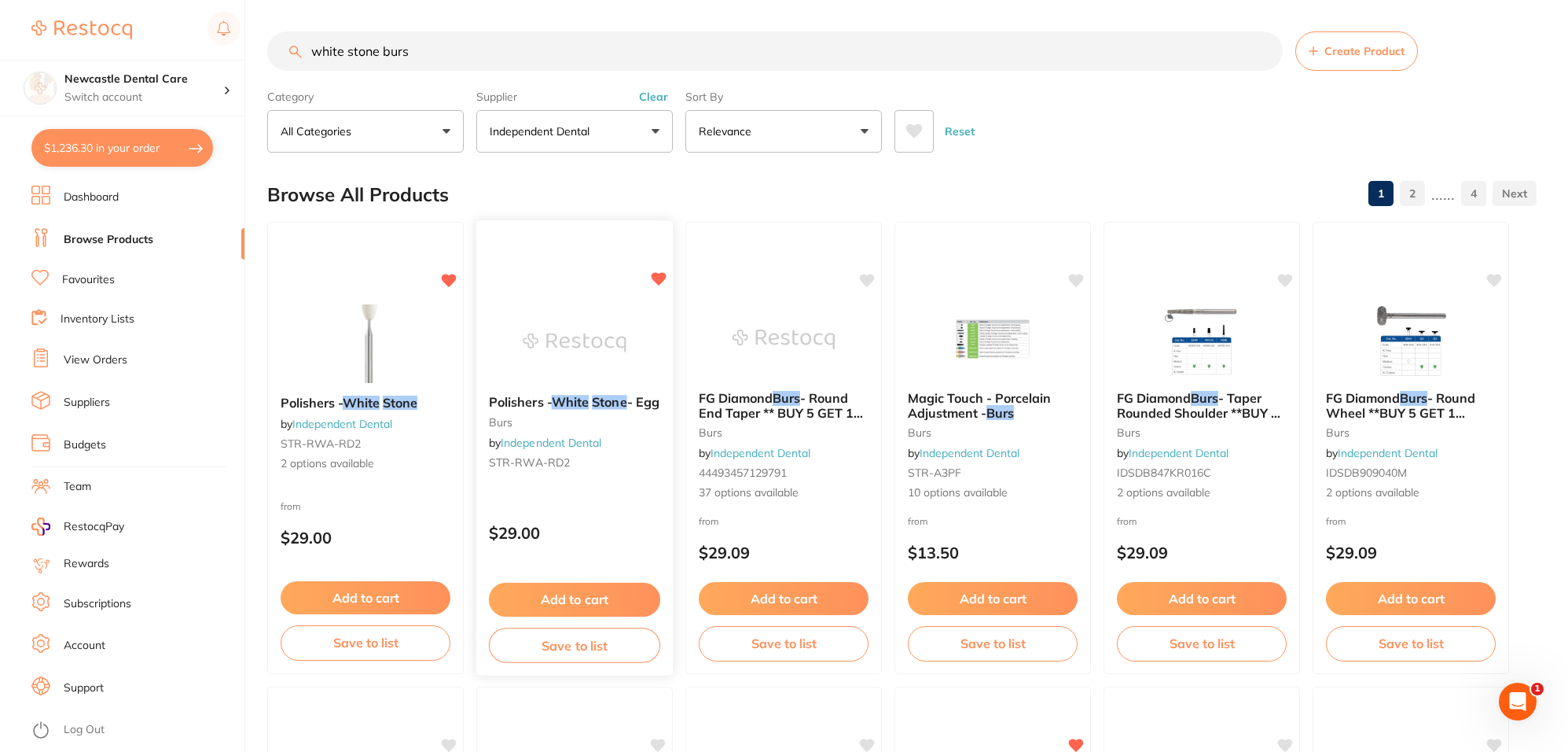
scroll to position [393, 0]
click at [596, 450] on link "Independent Dental" at bounding box center [551, 442] width 101 height 14
click at [535, 387] on div "Polishers - White Stone - Egg burs by Independent Dental STR-RWA-RD2" at bounding box center [575, 435] width 196 height 106
click at [537, 410] on b "Polishers - White Stone - Egg" at bounding box center [575, 402] width 171 height 15
click at [513, 394] on section at bounding box center [784, 376] width 1568 height 752
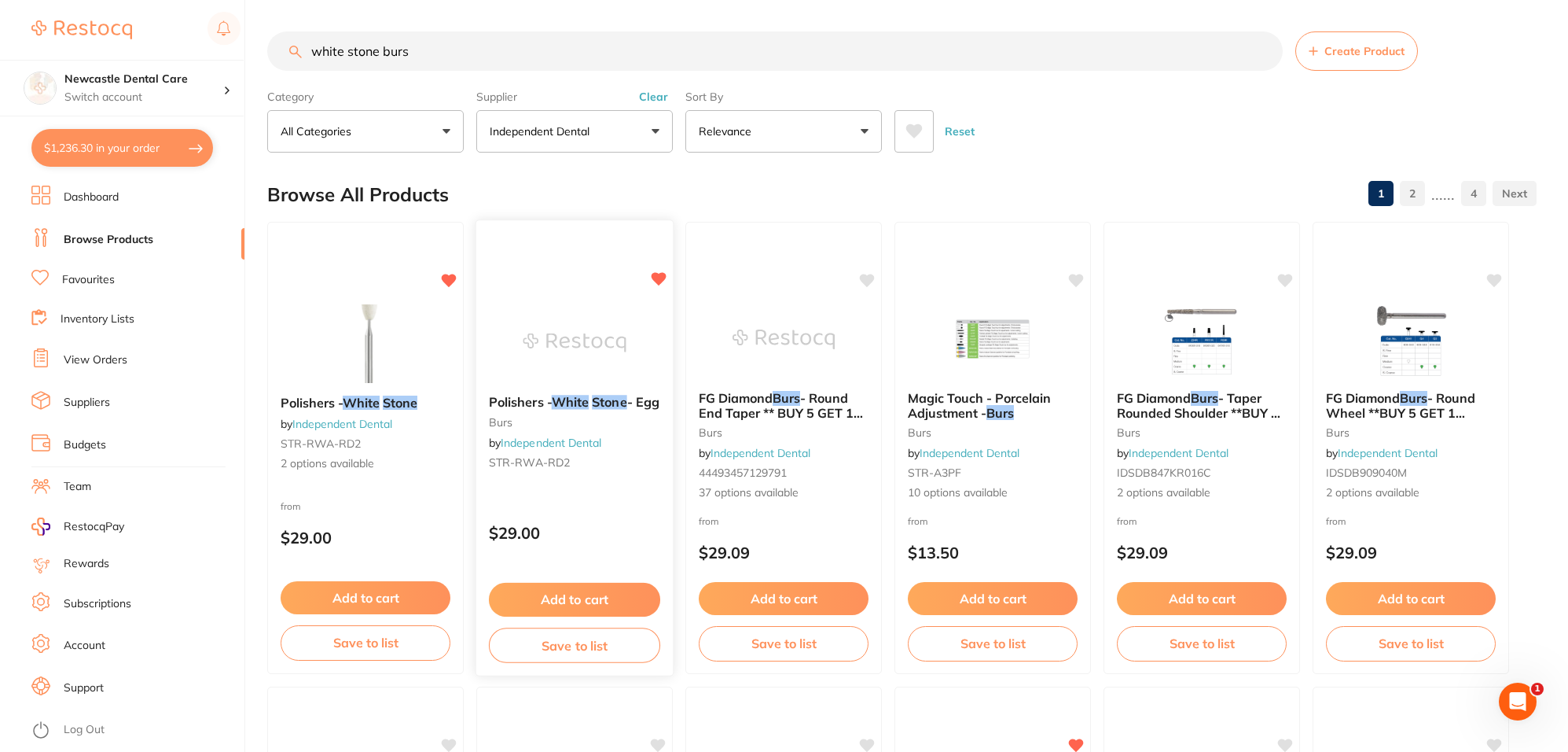
click at [593, 429] on small "burs" at bounding box center [575, 422] width 171 height 13
click at [537, 316] on section at bounding box center [784, 376] width 1568 height 752
click at [524, 395] on span "Polishers -" at bounding box center [520, 401] width 63 height 16
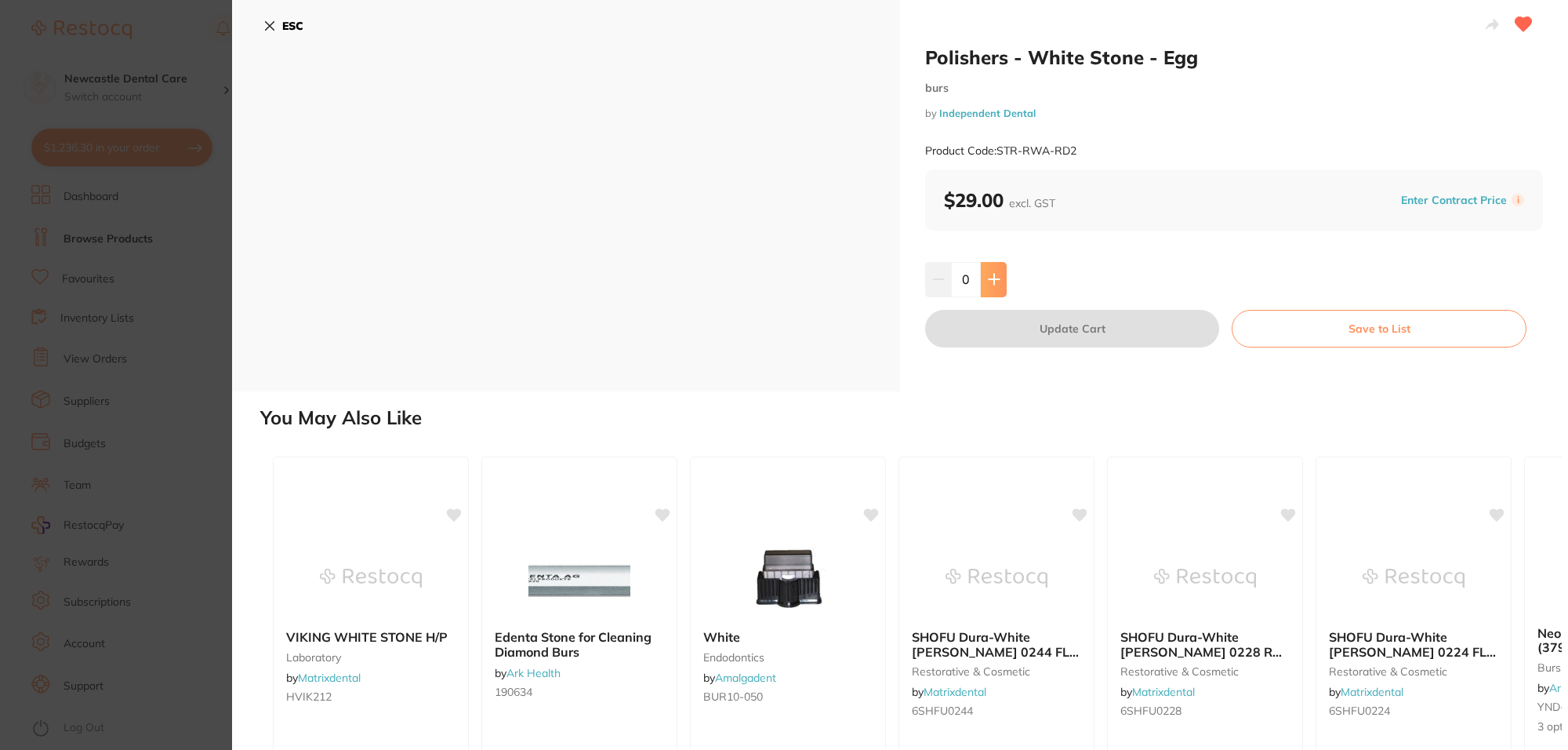
click at [1000, 283] on button at bounding box center [993, 279] width 26 height 34
type input "1"
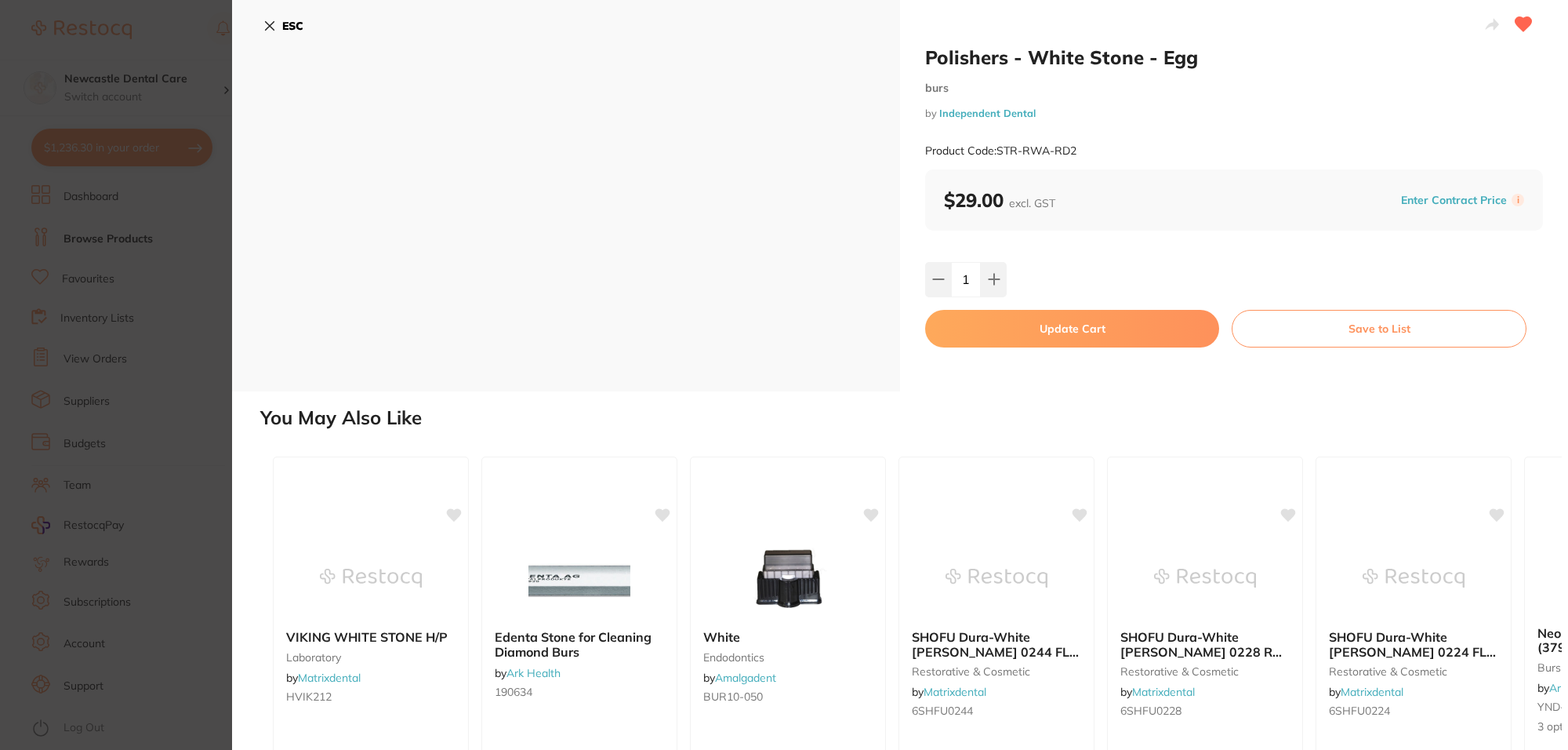
click at [1080, 329] on button "Update Cart" at bounding box center [1072, 328] width 294 height 38
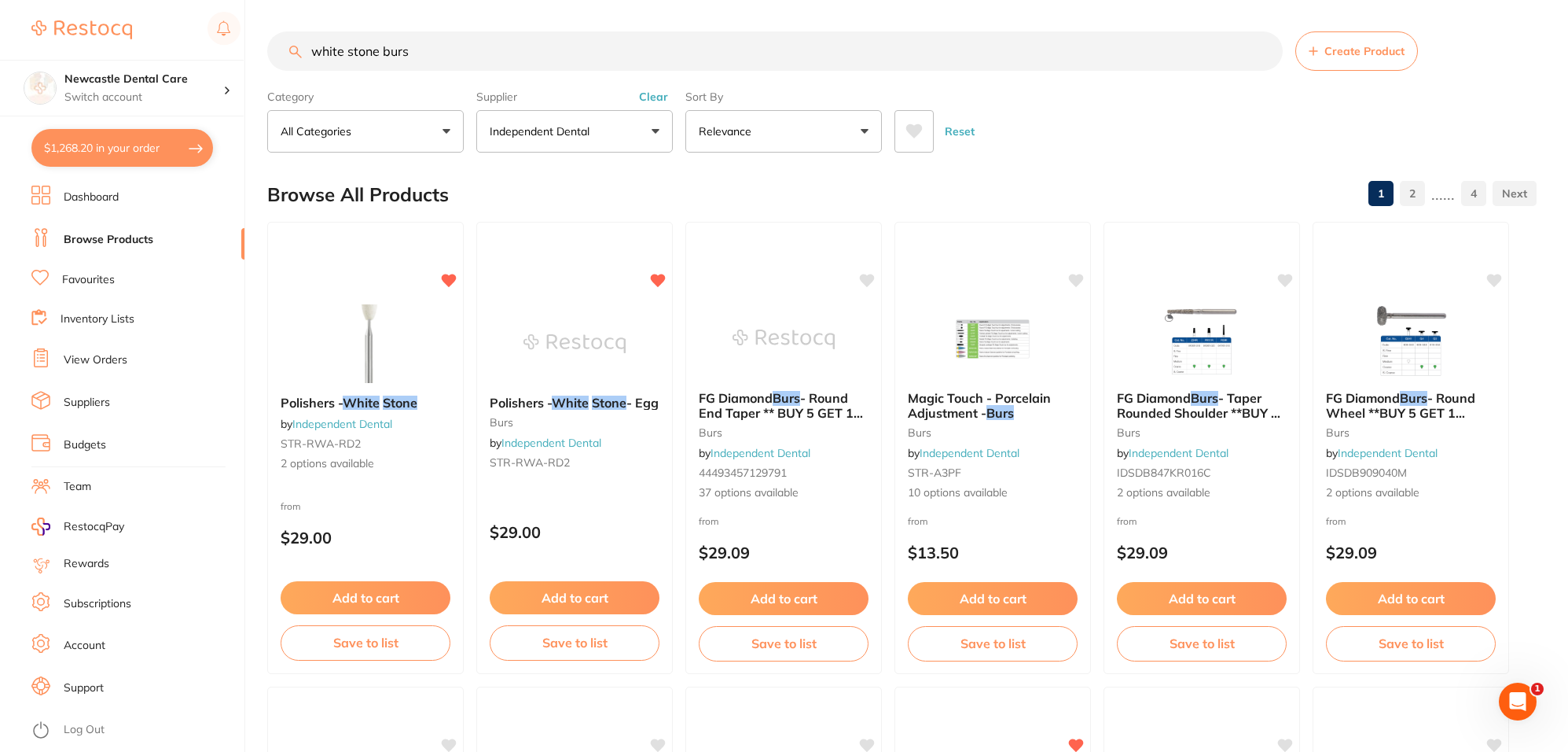
drag, startPoint x: 436, startPoint y: 50, endPoint x: 289, endPoint y: 13, distance: 151.6
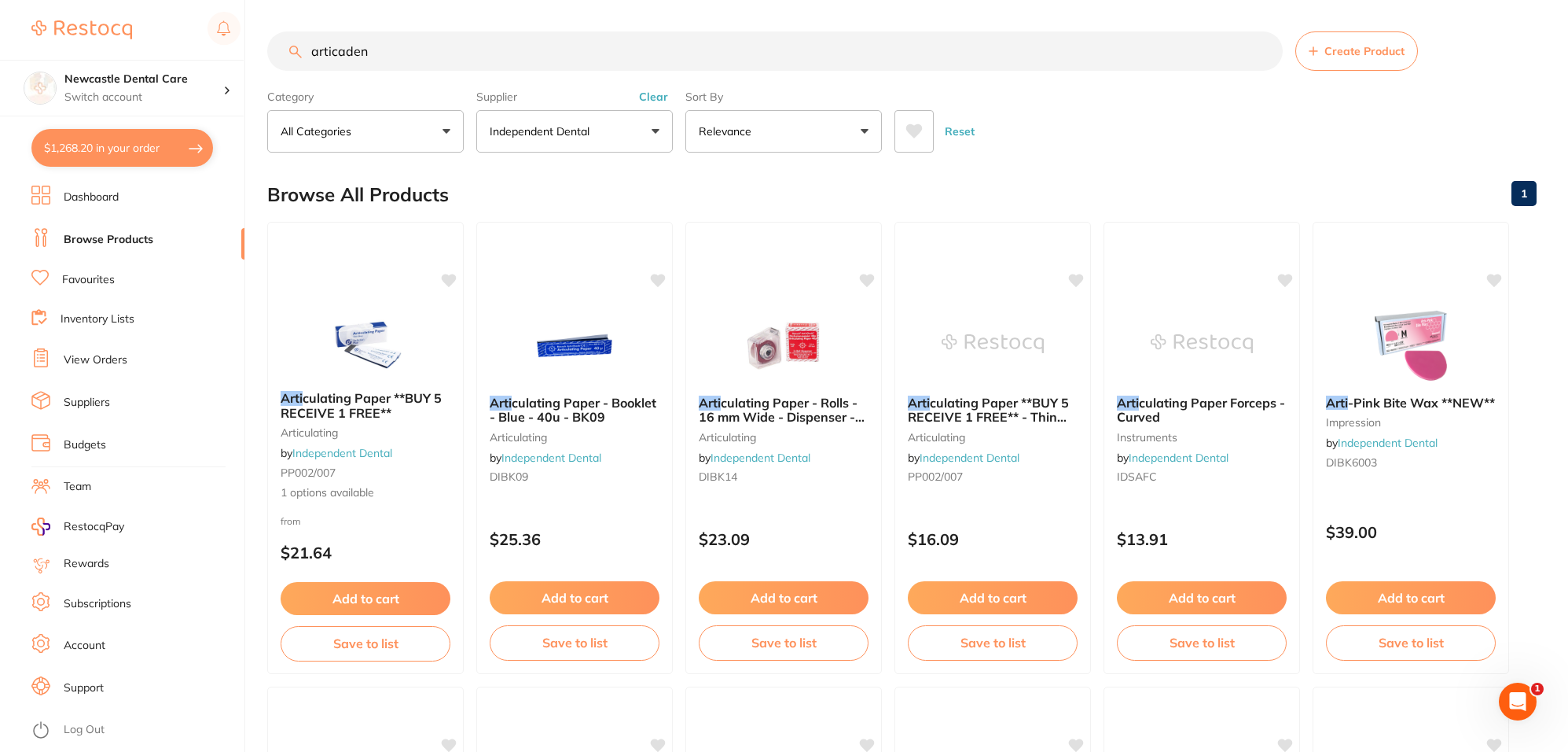
type input "articadent"
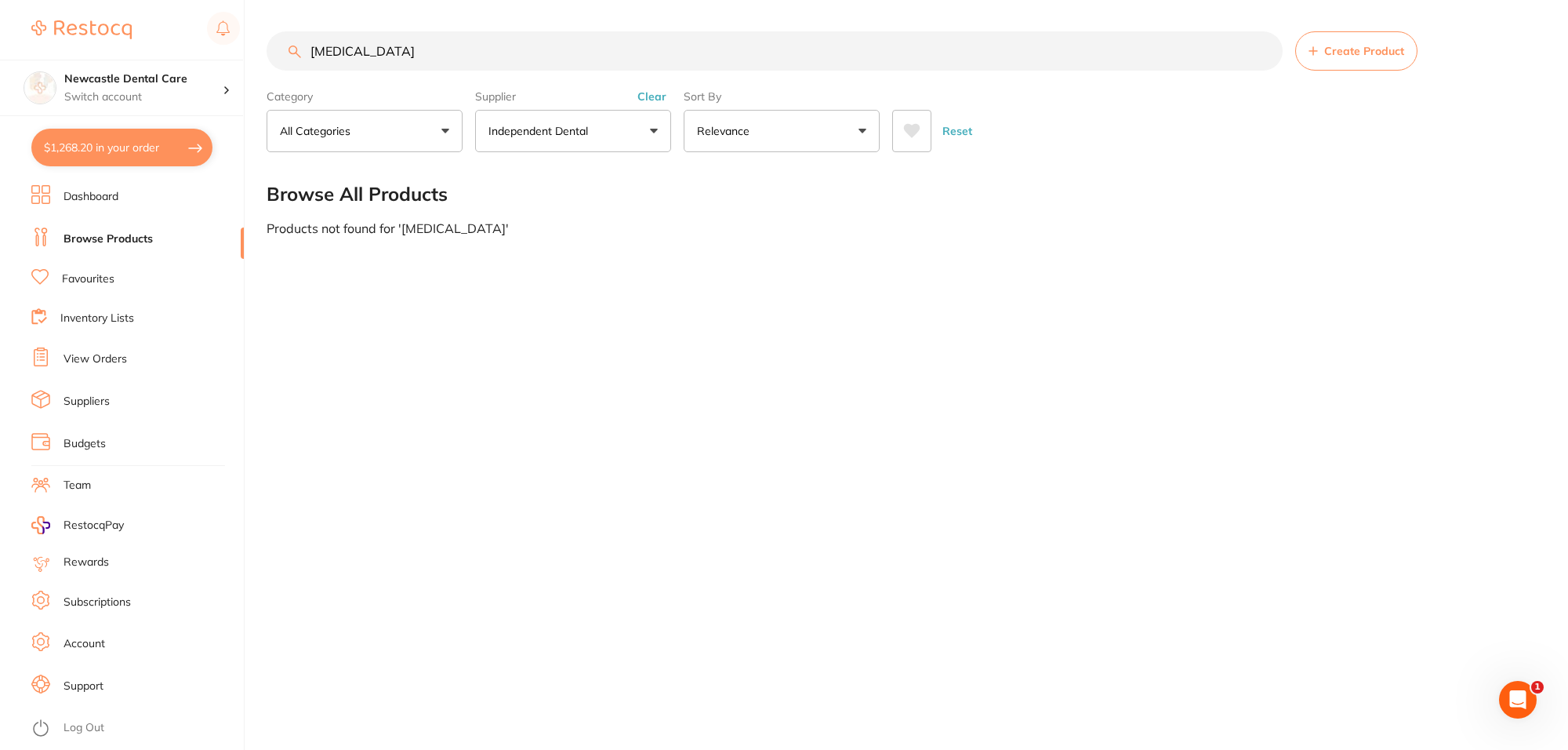
drag, startPoint x: 418, startPoint y: 59, endPoint x: 259, endPoint y: 49, distance: 159.3
click at [259, 49] on div "$1,268.20 Newcastle Dental Care Switch account Newcastle Dental Care $1,268.20 …" at bounding box center [784, 375] width 1568 height 750
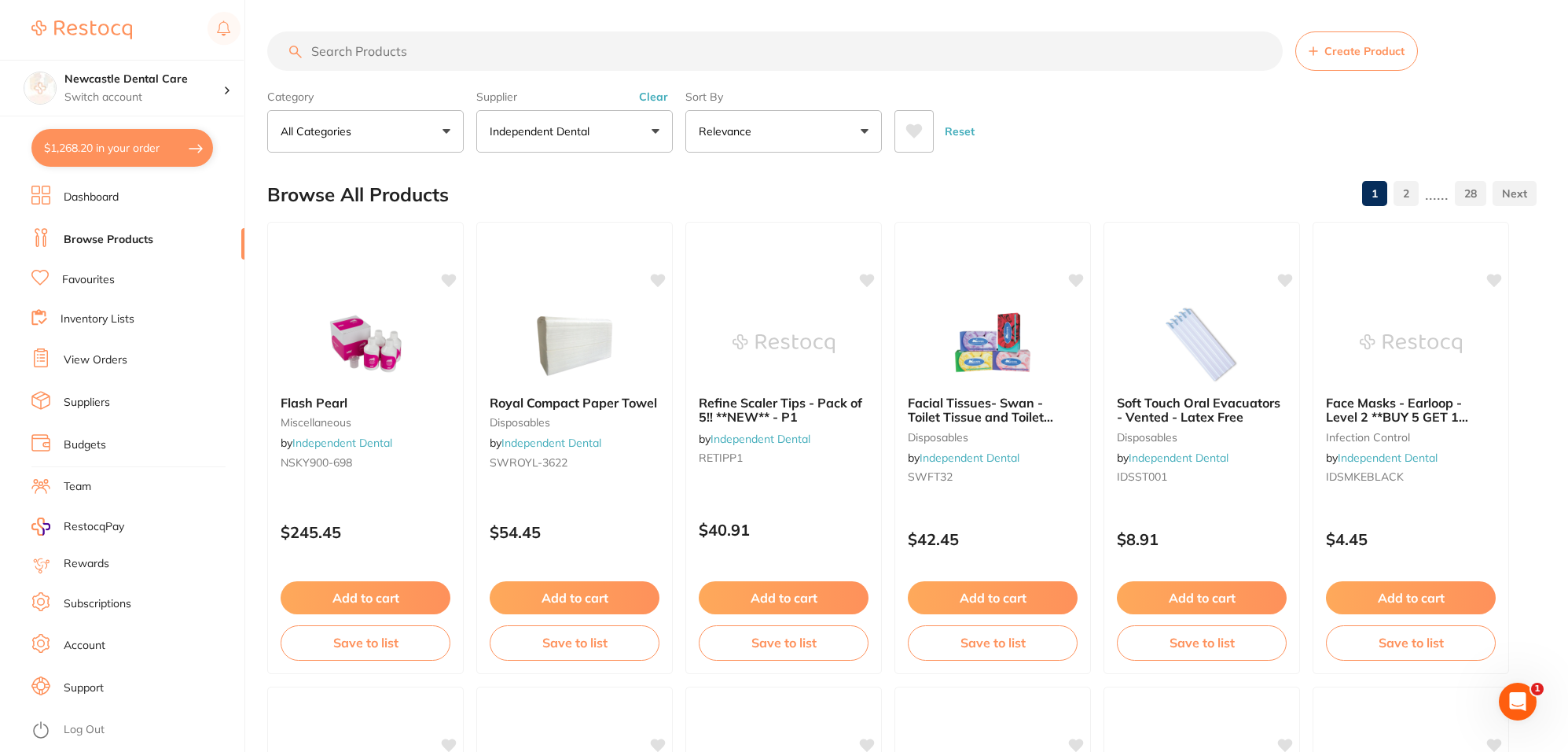
click at [597, 123] on button "Independent Dental" at bounding box center [575, 131] width 196 height 43
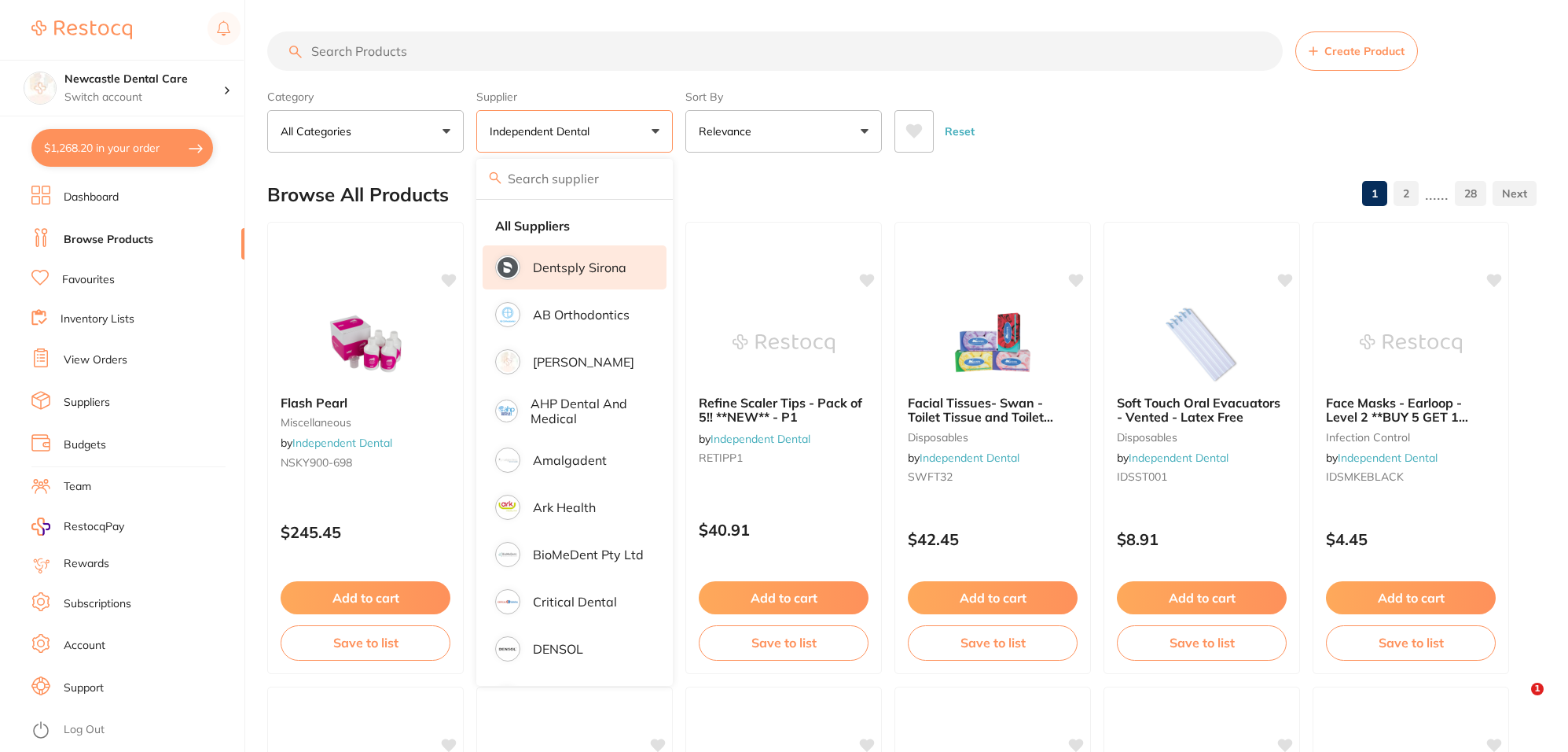
click at [575, 258] on li "Dentsply Sirona" at bounding box center [574, 267] width 184 height 44
click at [462, 69] on input "search" at bounding box center [775, 50] width 1015 height 39
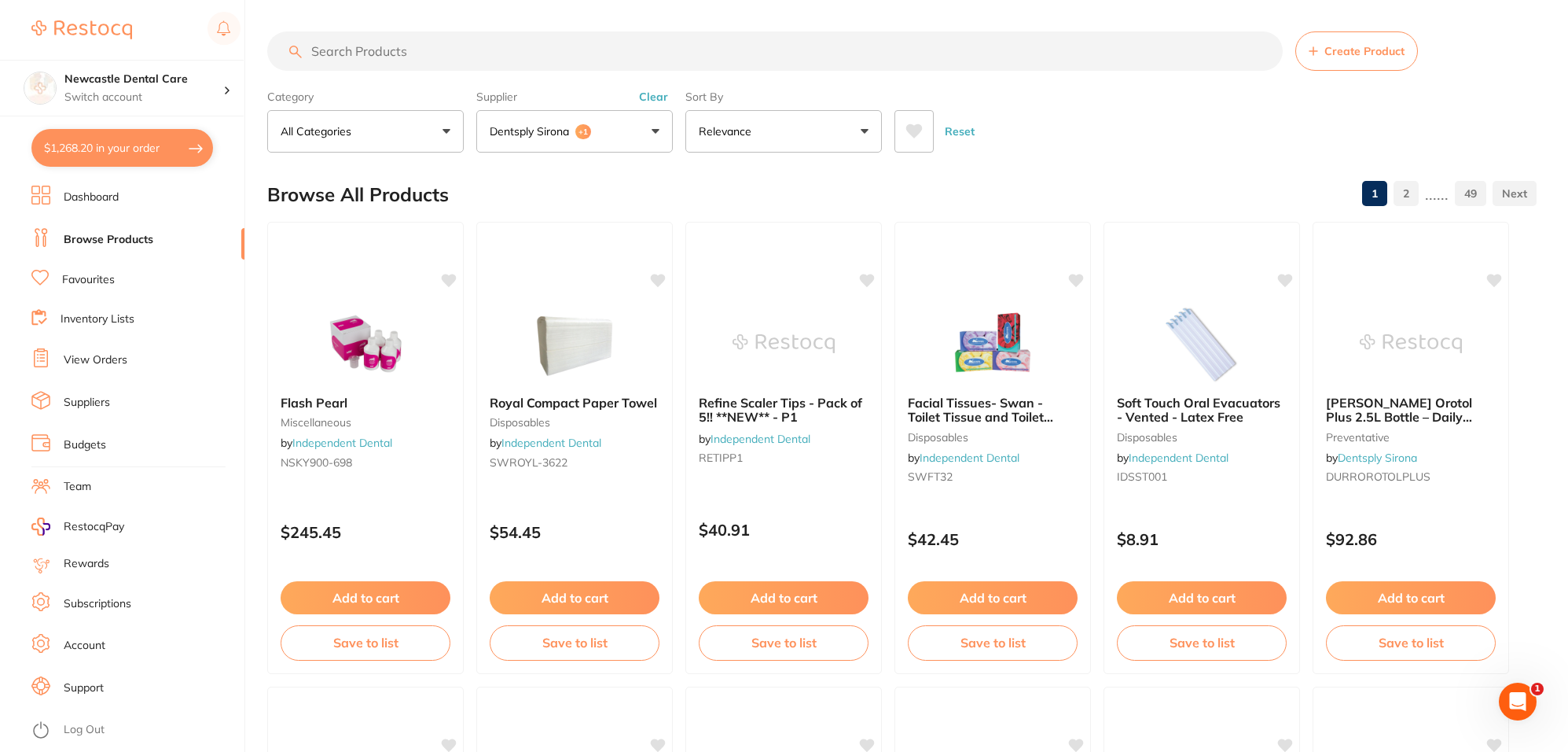
click at [461, 60] on input "search" at bounding box center [775, 50] width 1015 height 39
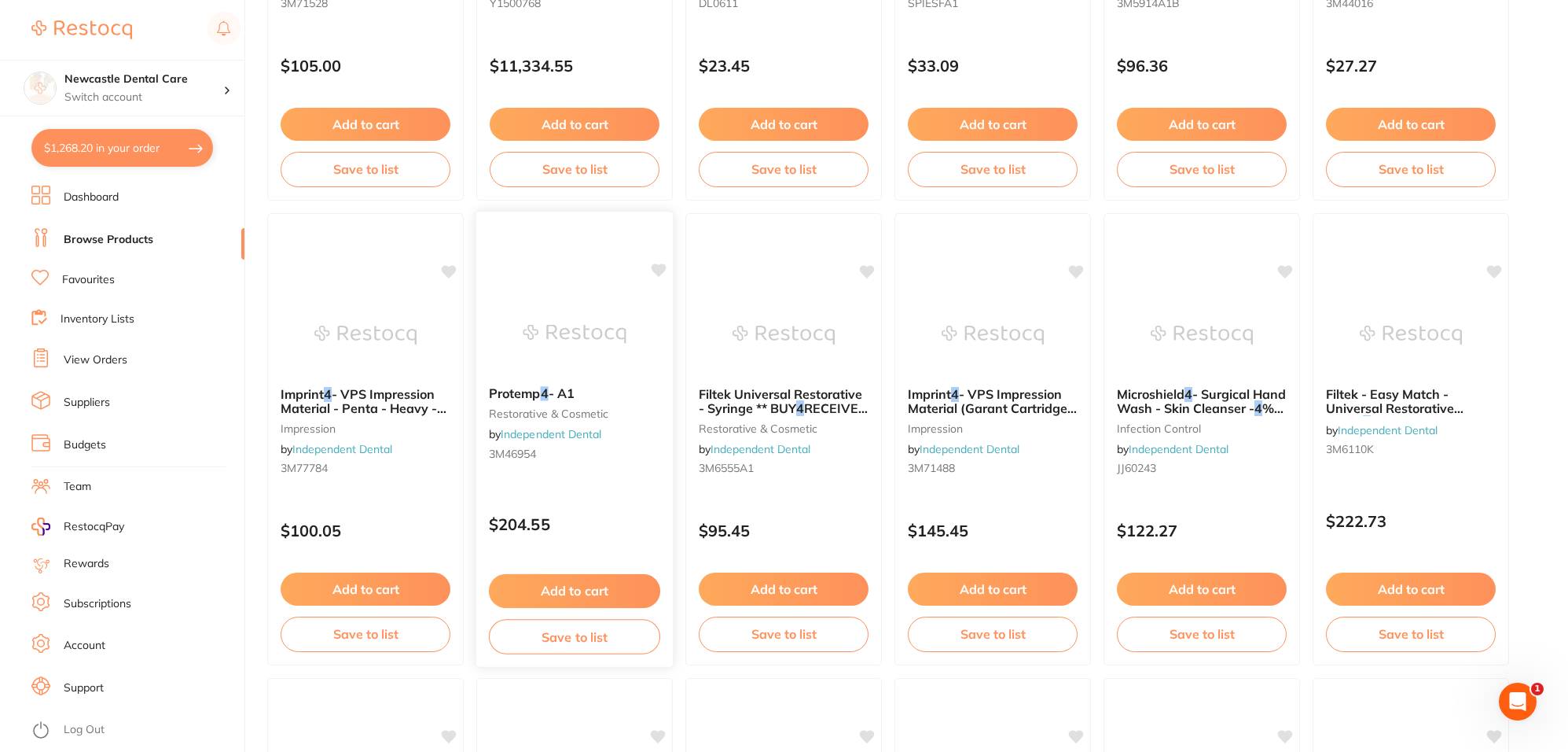
scroll to position [3145, 0]
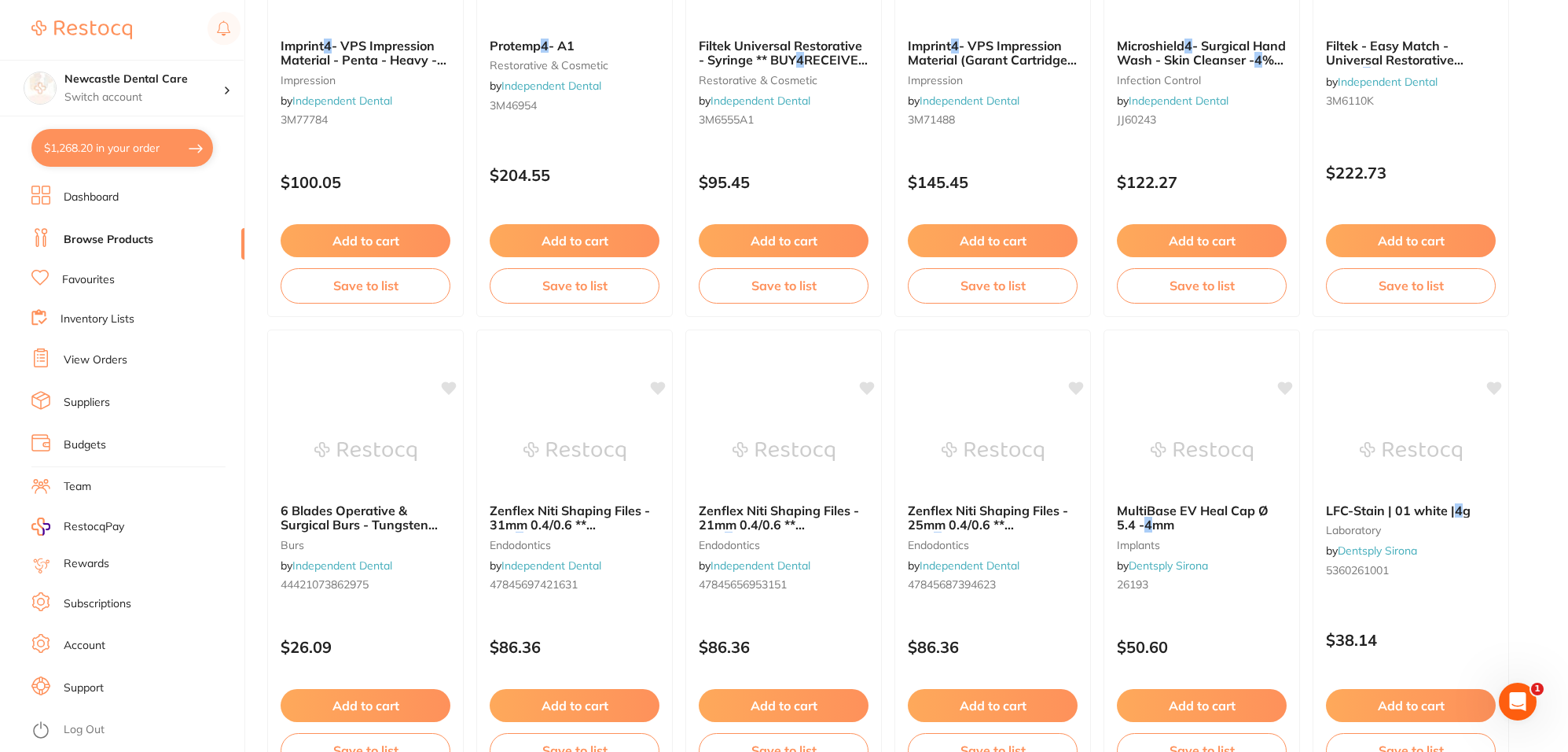
type input "4% articadent"
click at [103, 281] on link "Favourites" at bounding box center [88, 279] width 53 height 16
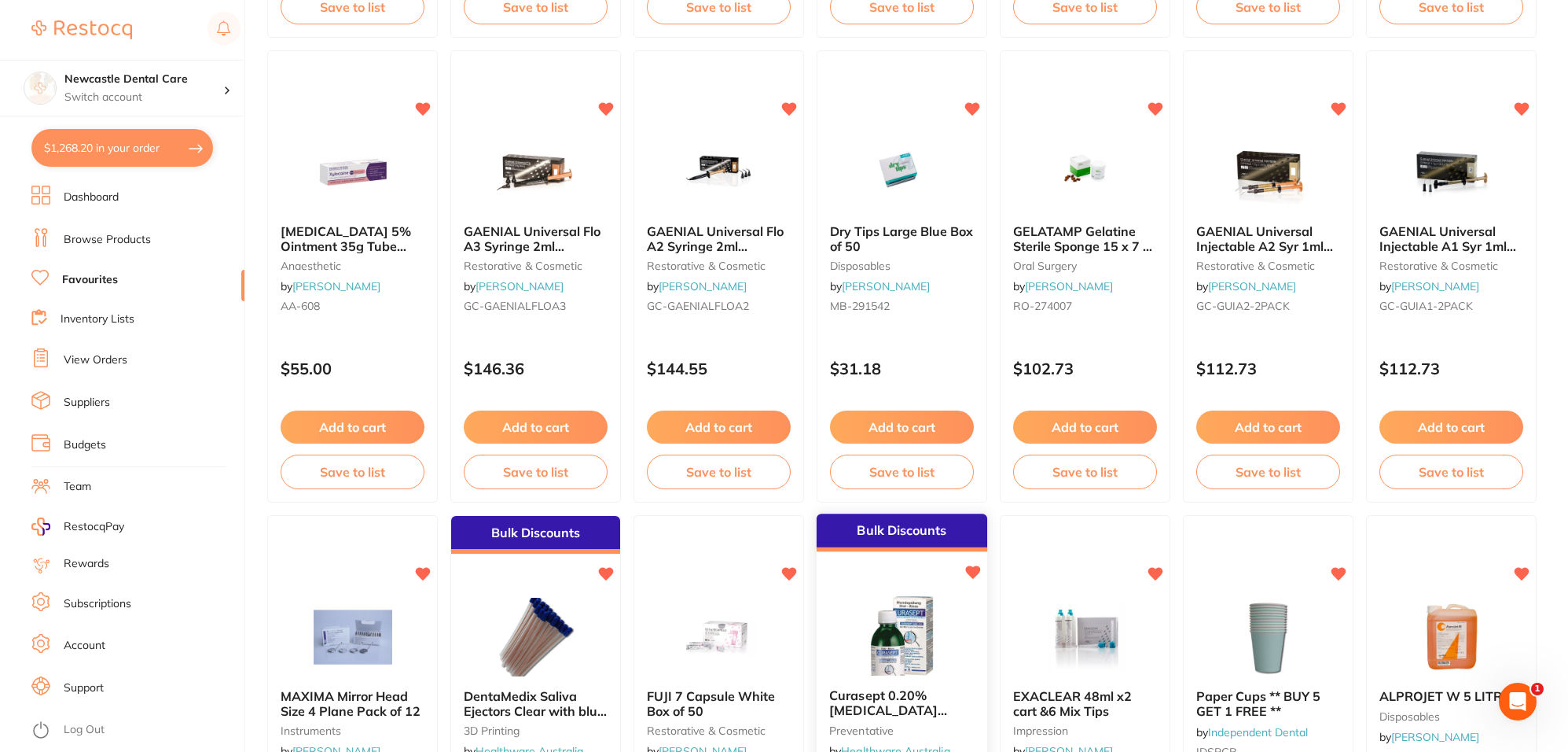
scroll to position [2948, 0]
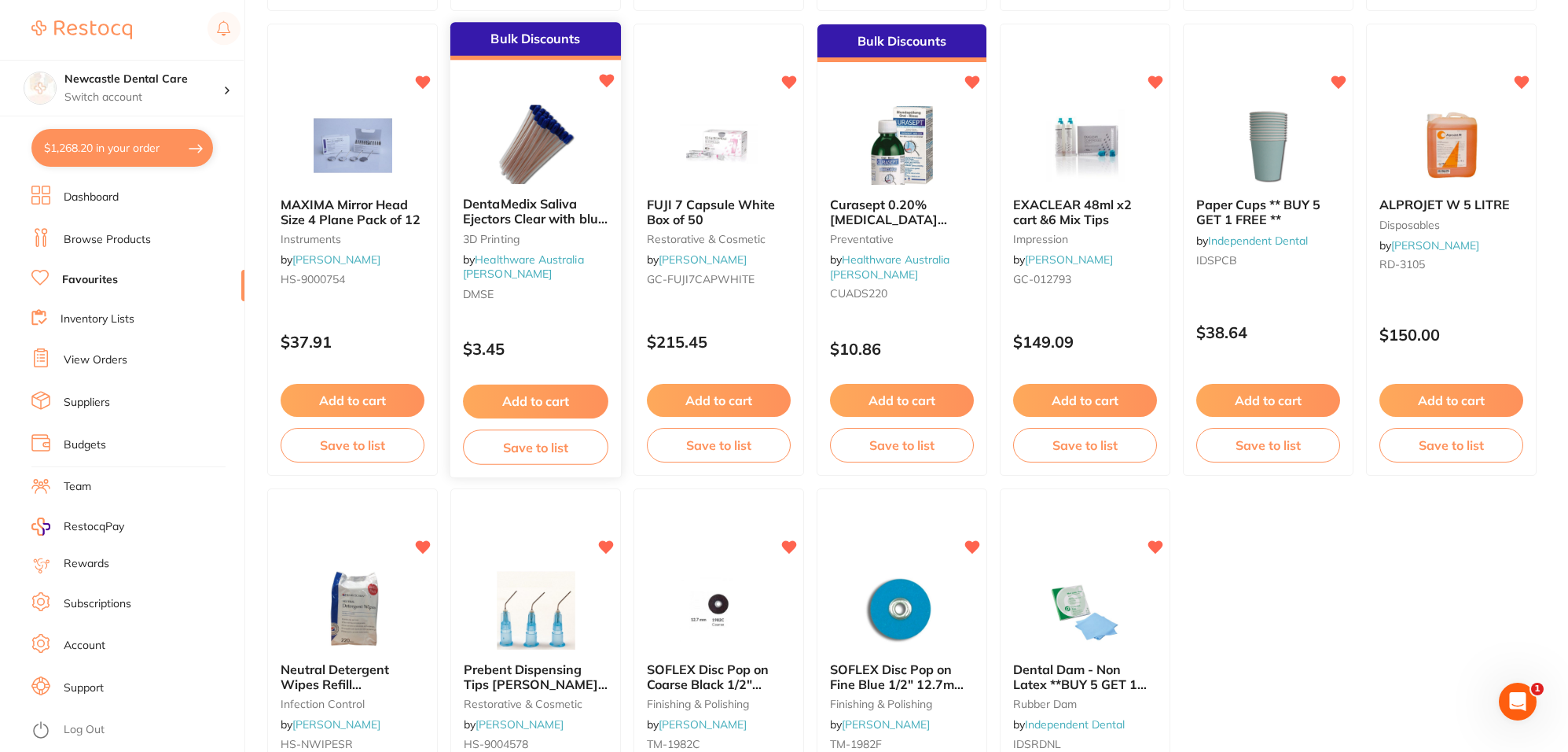
click at [515, 227] on span "DentaMedix Saliva Ejectors Clear with blue tip 100/Bag" at bounding box center [535, 218] width 144 height 44
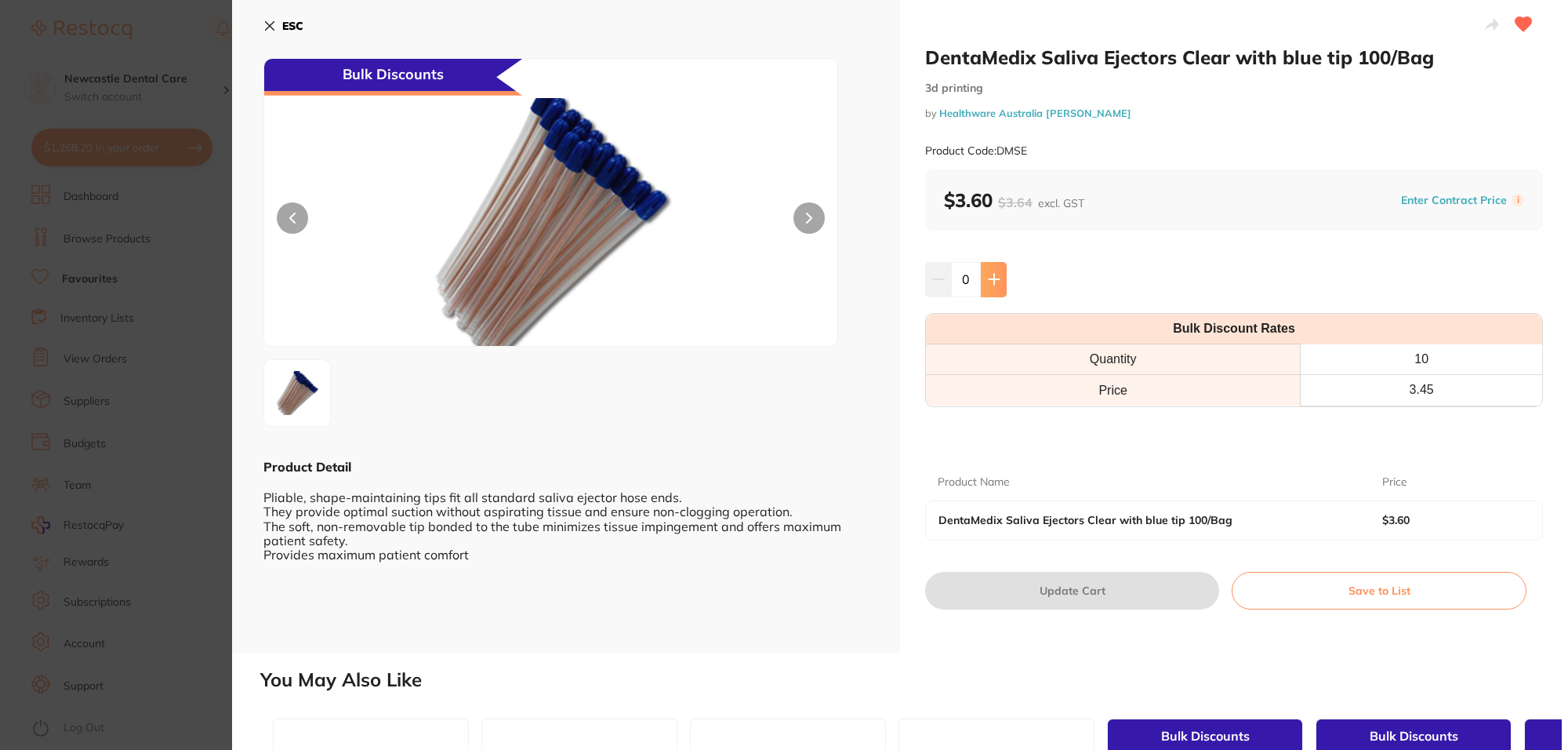
click at [989, 280] on icon at bounding box center [993, 279] width 13 height 13
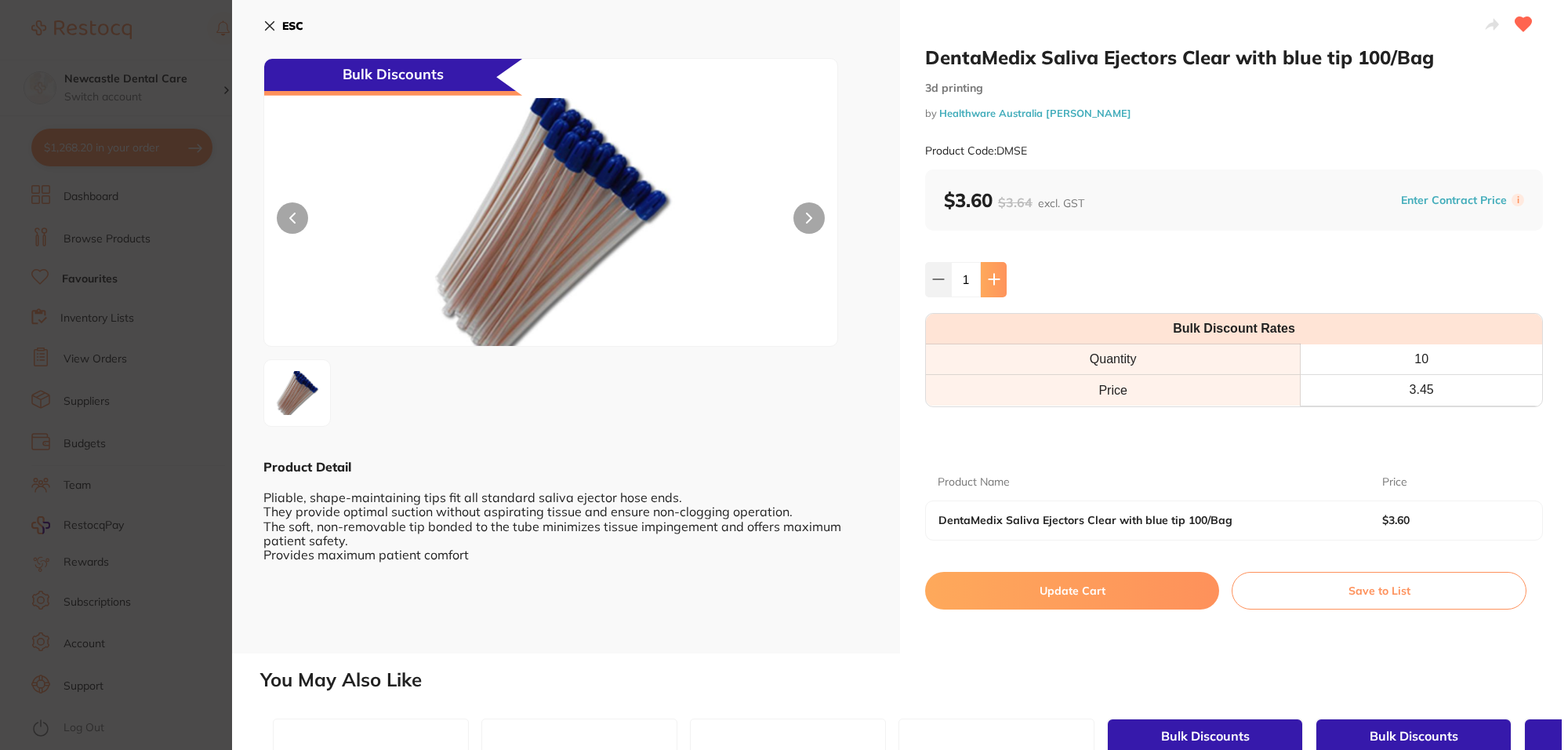
click at [989, 280] on icon at bounding box center [993, 279] width 13 height 13
type input "3"
click at [1059, 590] on button "Update Cart" at bounding box center [1072, 590] width 294 height 38
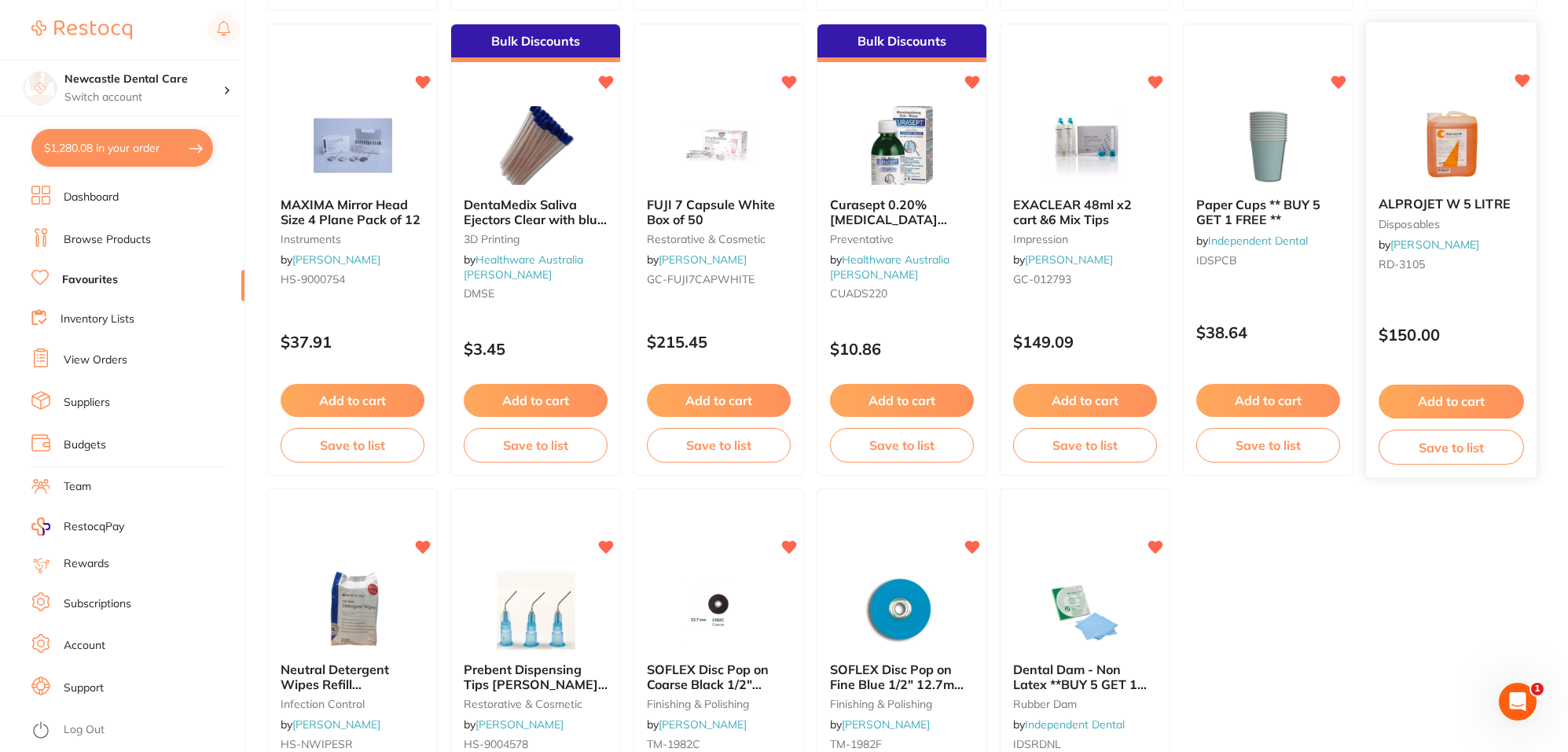
click at [1478, 401] on button "Add to cart" at bounding box center [1451, 401] width 145 height 34
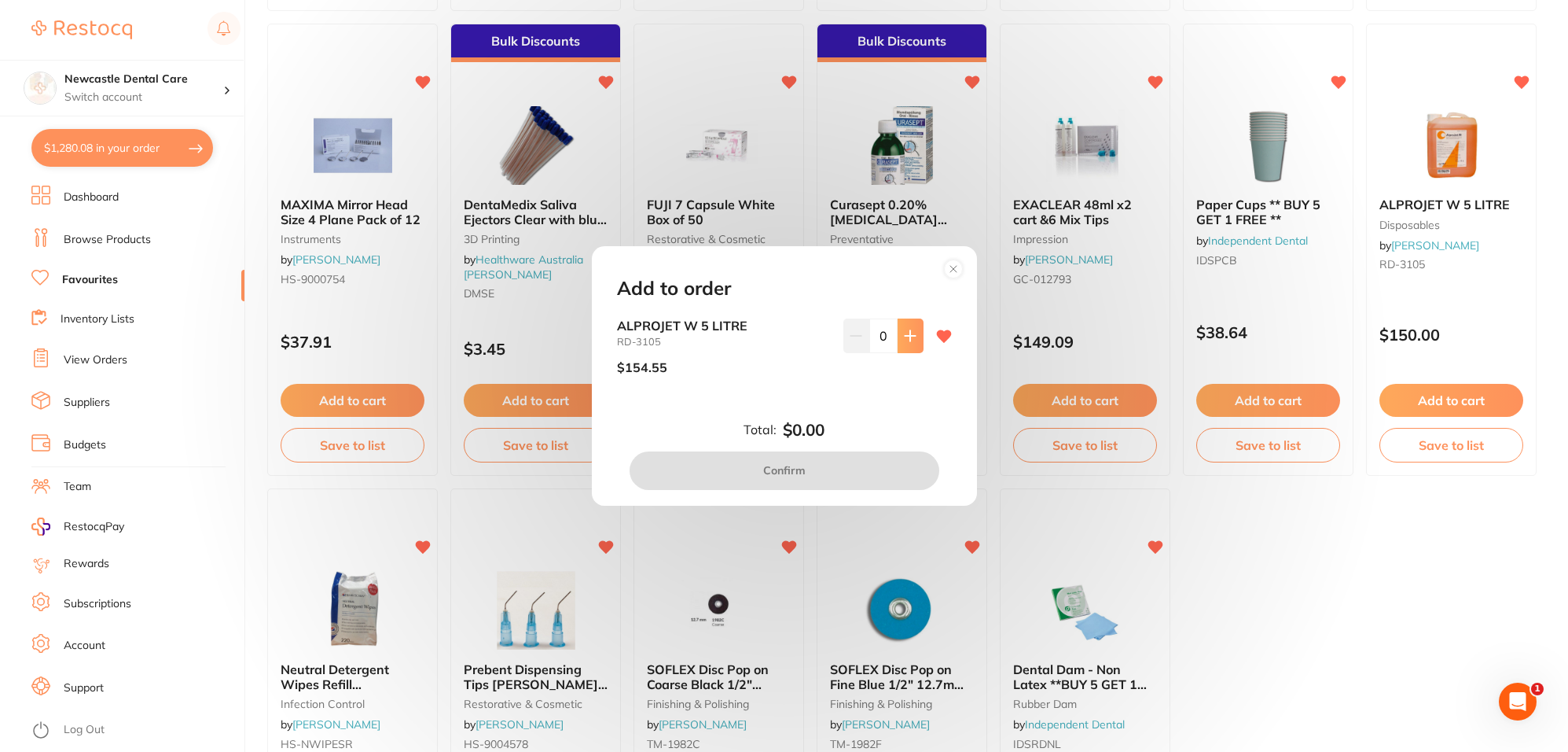
click at [901, 342] on button at bounding box center [910, 335] width 26 height 34
type input "1"
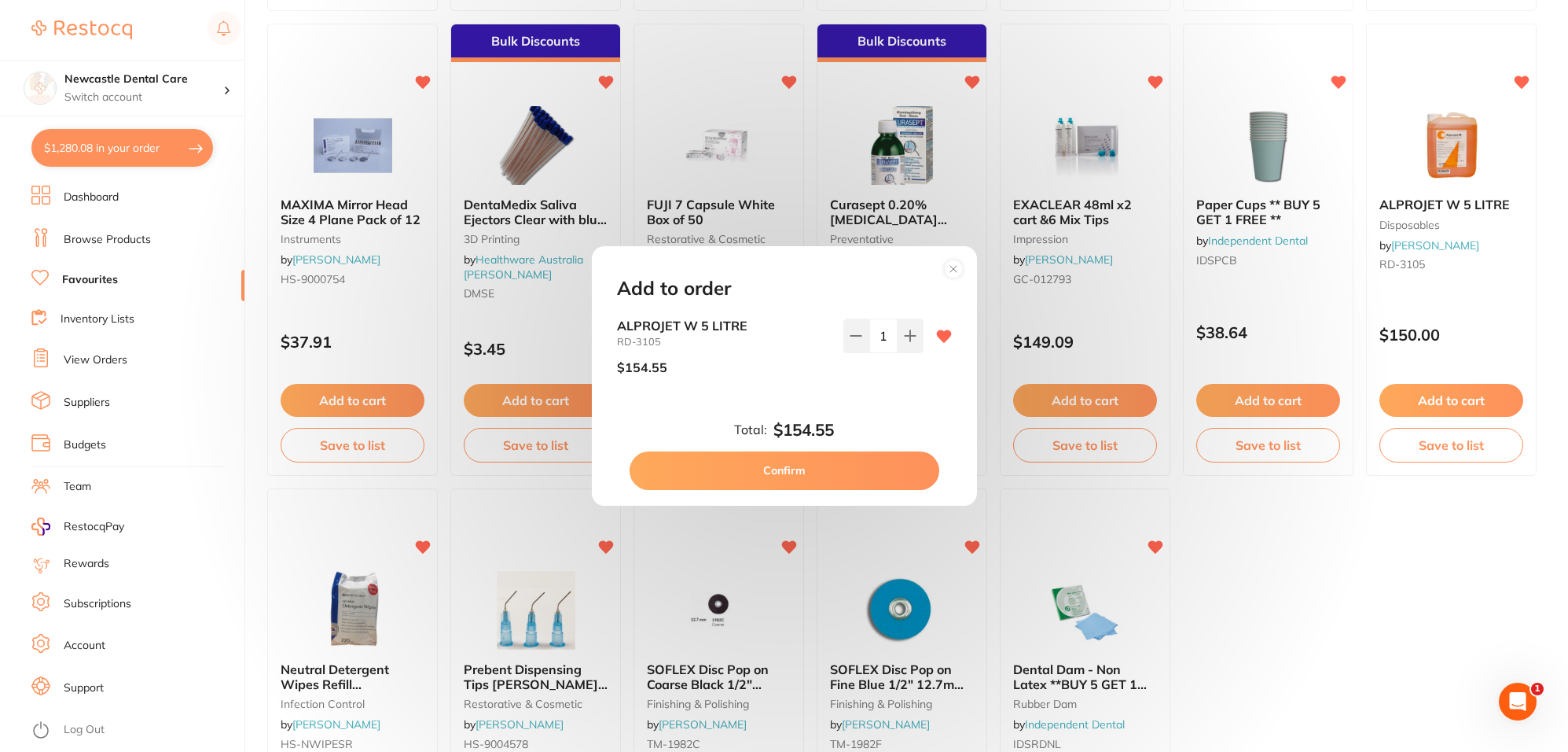
click at [878, 474] on button "Confirm" at bounding box center [784, 470] width 310 height 38
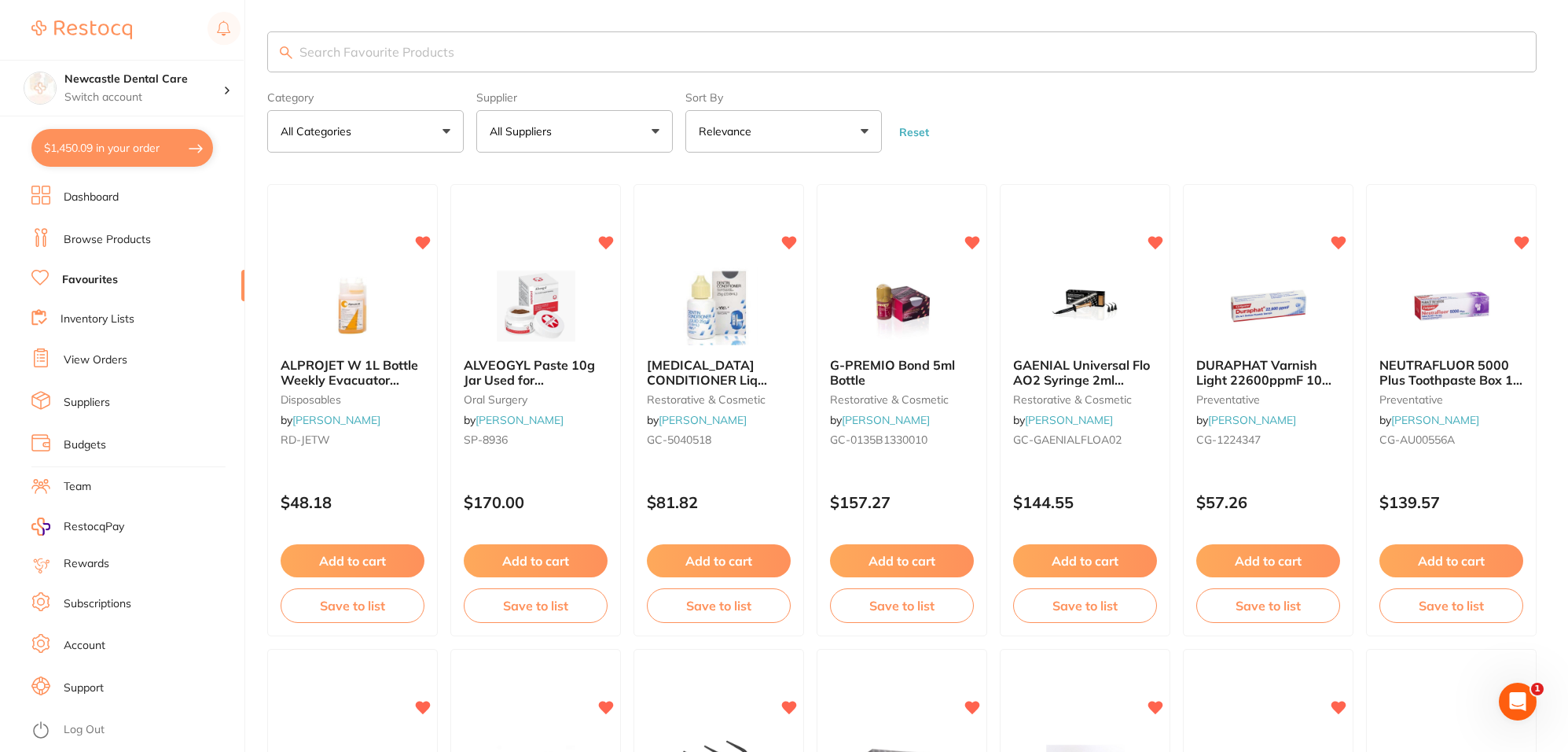
click at [98, 360] on link "View Orders" at bounding box center [96, 360] width 64 height 16
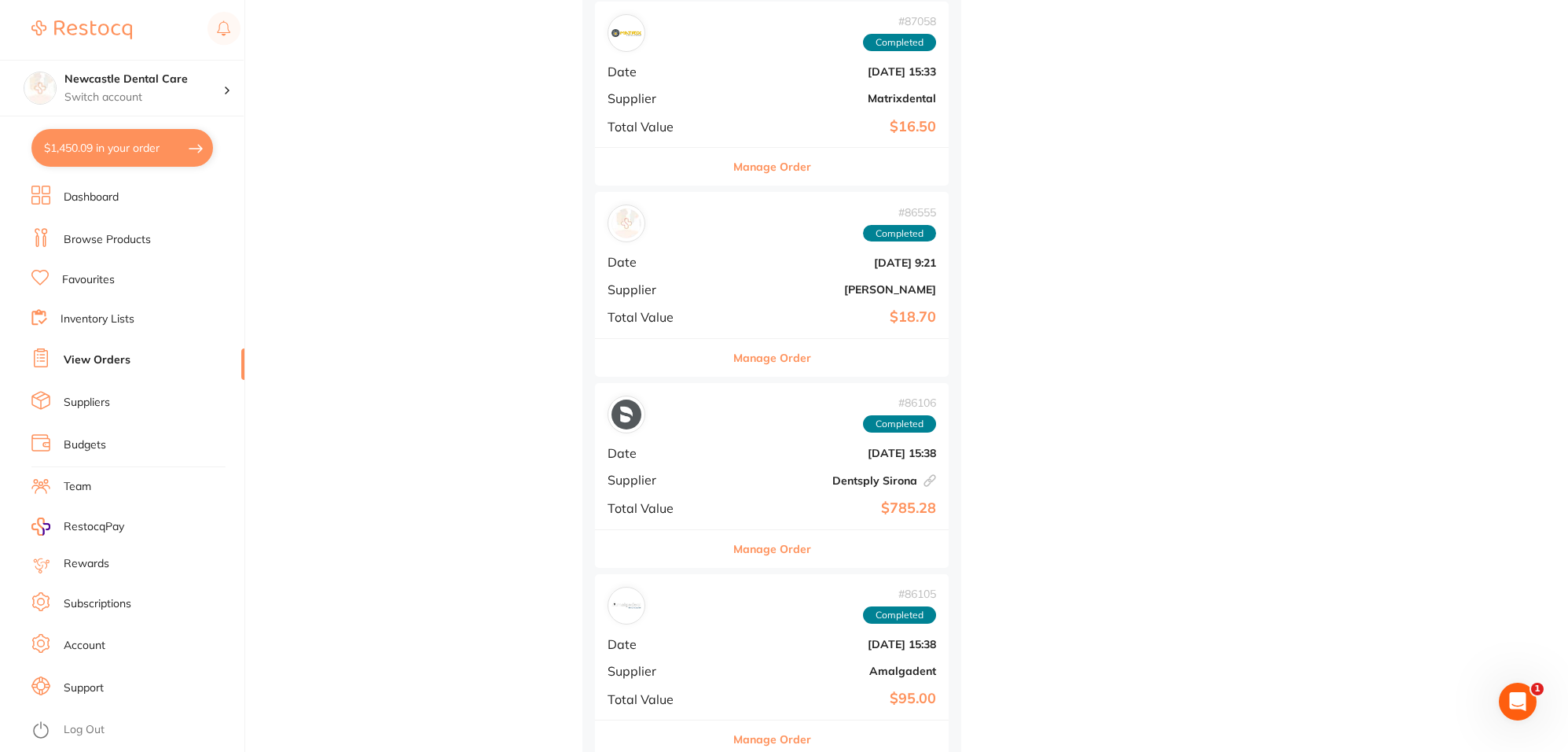
scroll to position [1867, 0]
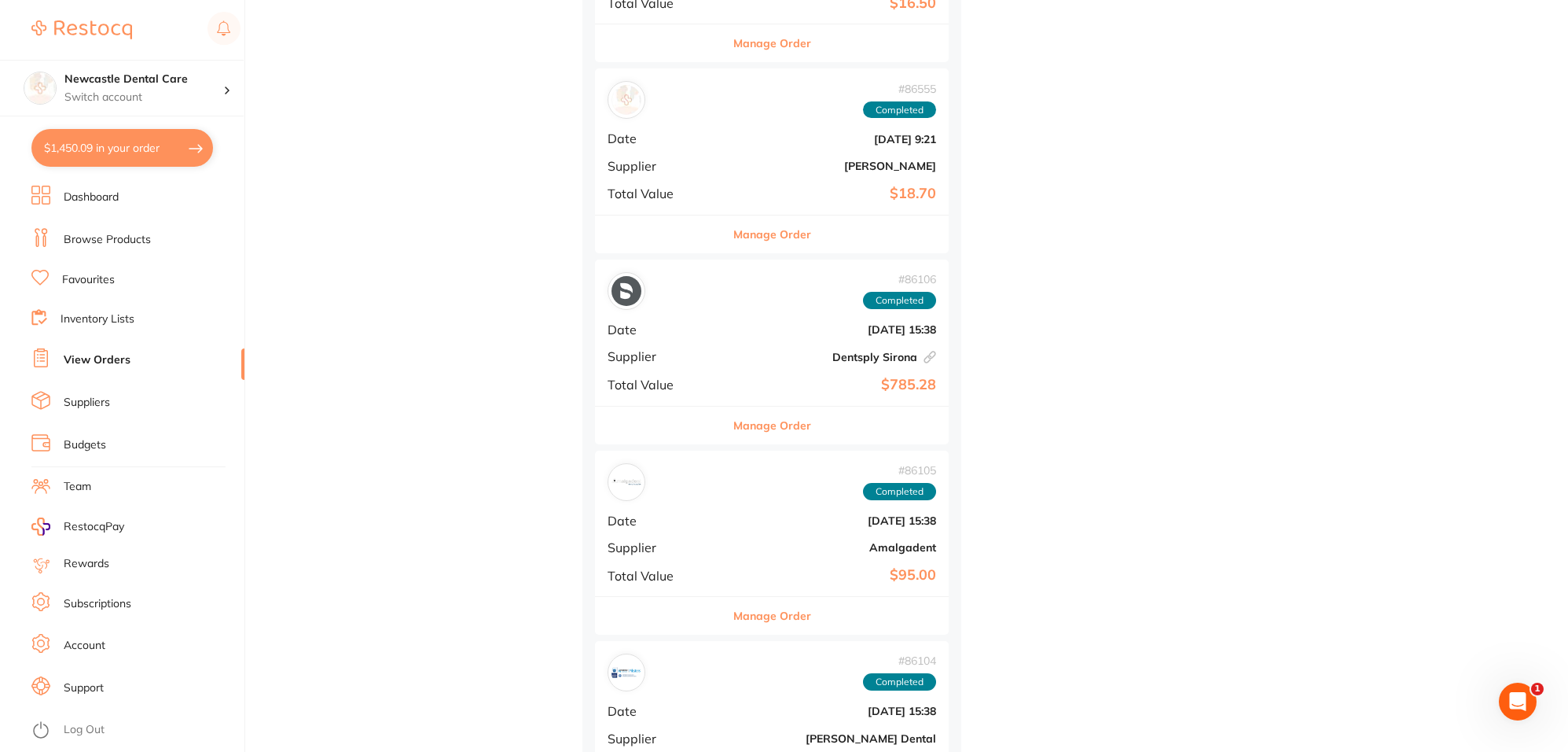
click at [733, 413] on button "Manage Order" at bounding box center [772, 425] width 78 height 38
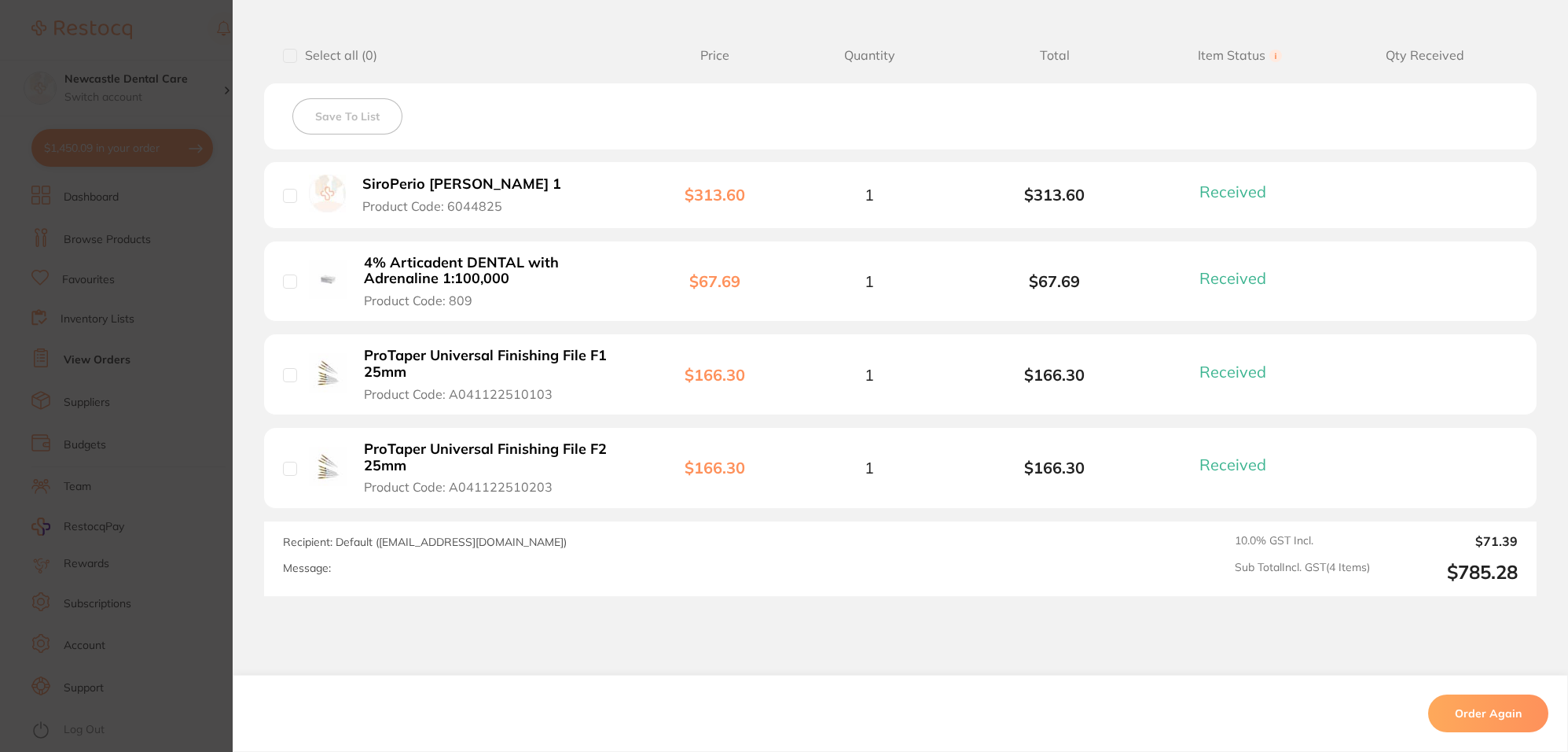
scroll to position [393, 0]
click at [890, 265] on li "4% Articadent DENTAL with Adrenaline 1:100,000 Product Code: 809 $67.69 1 $67.6…" at bounding box center [900, 280] width 1273 height 81
click at [446, 268] on b "4% Articadent DENTAL with Adrenaline 1:100,000" at bounding box center [494, 269] width 261 height 32
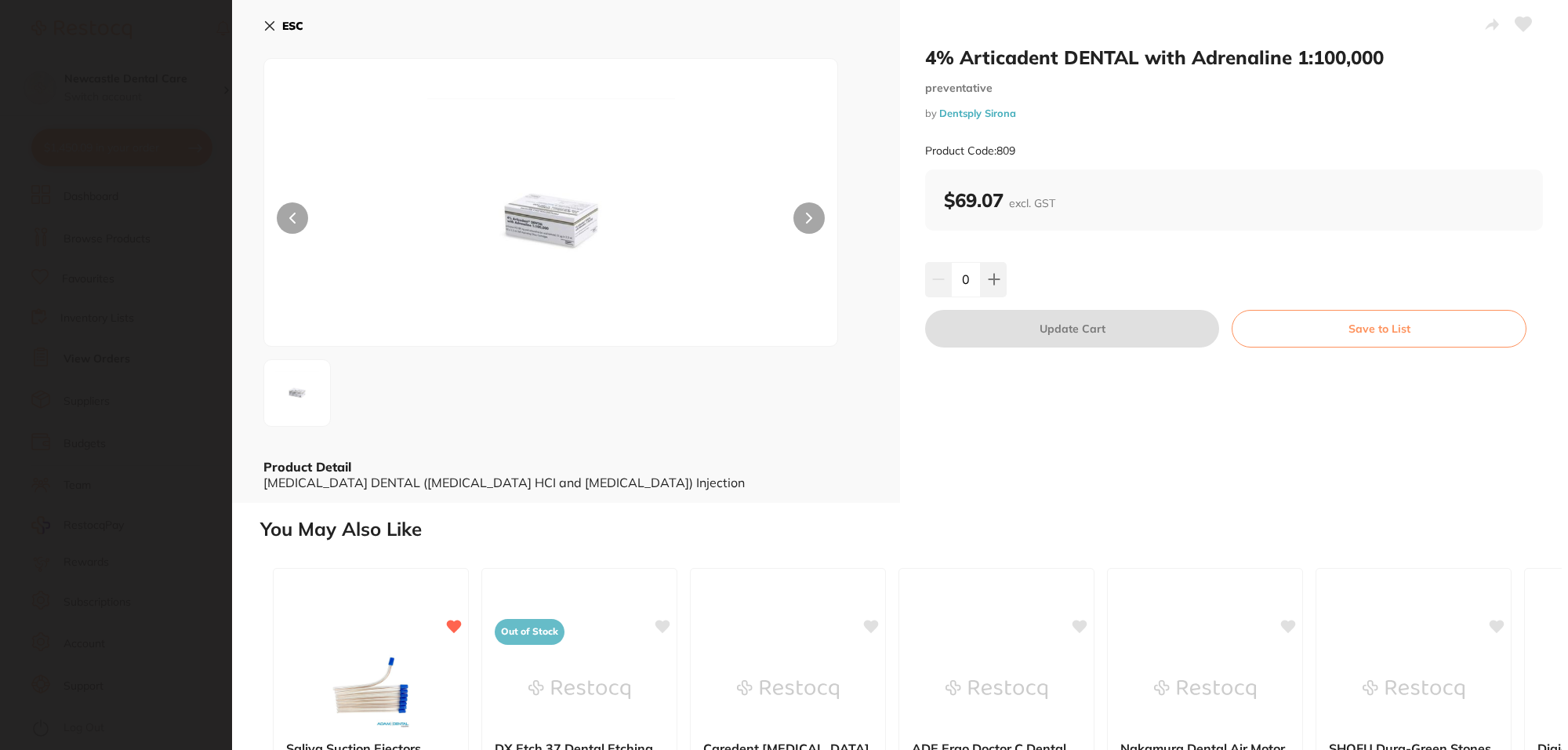
scroll to position [0, 0]
click at [997, 276] on icon at bounding box center [993, 279] width 13 height 13
type input "1"
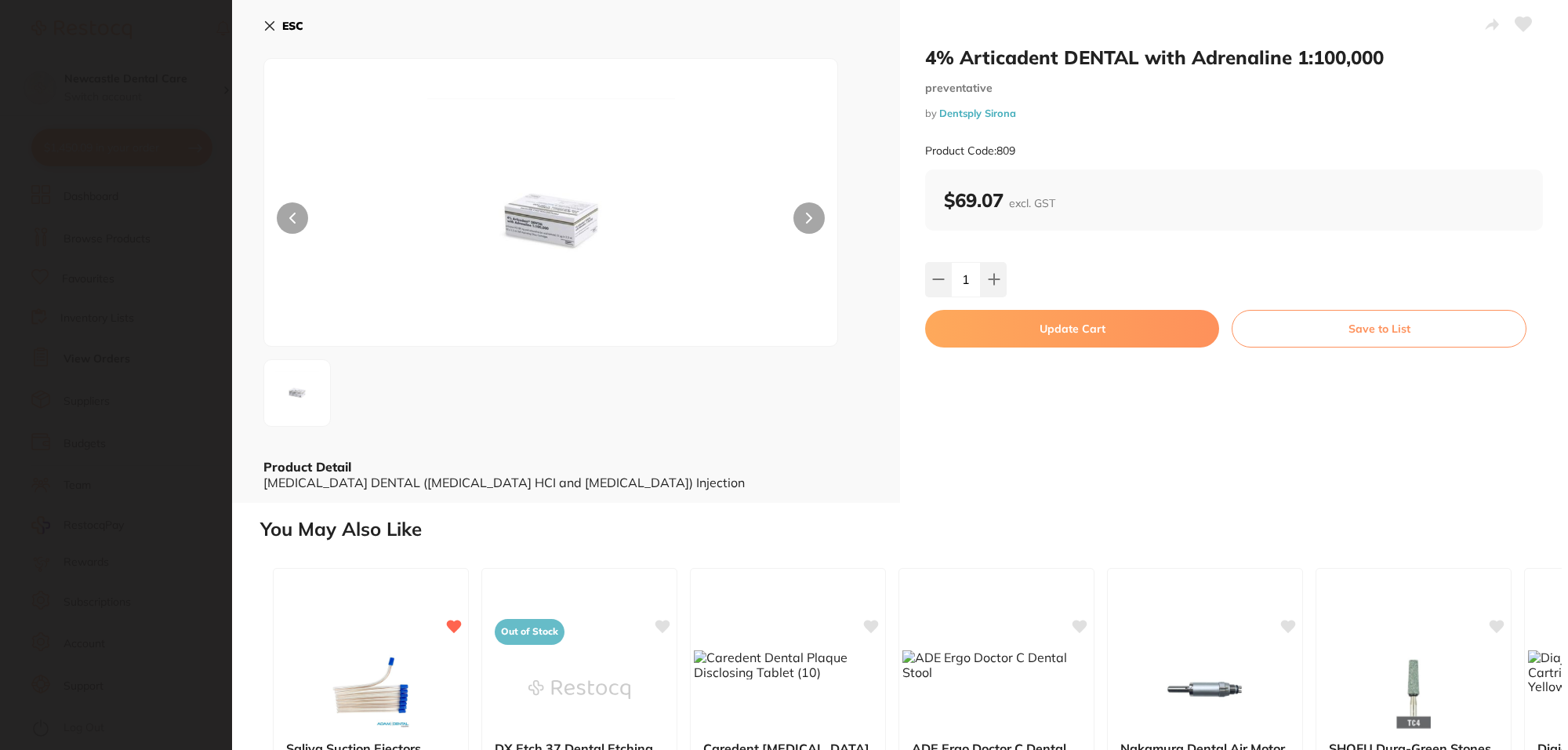
click at [1024, 330] on button "Update Cart" at bounding box center [1072, 328] width 294 height 38
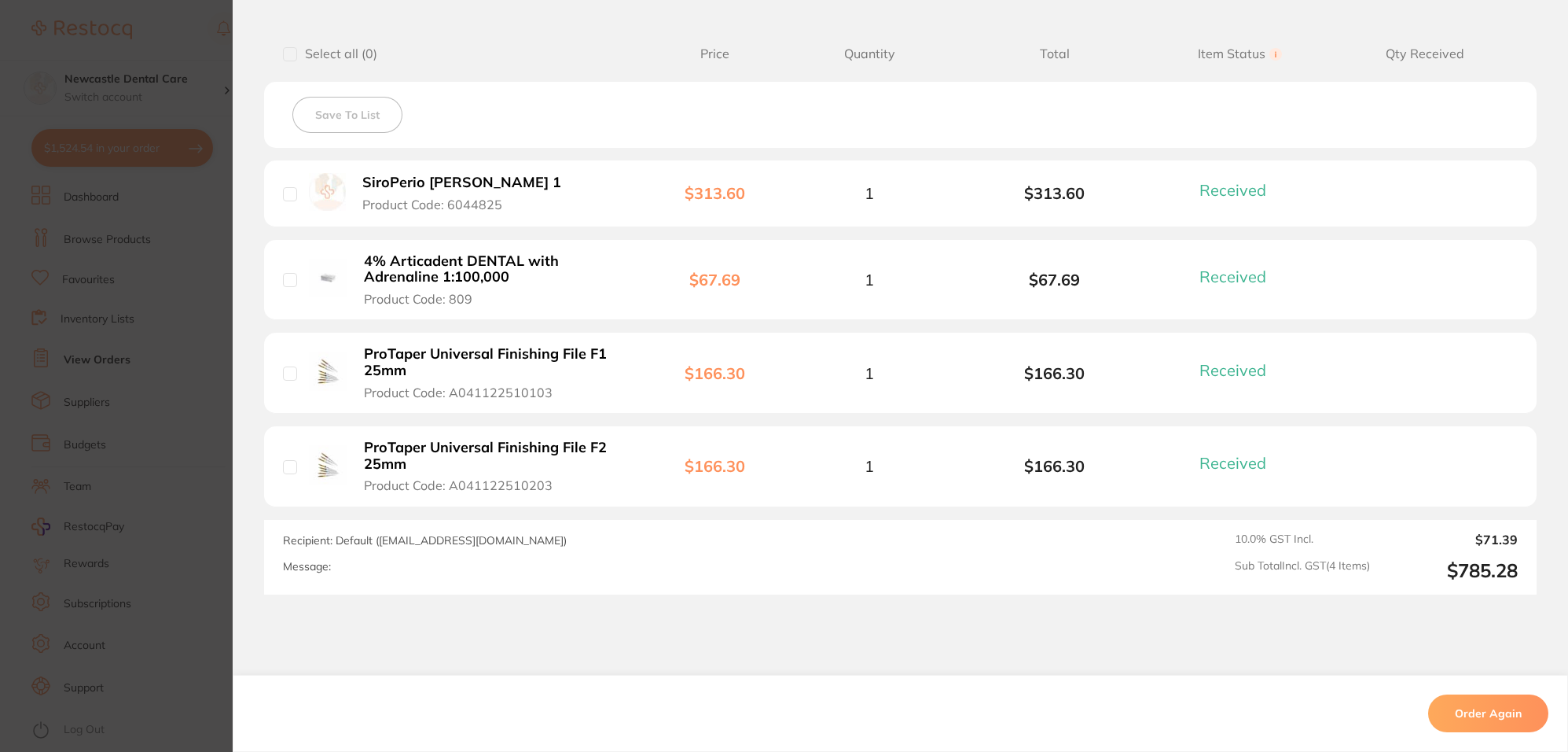
click at [213, 450] on section "Order ID: Restocq- 86106 Linked Order Order Information 4 Received Completed Or…" at bounding box center [784, 376] width 1568 height 752
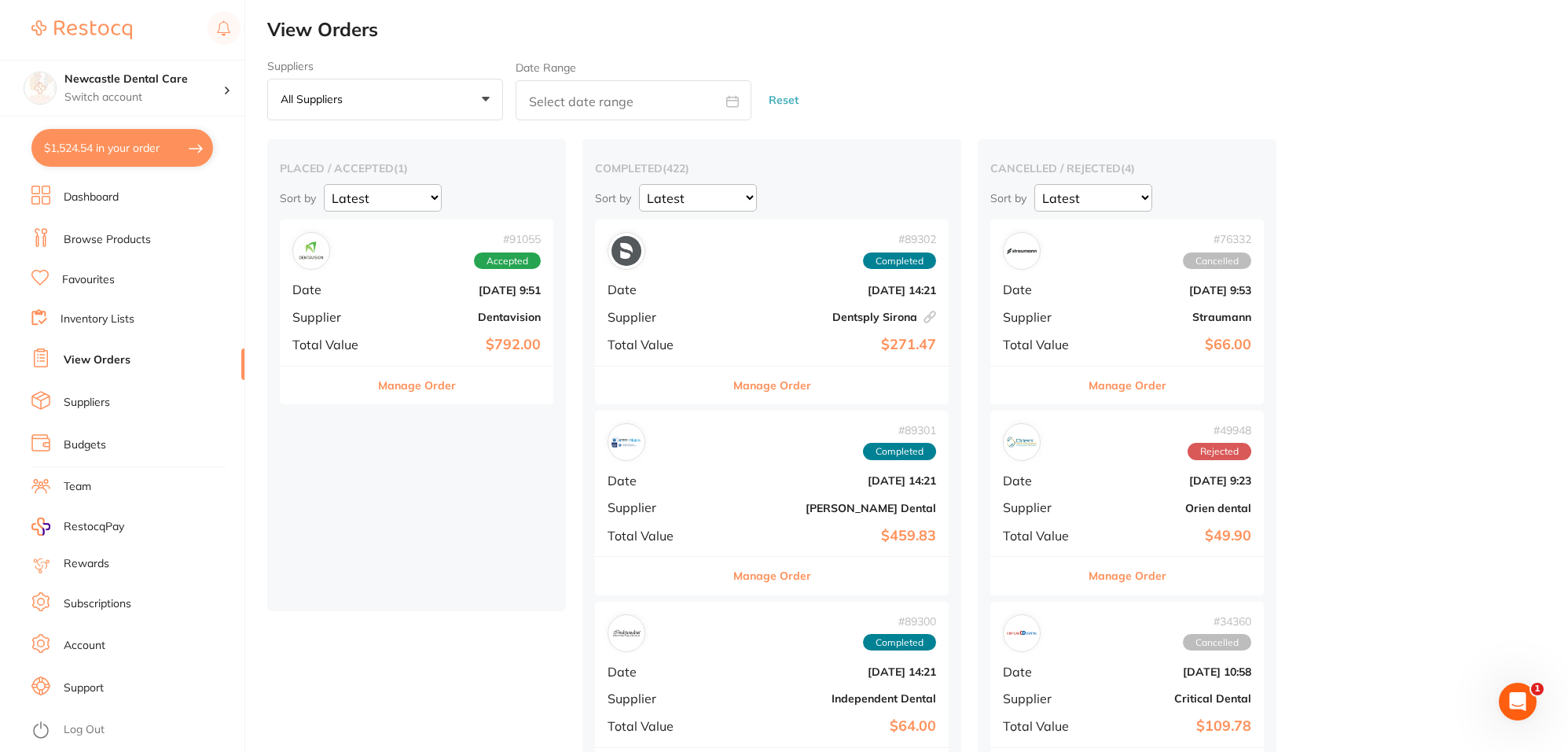
click at [122, 238] on link "Browse Products" at bounding box center [107, 239] width 87 height 16
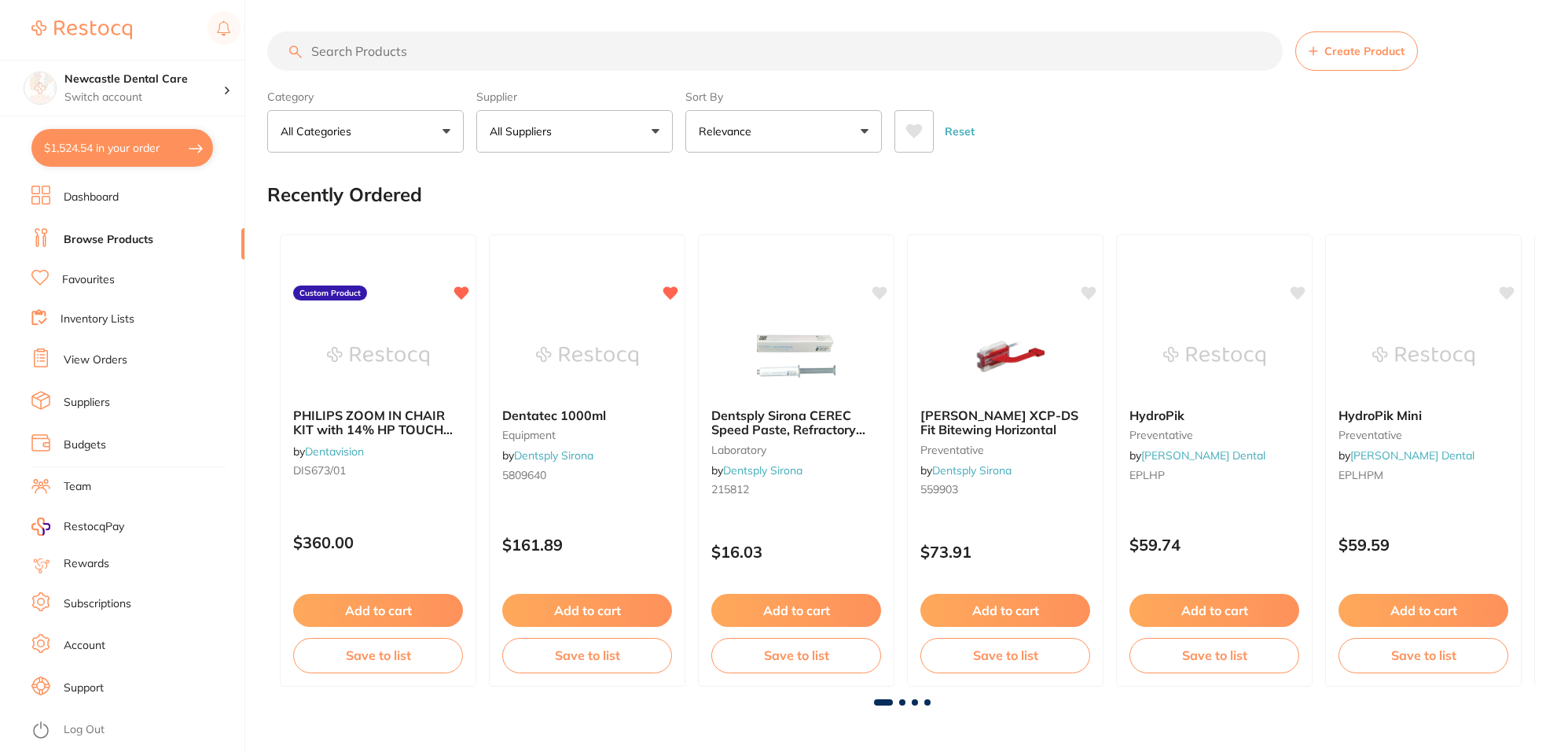
click at [584, 131] on button "All Suppliers" at bounding box center [575, 131] width 196 height 43
click at [587, 180] on input "search" at bounding box center [575, 178] width 196 height 39
click at [133, 226] on ul "Dashboard Browse Products Favourites Inventory Lists View Orders Suppliers Budg…" at bounding box center [138, 468] width 213 height 567
click at [489, 56] on input "search" at bounding box center [775, 50] width 1015 height 39
click at [525, 128] on p "All Suppliers" at bounding box center [524, 131] width 69 height 16
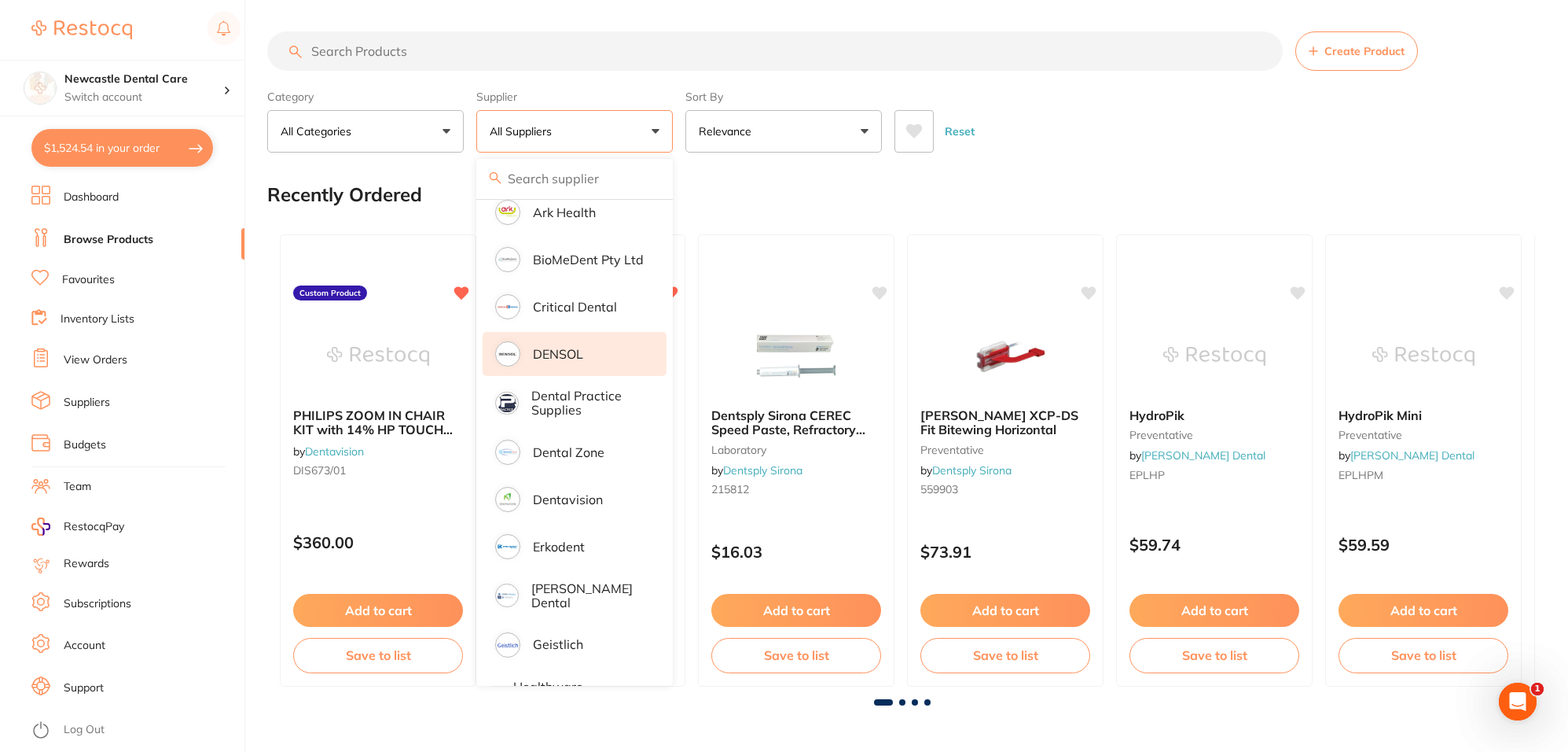
scroll to position [492, 0]
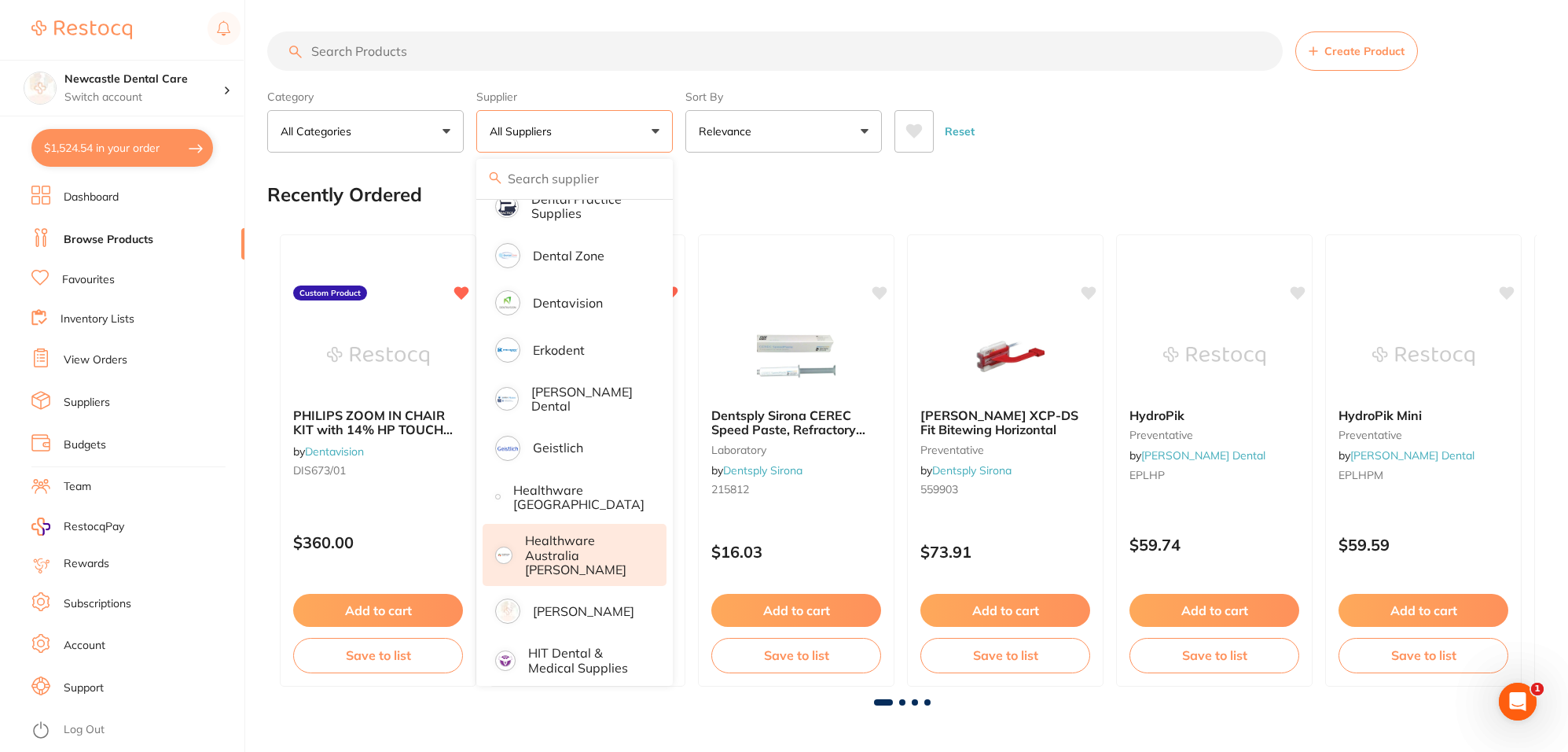
click at [591, 551] on p "Healthware Australia [PERSON_NAME]" at bounding box center [585, 555] width 120 height 44
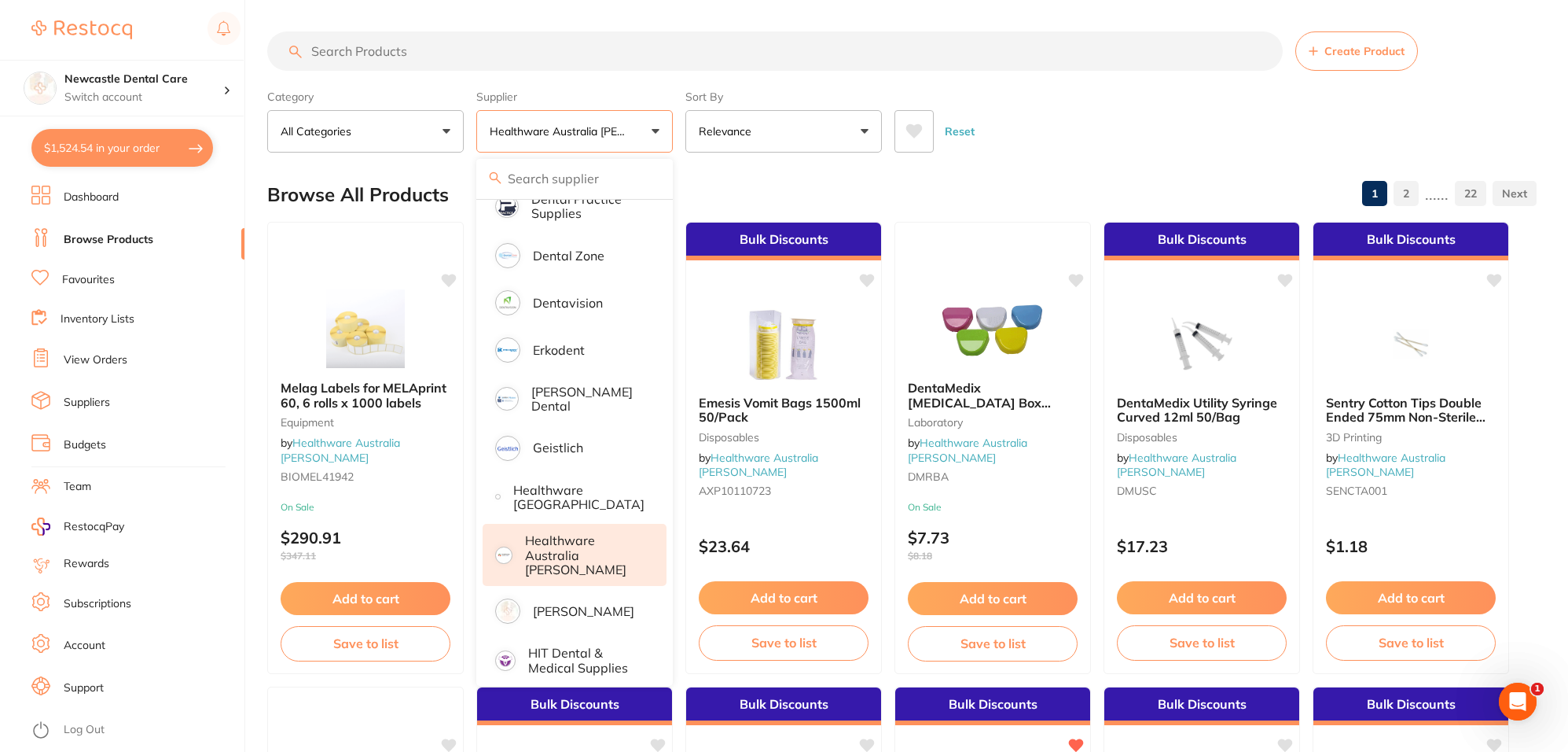
click at [425, 60] on input "search" at bounding box center [775, 50] width 1015 height 39
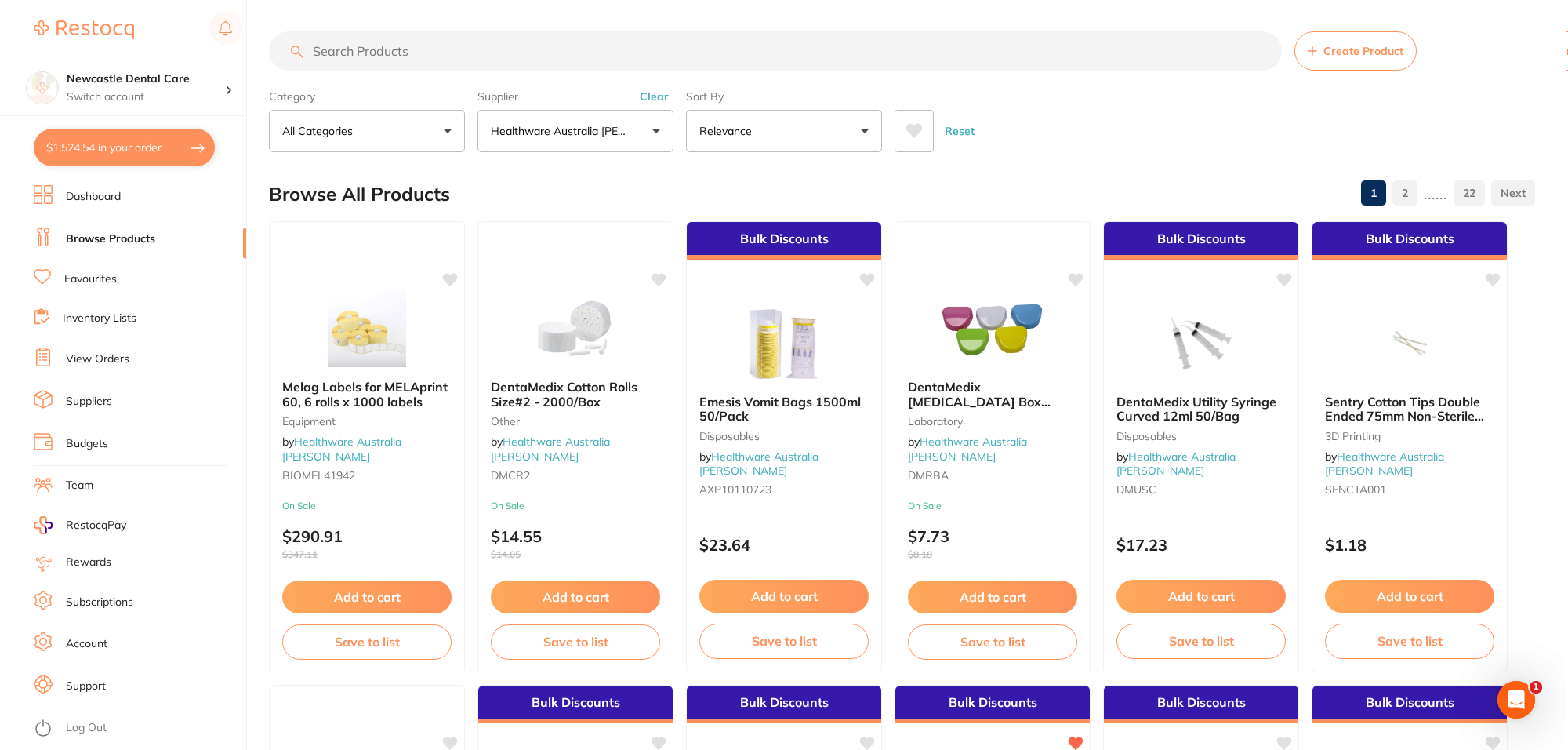
scroll to position [0, 0]
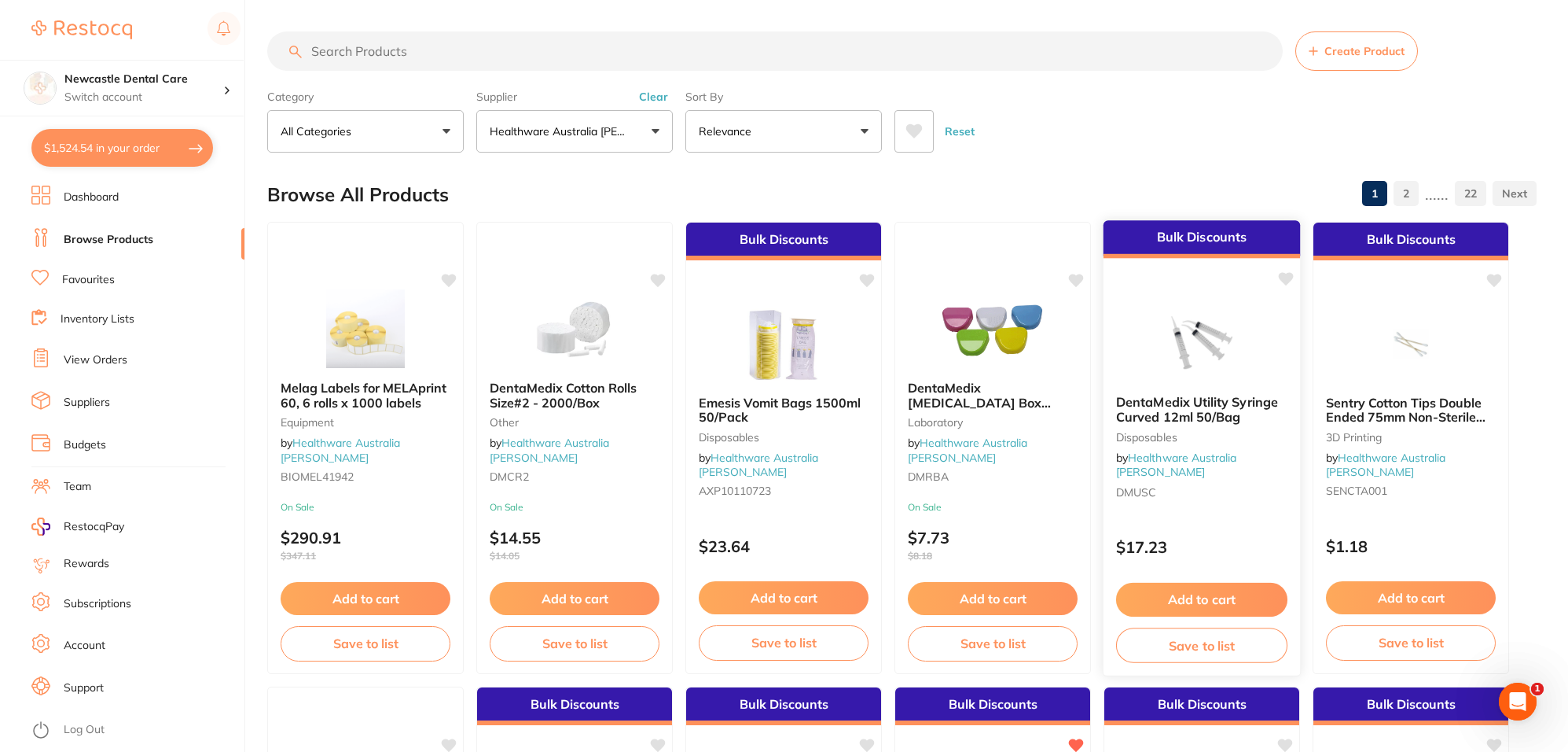
click at [1243, 394] on span "DentaMedix Utility Syringe Curved 12ml 50/Bag" at bounding box center [1196, 409] width 162 height 31
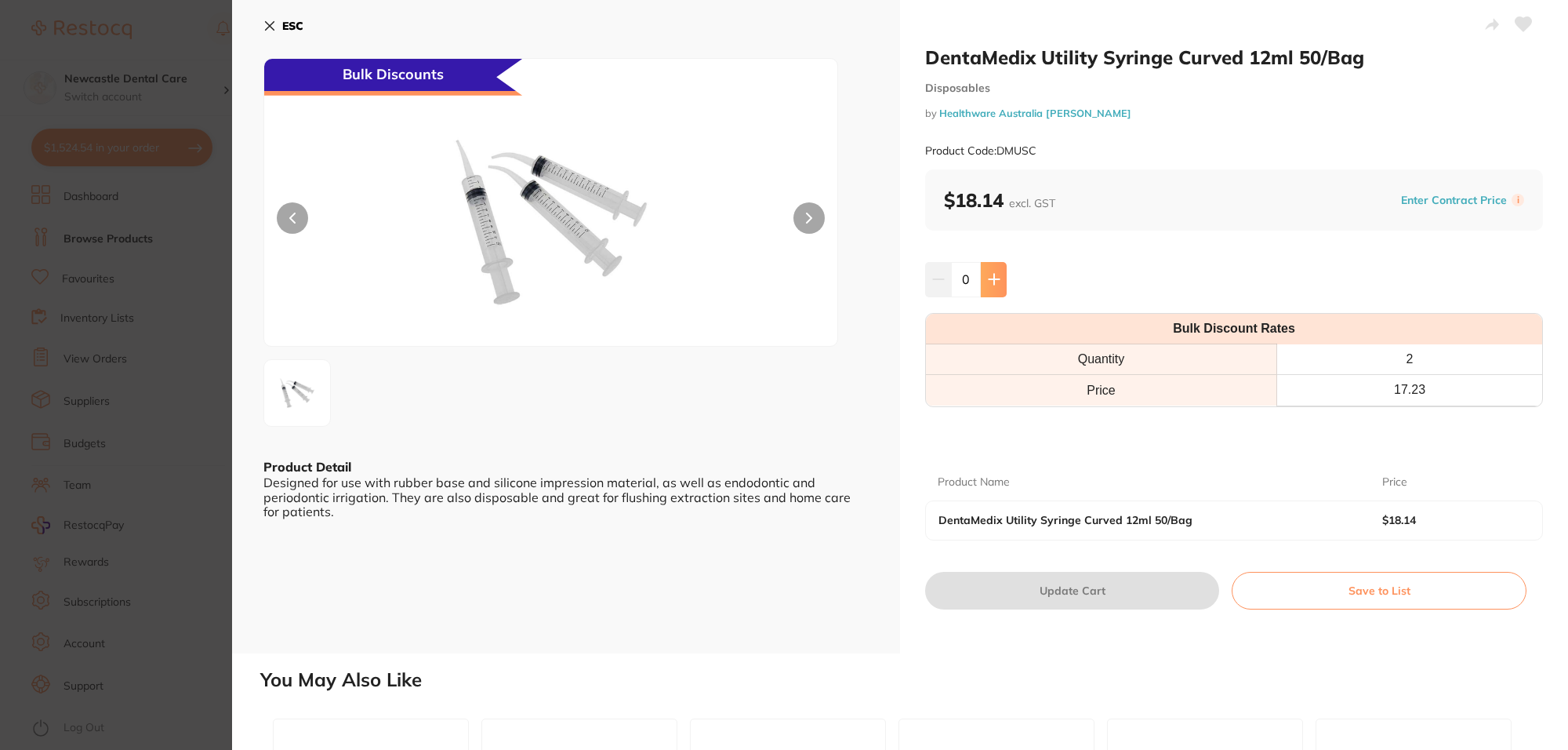
click at [996, 275] on icon at bounding box center [993, 279] width 13 height 13
type input "1"
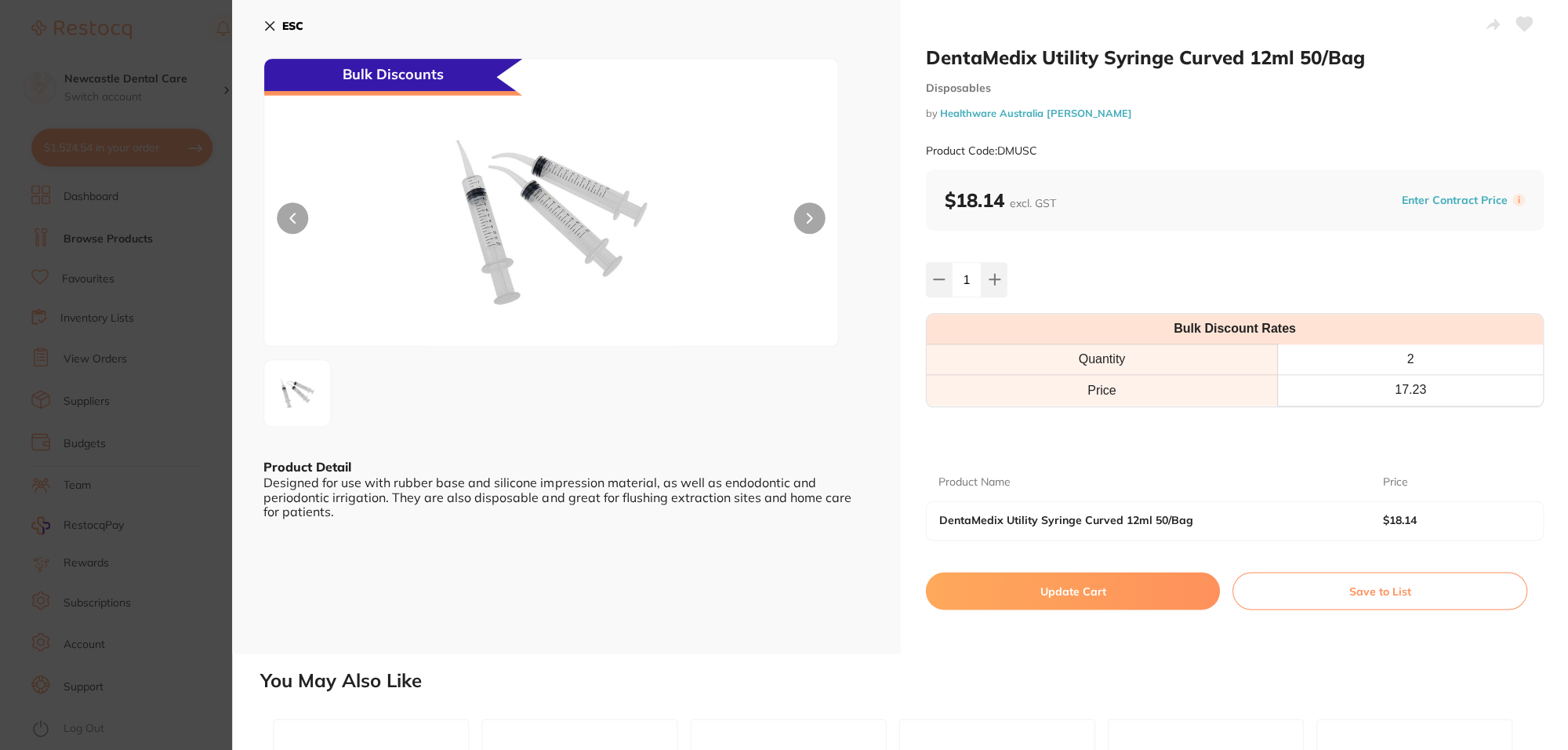
click at [1064, 592] on button "Update Cart" at bounding box center [1072, 590] width 294 height 38
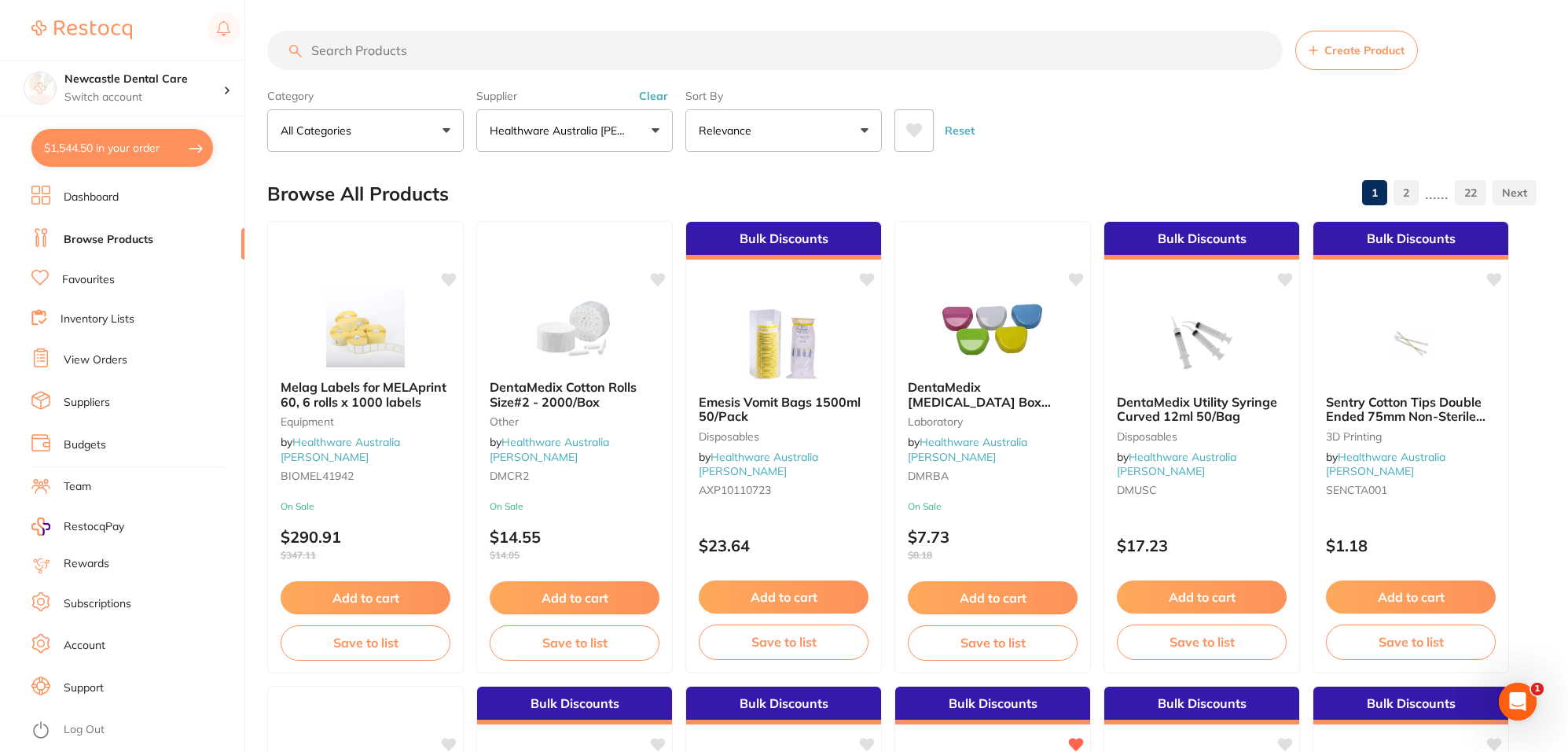
click at [401, 42] on input "search" at bounding box center [775, 50] width 1015 height 39
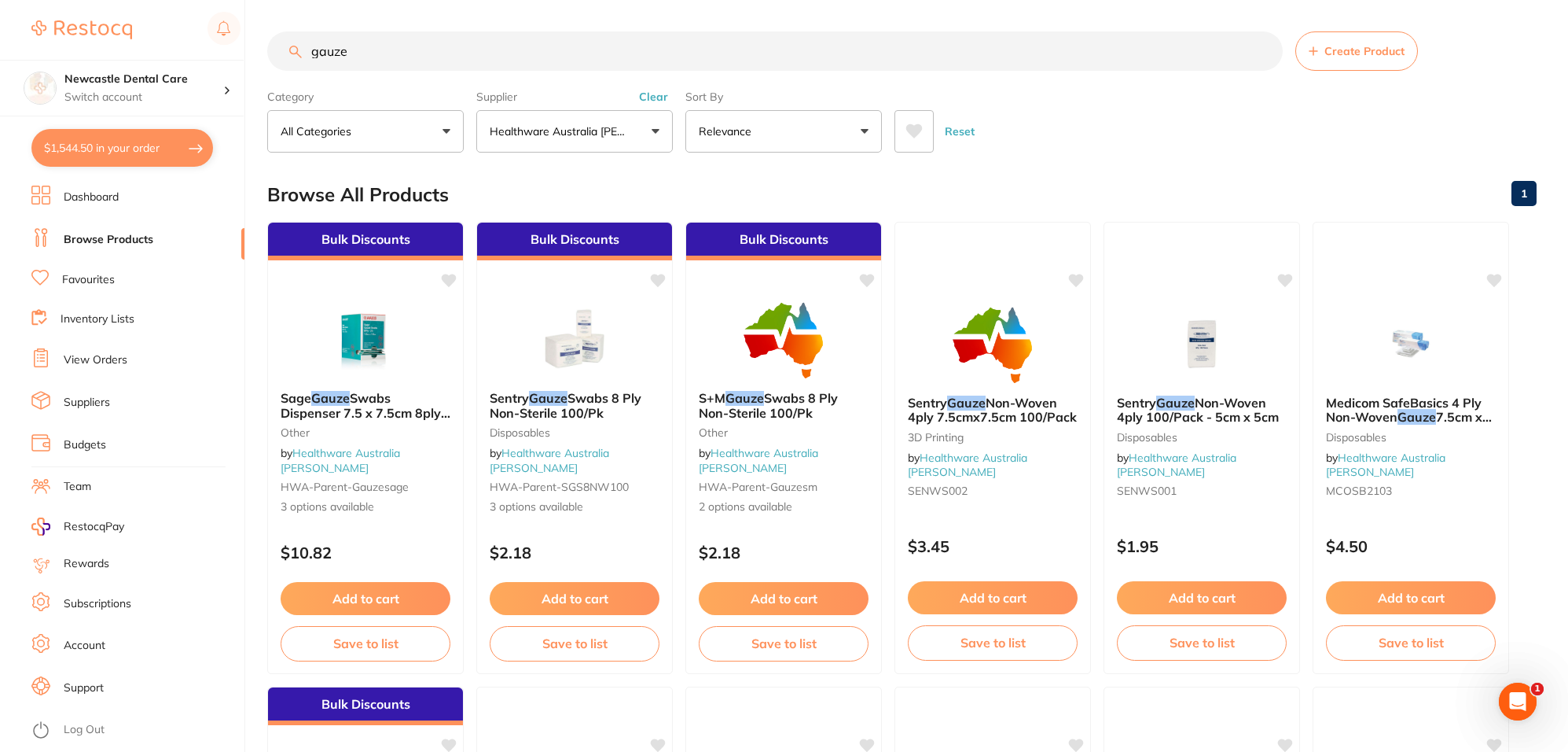
scroll to position [397, 0]
type input "gauze"
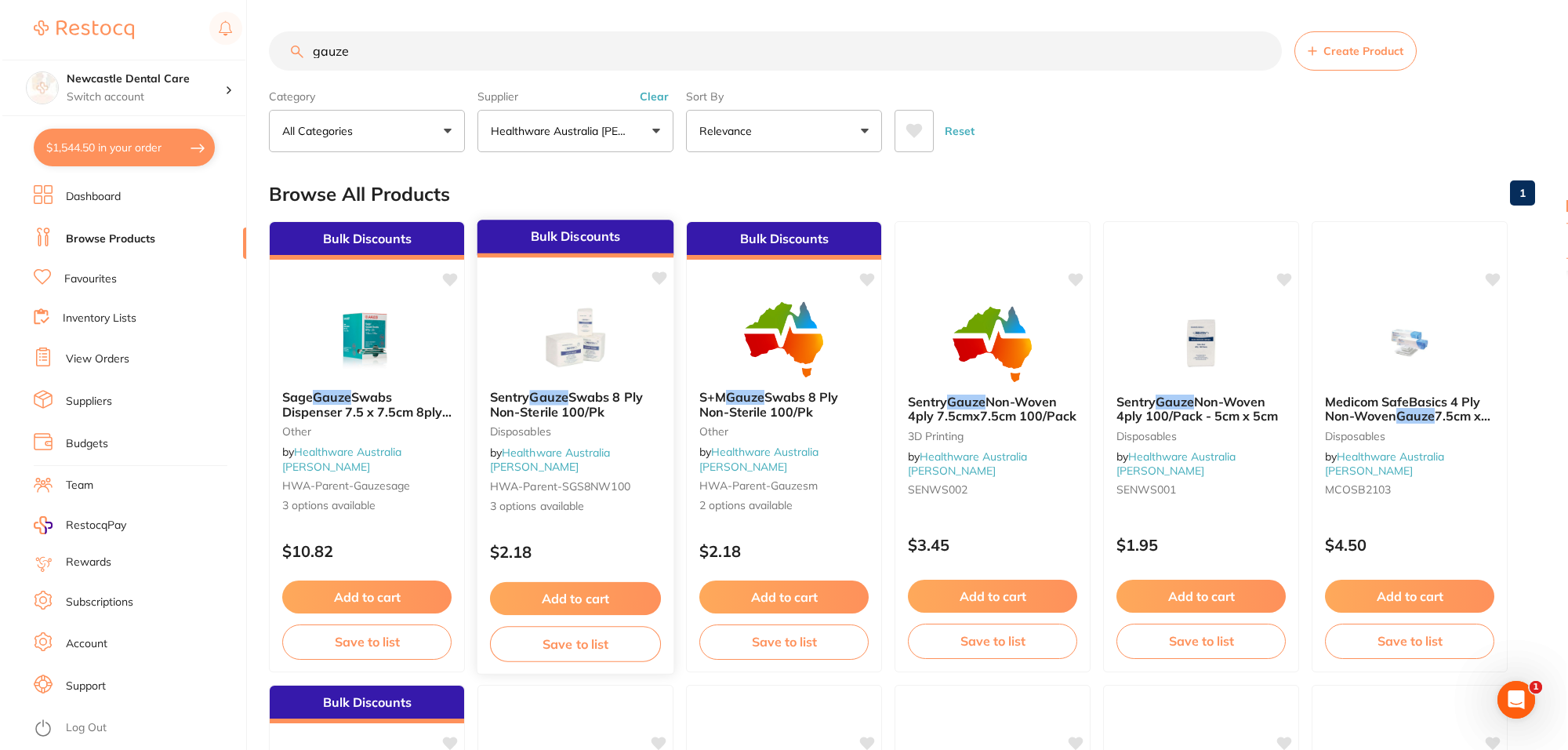
scroll to position [0, 0]
click at [587, 436] on small "Disposables" at bounding box center [573, 431] width 171 height 13
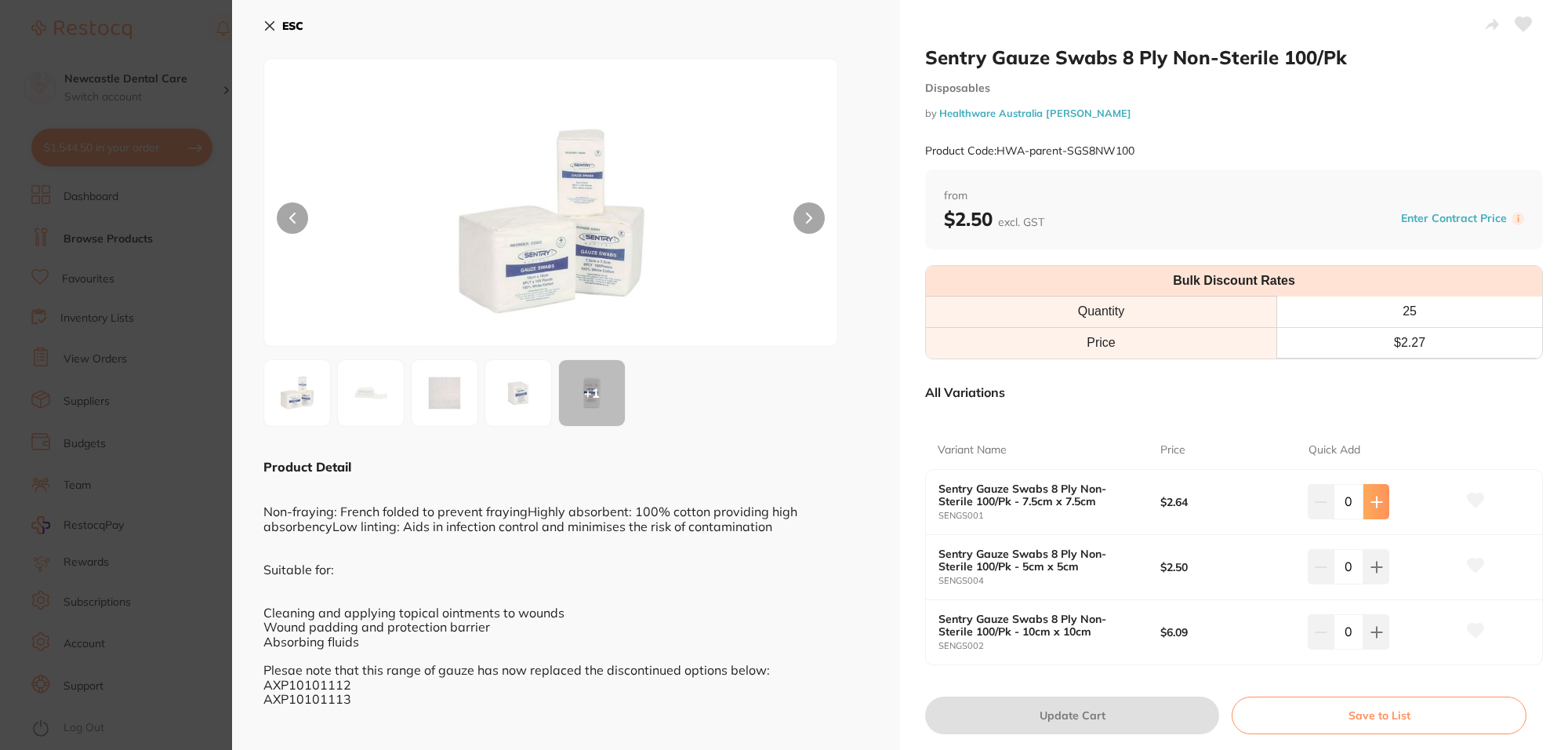
click at [1373, 495] on button at bounding box center [1376, 501] width 26 height 34
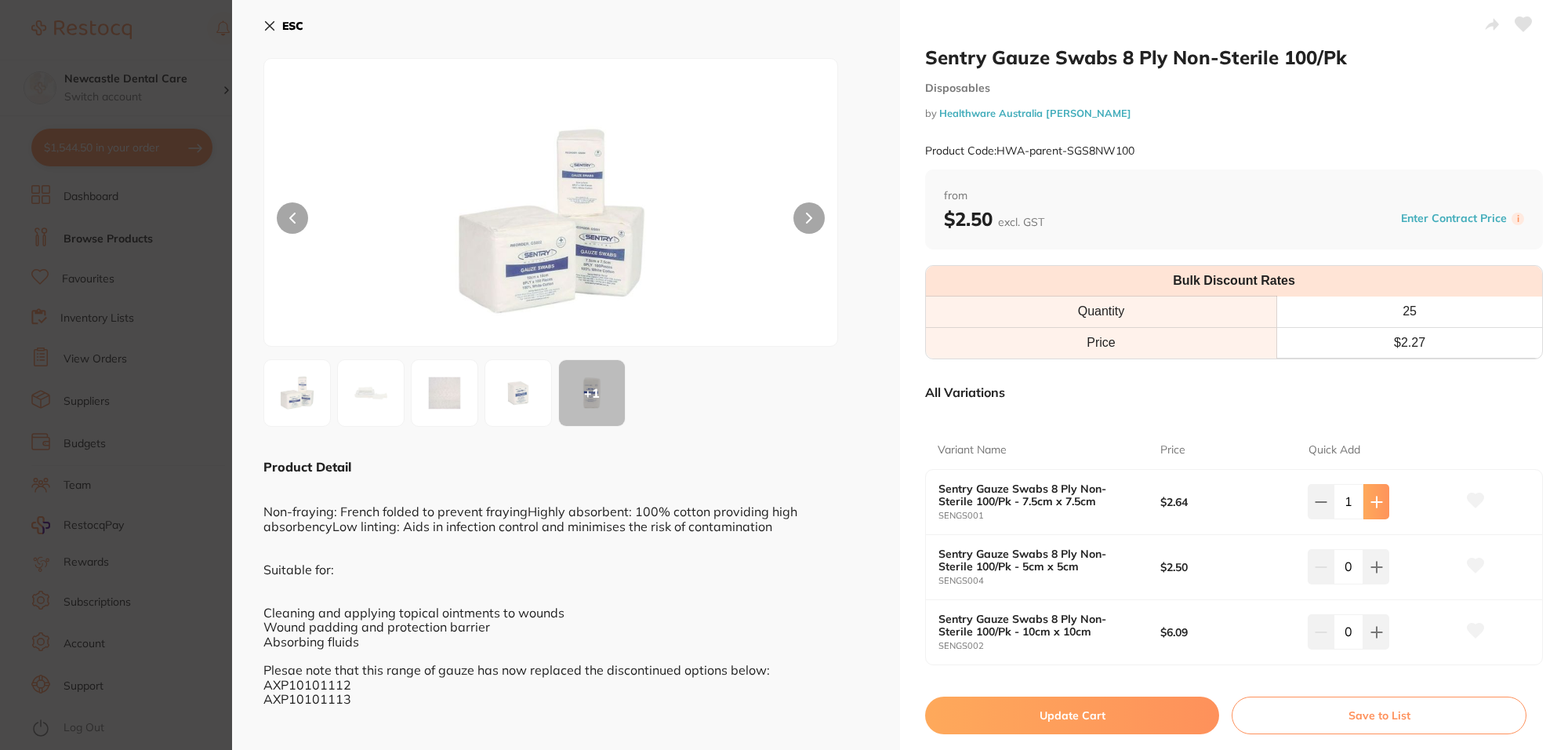
click at [1373, 495] on button at bounding box center [1376, 501] width 26 height 34
click at [1373, 495] on button at bounding box center [1372, 501] width 26 height 34
click at [1373, 495] on button at bounding box center [1376, 501] width 26 height 34
type input "4"
click at [1063, 715] on button "Update Cart" at bounding box center [1072, 715] width 294 height 38
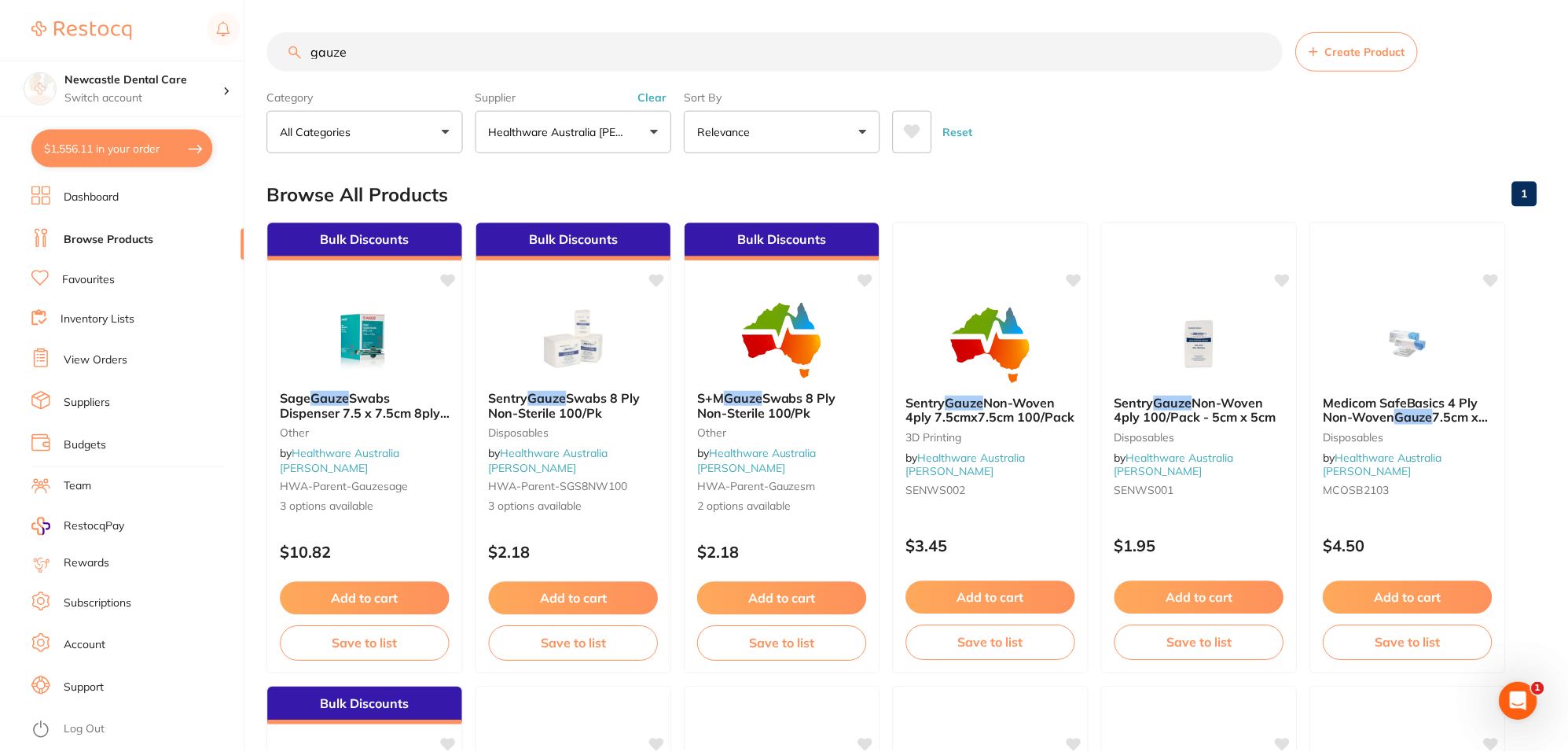
scroll to position [1, 0]
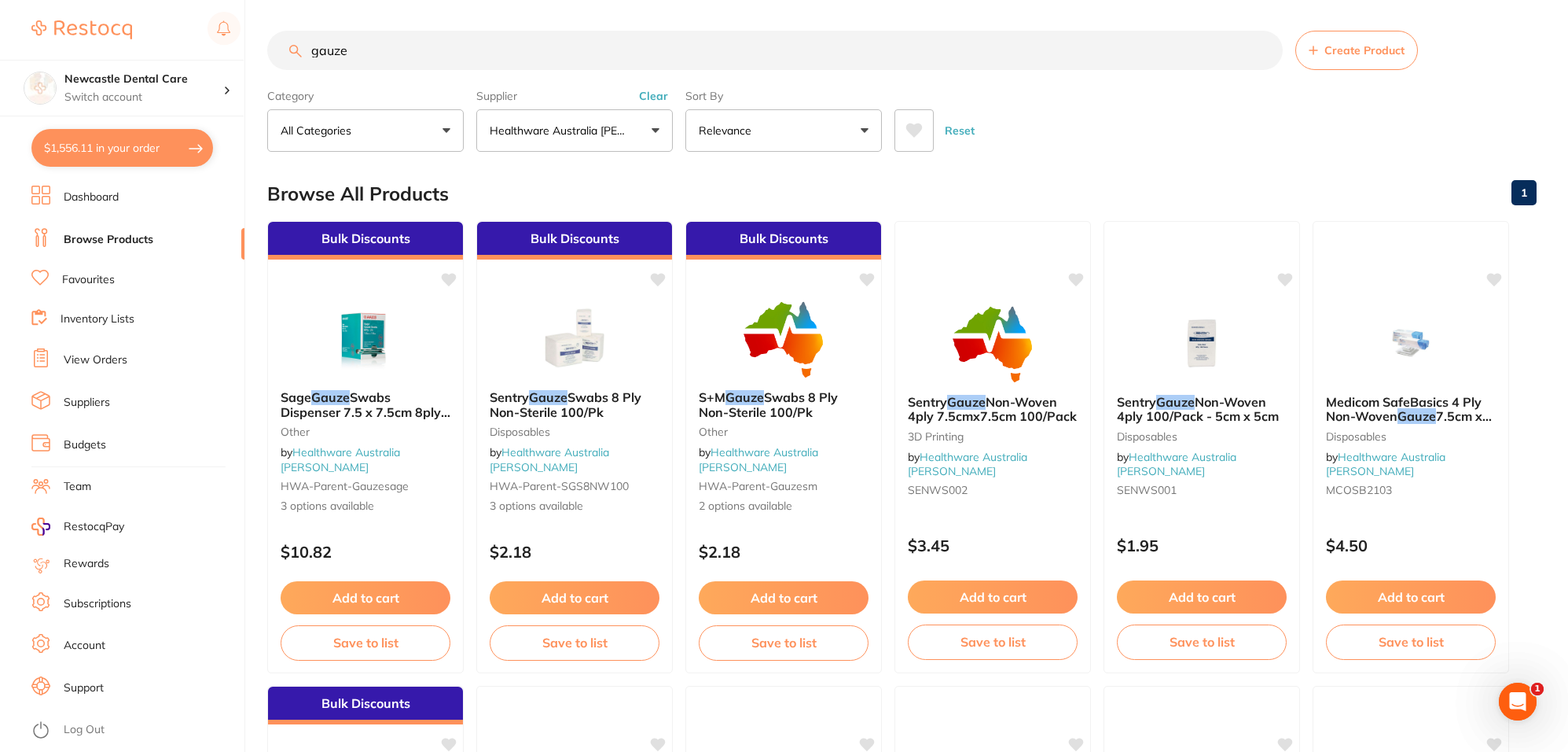
drag, startPoint x: 389, startPoint y: 55, endPoint x: 303, endPoint y: 37, distance: 87.9
click at [303, 37] on input "gauze" at bounding box center [775, 50] width 1015 height 39
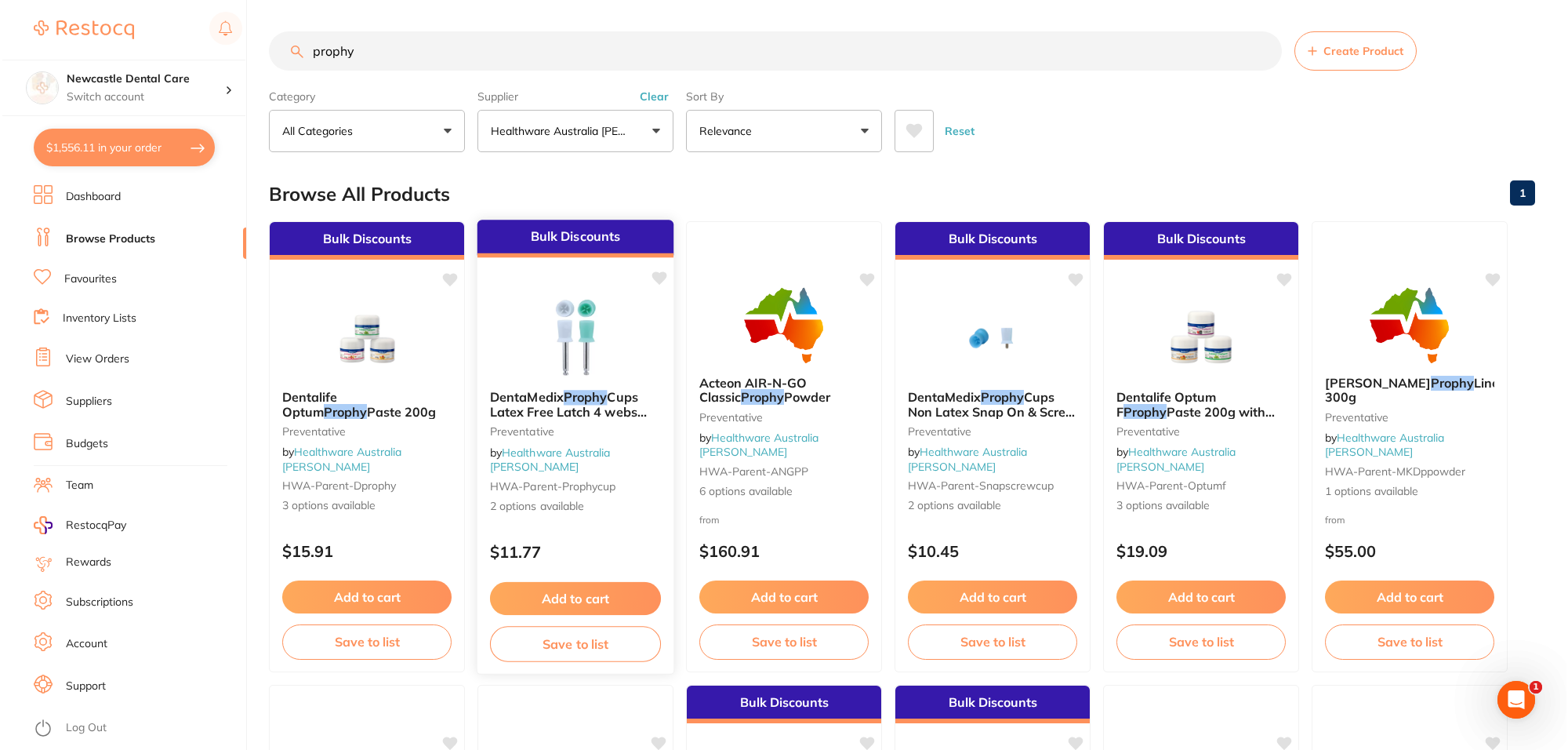
scroll to position [0, 0]
type input "prophy"
click at [590, 438] on small "Preventative" at bounding box center [573, 431] width 171 height 13
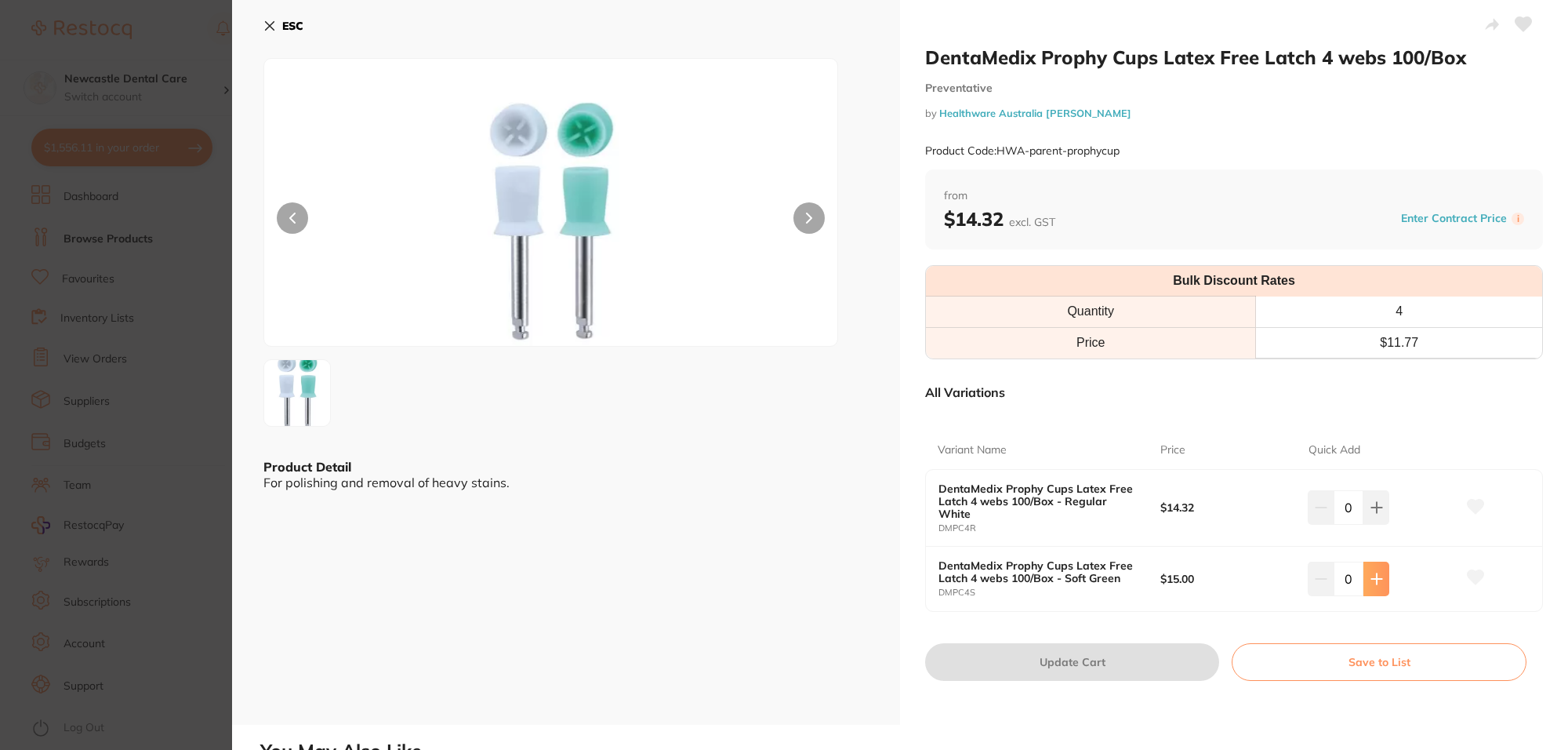
click at [1377, 582] on icon at bounding box center [1376, 578] width 13 height 13
click at [1371, 577] on icon at bounding box center [1376, 578] width 13 height 13
type input "4"
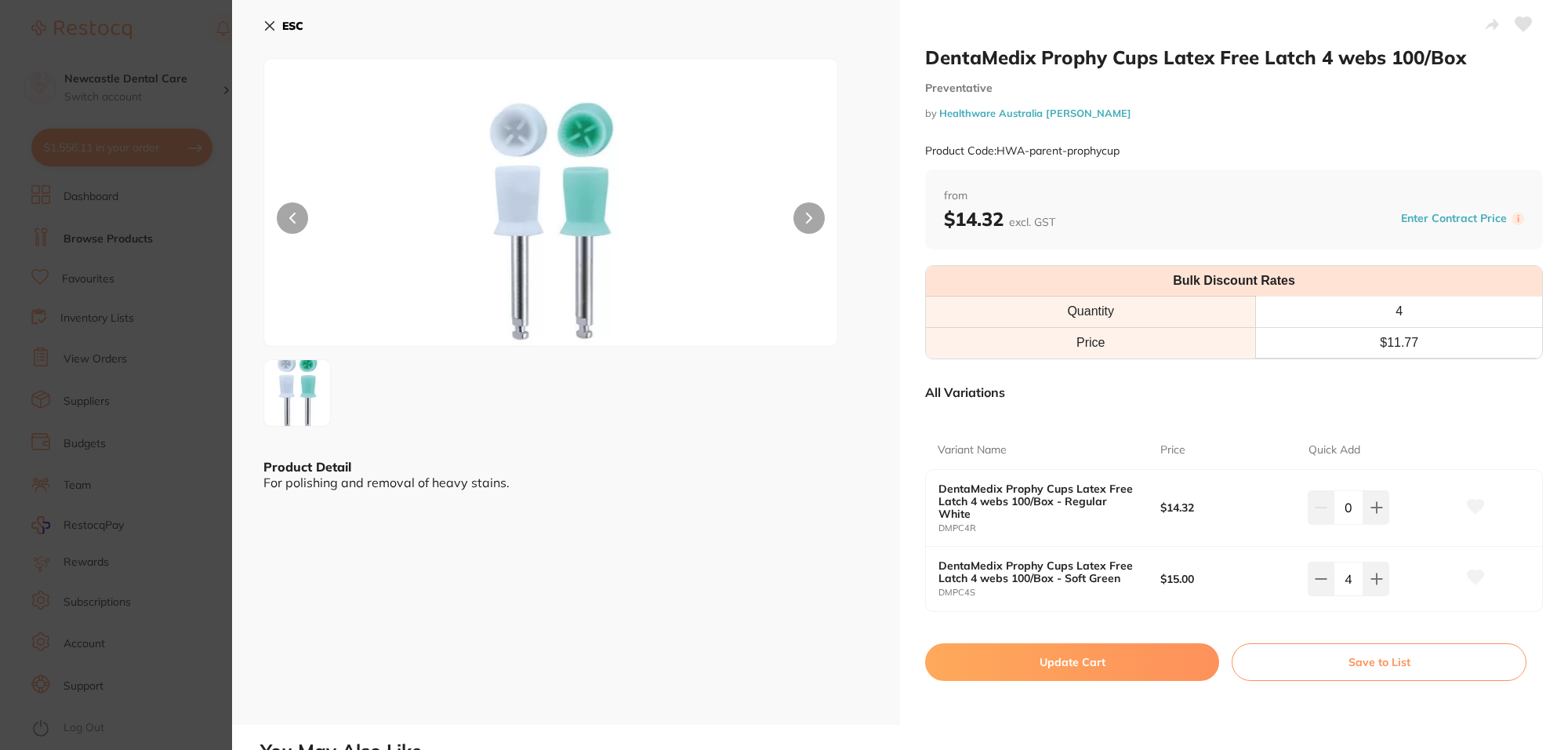
click at [1061, 656] on button "Update Cart" at bounding box center [1072, 661] width 294 height 38
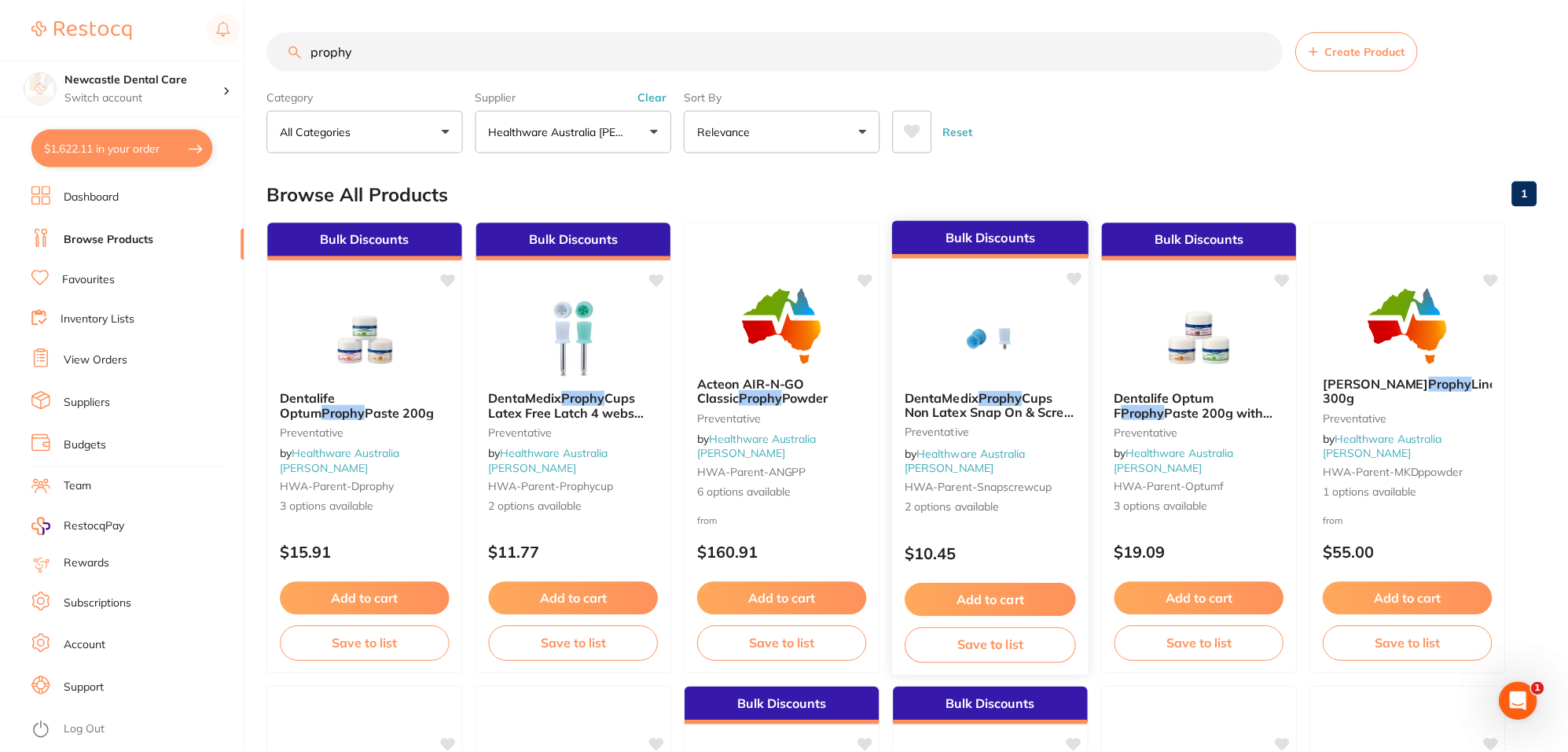
scroll to position [1, 0]
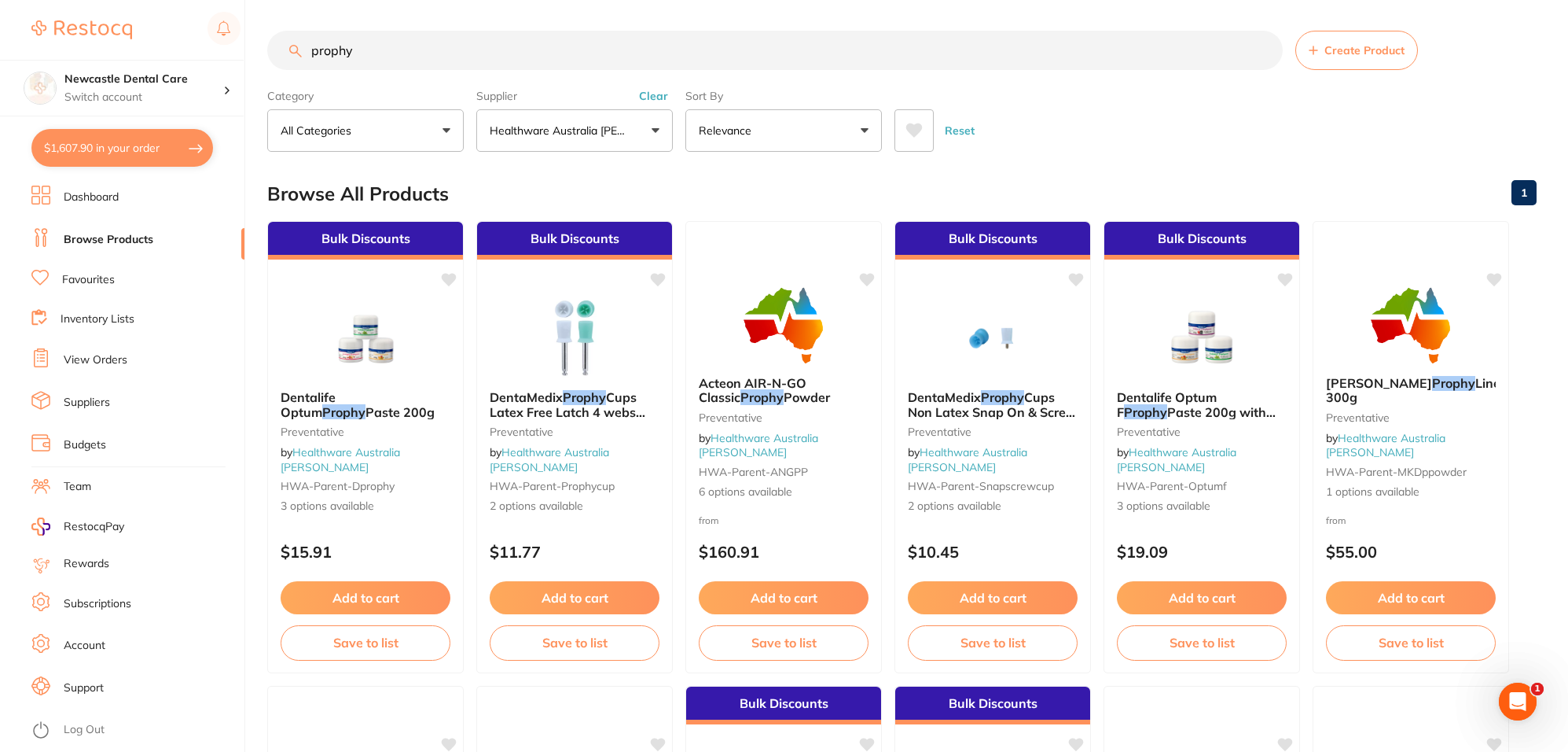
drag, startPoint x: 383, startPoint y: 55, endPoint x: 289, endPoint y: 45, distance: 94.5
click at [289, 45] on div "prophy Create Product" at bounding box center [902, 50] width 1269 height 39
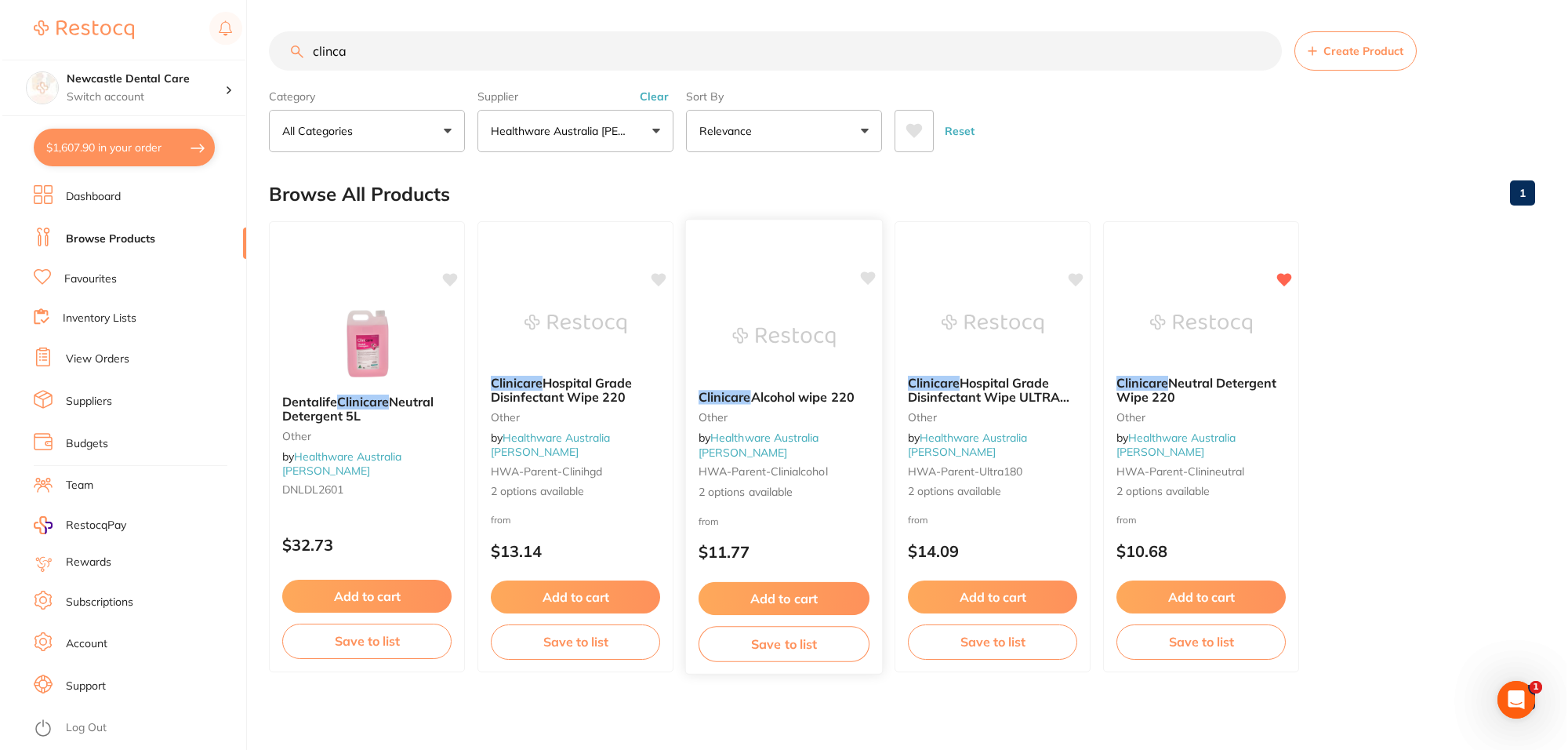
scroll to position [0, 0]
type input "clinca"
click at [1232, 423] on small "other" at bounding box center [1198, 416] width 171 height 13
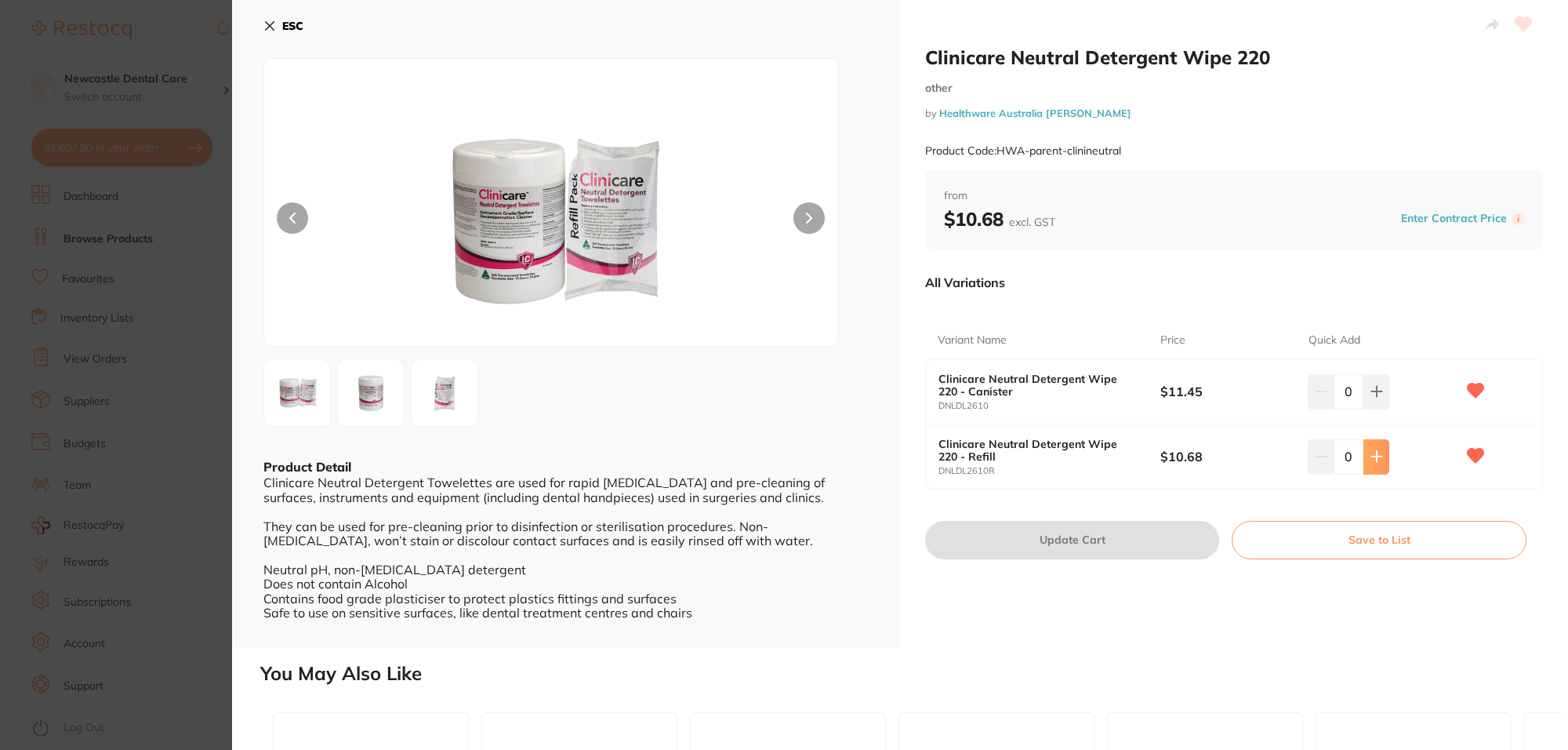
click at [1372, 465] on button at bounding box center [1376, 456] width 26 height 34
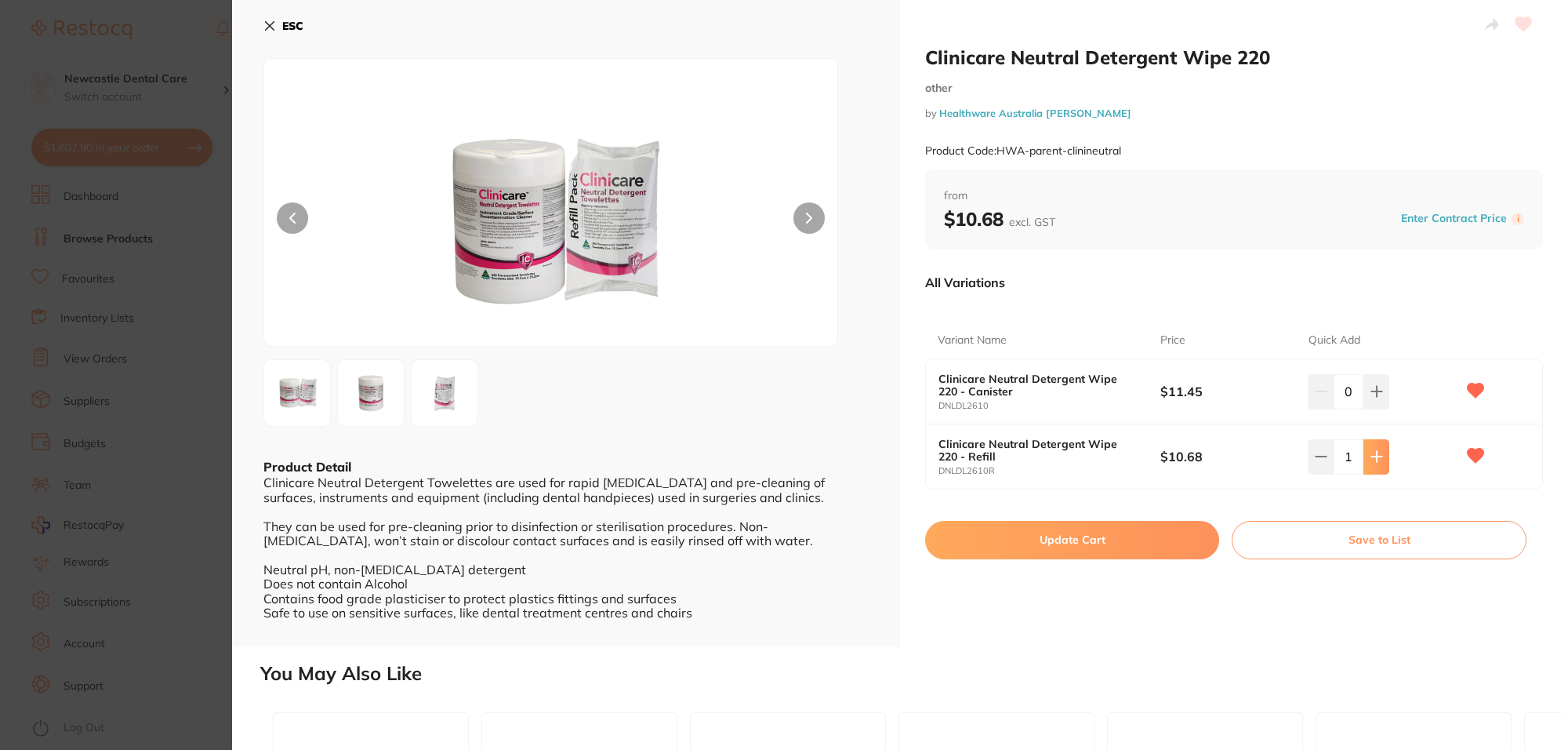
click at [1372, 465] on button at bounding box center [1376, 456] width 26 height 34
click at [1372, 465] on button at bounding box center [1372, 456] width 26 height 34
type input "4"
click at [1043, 536] on button "Update Cart" at bounding box center [1072, 539] width 294 height 38
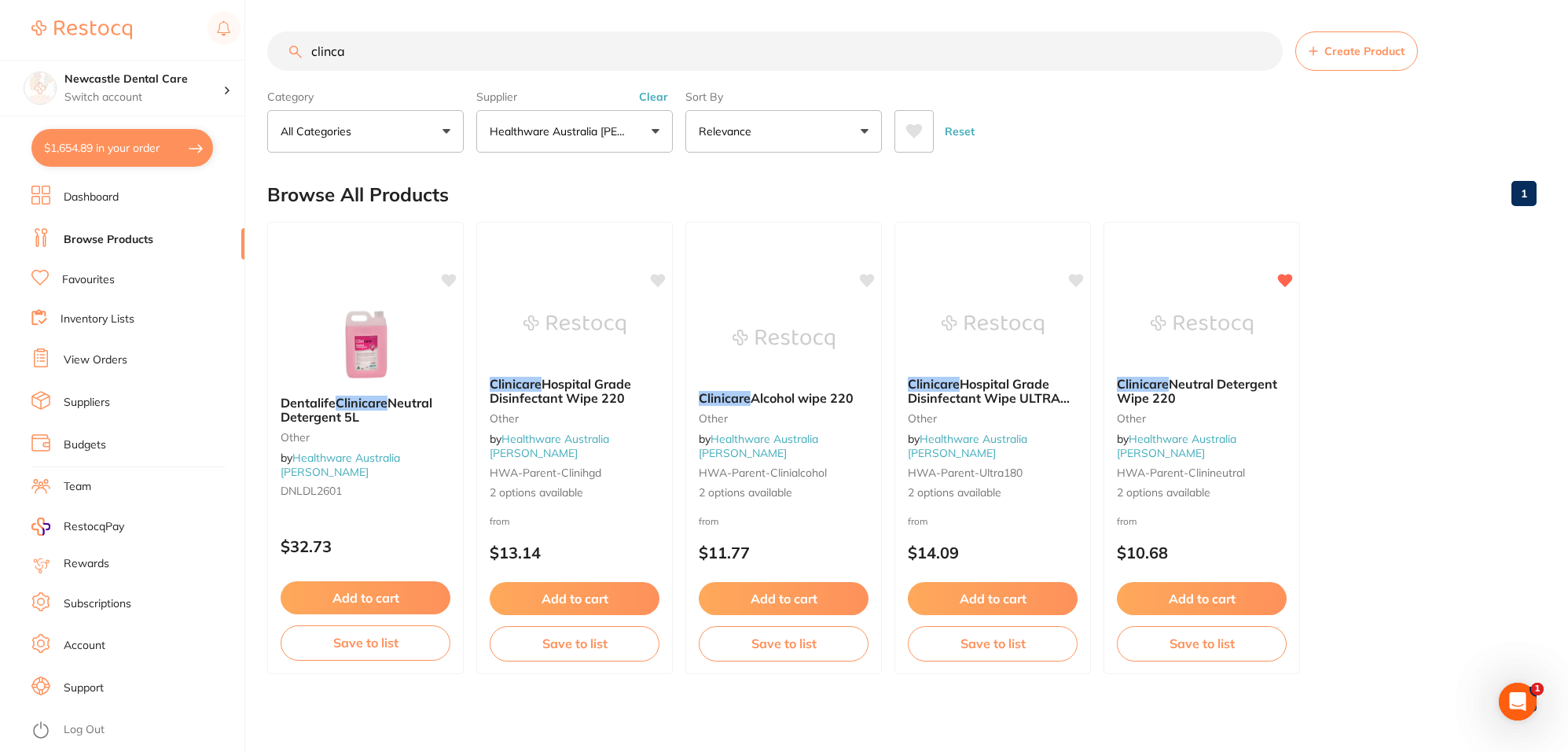
drag, startPoint x: 362, startPoint y: 45, endPoint x: 216, endPoint y: 3, distance: 151.9
click at [216, 3] on div "$1,654.89 Newcastle Dental Care Switch account Newcastle Dental Care $1,654.89 …" at bounding box center [784, 376] width 1568 height 752
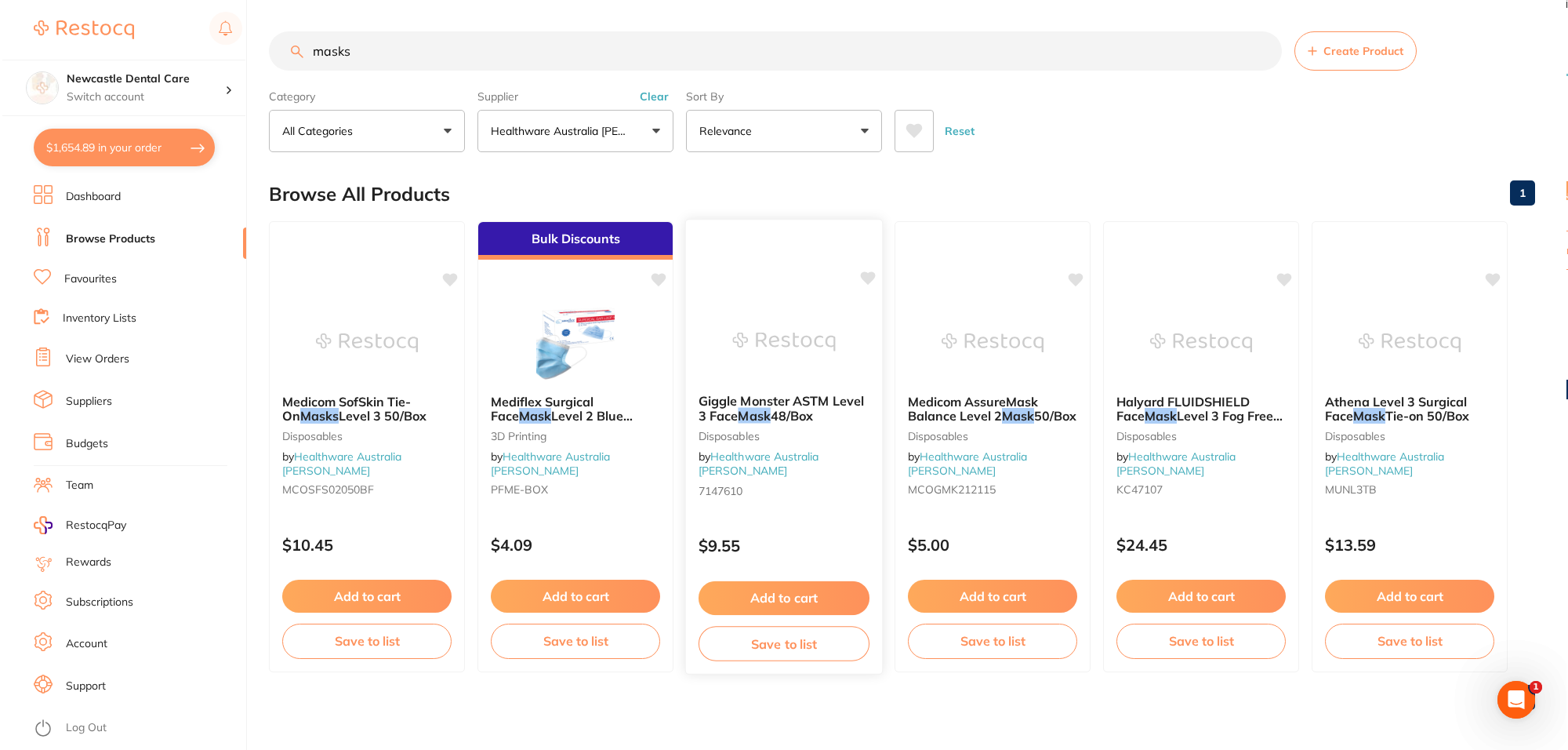
scroll to position [394, 0]
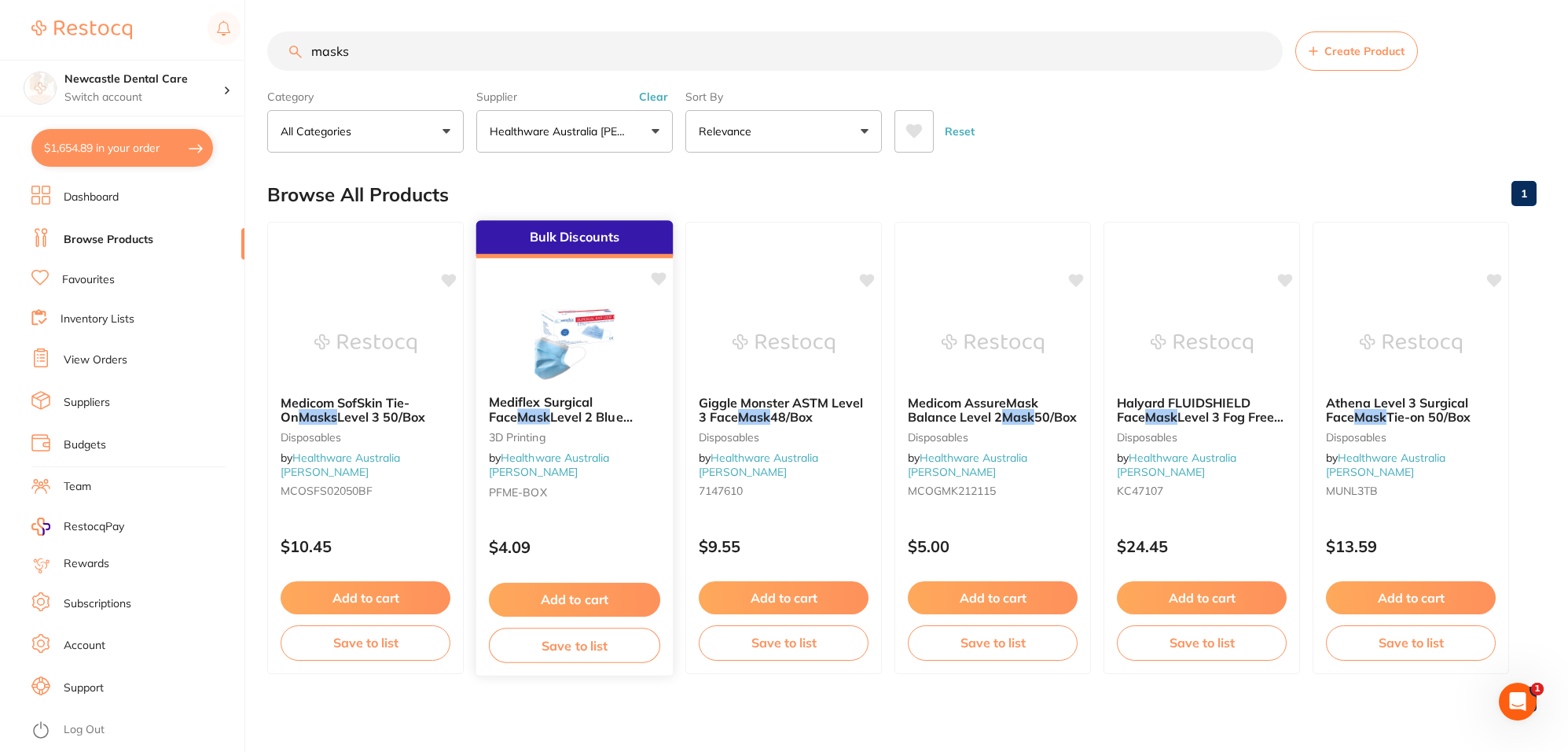
type input "masks"
click at [579, 433] on small "3D Printing" at bounding box center [575, 436] width 171 height 13
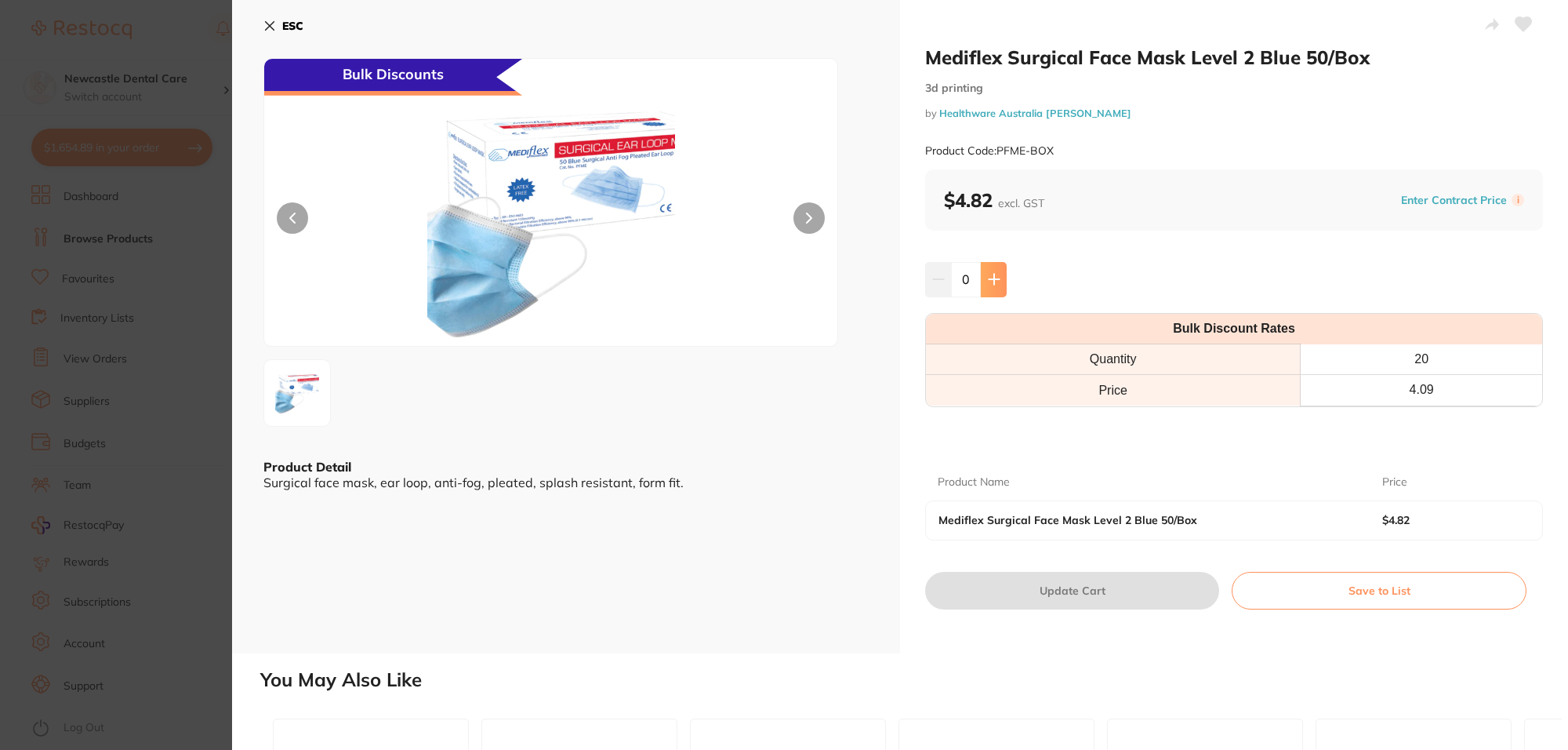
click at [993, 277] on icon at bounding box center [993, 279] width 13 height 13
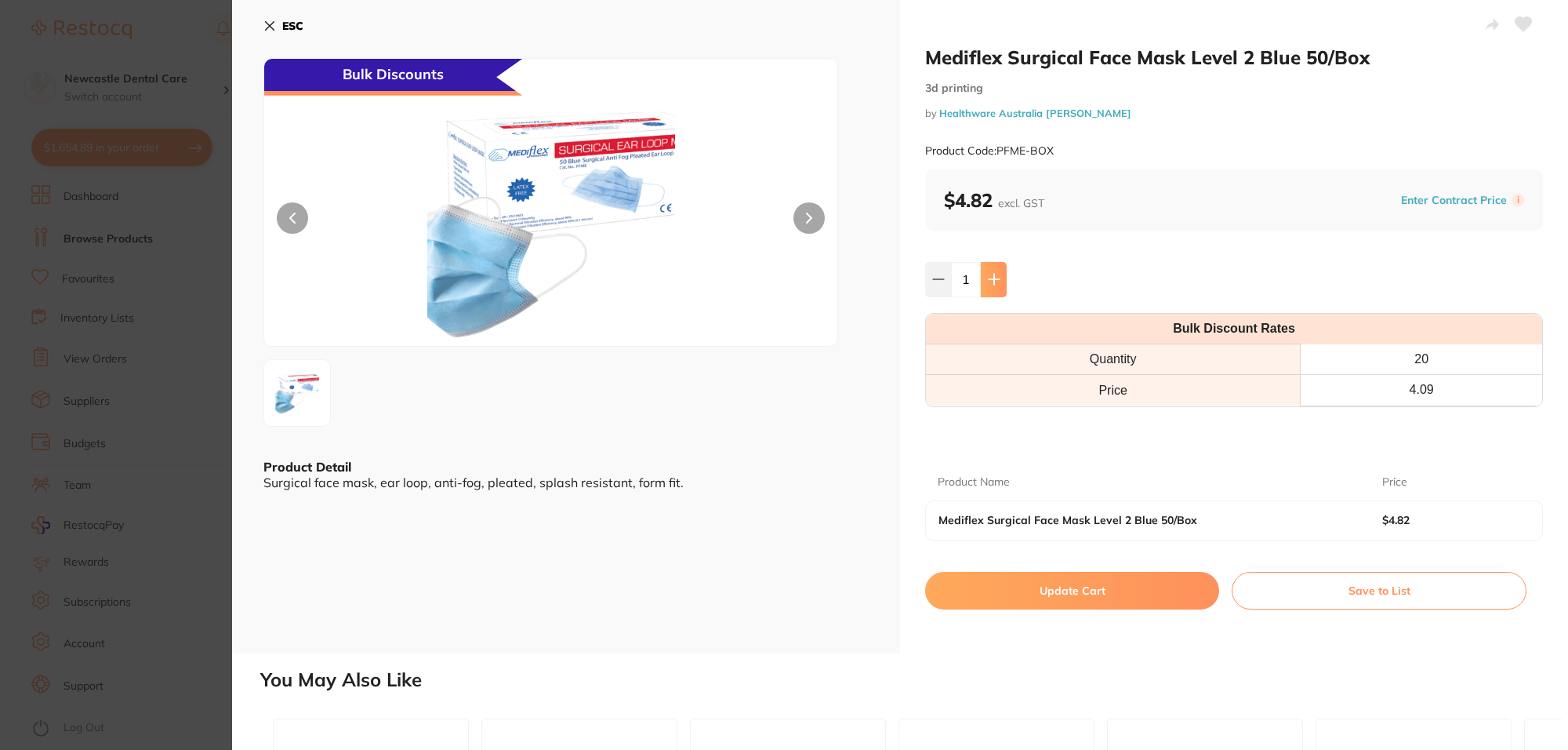
click at [993, 277] on icon at bounding box center [993, 279] width 13 height 13
click at [993, 277] on icon at bounding box center [992, 279] width 13 height 13
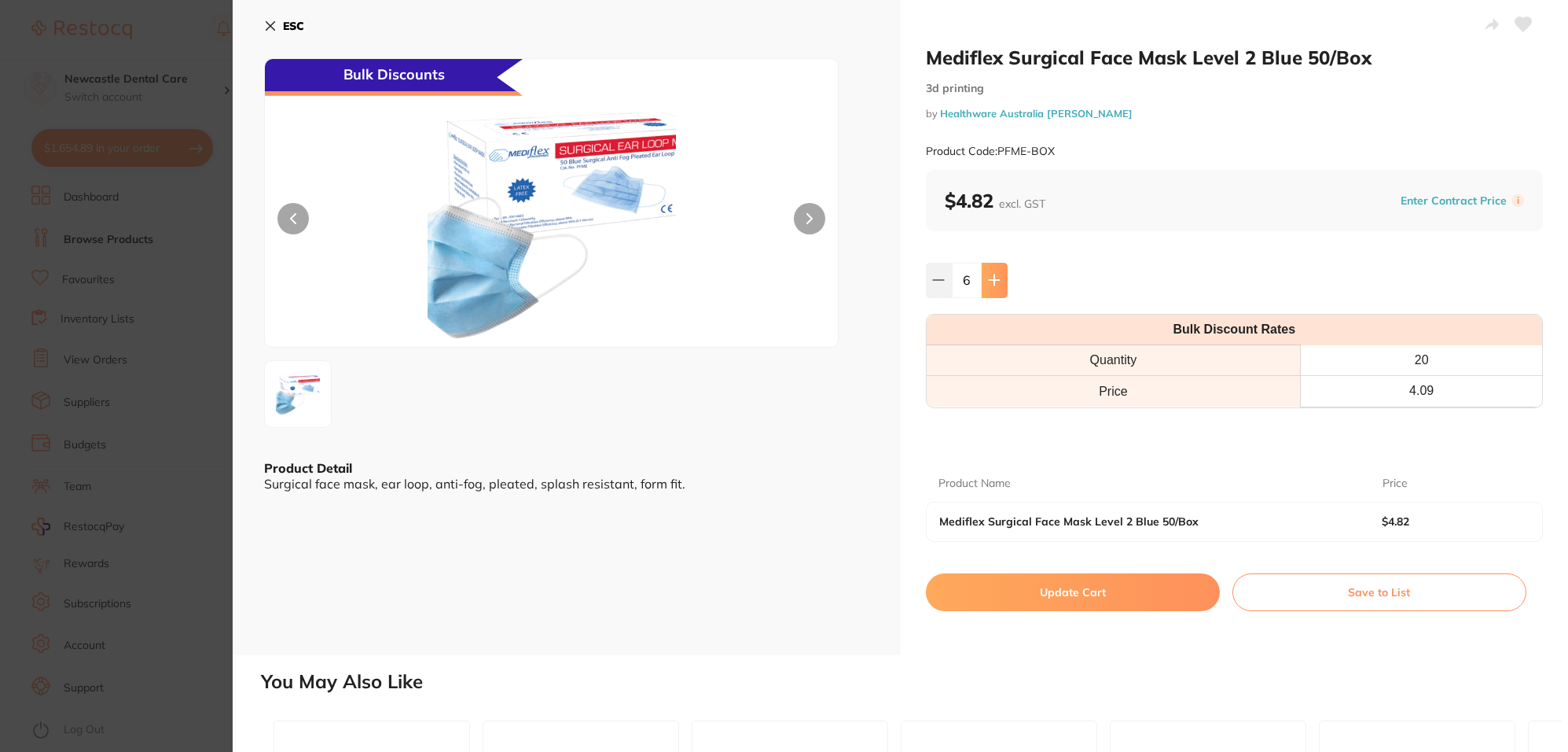
click at [996, 278] on icon at bounding box center [994, 279] width 13 height 13
click at [996, 278] on icon at bounding box center [996, 279] width 13 height 13
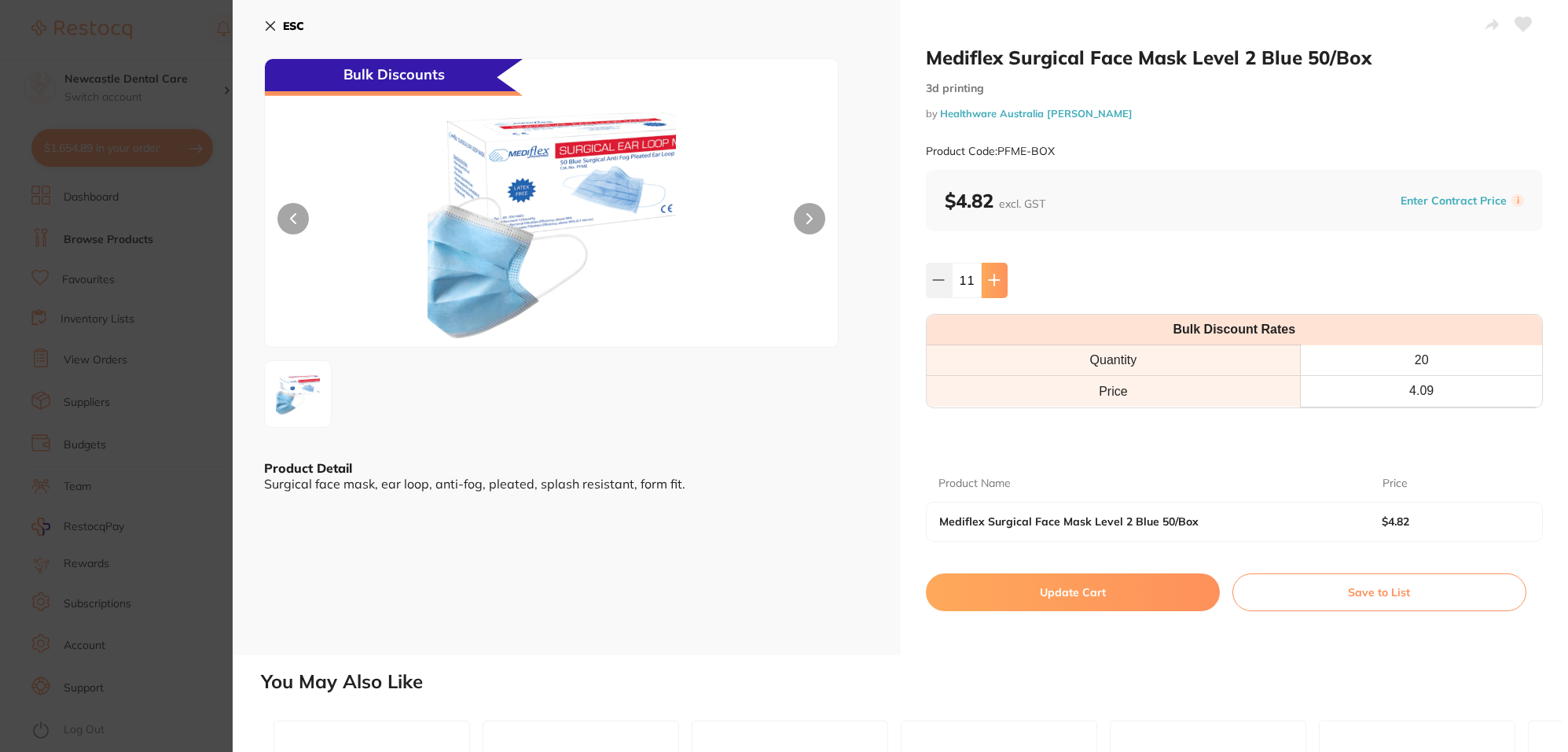
click at [996, 278] on icon at bounding box center [994, 279] width 13 height 13
type input "15"
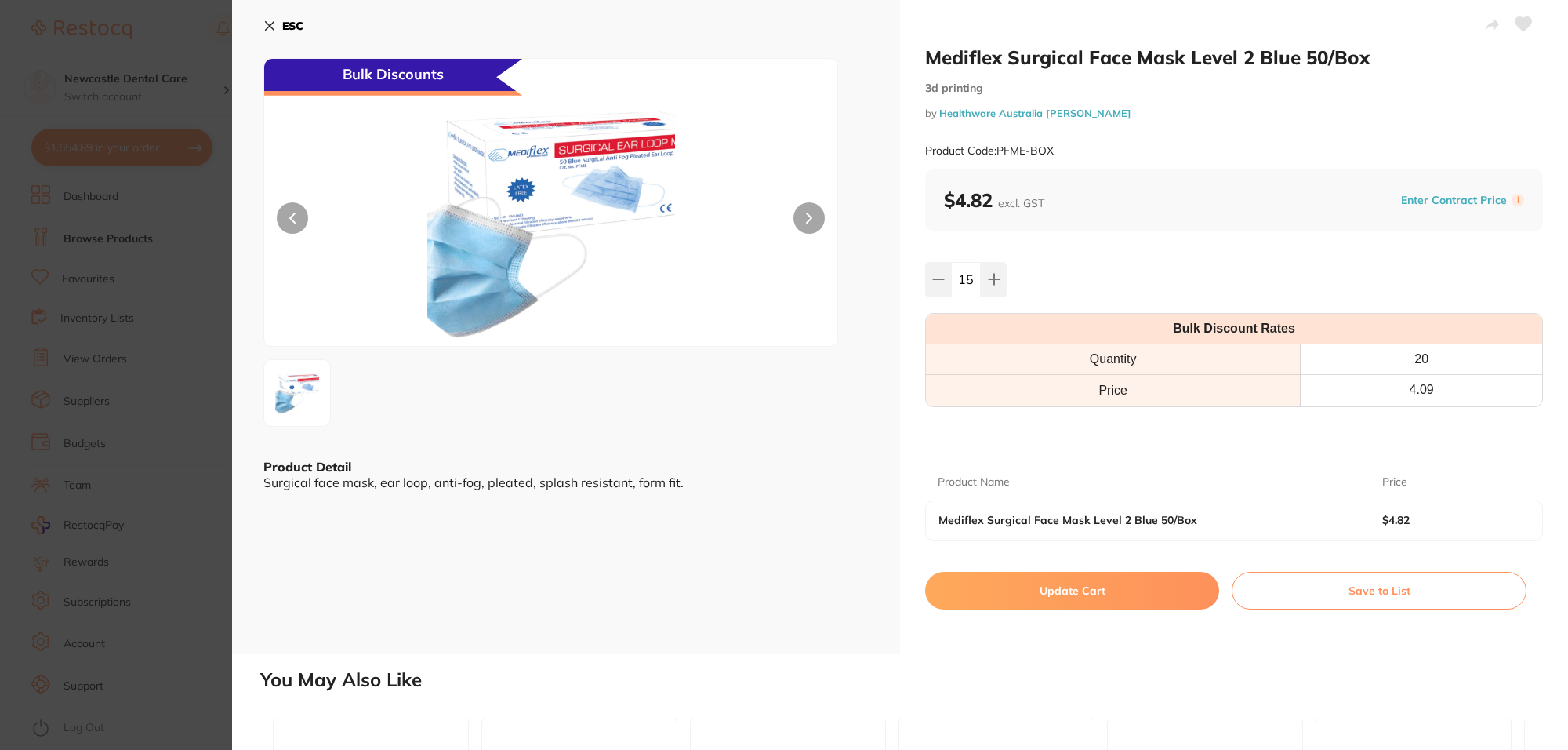
click at [1094, 598] on button "Update Cart" at bounding box center [1072, 590] width 294 height 38
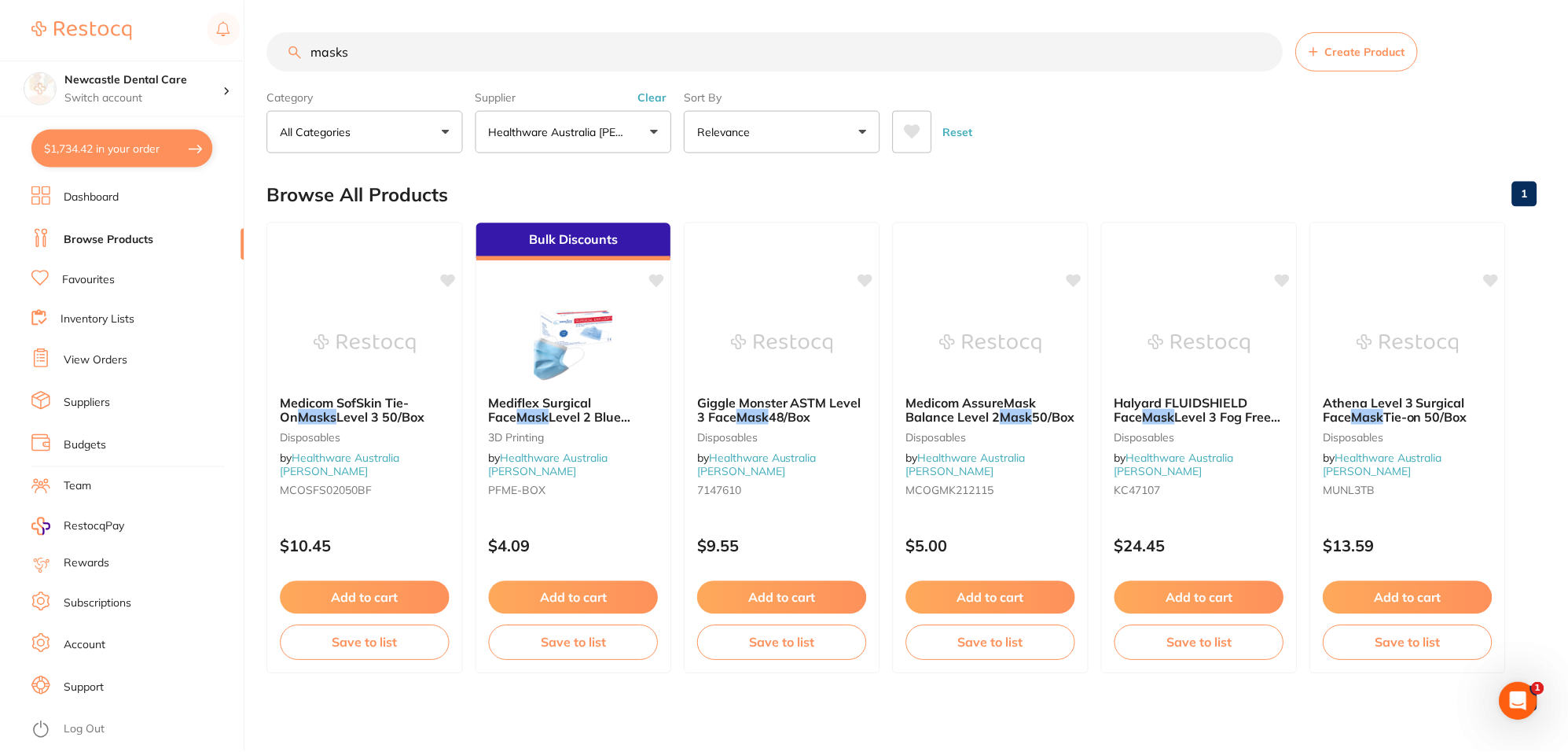
scroll to position [1, 0]
drag, startPoint x: 362, startPoint y: 44, endPoint x: 210, endPoint y: 26, distance: 153.1
click at [210, 26] on div "$1,734.42 Newcastle Dental Care Switch account Newcastle Dental Care $1,734.42 …" at bounding box center [784, 375] width 1568 height 752
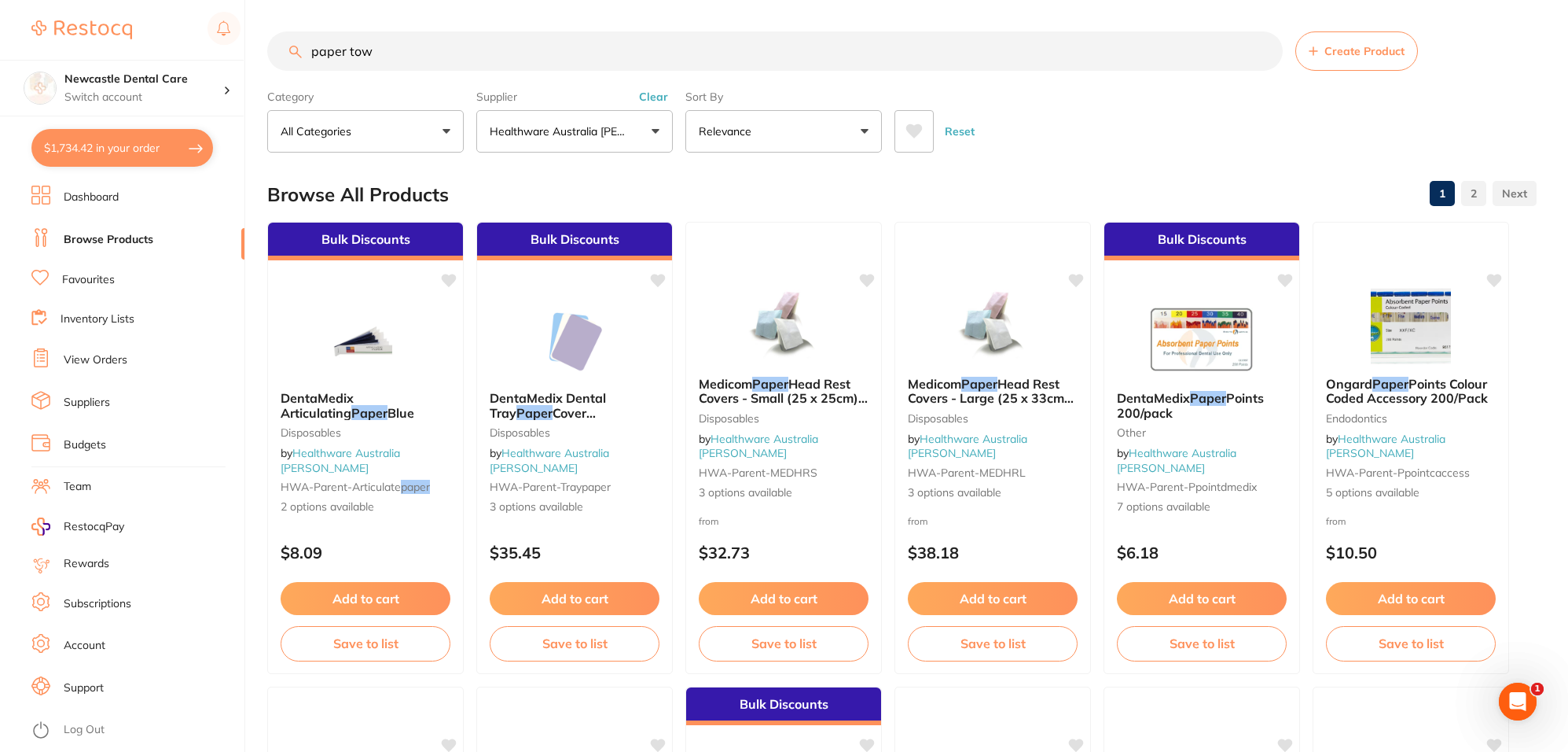
scroll to position [0, 0]
type input "paper towle"
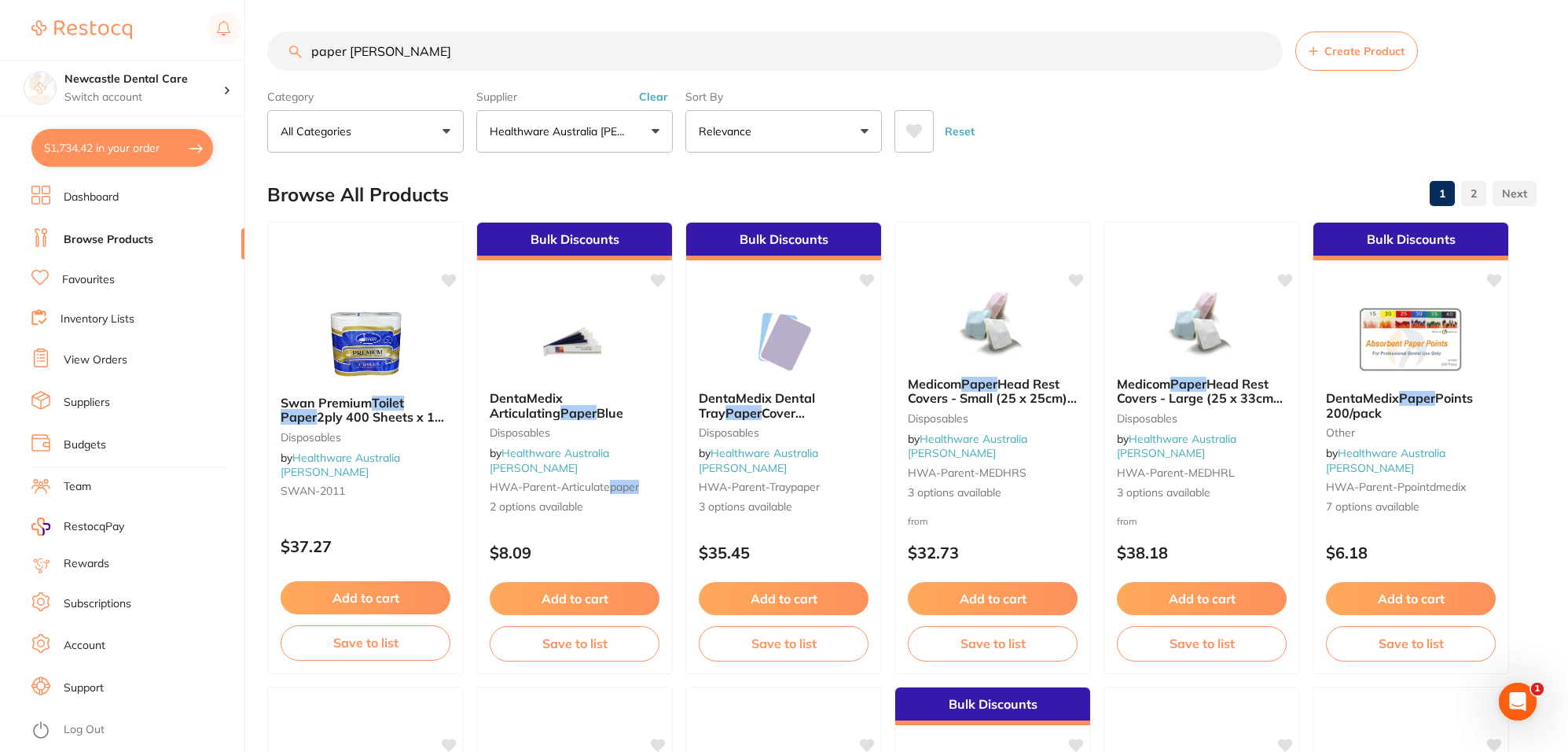
drag, startPoint x: 305, startPoint y: 44, endPoint x: 171, endPoint y: 45, distance: 134.0
click at [171, 45] on div "$1,734.42 Newcastle Dental Care Switch account Newcastle Dental Care $1,734.42 …" at bounding box center [784, 376] width 1568 height 752
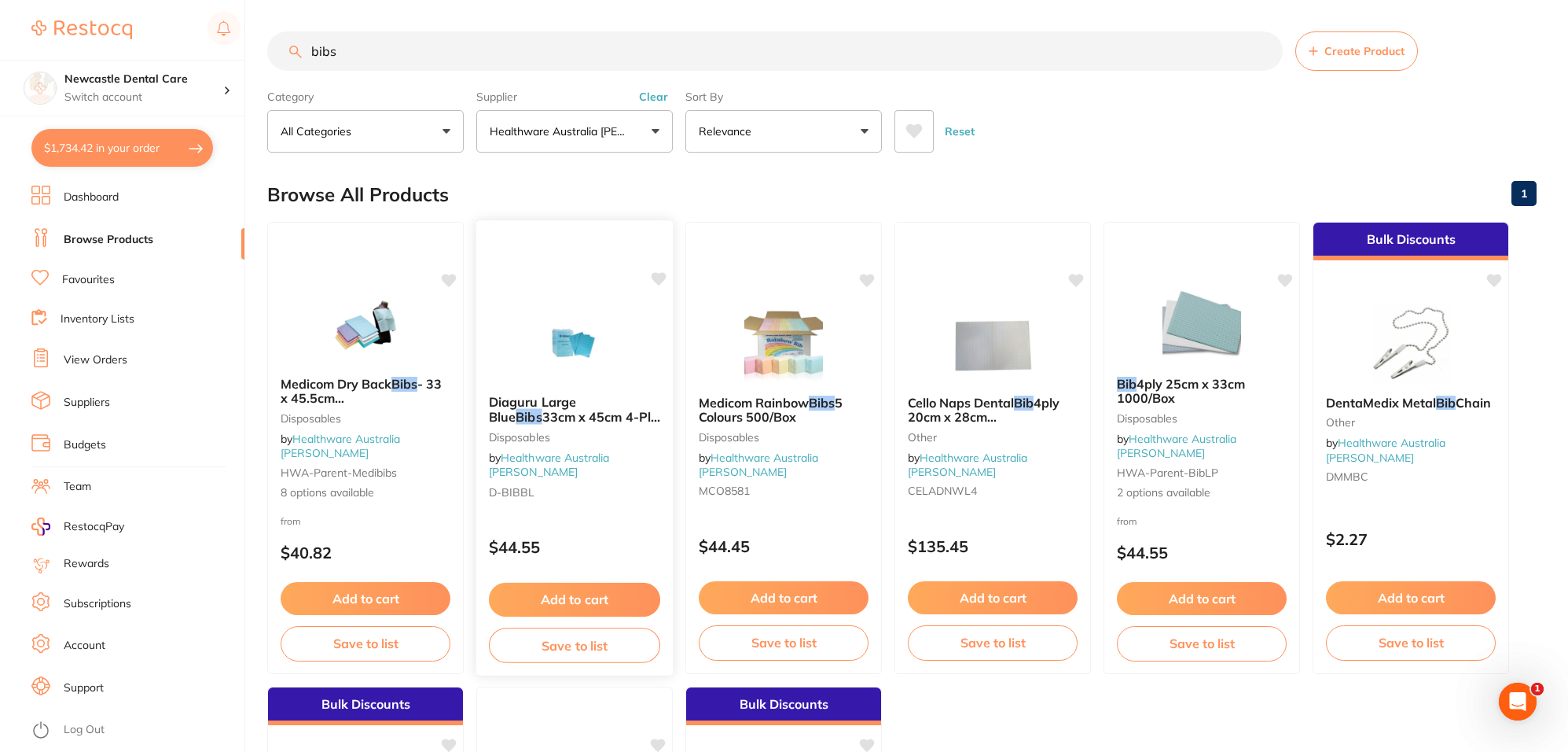
type input "bibs"
click at [626, 410] on b "Diaguru Large Blue Bibs 33cm x 45cm 4-Ply 500/Crtn" at bounding box center [575, 409] width 171 height 29
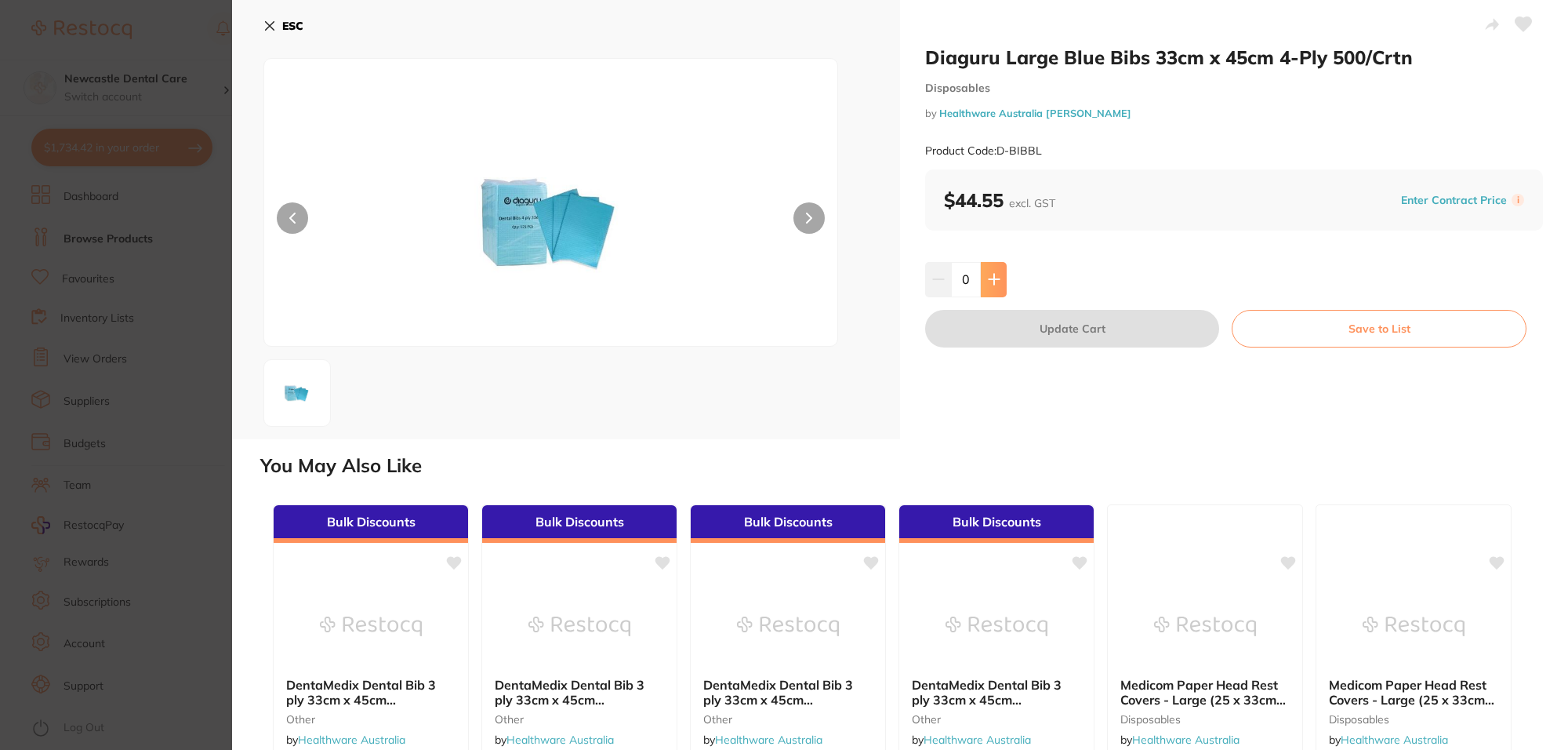
click at [996, 275] on icon at bounding box center [993, 279] width 13 height 13
type input "1"
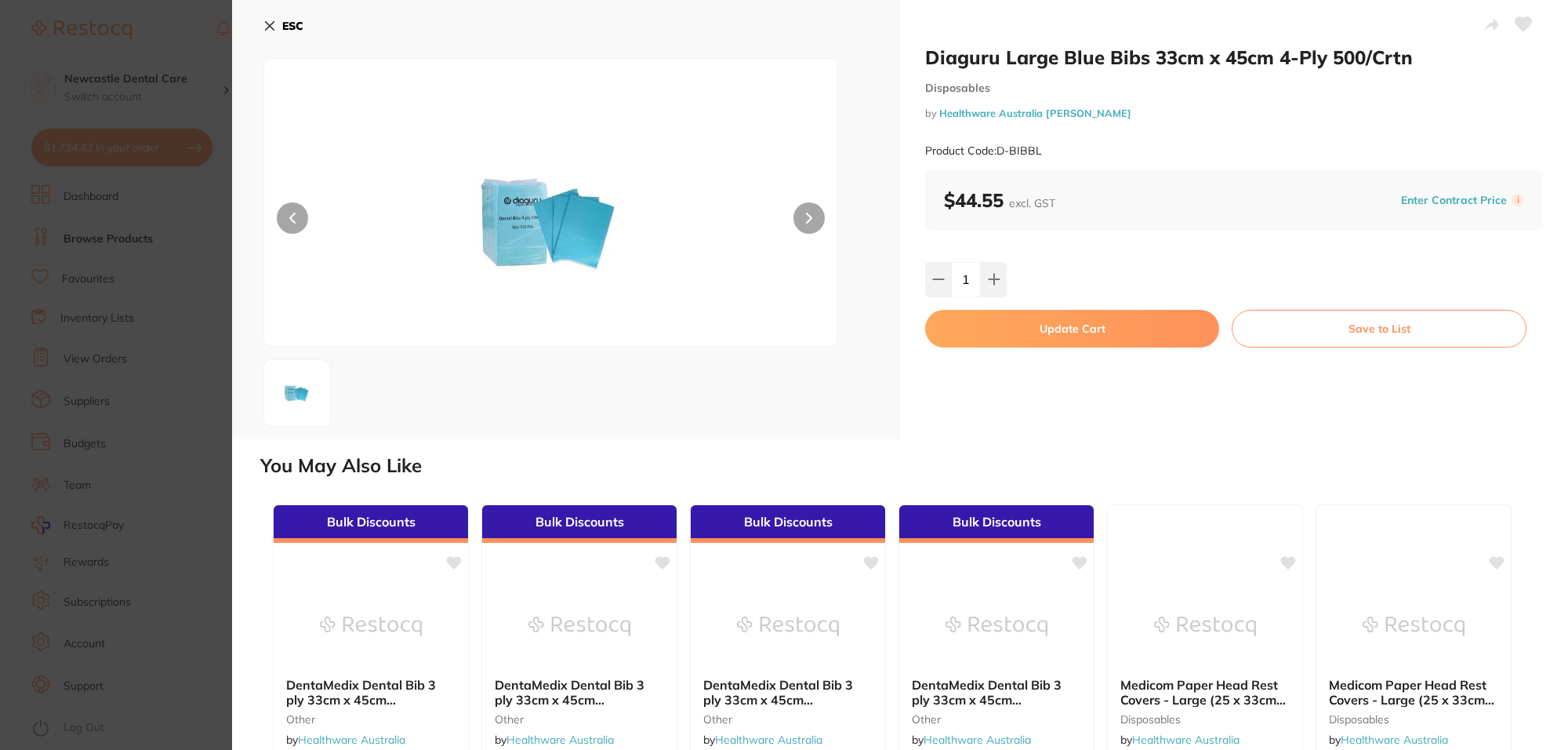
click at [1036, 329] on button "Update Cart" at bounding box center [1072, 328] width 294 height 38
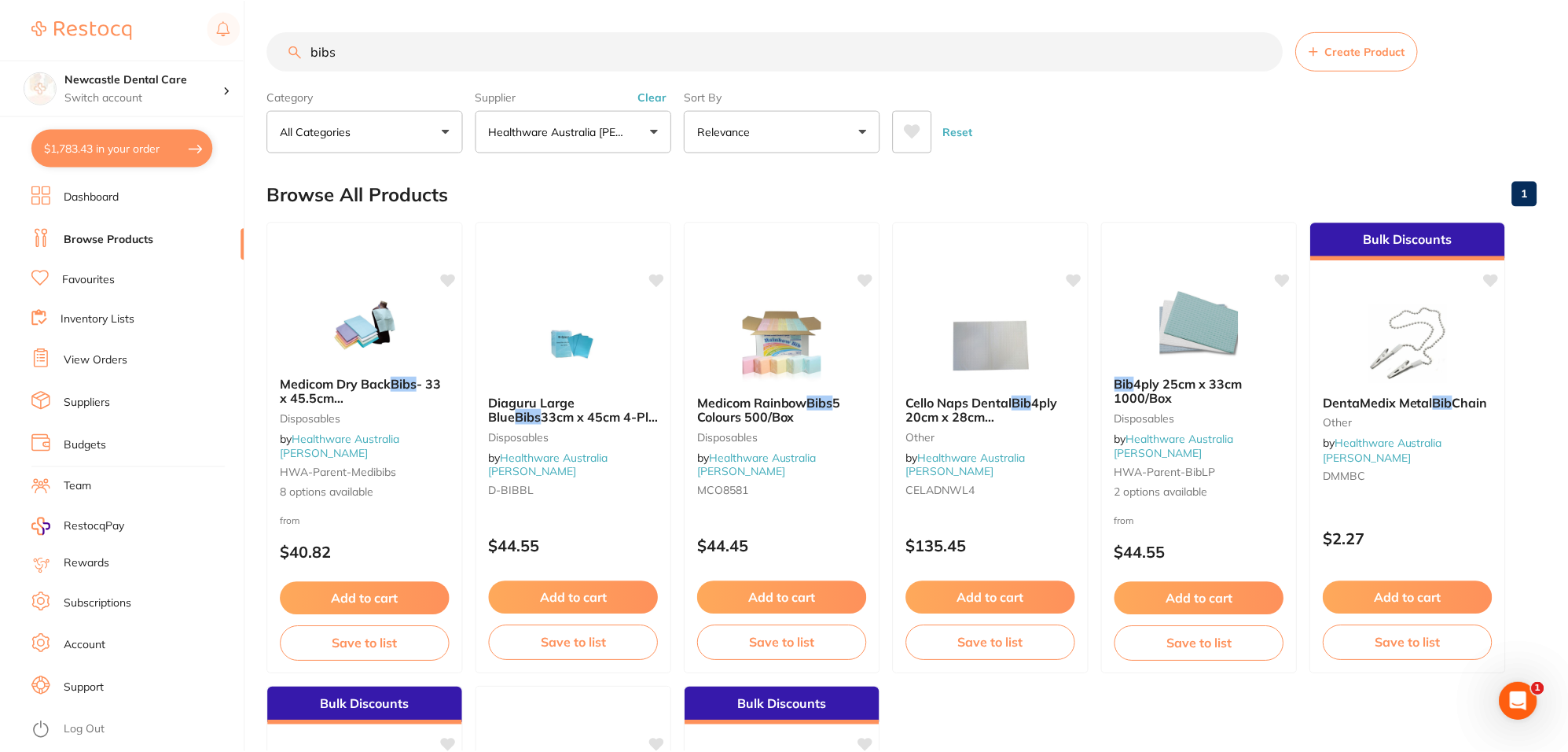
scroll to position [5, 0]
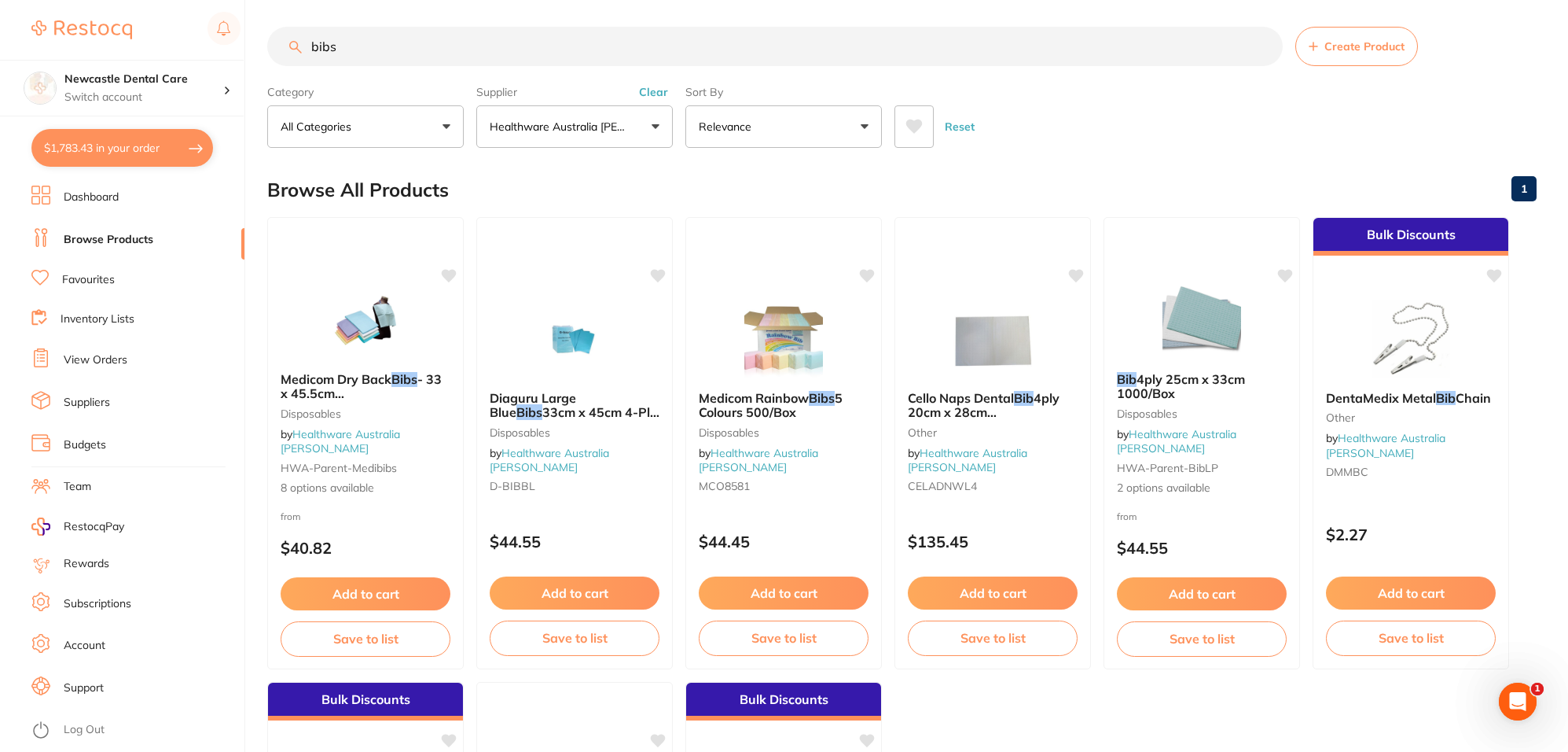
drag, startPoint x: 409, startPoint y: 50, endPoint x: 294, endPoint y: 40, distance: 115.4
click at [294, 40] on div "bibs Create Product" at bounding box center [902, 46] width 1269 height 39
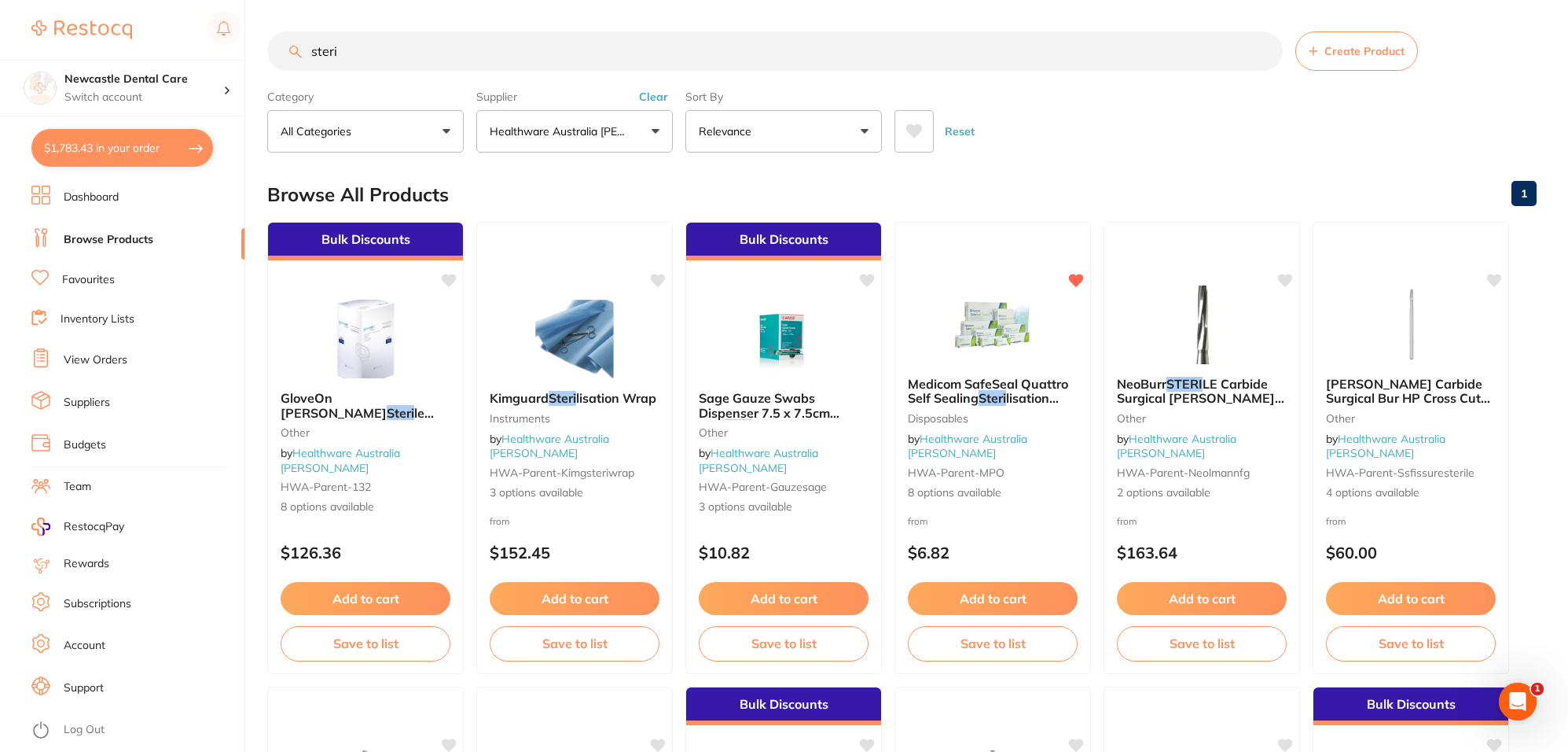
scroll to position [0, 0]
type input "steri"
click at [1028, 457] on link "Healthware Australia [PERSON_NAME]" at bounding box center [967, 446] width 121 height 29
click at [977, 424] on small "Disposables" at bounding box center [992, 417] width 171 height 13
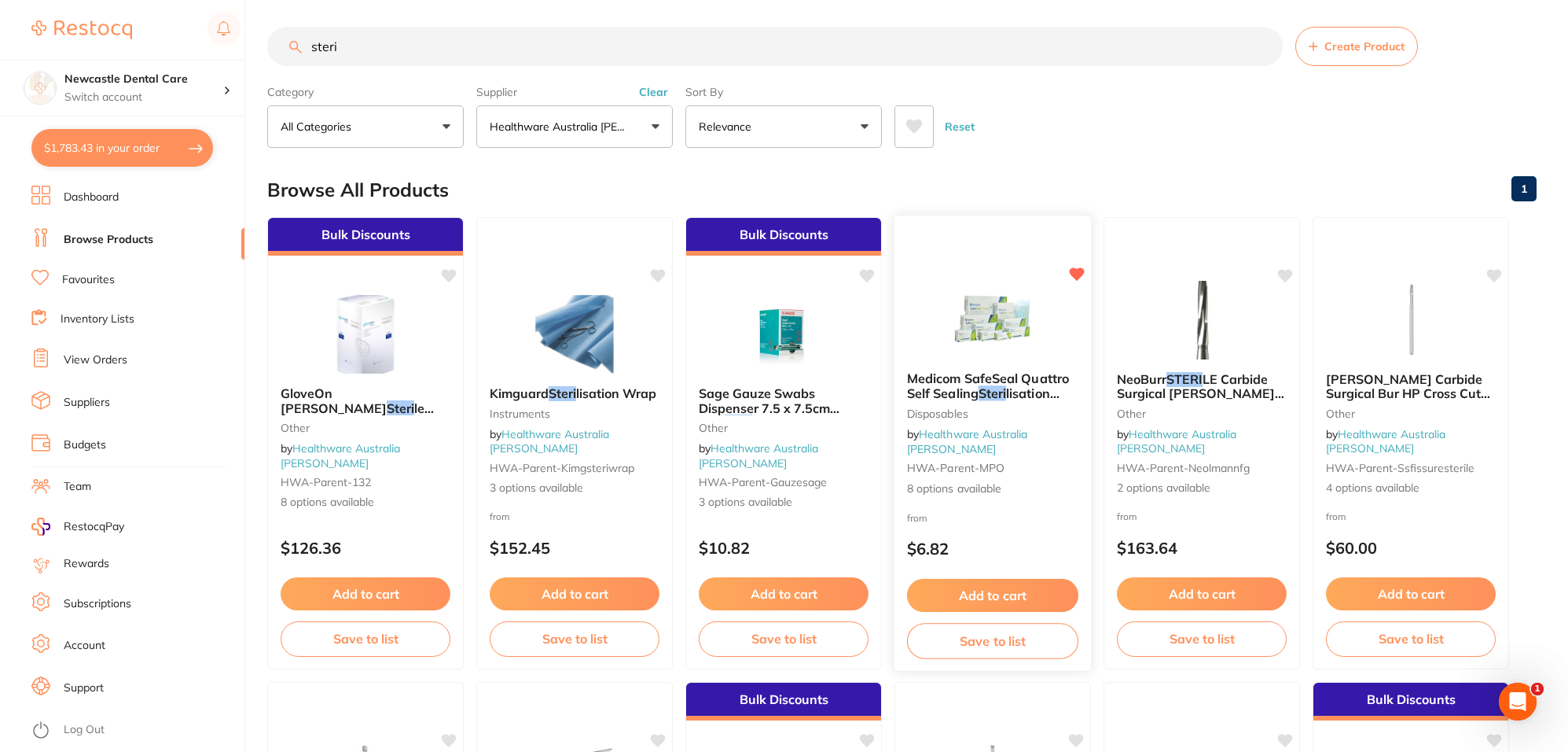
click at [977, 394] on span "Medicom SafeSeal Quattro Self Sealing" at bounding box center [987, 385] width 162 height 31
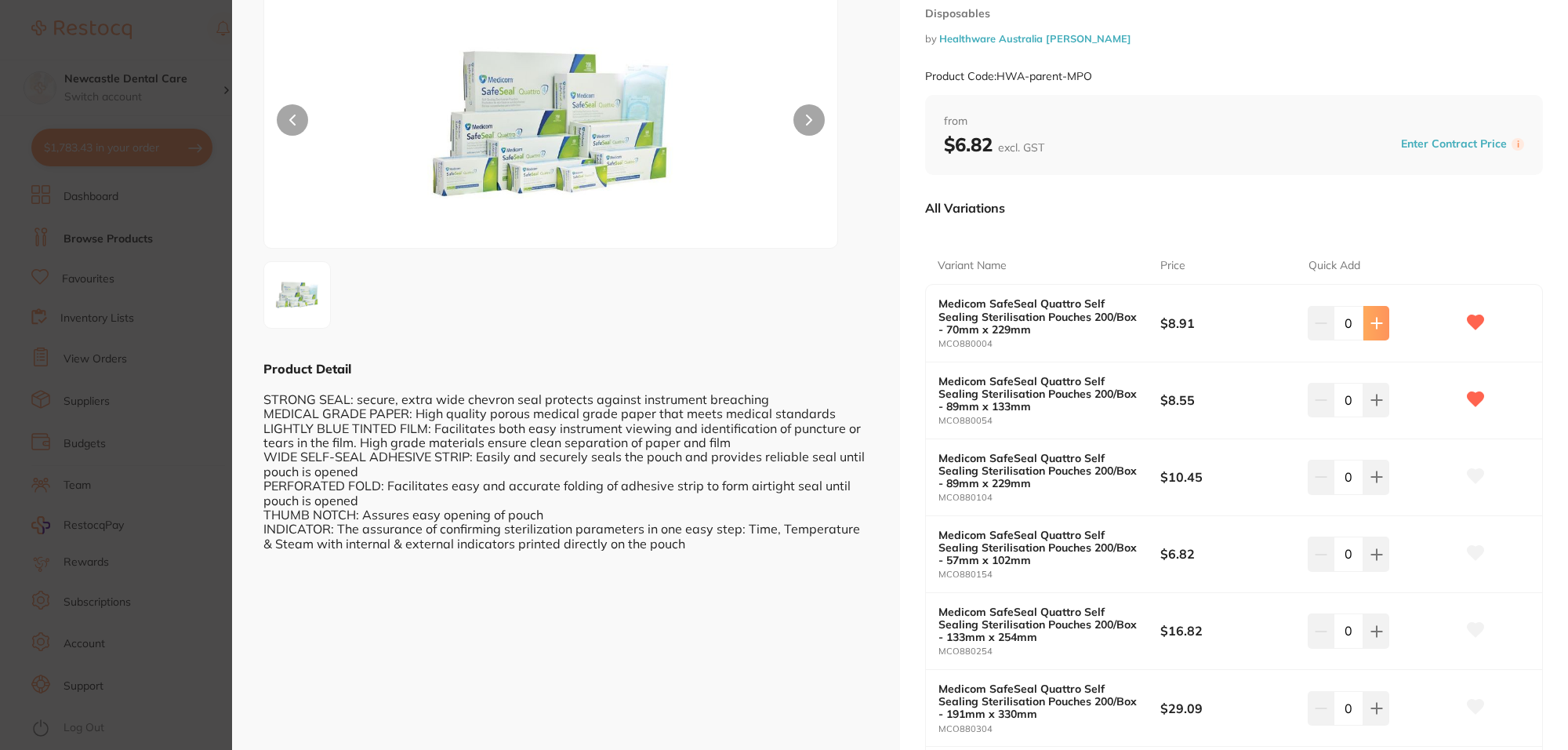
click at [1376, 321] on icon at bounding box center [1376, 322] width 13 height 13
click at [1376, 321] on button at bounding box center [1376, 322] width 26 height 34
click at [1376, 321] on button at bounding box center [1372, 322] width 26 height 34
click at [1376, 321] on button at bounding box center [1376, 322] width 26 height 34
type input "4"
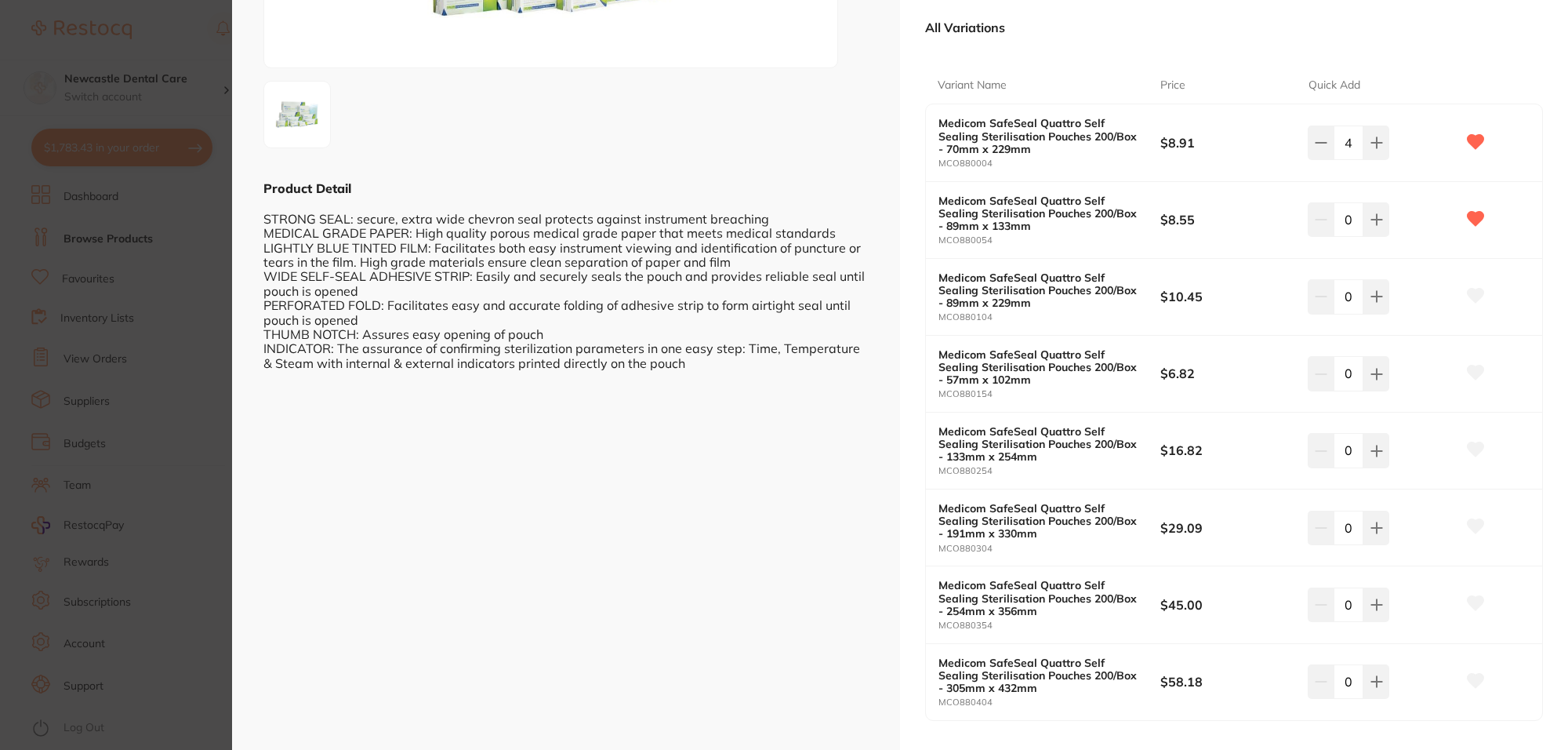
scroll to position [294, 0]
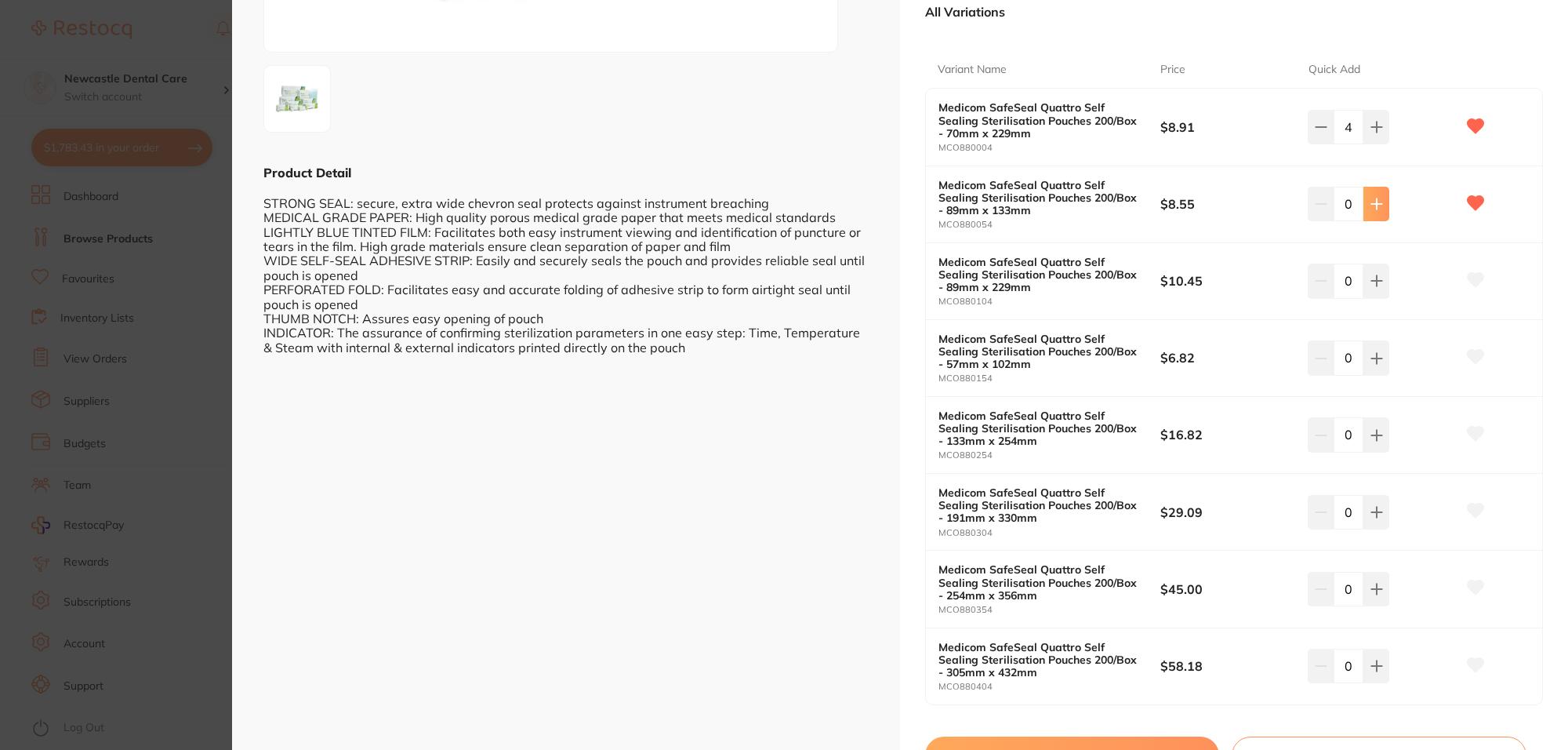
click at [1377, 205] on icon at bounding box center [1376, 204] width 10 height 10
click at [1377, 205] on button at bounding box center [1376, 203] width 26 height 34
click at [1377, 205] on icon at bounding box center [1376, 204] width 10 height 10
click at [1377, 205] on button at bounding box center [1376, 203] width 26 height 34
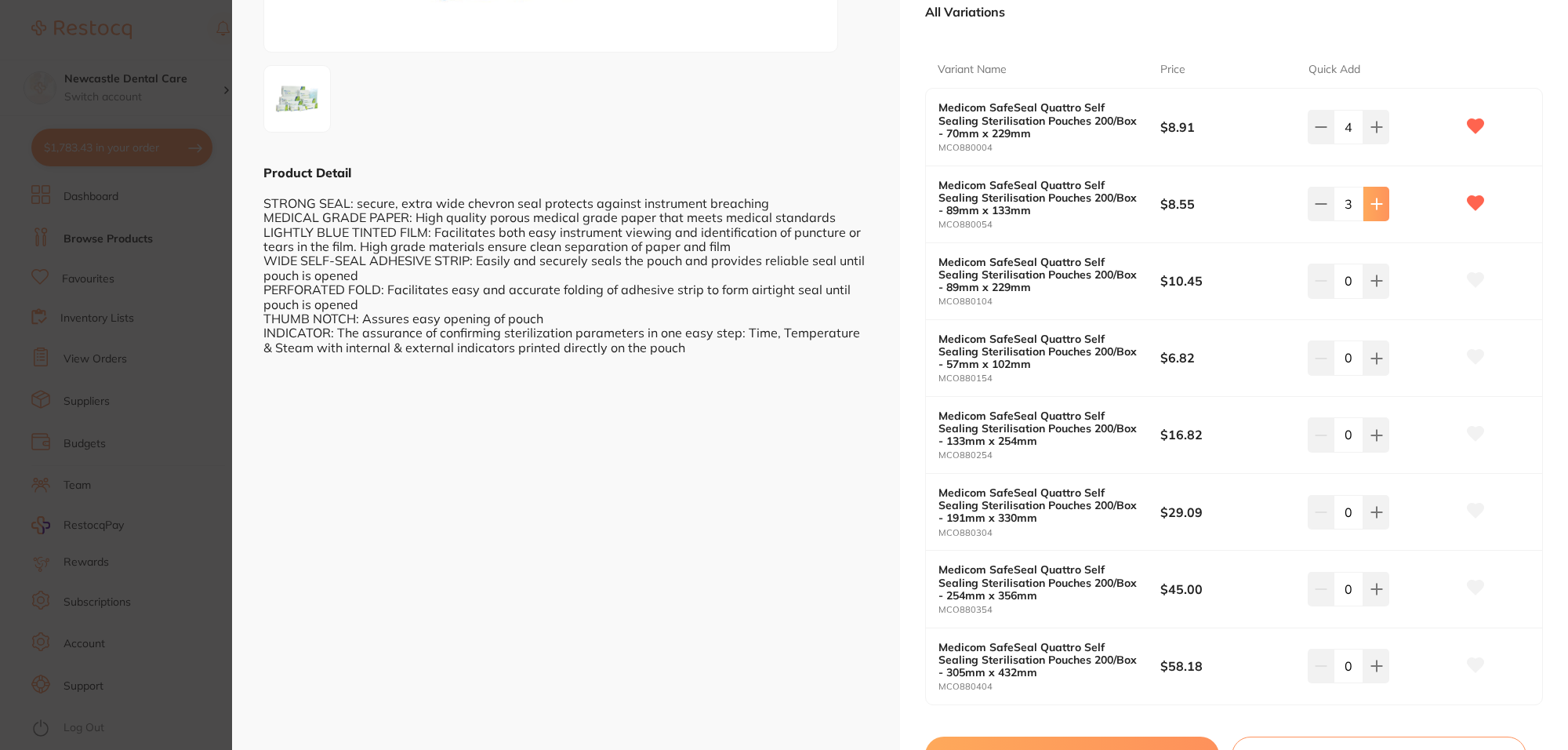
type input "4"
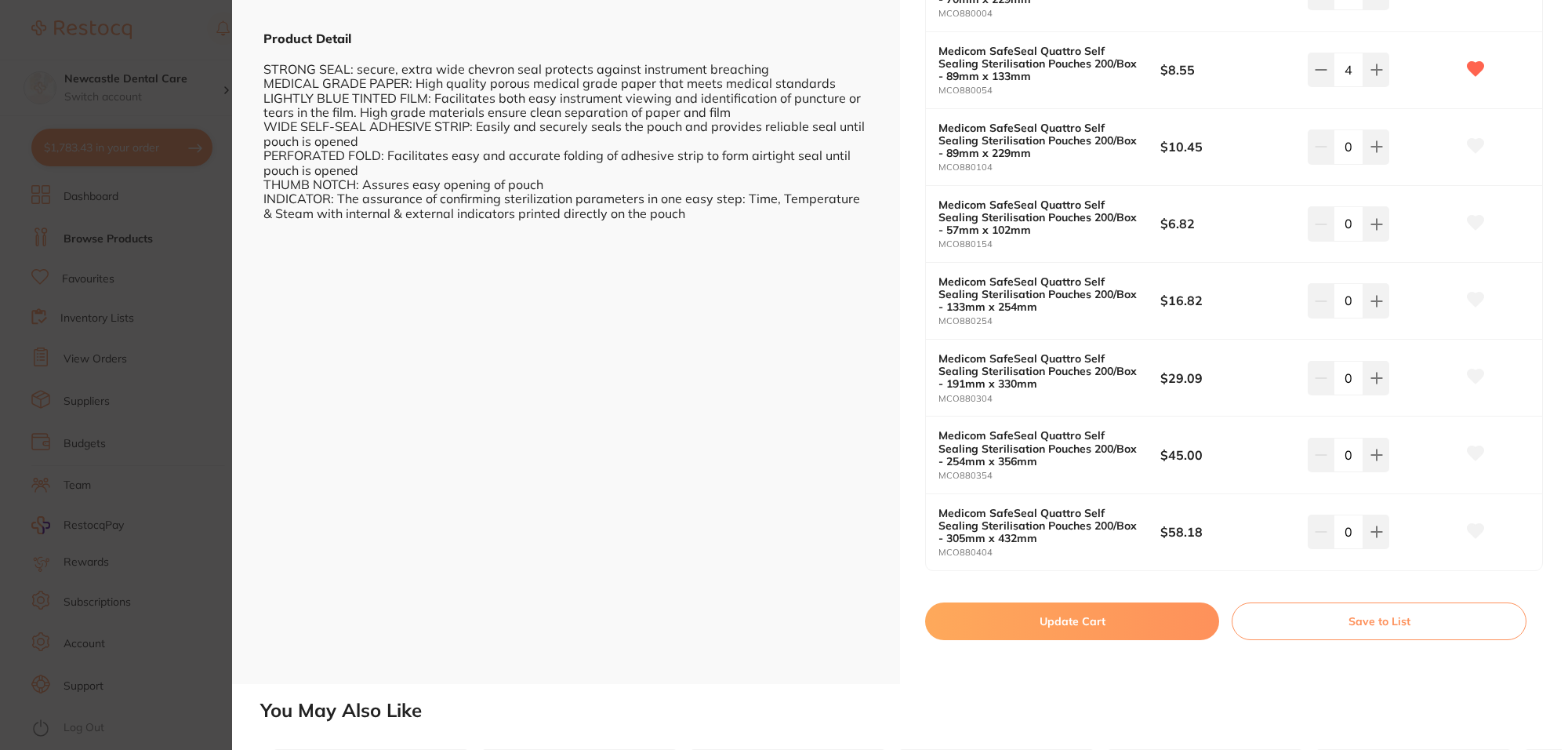
scroll to position [784, 0]
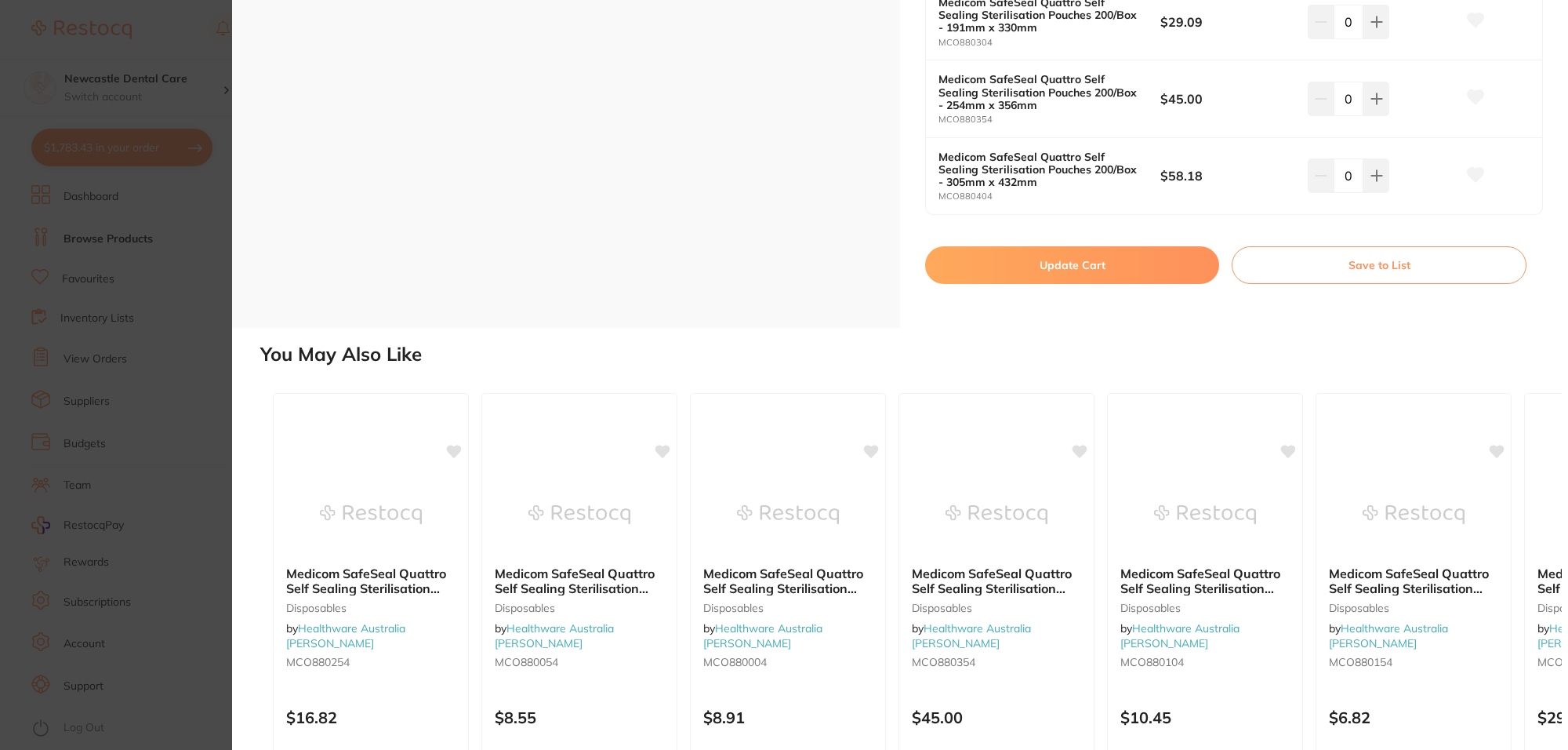
click at [1045, 265] on button "Update Cart" at bounding box center [1072, 265] width 294 height 38
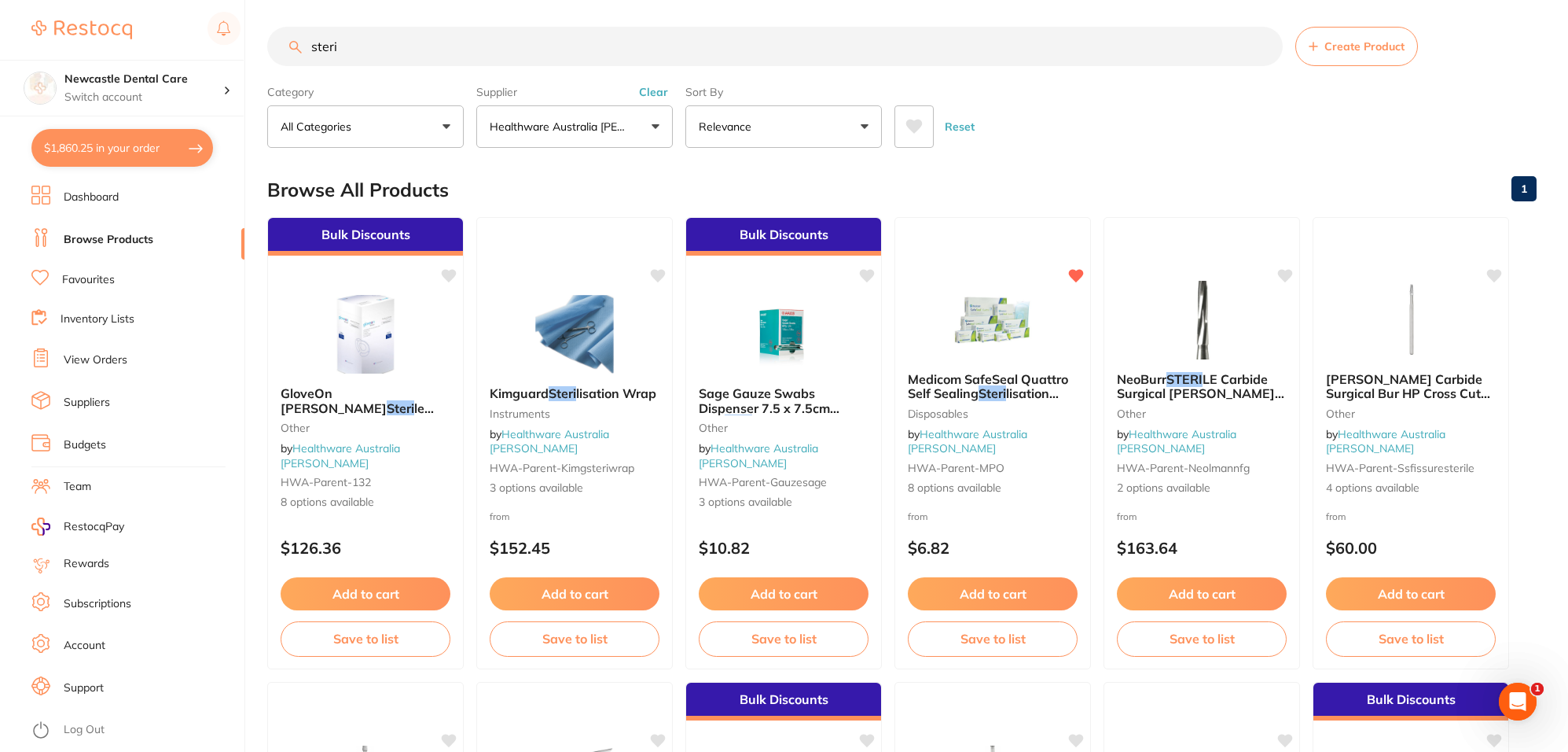
drag, startPoint x: 376, startPoint y: 48, endPoint x: 312, endPoint y: 45, distance: 64.1
click at [312, 45] on input "steri" at bounding box center [775, 46] width 1015 height 39
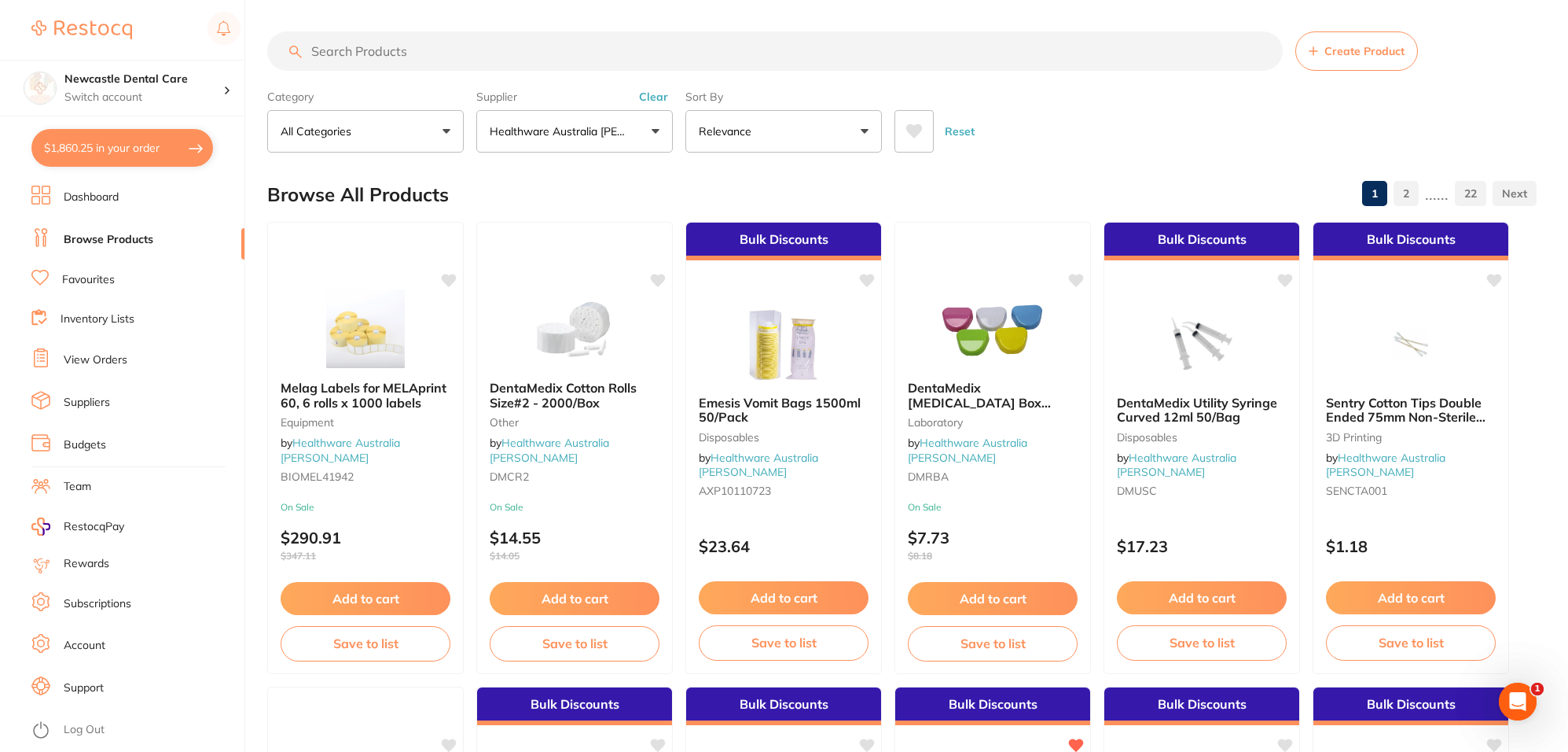
scroll to position [0, 0]
click at [582, 119] on button "Healthware Australia [PERSON_NAME]" at bounding box center [575, 131] width 196 height 43
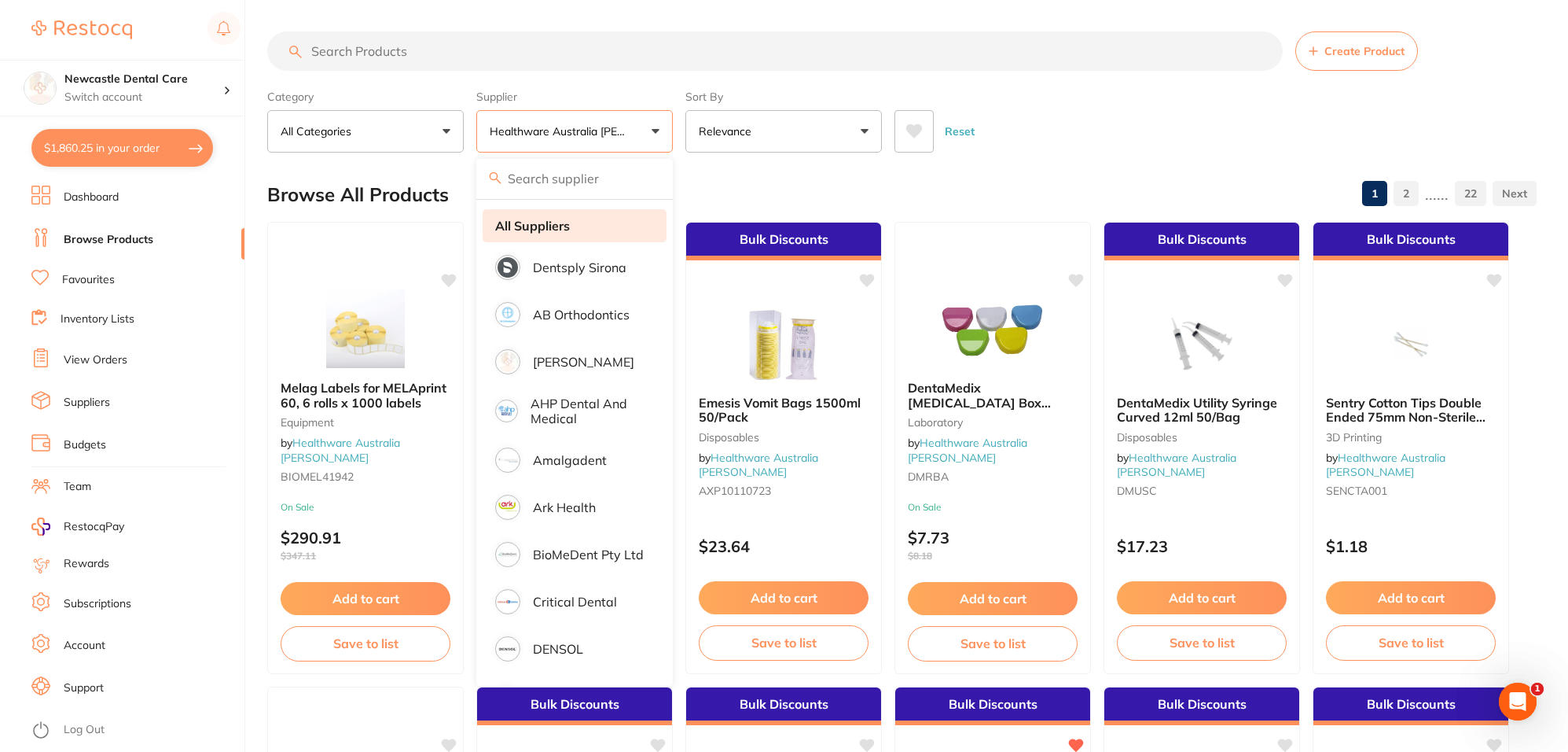
click at [562, 231] on strong "All Suppliers" at bounding box center [532, 225] width 75 height 14
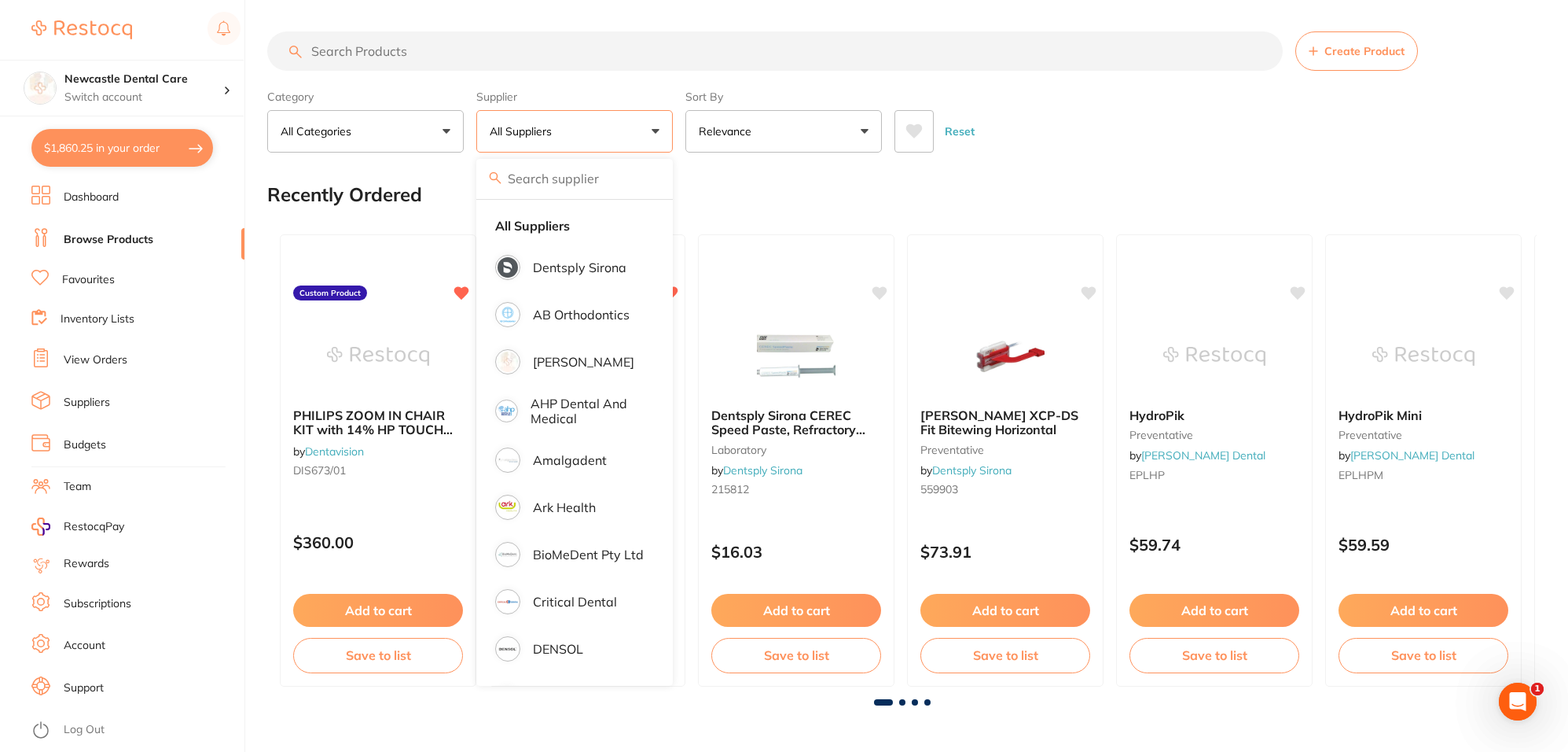
click at [350, 51] on input "search" at bounding box center [775, 50] width 1015 height 39
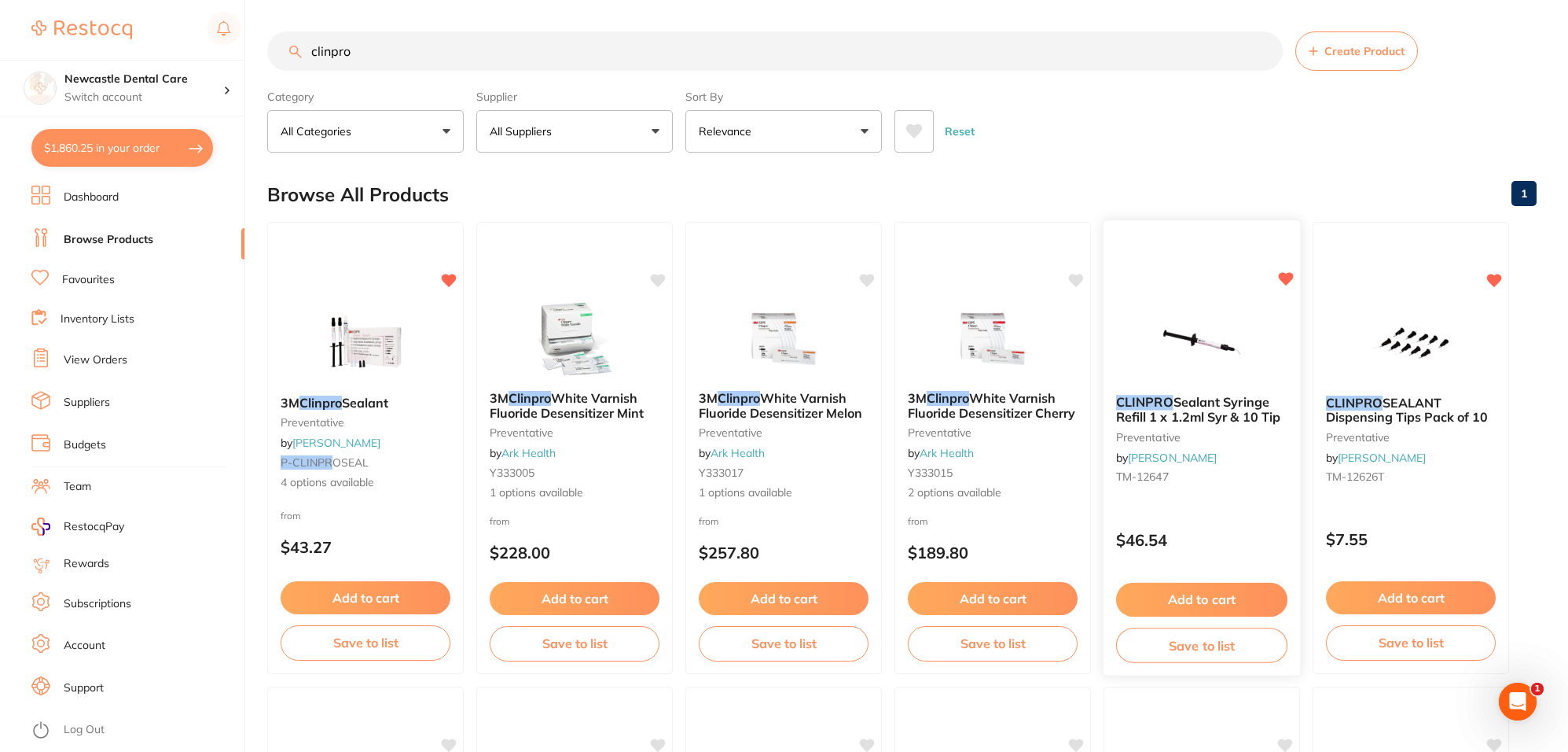
type input "clinpro"
click at [1239, 444] on div "CLINPRO Sealant Syringe Refill 1 x 1.2ml Syr & 10 Tip preventative by Henry Sch…" at bounding box center [1201, 441] width 196 height 120
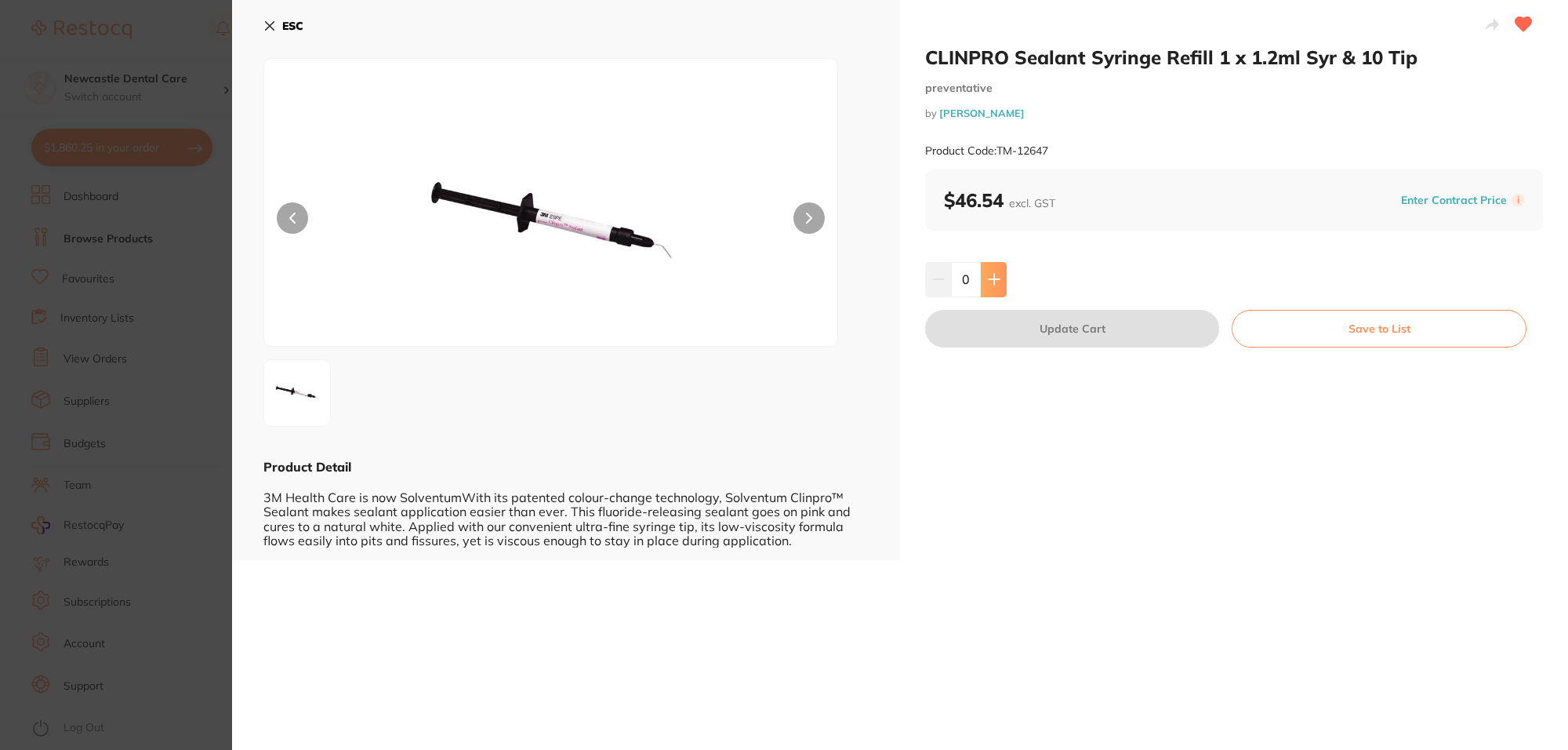
click at [987, 269] on button at bounding box center [993, 279] width 26 height 34
type input "1"
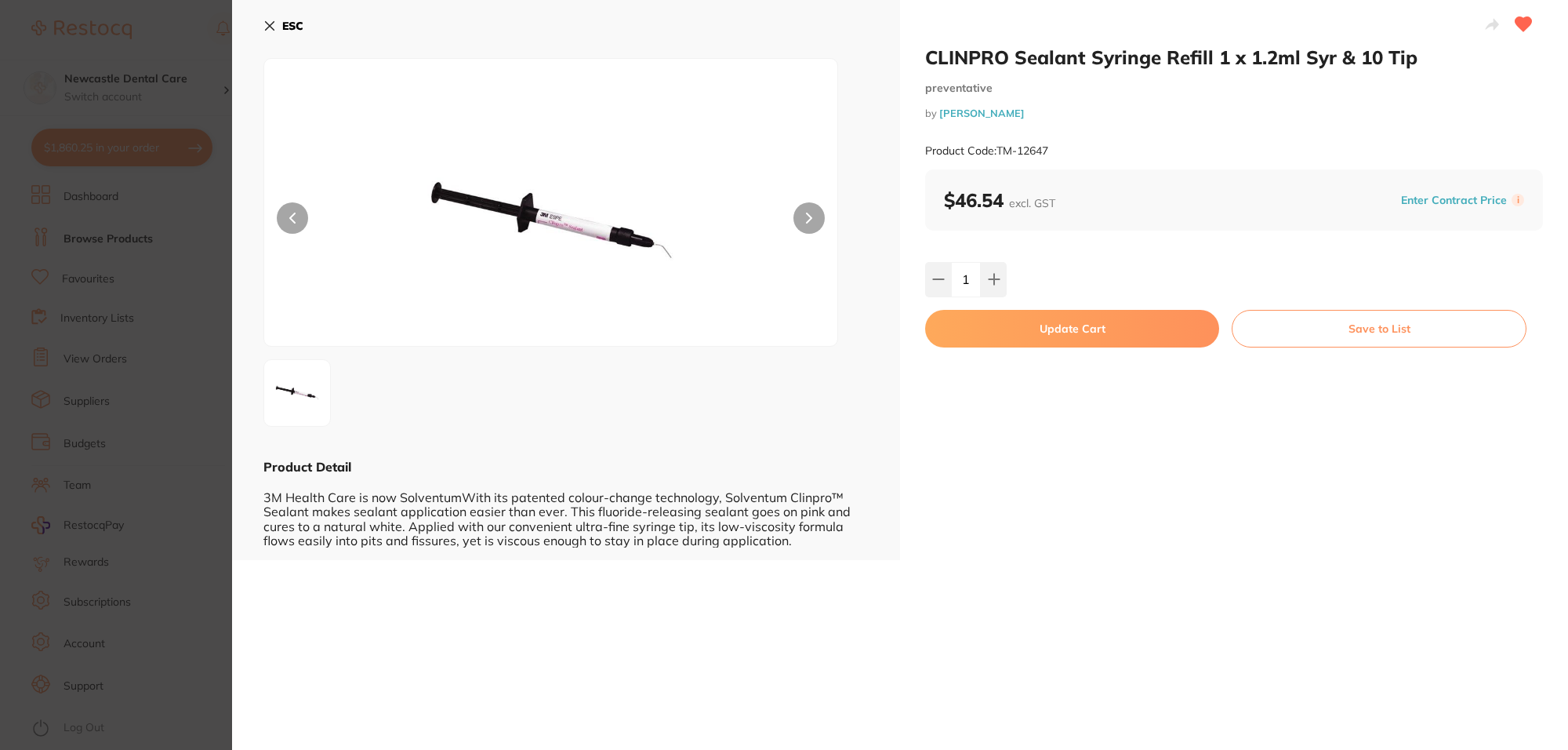
click at [1027, 333] on button "Update Cart" at bounding box center [1072, 328] width 294 height 38
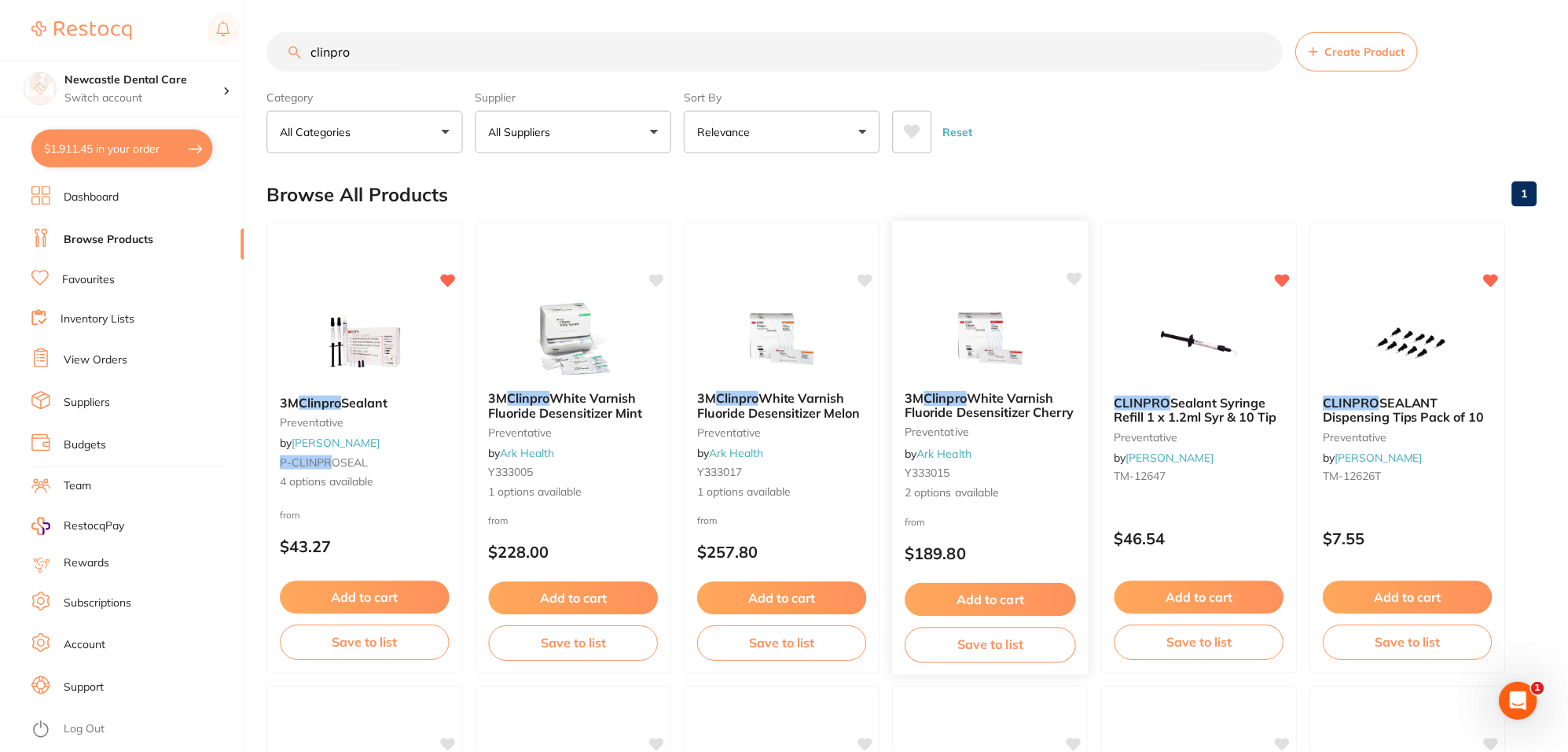
scroll to position [5, 0]
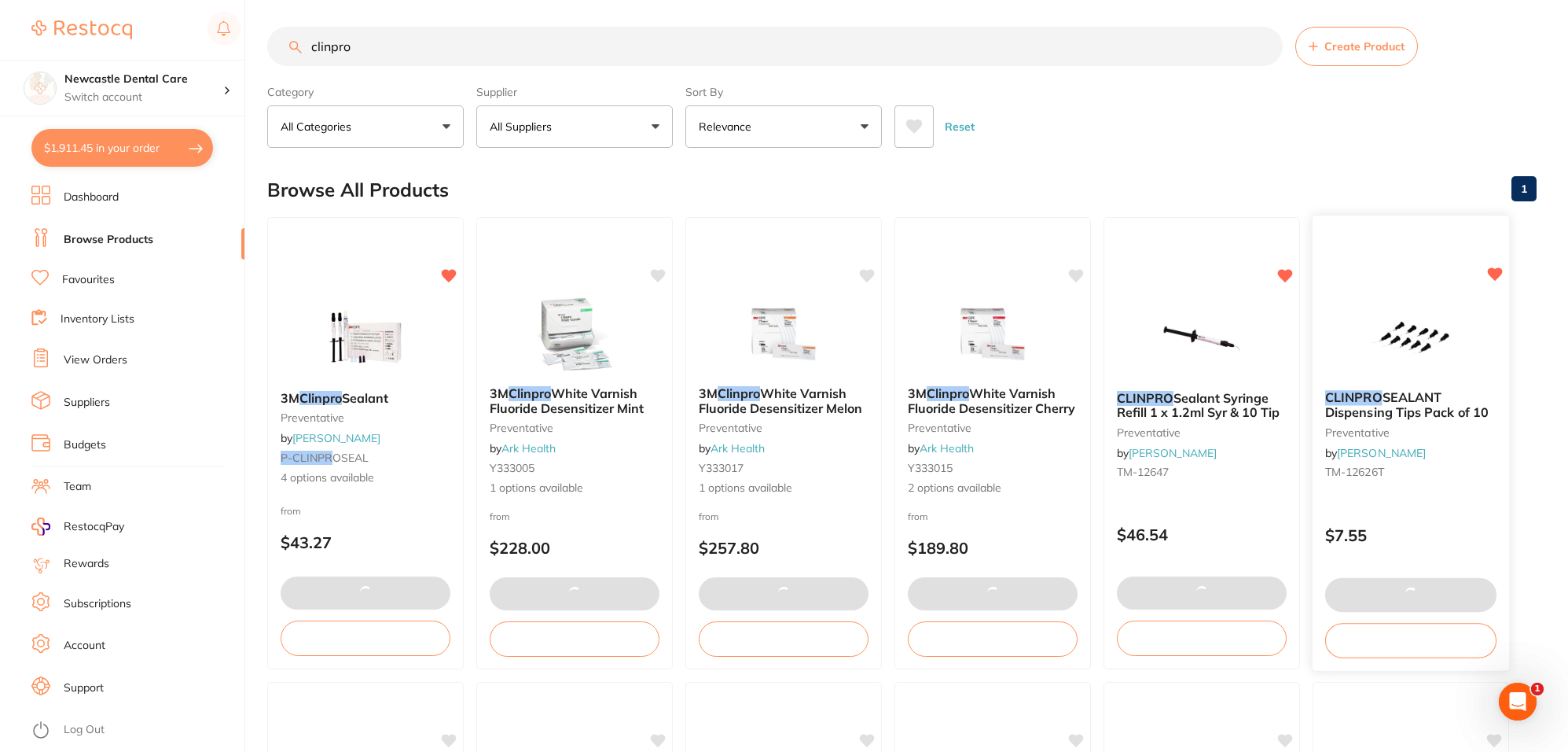
click at [1456, 434] on small "preventative" at bounding box center [1411, 431] width 171 height 13
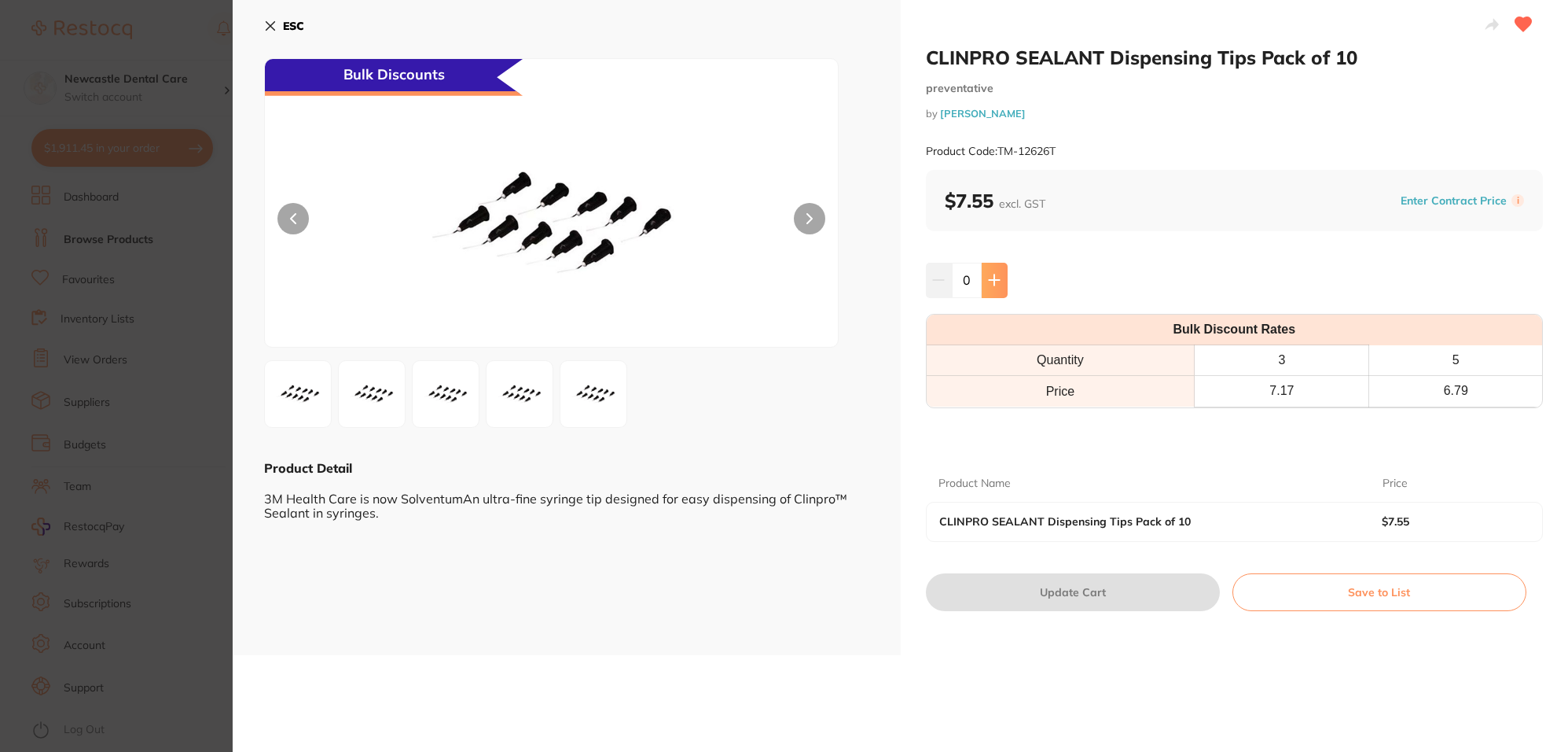
click at [999, 285] on button at bounding box center [994, 279] width 26 height 34
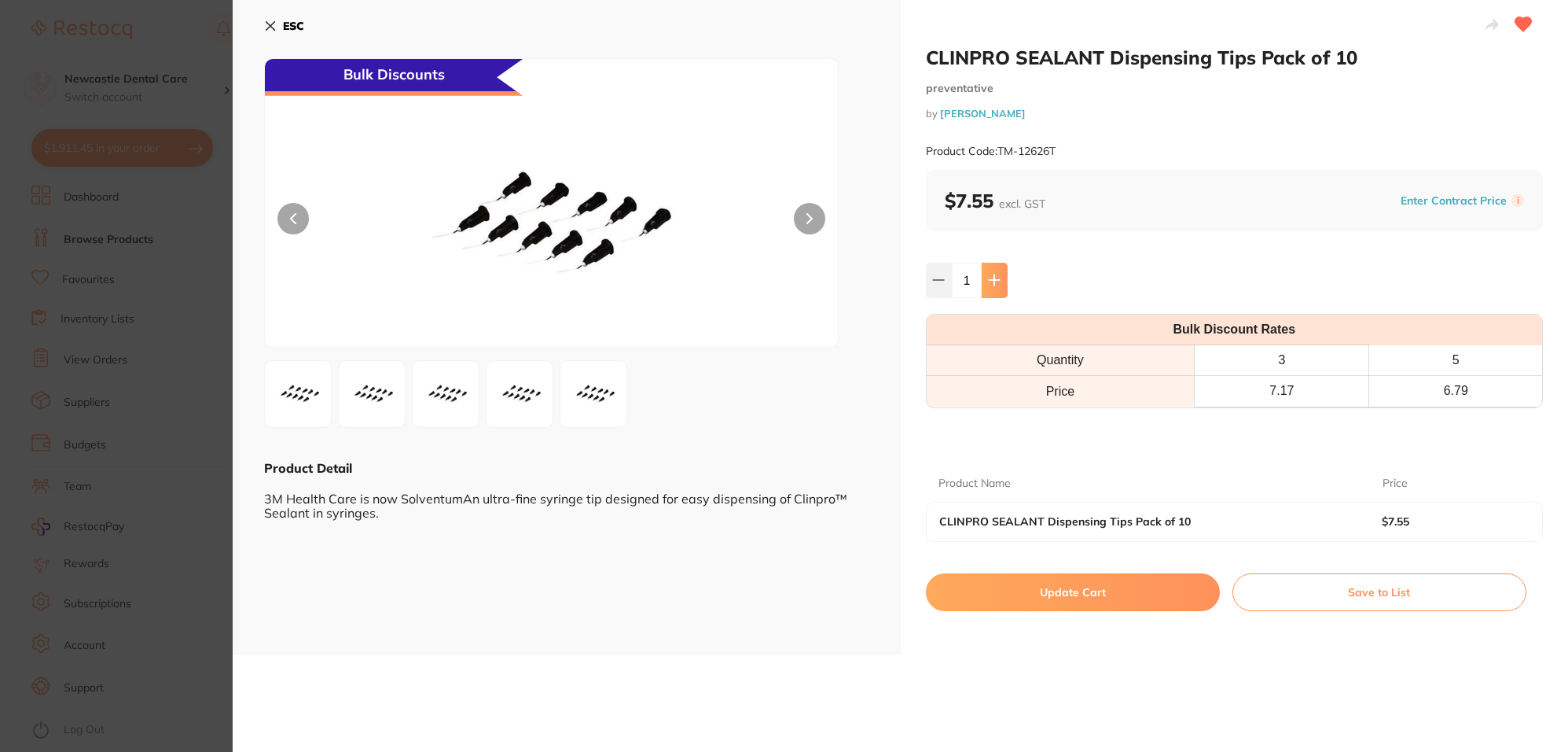
click at [999, 285] on button at bounding box center [994, 279] width 26 height 34
type input "2"
click at [1074, 595] on button "Update Cart" at bounding box center [1073, 592] width 294 height 38
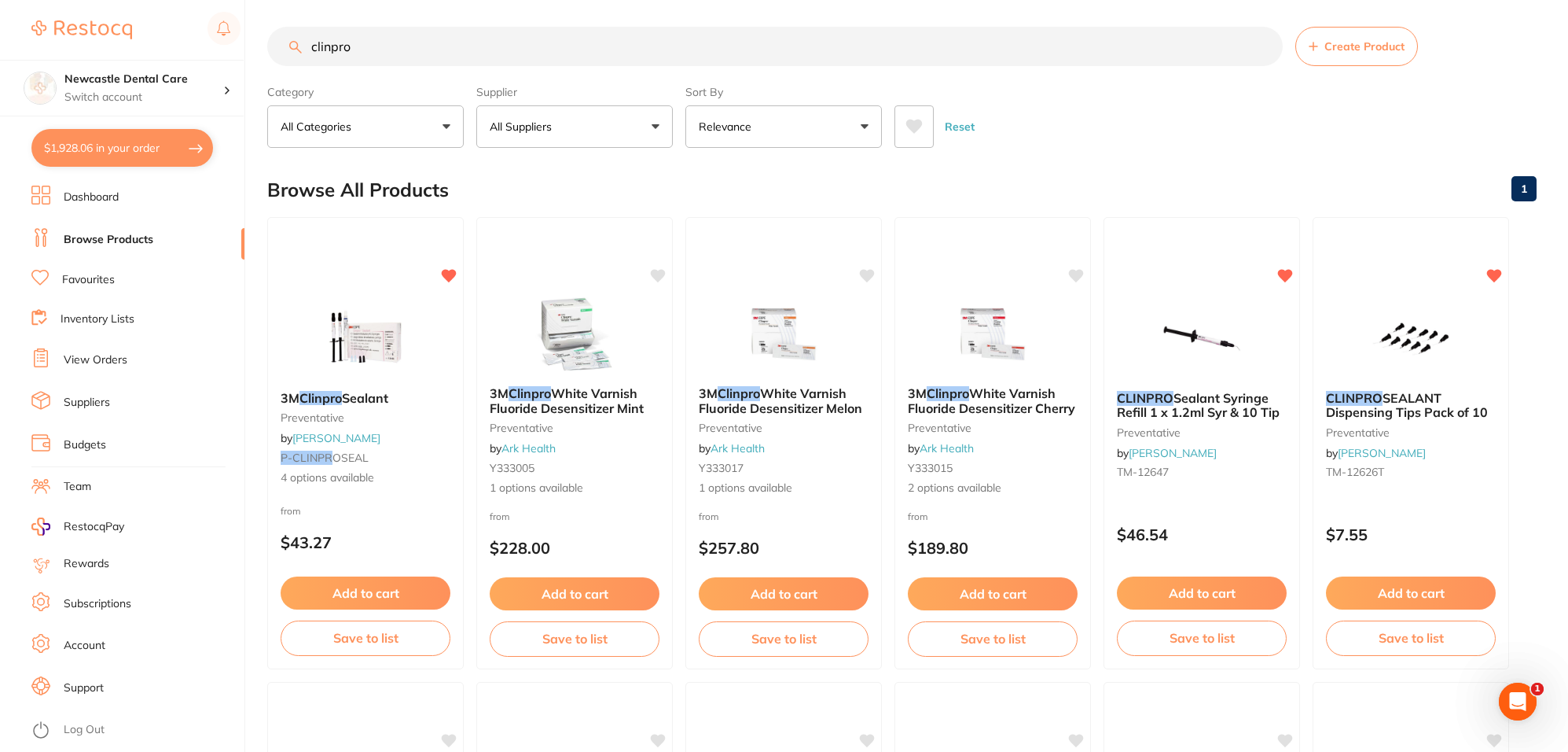
drag, startPoint x: 358, startPoint y: 44, endPoint x: 263, endPoint y: 25, distance: 96.9
click at [263, 25] on div "$1,928.06 Newcastle Dental Care Switch account Newcastle Dental Care $1,928.06 …" at bounding box center [784, 371] width 1568 height 752
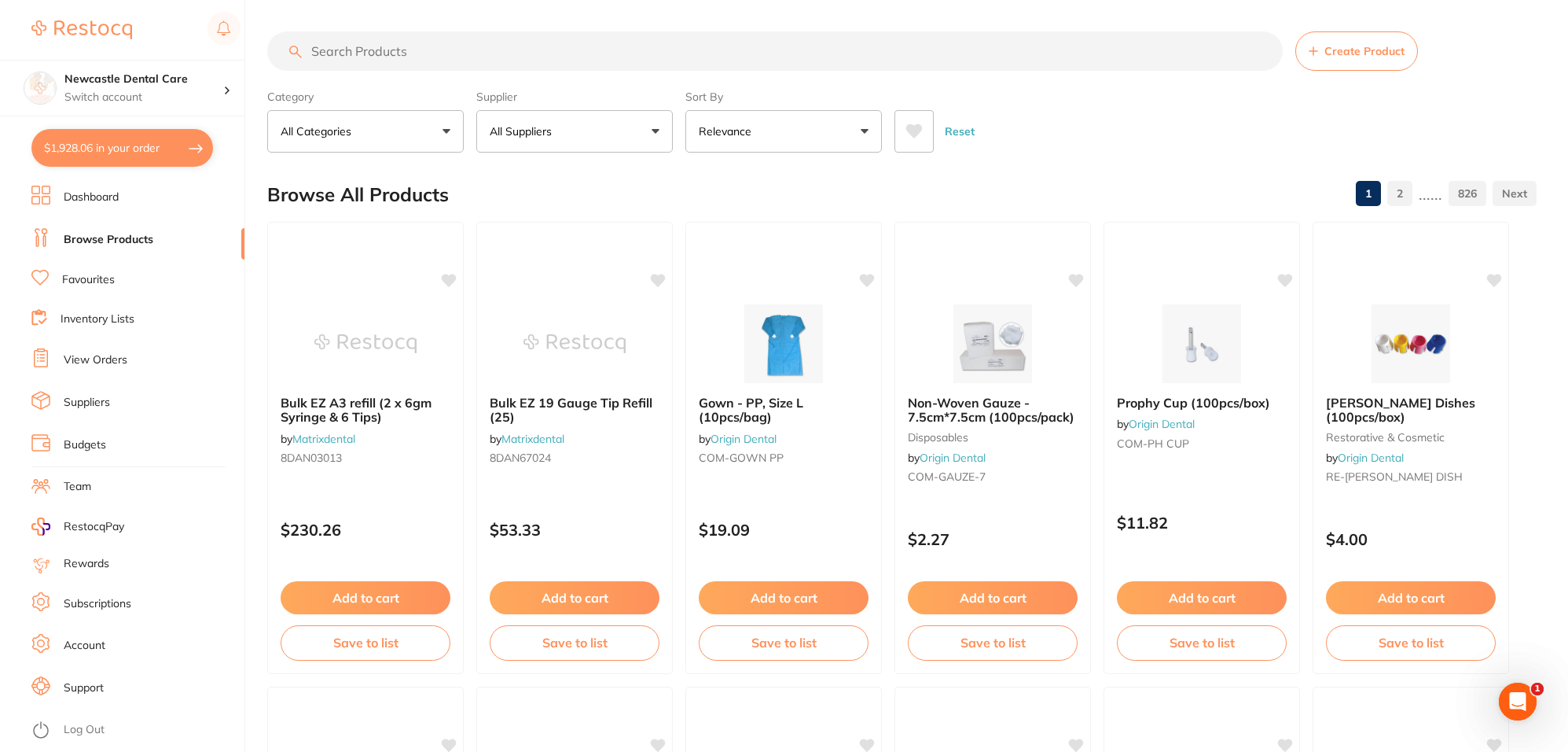
click at [110, 281] on link "Favourites" at bounding box center [88, 279] width 53 height 16
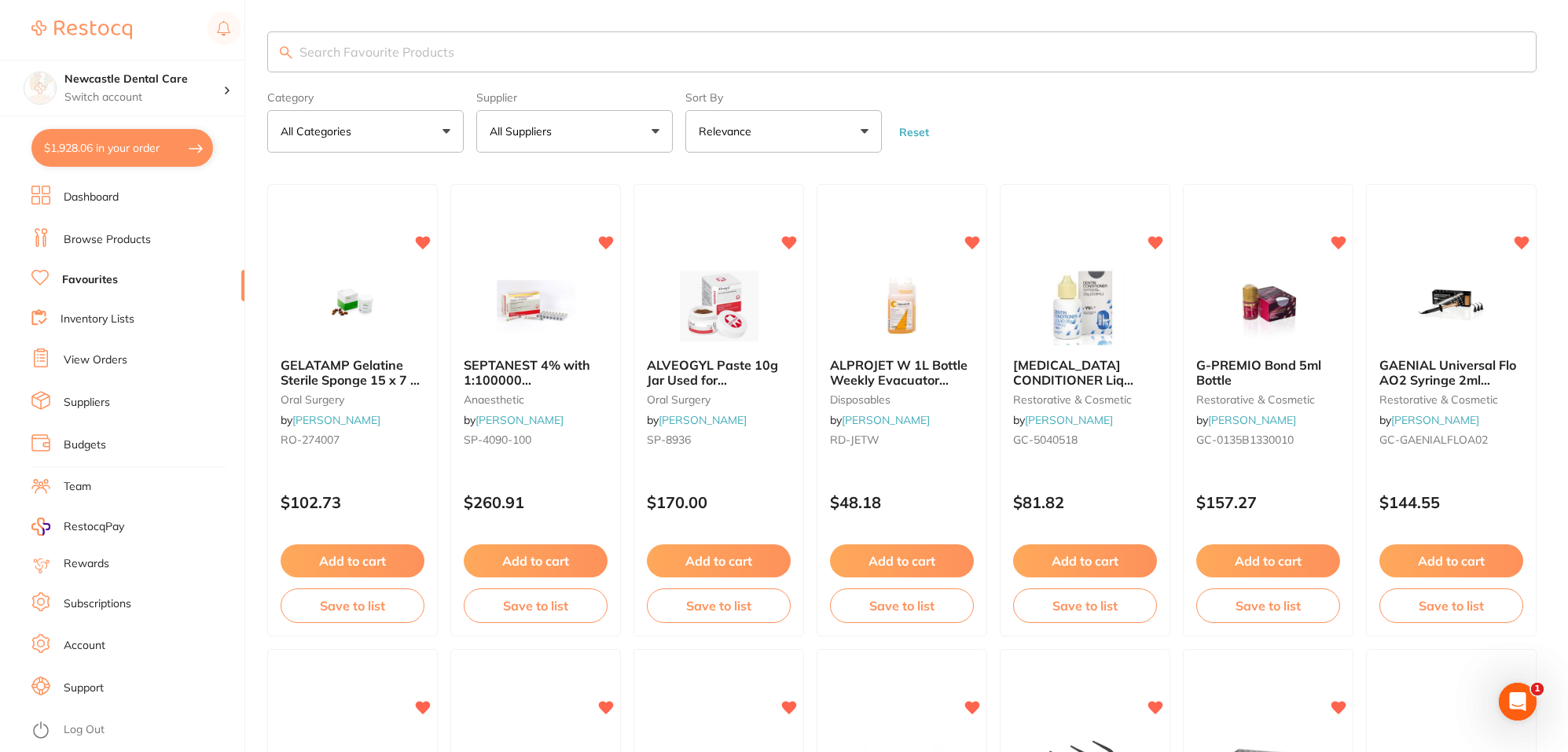
click at [478, 52] on input "search" at bounding box center [902, 51] width 1269 height 41
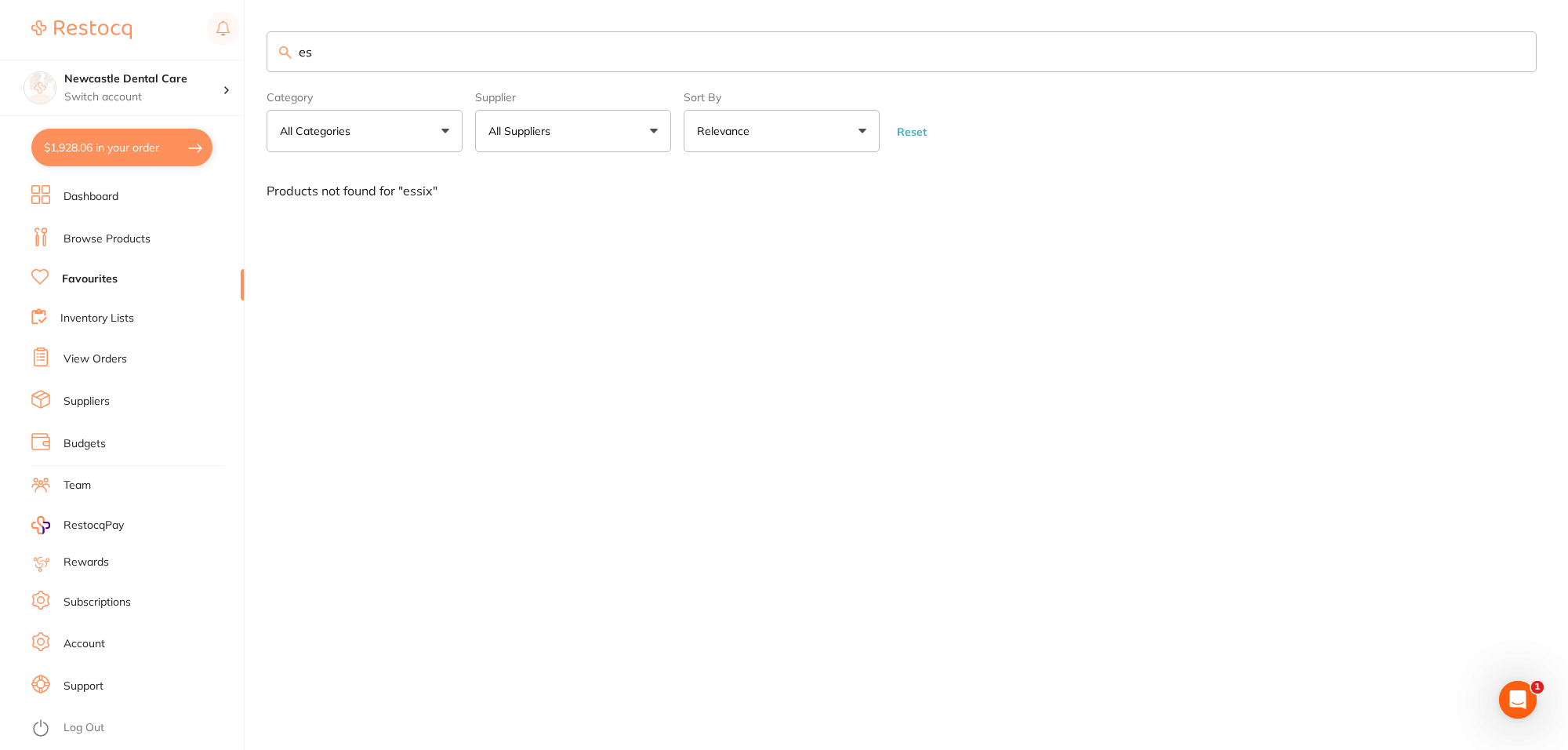
type input "e"
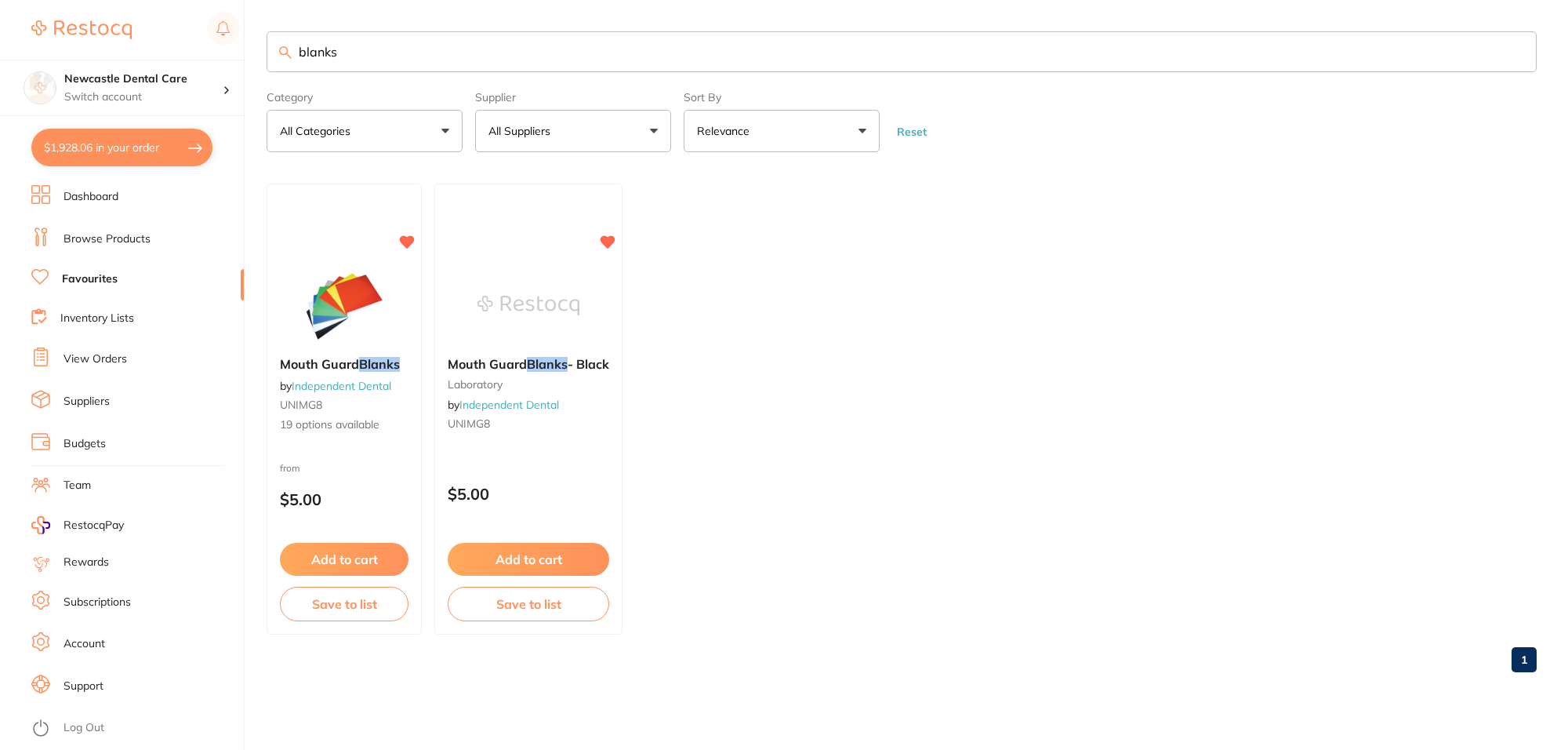
type input "blanks"
click at [568, 403] on div "Mouth Guard Blanks - Black laboratory by Independent Dental UNIMG8" at bounding box center [528, 397] width 188 height 105
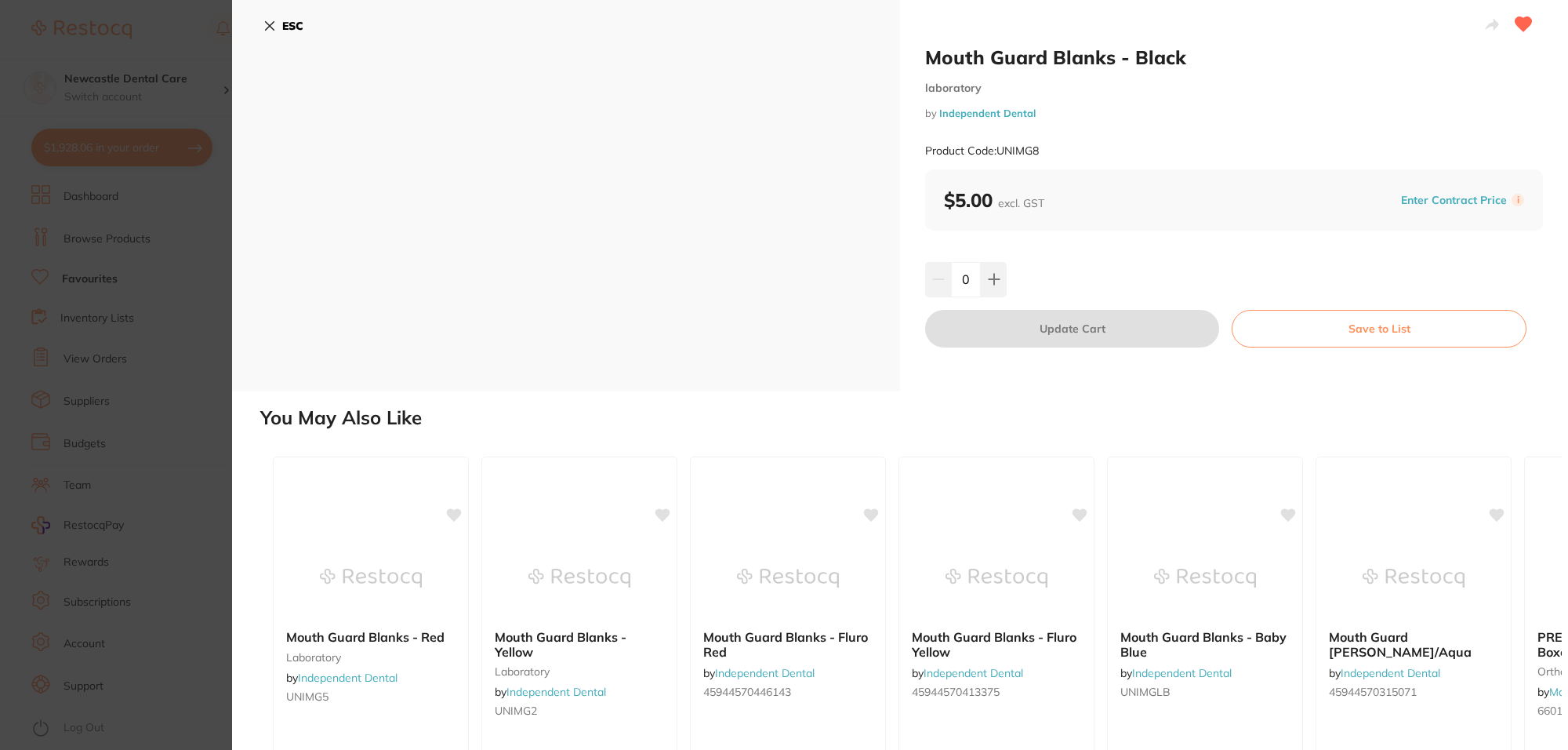
click at [267, 24] on icon at bounding box center [269, 25] width 13 height 13
